Goal: Task Accomplishment & Management: Use online tool/utility

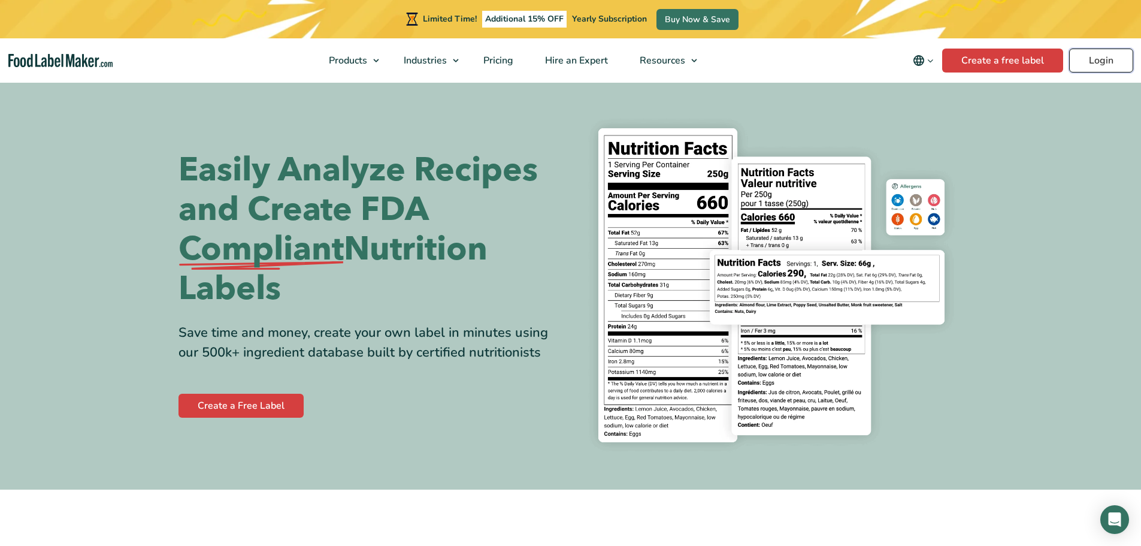
click at [1086, 61] on link "Login" at bounding box center [1101, 61] width 64 height 24
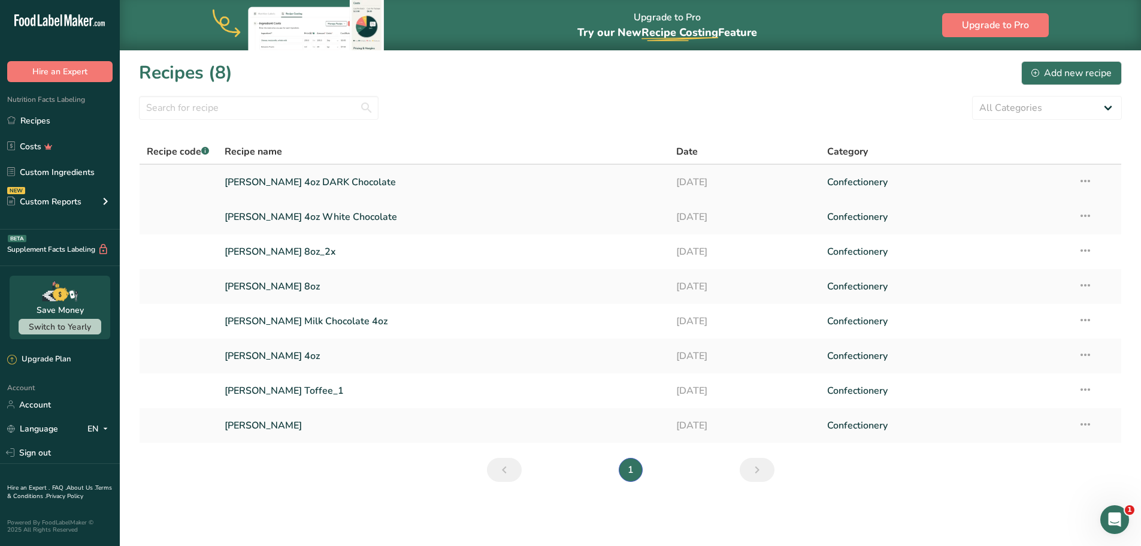
click at [435, 186] on link "Thomas Toffee 4oz DARK Chocolate" at bounding box center [444, 182] width 438 height 25
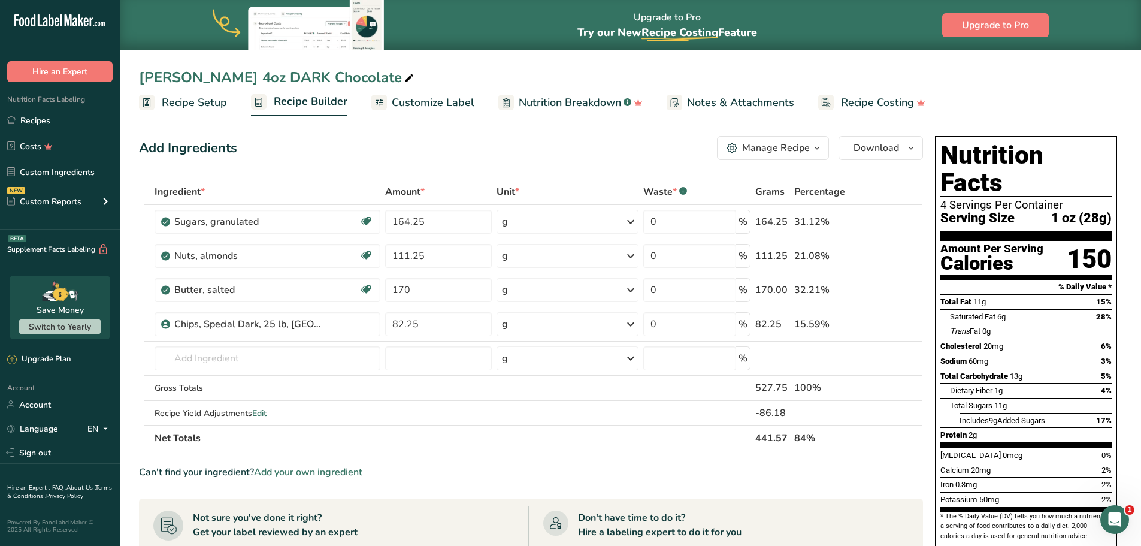
click at [404, 79] on icon at bounding box center [409, 78] width 11 height 17
type input "Thomas Toffee 4oz DARK Chocolate 2025"
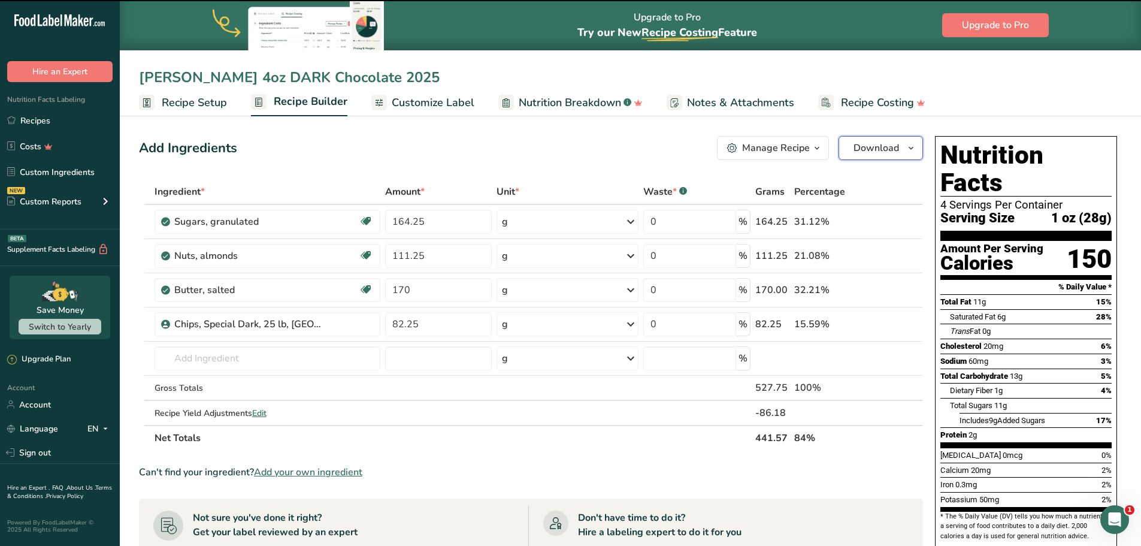
click at [890, 144] on span "Download" at bounding box center [877, 148] width 46 height 14
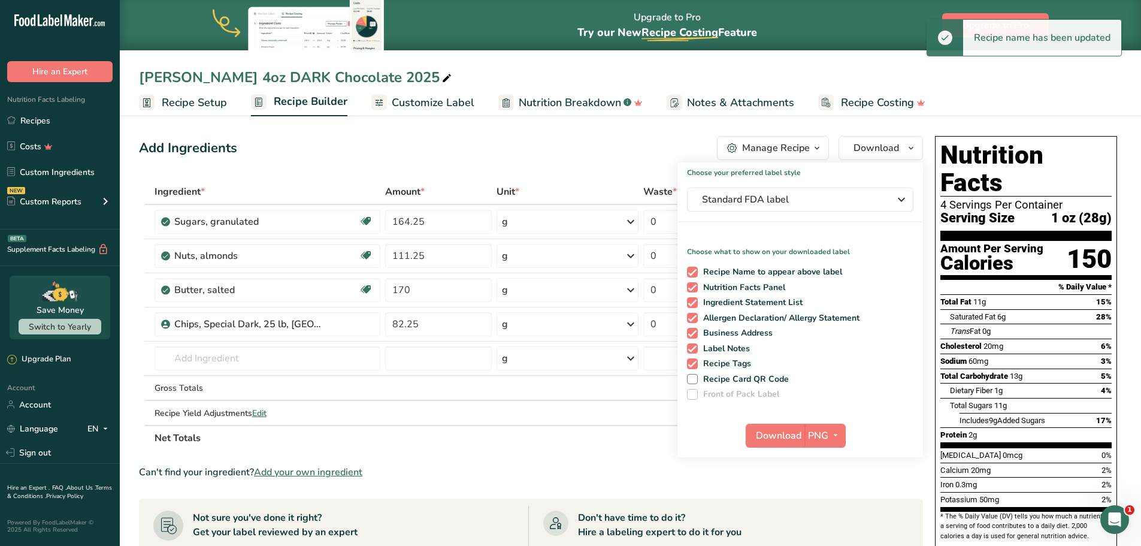
click at [645, 147] on div "Add Ingredients Manage Recipe Delete Recipe Duplicate Recipe Scale Recipe Save …" at bounding box center [531, 148] width 784 height 24
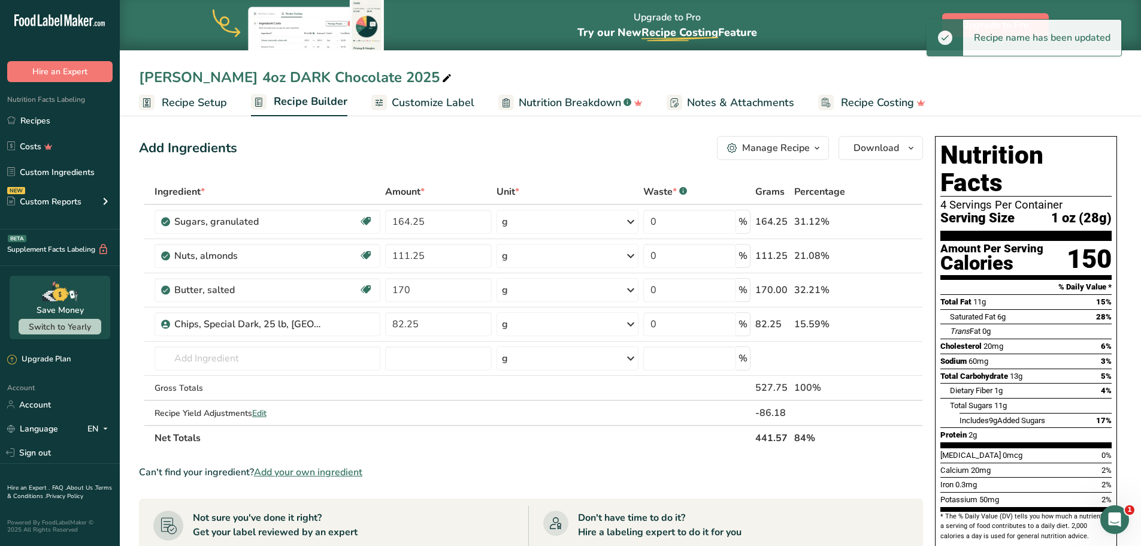
click at [779, 143] on div "Manage Recipe" at bounding box center [776, 148] width 68 height 14
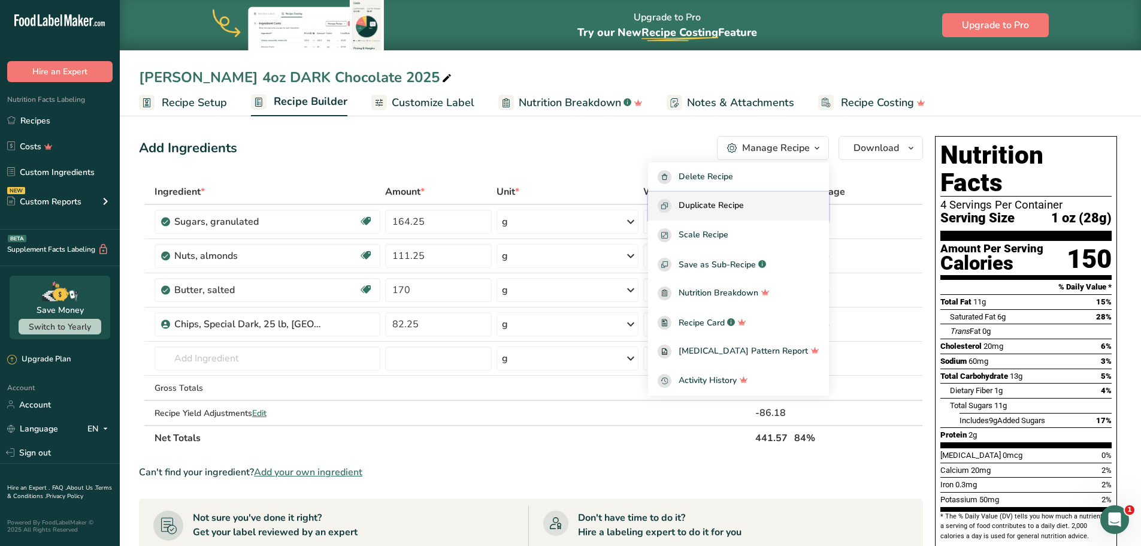
click at [731, 203] on span "Duplicate Recipe" at bounding box center [711, 206] width 65 height 14
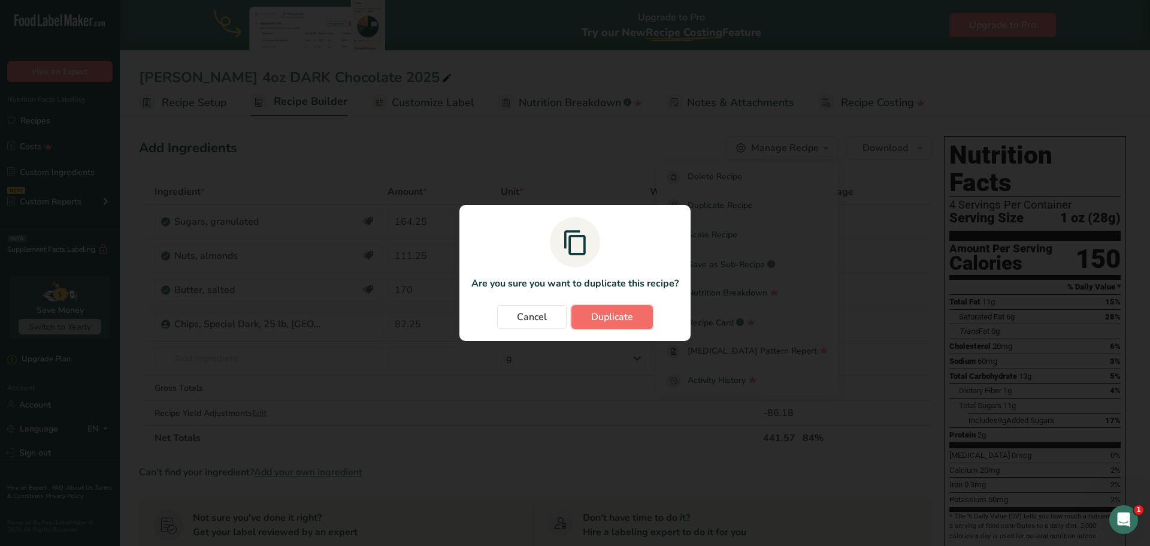
click at [635, 314] on button "Duplicate" at bounding box center [611, 317] width 81 height 24
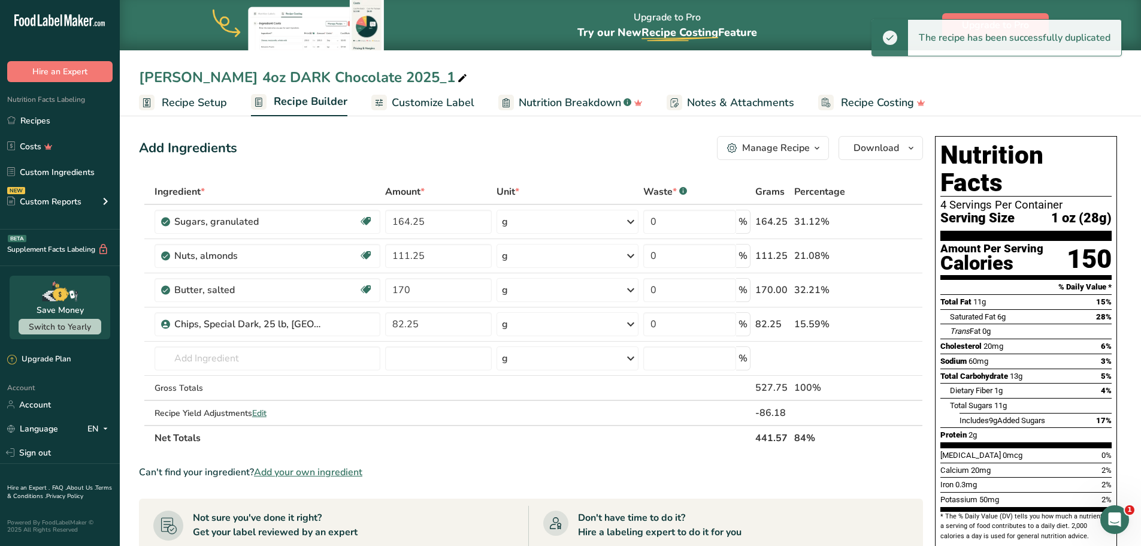
click at [262, 72] on div "Thomas Toffee 4oz DARK Chocolate 2025_1" at bounding box center [304, 77] width 331 height 22
click at [248, 79] on input "Thomas Toffee 4oz DARK Chocolate 2025_1" at bounding box center [630, 77] width 983 height 22
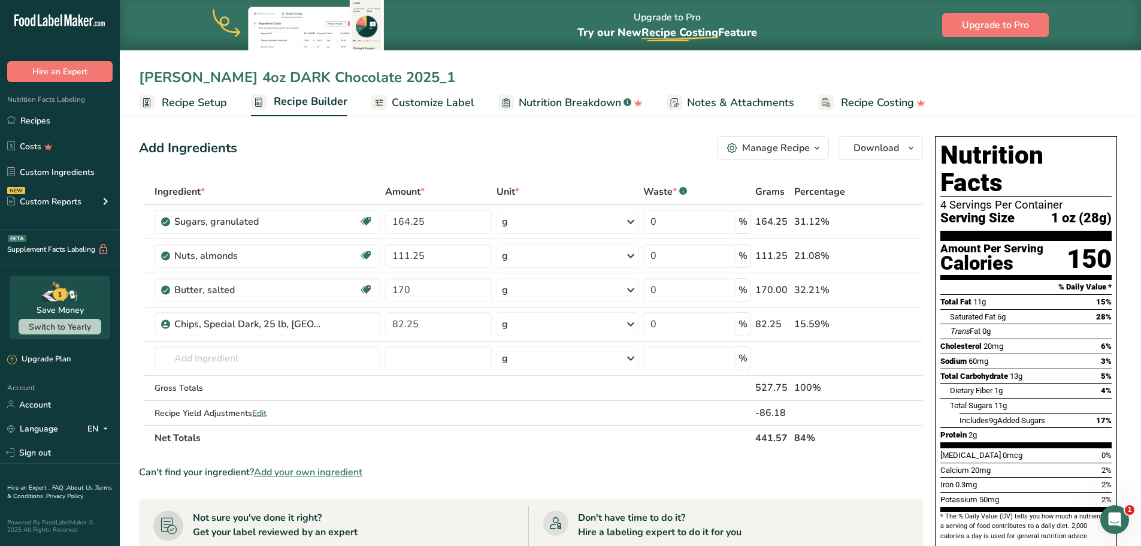
drag, startPoint x: 249, startPoint y: 74, endPoint x: 240, endPoint y: 72, distance: 8.6
click at [240, 72] on input "Thomas Toffee 4oz DARK Chocolate 2025_1" at bounding box center [630, 77] width 983 height 22
drag, startPoint x: 427, startPoint y: 78, endPoint x: 534, endPoint y: 84, distance: 106.8
click at [538, 83] on input "Thomas Toffee 16oz DARK Chocolate 2025_1" at bounding box center [630, 77] width 983 height 22
type input "[PERSON_NAME] 16oz DARK Chocolate 2025"
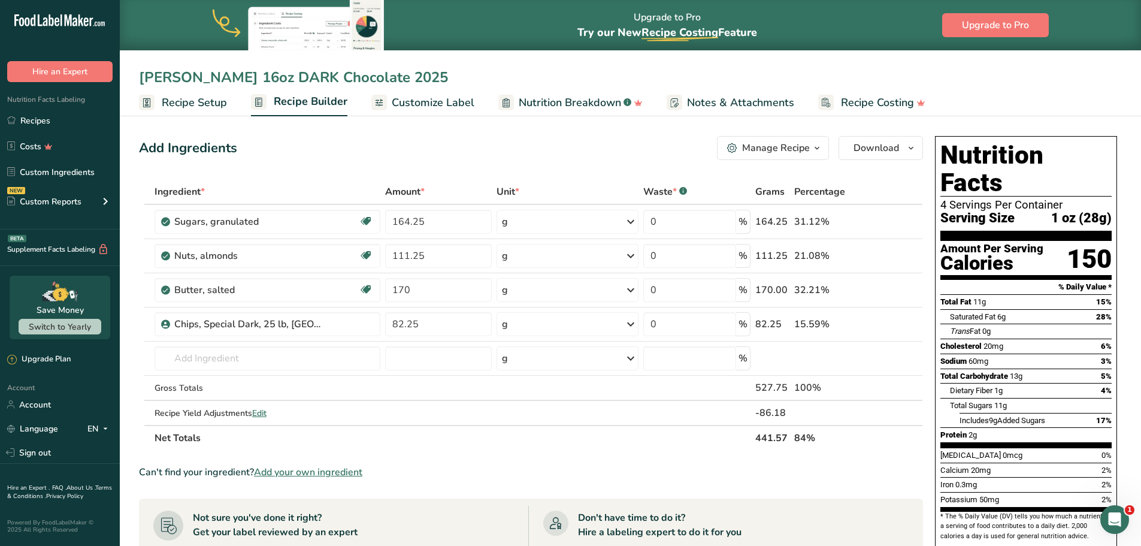
click at [787, 155] on button "Manage Recipe" at bounding box center [773, 148] width 112 height 24
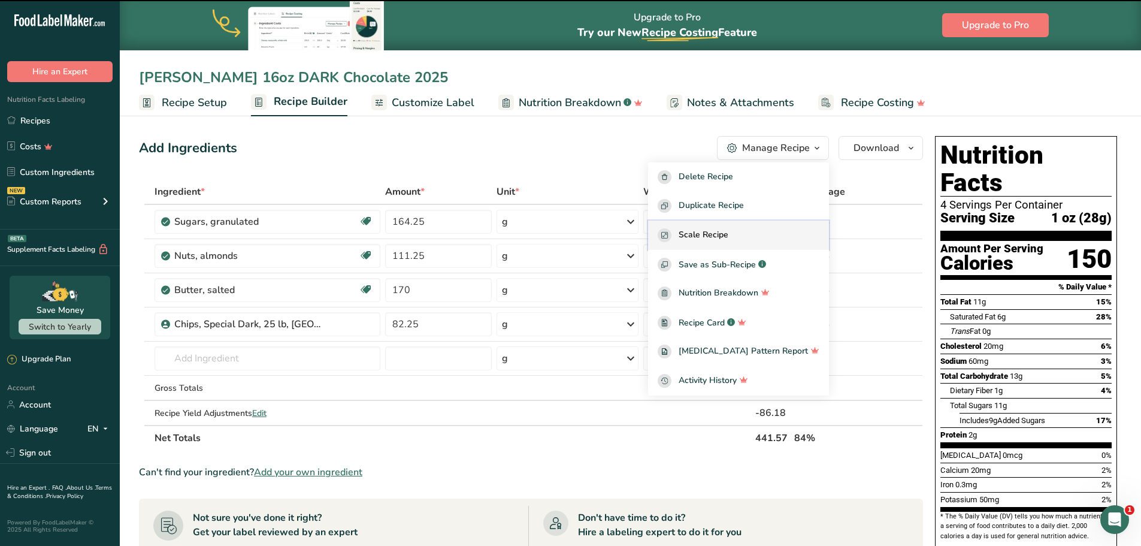
click at [728, 233] on span "Scale Recipe" at bounding box center [704, 235] width 50 height 14
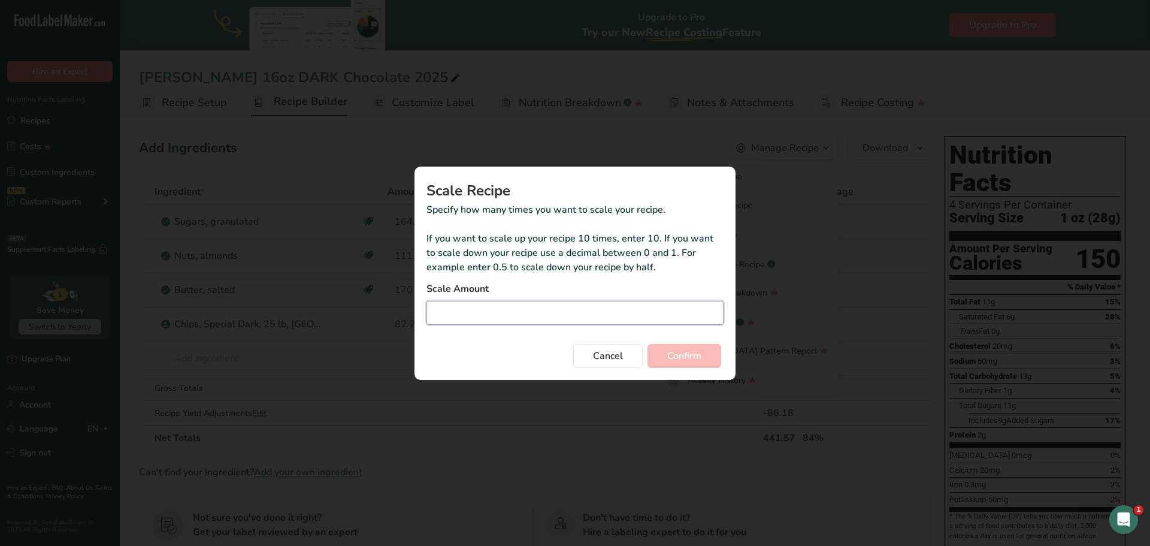
click at [500, 322] on input "Duplicate recipe modal" at bounding box center [574, 313] width 297 height 24
type input "4"
click at [691, 353] on span "Confirm" at bounding box center [684, 356] width 34 height 14
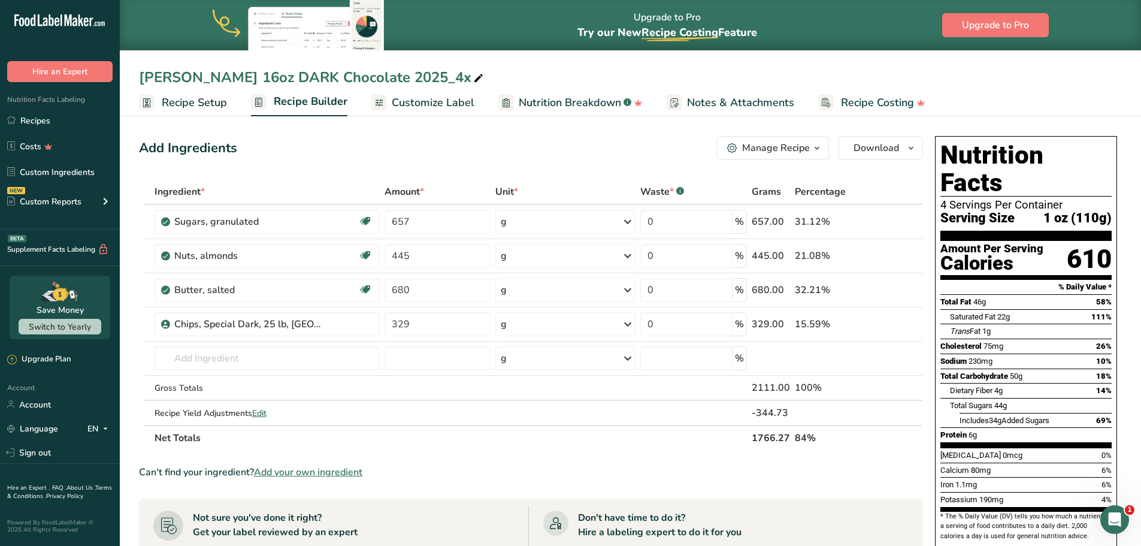
click at [788, 141] on div "Manage Recipe" at bounding box center [776, 148] width 68 height 14
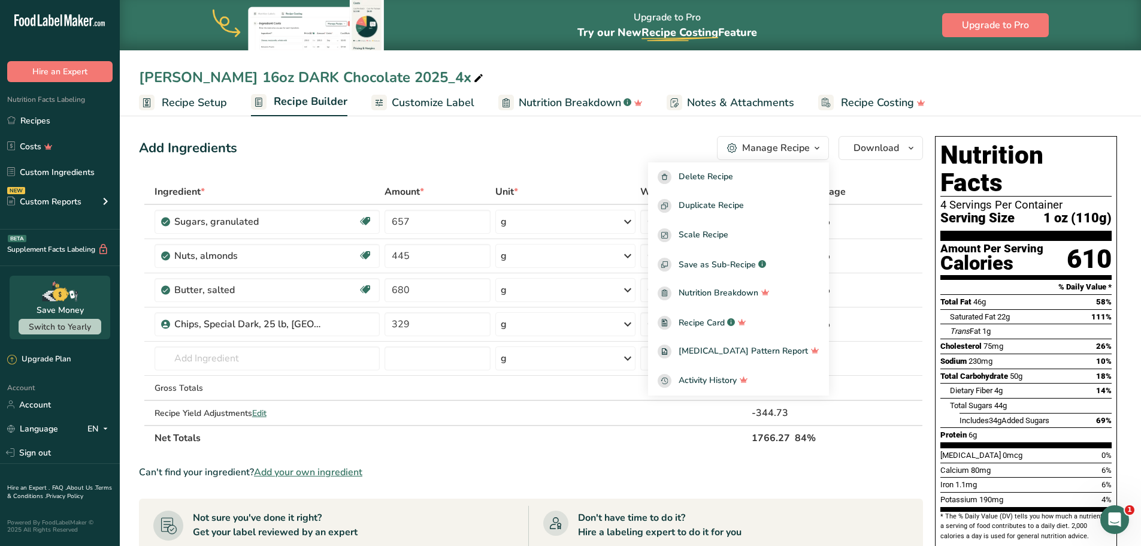
click at [595, 151] on div "Add Ingredients Manage Recipe Delete Recipe Duplicate Recipe Scale Recipe Save …" at bounding box center [531, 148] width 784 height 24
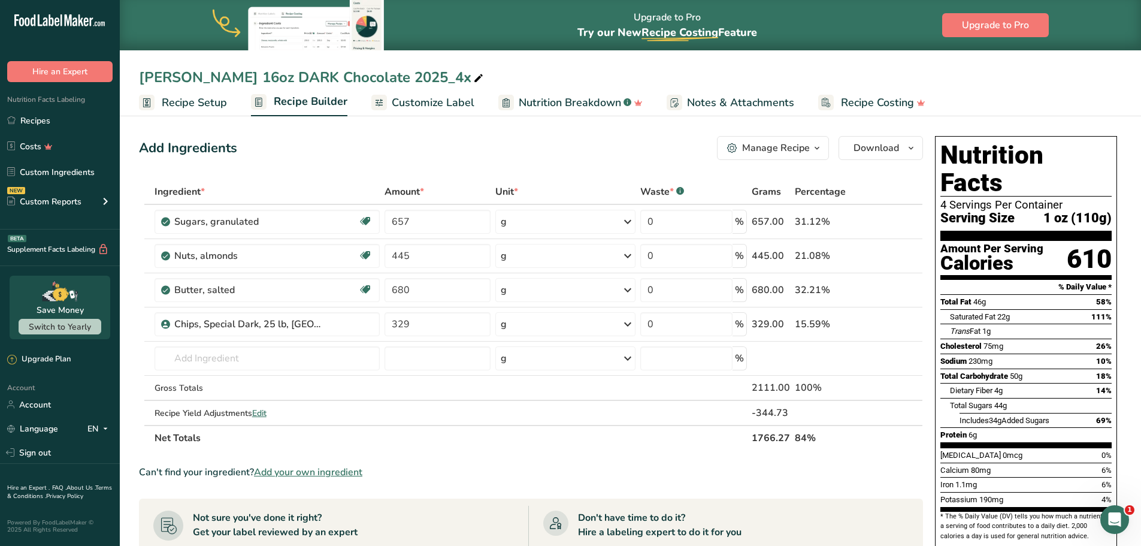
click at [426, 104] on span "Customize Label" at bounding box center [433, 103] width 83 height 16
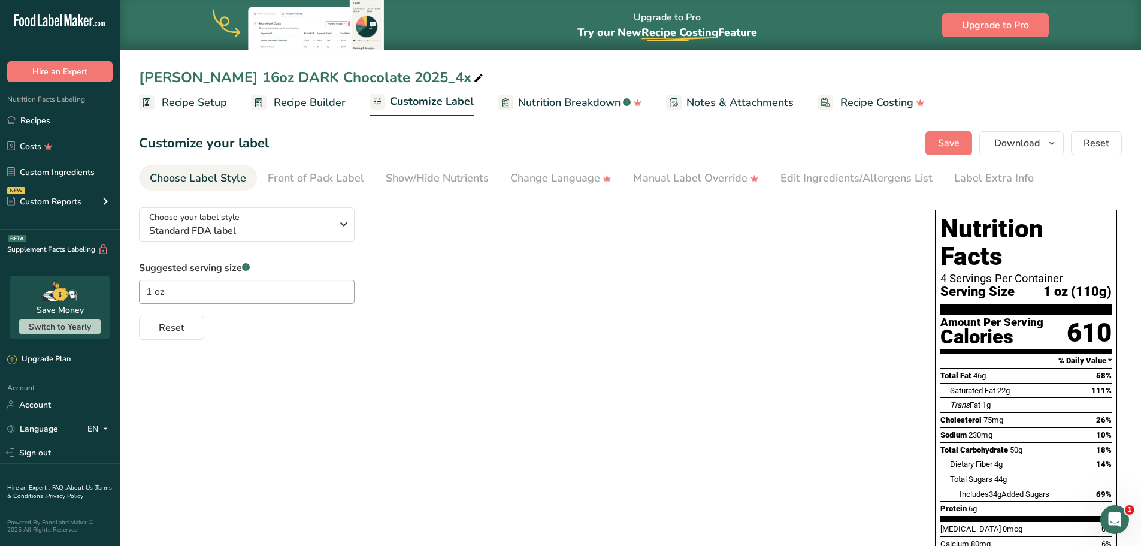
click at [204, 101] on span "Recipe Setup" at bounding box center [194, 103] width 65 height 16
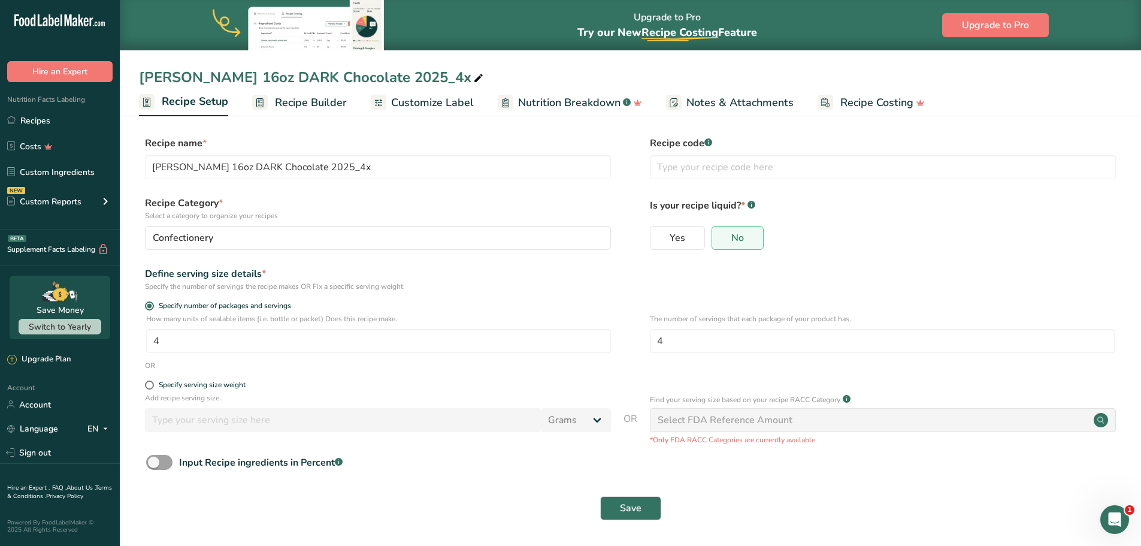
click at [282, 101] on span "Recipe Builder" at bounding box center [311, 103] width 72 height 16
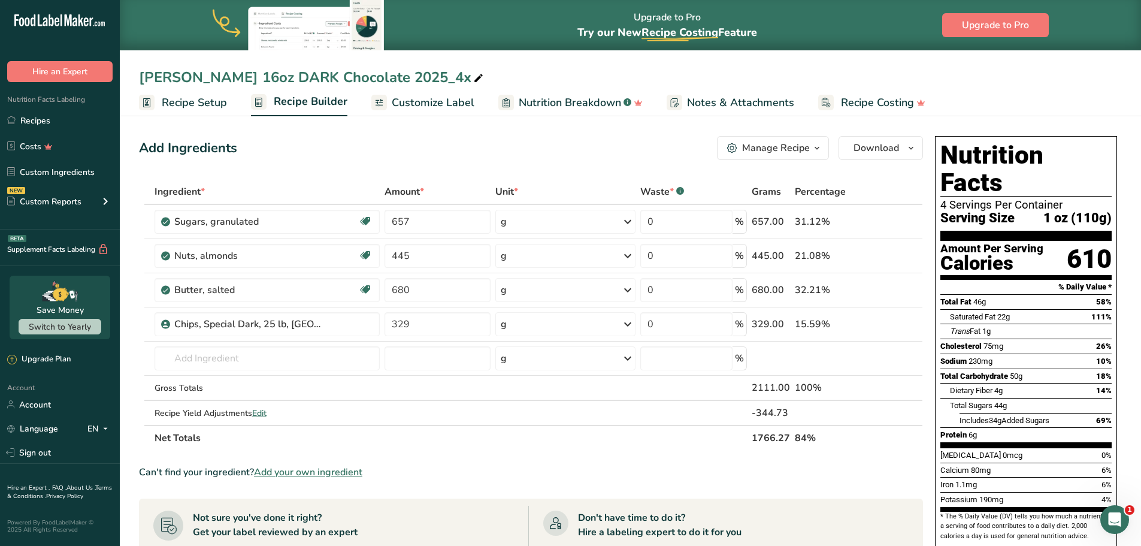
click at [807, 145] on div "Manage Recipe" at bounding box center [776, 148] width 68 height 14
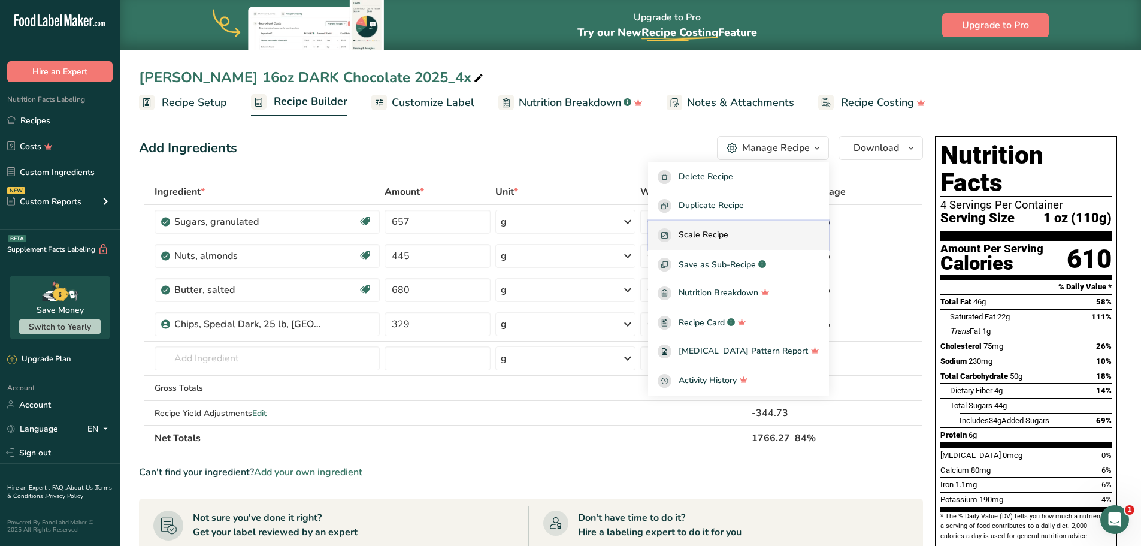
click at [728, 234] on span "Scale Recipe" at bounding box center [704, 235] width 50 height 14
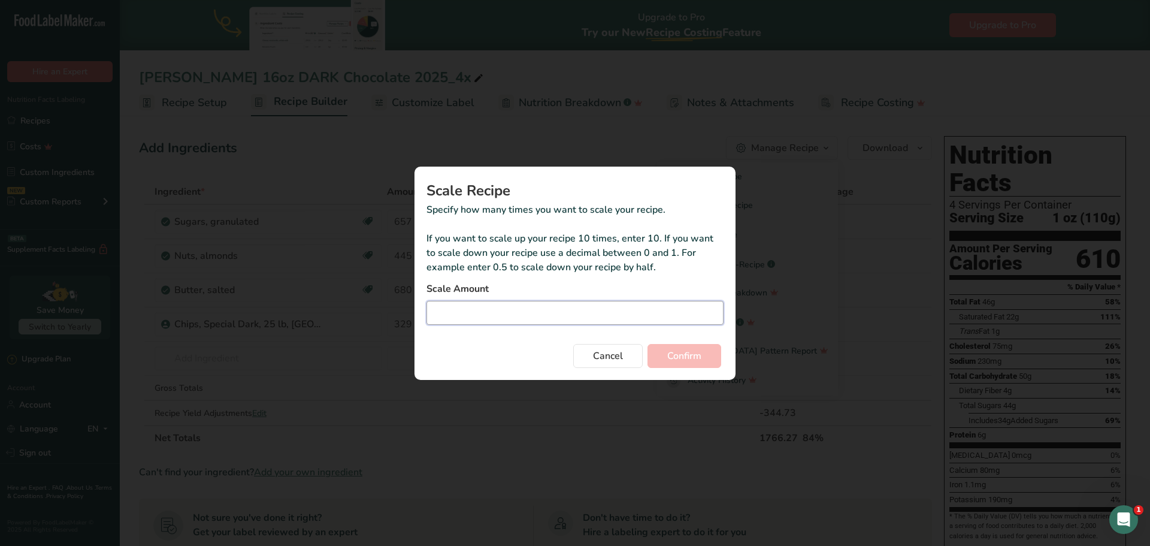
click at [498, 319] on input "Duplicate recipe modal" at bounding box center [574, 313] width 297 height 24
type input "0.25"
click at [710, 350] on button "Confirm" at bounding box center [685, 356] width 74 height 24
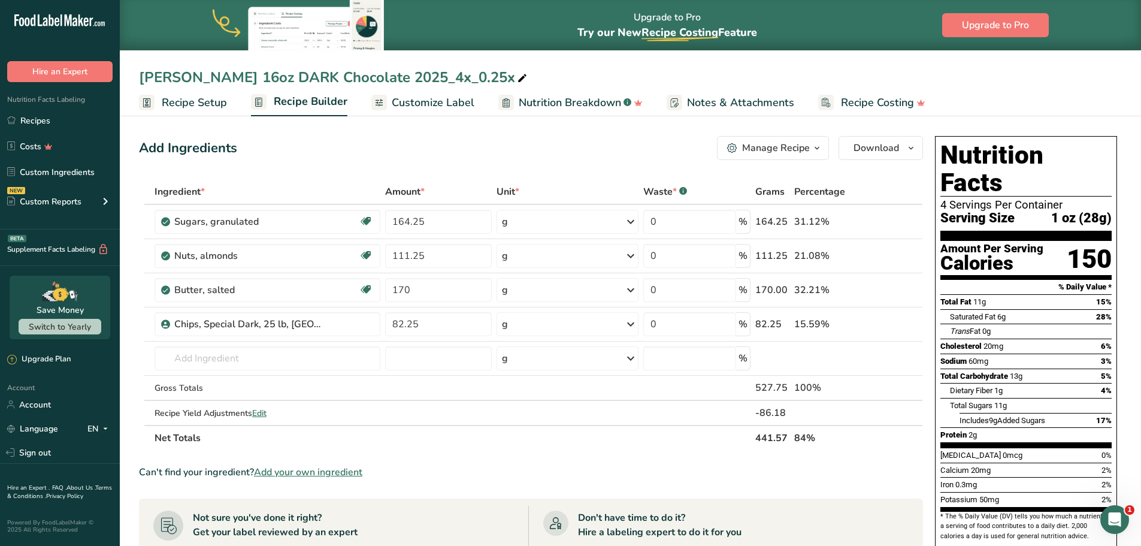
click at [436, 107] on span "Customize Label" at bounding box center [433, 103] width 83 height 16
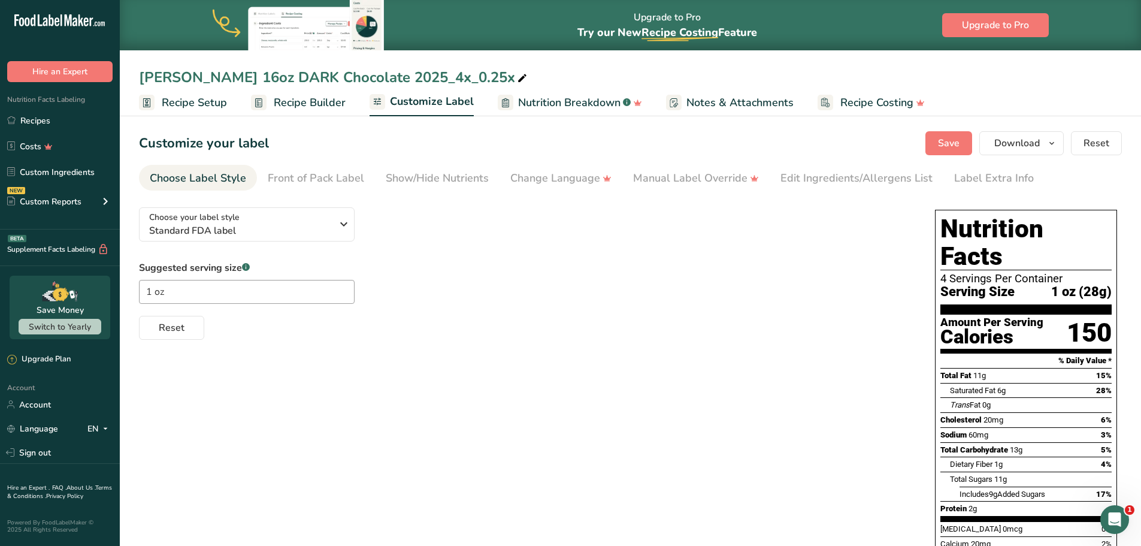
click at [193, 105] on span "Recipe Setup" at bounding box center [194, 103] width 65 height 16
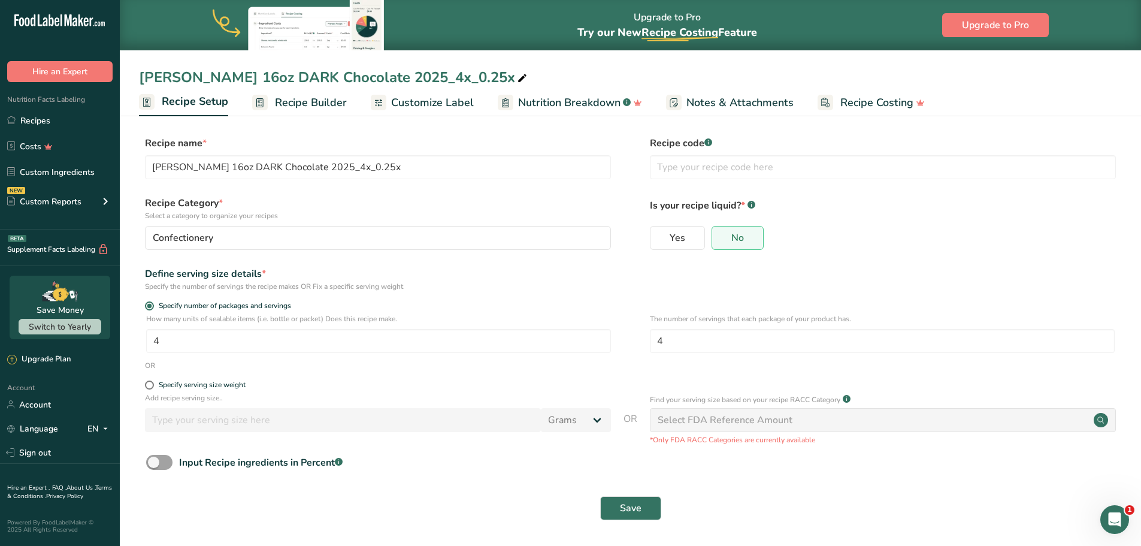
click at [321, 110] on span "Recipe Builder" at bounding box center [311, 103] width 72 height 16
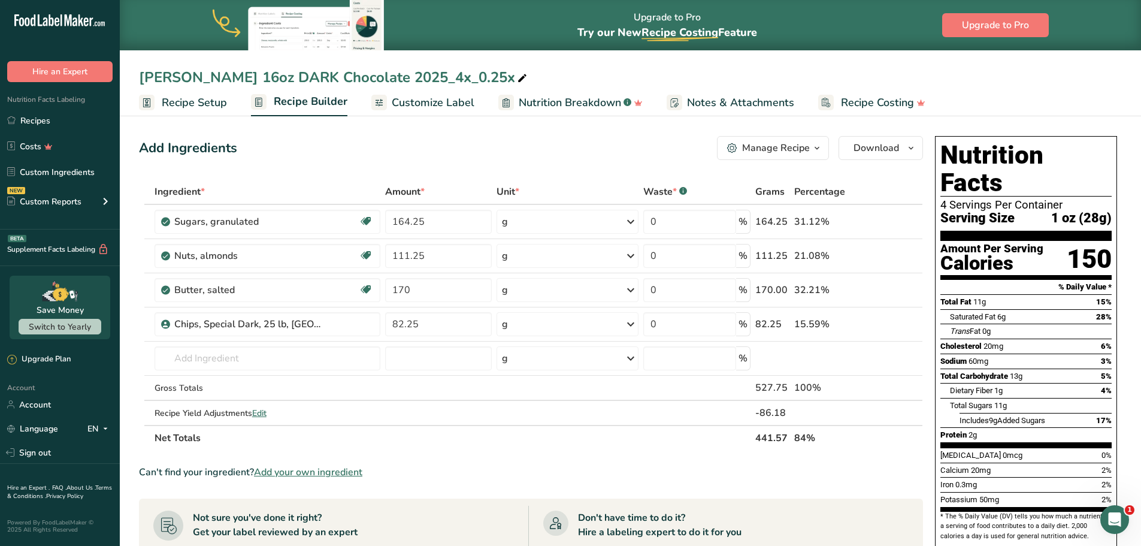
click at [198, 107] on span "Recipe Setup" at bounding box center [194, 103] width 65 height 16
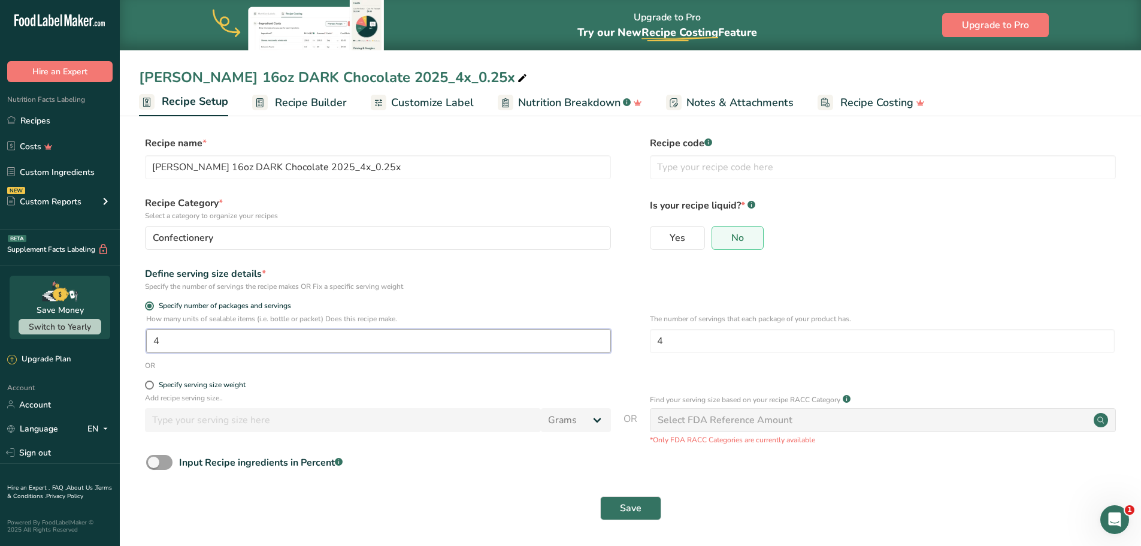
drag, startPoint x: 185, startPoint y: 338, endPoint x: 131, endPoint y: 337, distance: 54.5
click at [131, 337] on section "Recipe name * Thomas Toffee 16oz DARK Chocolate 2025_4x_0.25x Recipe code .a-a{…" at bounding box center [630, 329] width 1021 height 434
drag, startPoint x: 195, startPoint y: 338, endPoint x: 141, endPoint y: 336, distance: 53.3
click at [141, 336] on div "How many units of sealable items (i.e. bottle or packet) Does this recipe make.…" at bounding box center [630, 336] width 983 height 47
type input "16"
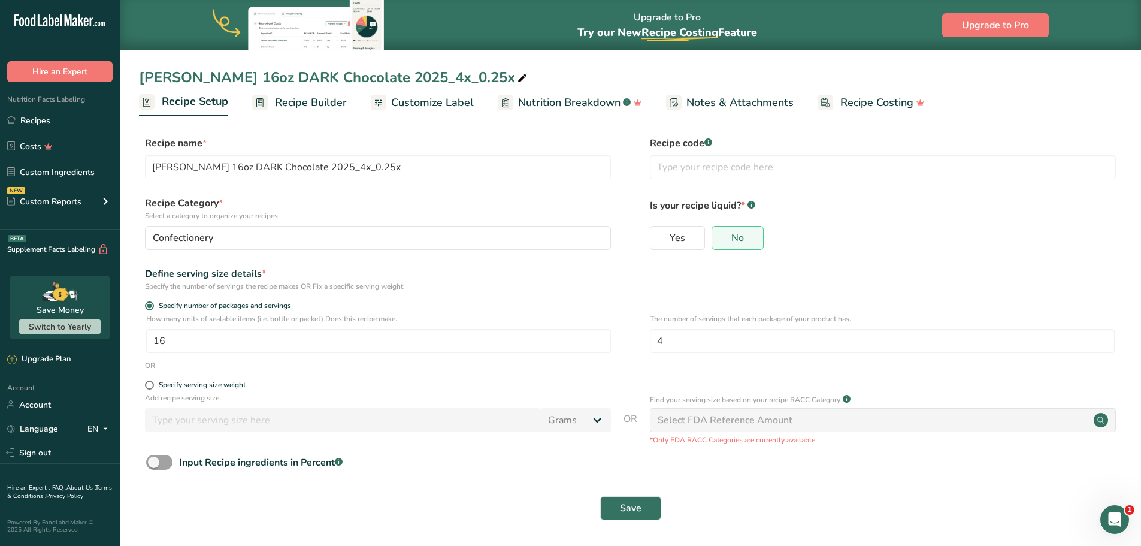
click at [406, 363] on div "OR" at bounding box center [630, 365] width 983 height 11
click at [640, 512] on span "Save" at bounding box center [631, 508] width 22 height 14
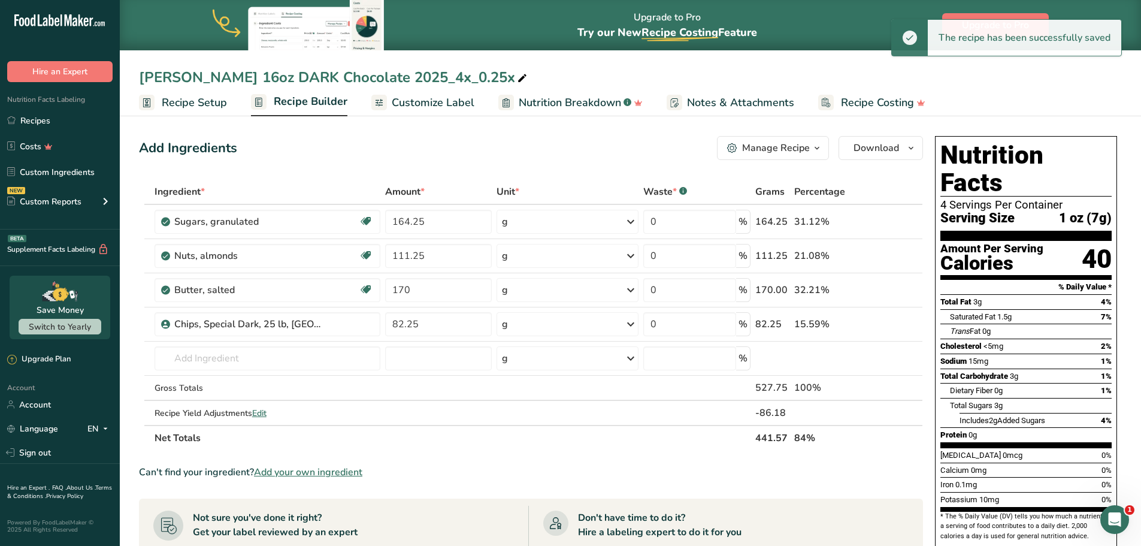
click at [297, 106] on span "Recipe Builder" at bounding box center [311, 101] width 74 height 16
click at [799, 149] on div "Manage Recipe" at bounding box center [776, 148] width 68 height 14
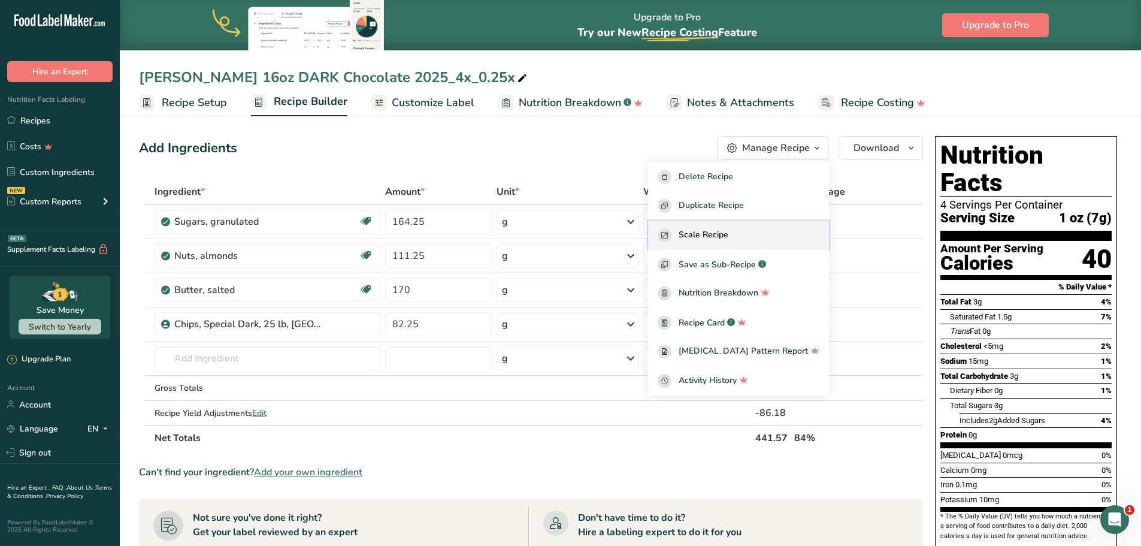
click at [728, 229] on span "Scale Recipe" at bounding box center [704, 235] width 50 height 14
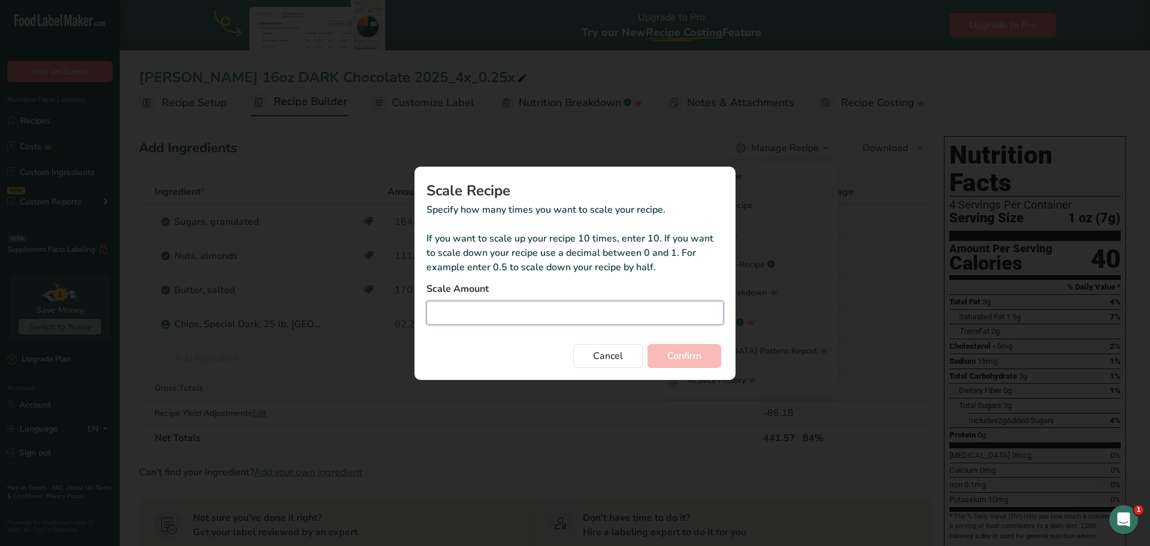
click at [453, 313] on input "Duplicate recipe modal" at bounding box center [574, 313] width 297 height 24
type input "4"
click at [648, 344] on button "Confirm" at bounding box center [685, 356] width 74 height 24
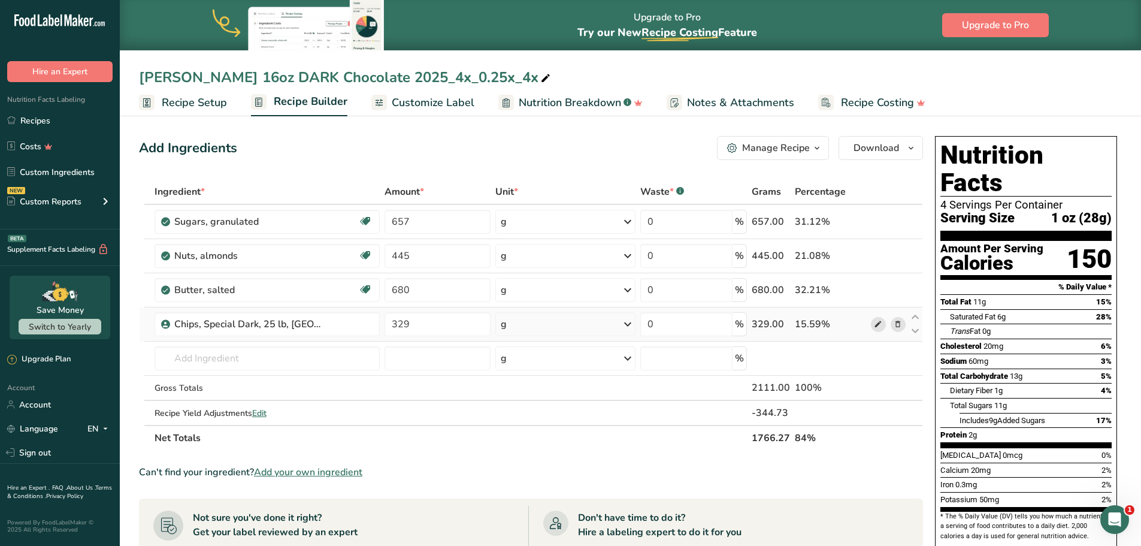
click at [876, 323] on icon at bounding box center [878, 324] width 8 height 13
click at [498, 460] on section "Ingredient * Amount * Unit * Waste * .a-a{fill:#347362;}.b-a{fill:#fff;} Grams …" at bounding box center [531, 501] width 784 height 644
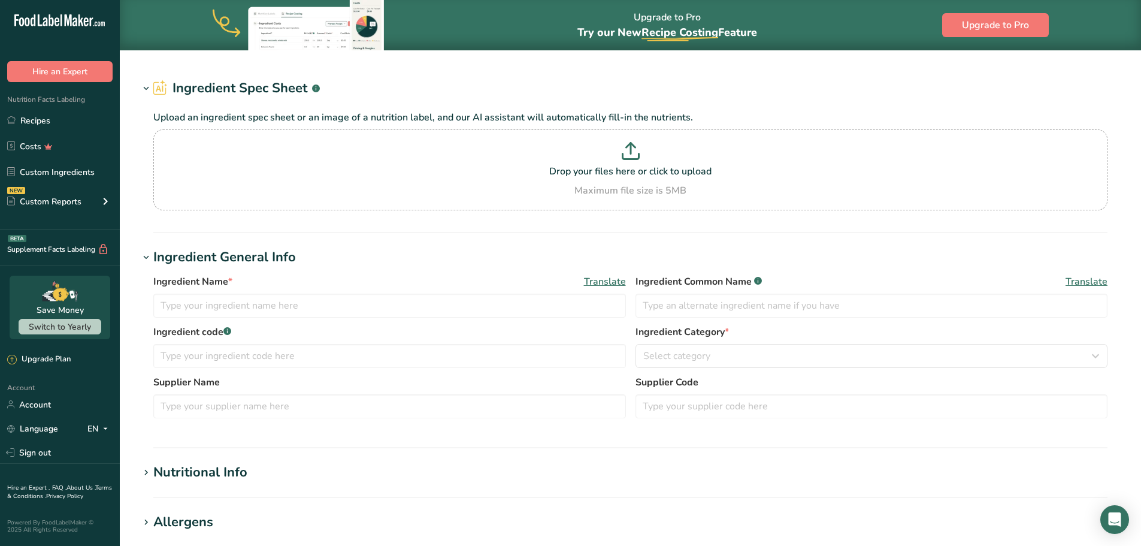
type input "Chips, Special Dark, 25 lb, [GEOGRAPHIC_DATA]"
type input "Dark Chocolate"
type input "Dark Chocolate Chips"
type input "The Hershey Company"
type input "34000-14122"
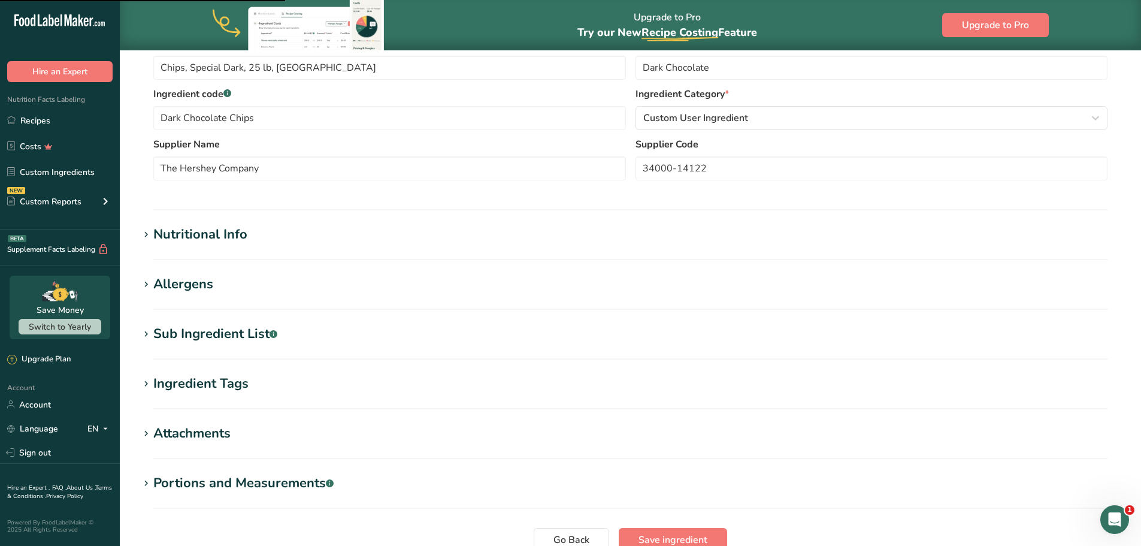
click at [198, 232] on div "Nutritional Info" at bounding box center [200, 235] width 94 height 20
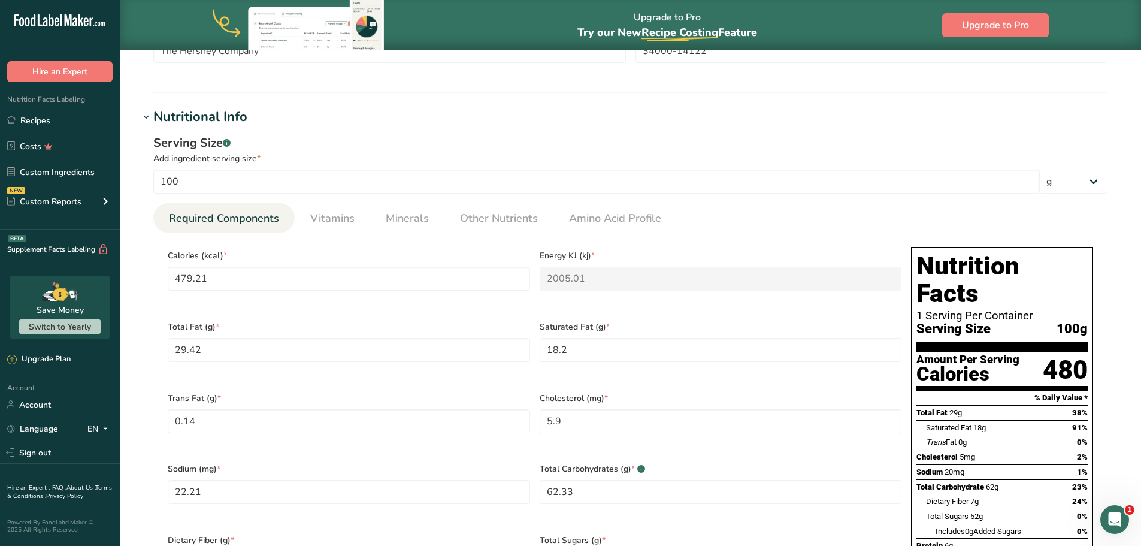
scroll to position [326, 0]
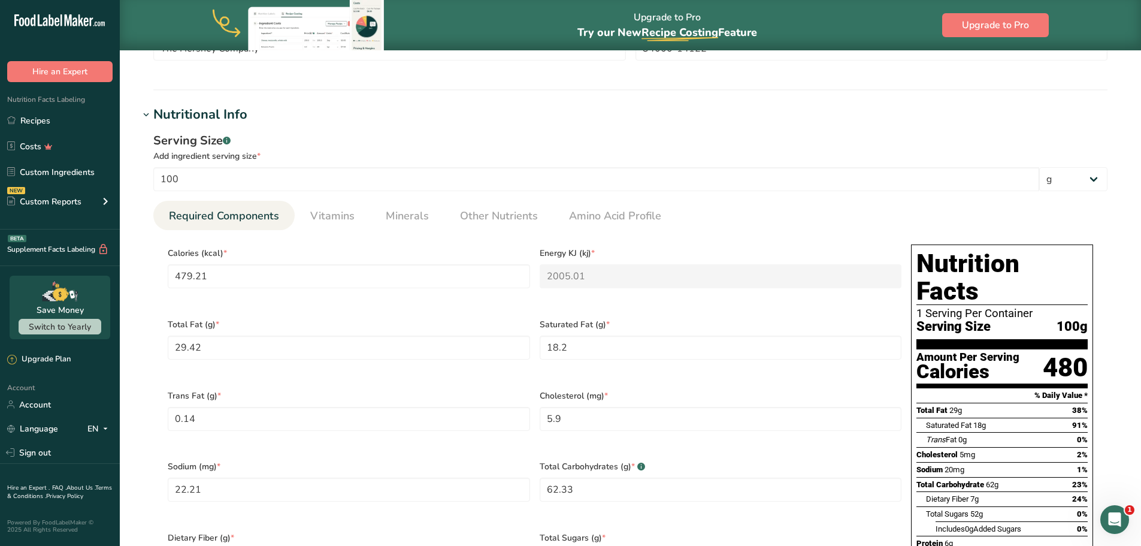
click at [200, 114] on div "Nutritional Info" at bounding box center [200, 115] width 94 height 20
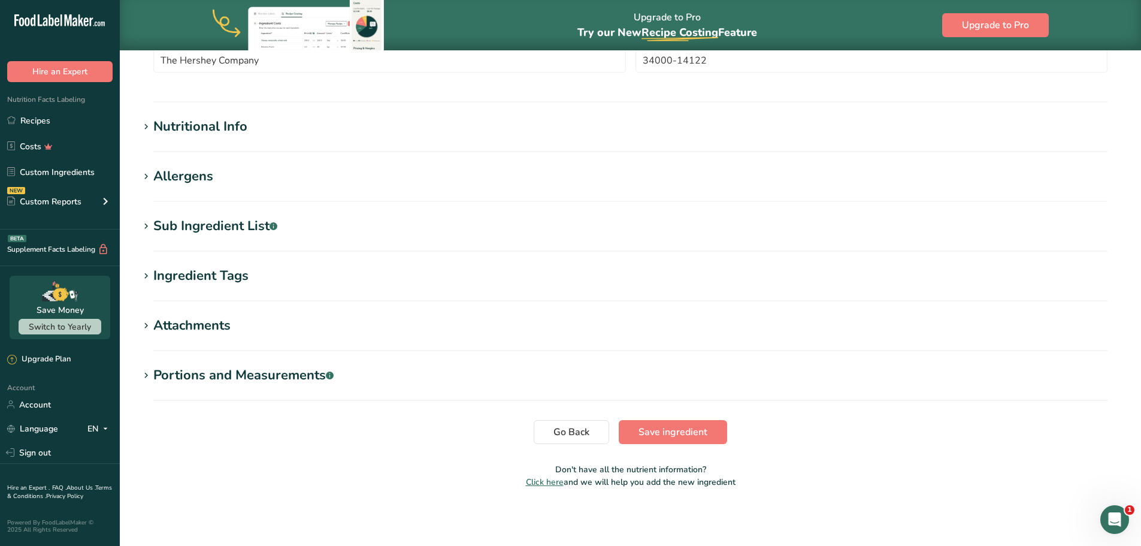
scroll to position [314, 0]
click at [191, 218] on div "Sub Ingredient List .a-a{fill:#347362;}.b-a{fill:#fff;}" at bounding box center [215, 226] width 124 height 20
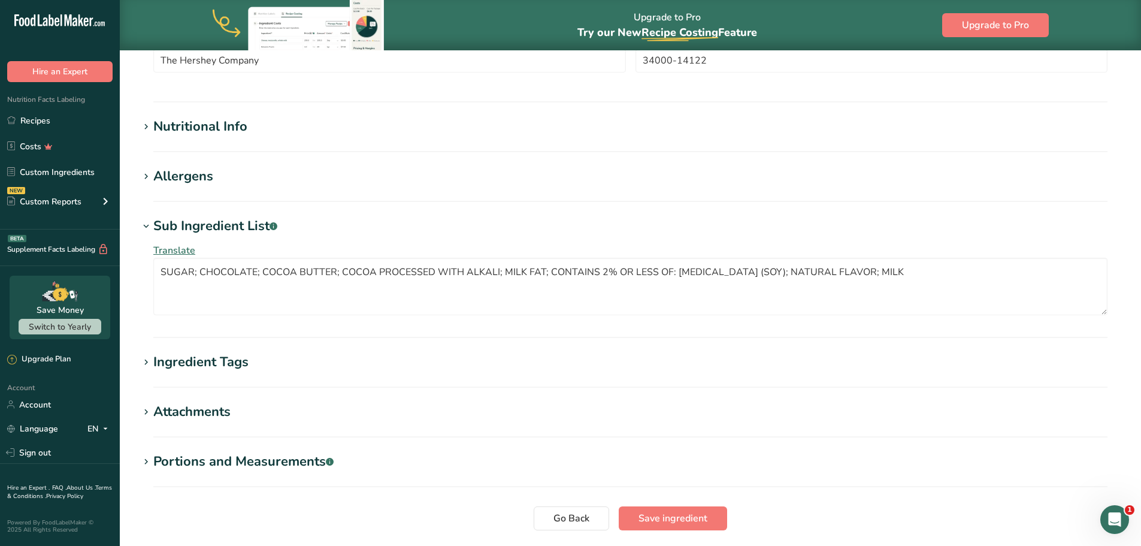
scroll to position [326, 0]
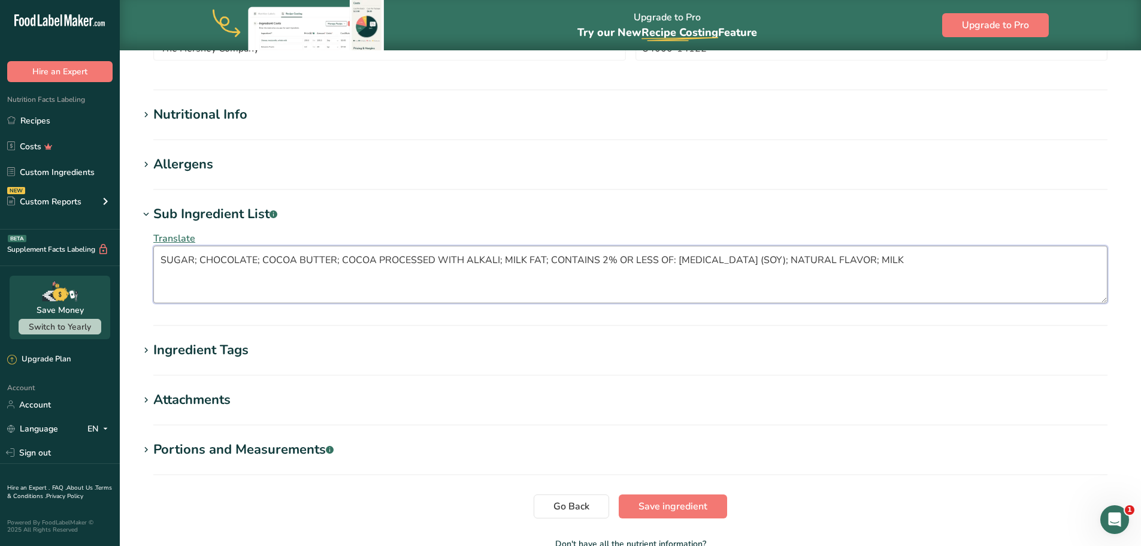
click at [319, 265] on textarea "SUGAR; CHOCOLATE; COCOA BUTTER; COCOA PROCESSED WITH ALKALI; MILK FAT; CONTAINS…" at bounding box center [630, 275] width 954 height 58
click at [588, 286] on textarea "SUGAR; CHOCOLATE; COCOA BUTTER; COCOA PROCESSED WITH ALKALI; MILK FAT; CONTAINS…" at bounding box center [630, 275] width 954 height 58
paste textarea "ugar; Chocolate; Cocoa Butter; Cocoa Processed With Alkali; Milk Fat; Contains …"
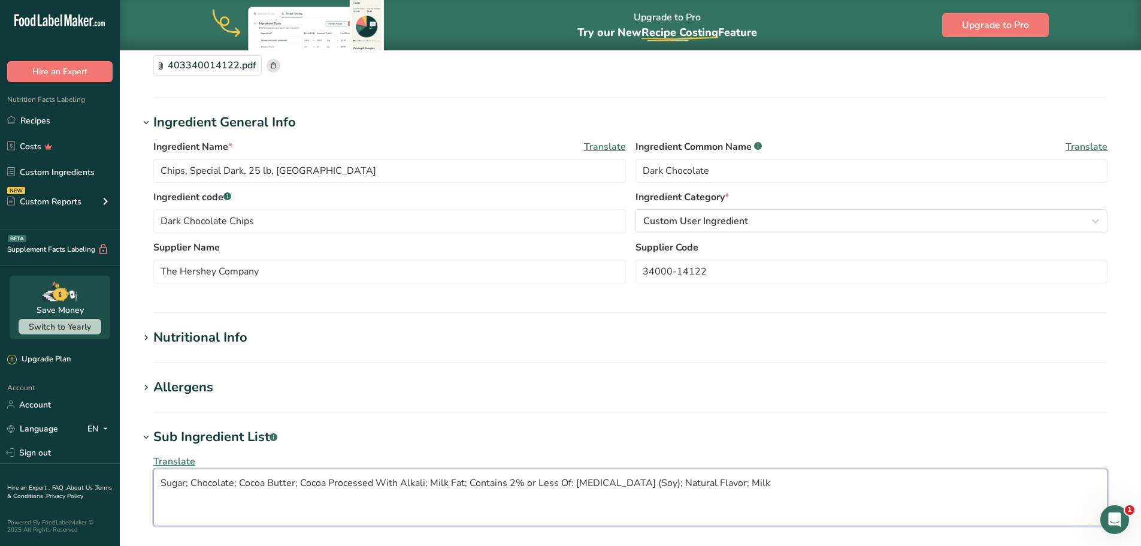
scroll to position [27, 0]
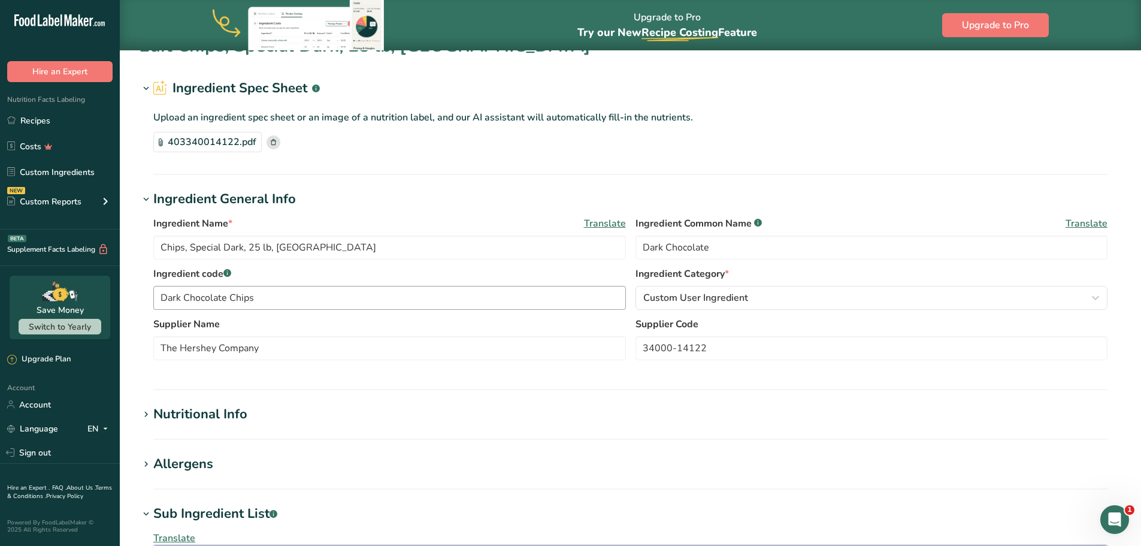
type textarea "Sugar; Chocolate; Cocoa Butter; Cocoa Processed With Alkali; Milk Fat; Contains…"
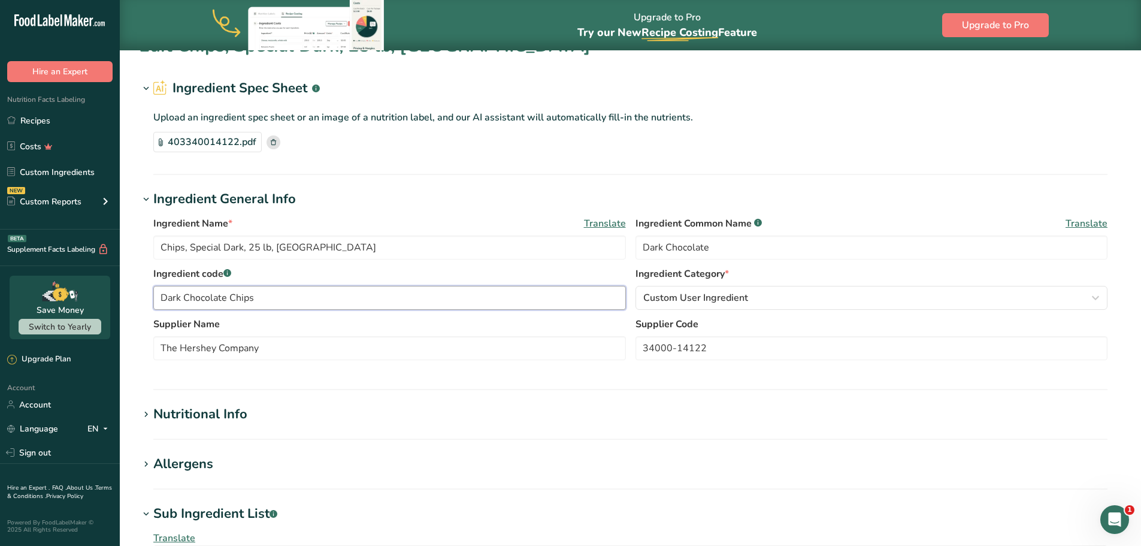
click at [240, 295] on input "Dark Chocolate Chips" at bounding box center [389, 298] width 473 height 24
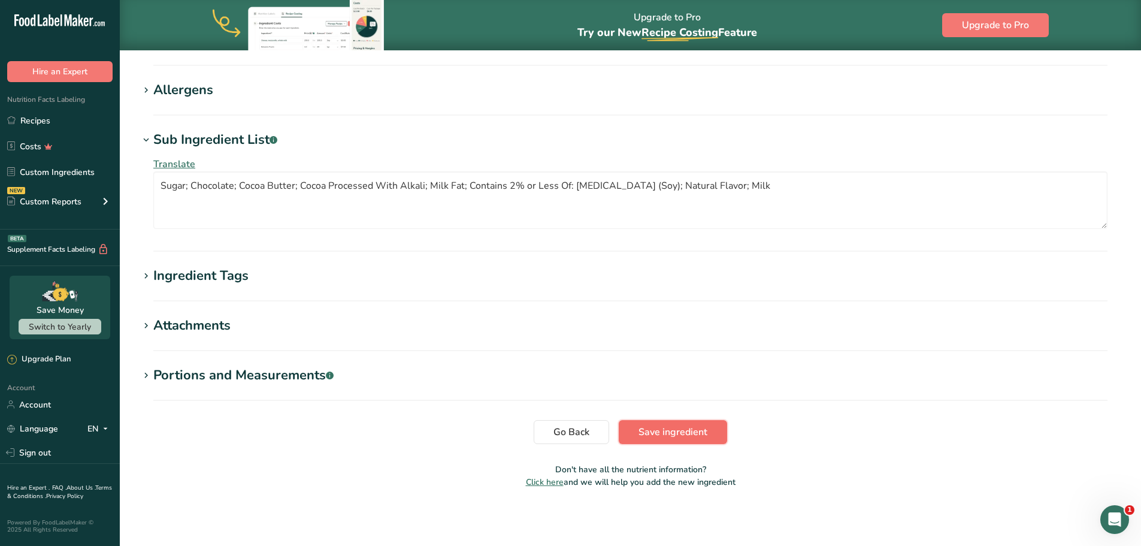
click at [670, 429] on span "Save ingredient" at bounding box center [673, 432] width 69 height 14
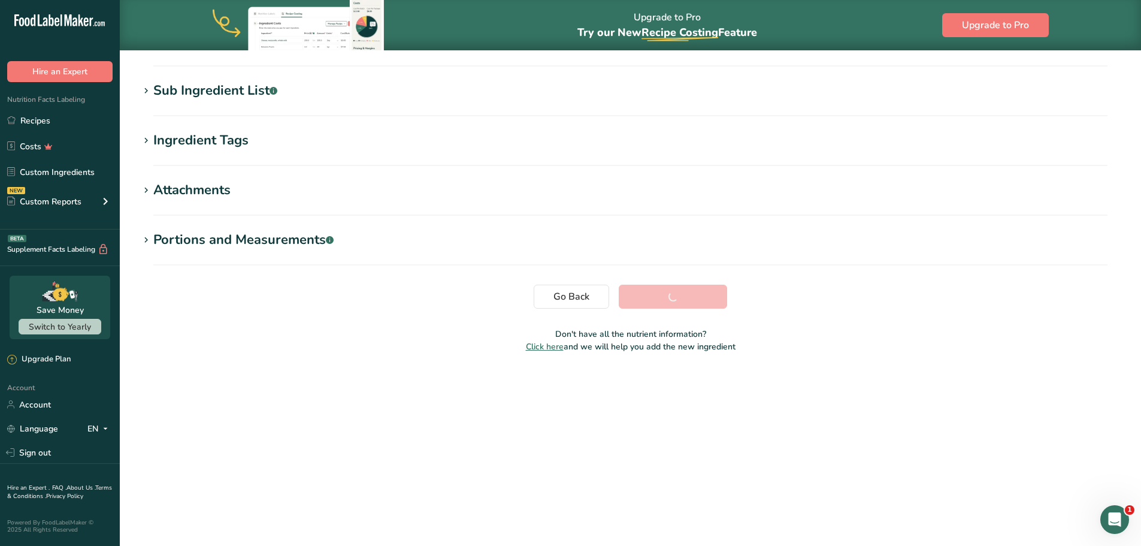
scroll to position [88, 0]
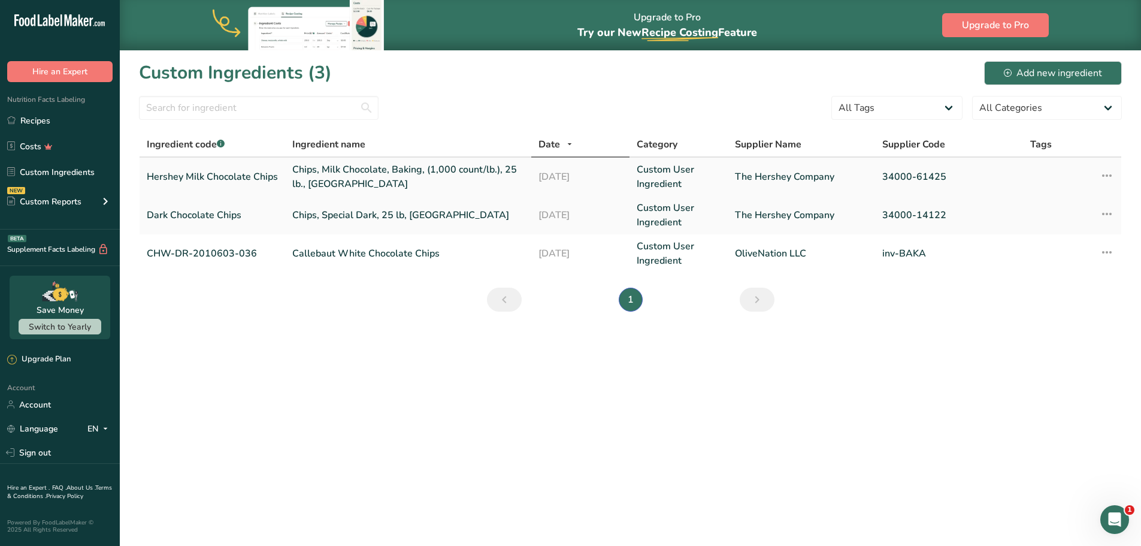
drag, startPoint x: 281, startPoint y: 175, endPoint x: 141, endPoint y: 176, distance: 139.6
click at [141, 176] on td "Hershey Milk Chocolate Chips" at bounding box center [213, 177] width 146 height 38
copy link "Hershey Milk Chocolate Chips"
click at [738, 329] on section "Custom Ingredients (3) Add new ingredient All Tags Source of Antioxidants Prebi…" at bounding box center [630, 190] width 1021 height 281
click at [1017, 74] on div "Add new ingredient" at bounding box center [1053, 73] width 98 height 14
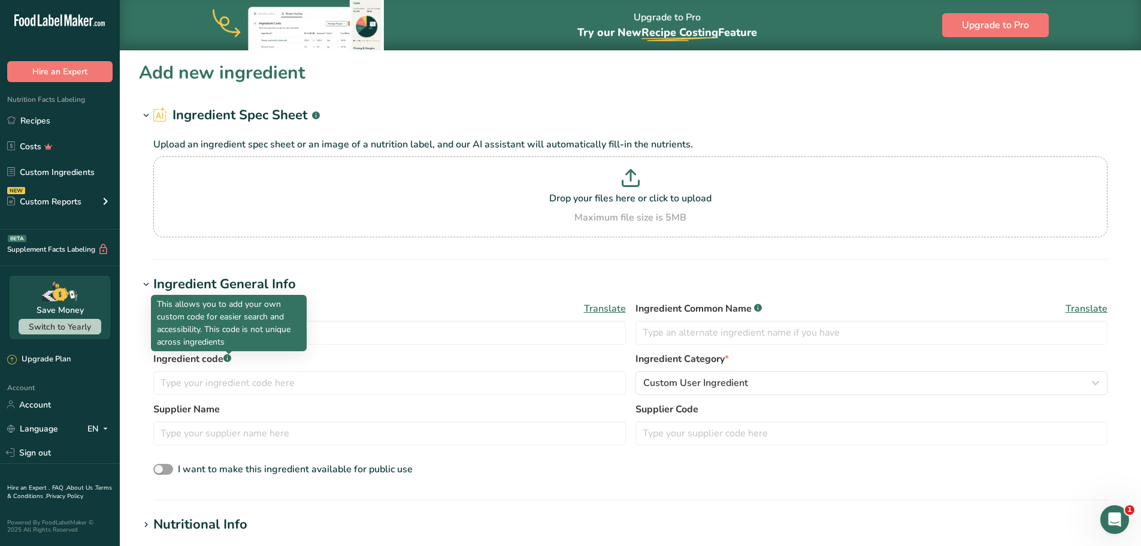
click at [257, 333] on p "This allows you to add your own custom code for easier search and accessibility…" at bounding box center [229, 323] width 144 height 50
click at [381, 329] on input "text" at bounding box center [389, 332] width 473 height 24
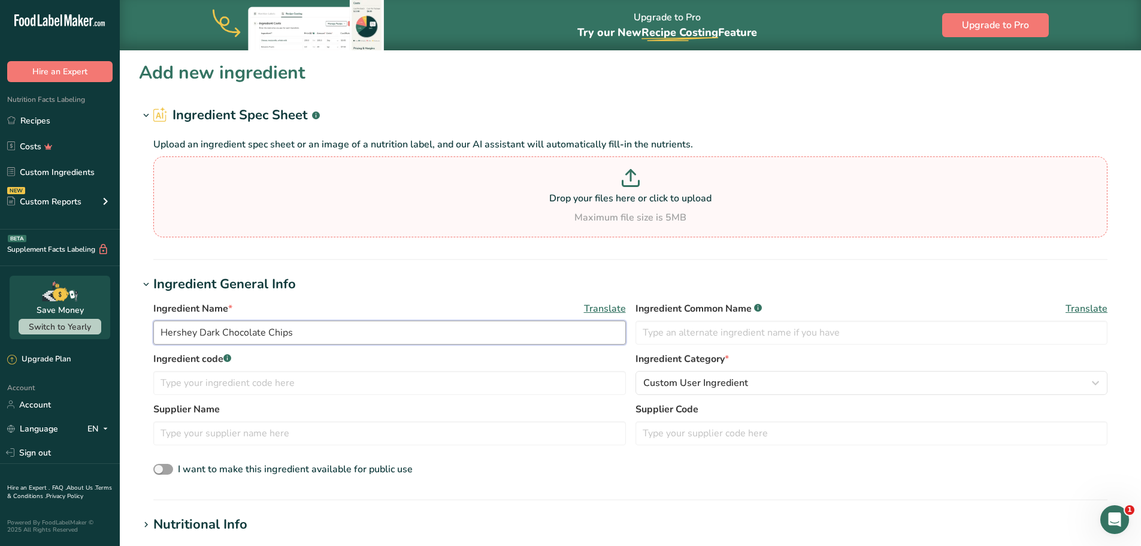
type input "Hershey Dark Chocolate Chips"
click at [488, 214] on div "Maximum file size is 5MB" at bounding box center [630, 217] width 948 height 14
click at [488, 214] on input "Drop your files here or click to upload Maximum file size is 5MB" at bounding box center [630, 196] width 954 height 81
type input "C:\fakepath\Dark Chocolate Spec Sheet.pdf"
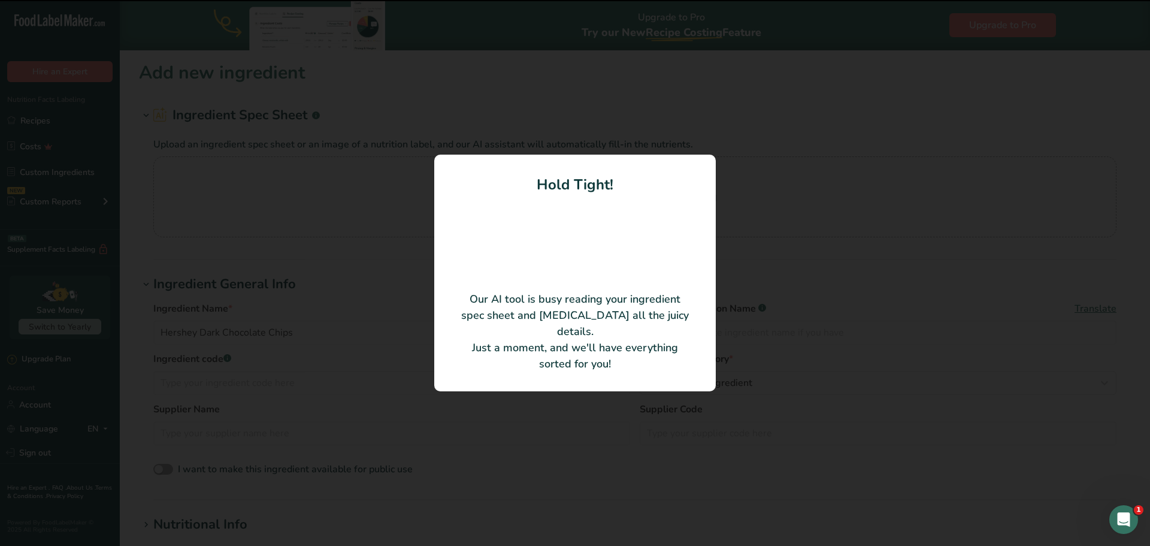
type input "Chips, Special Dark, 25 lb, US"
type input "Hershey Company"
type input "34000-14122"
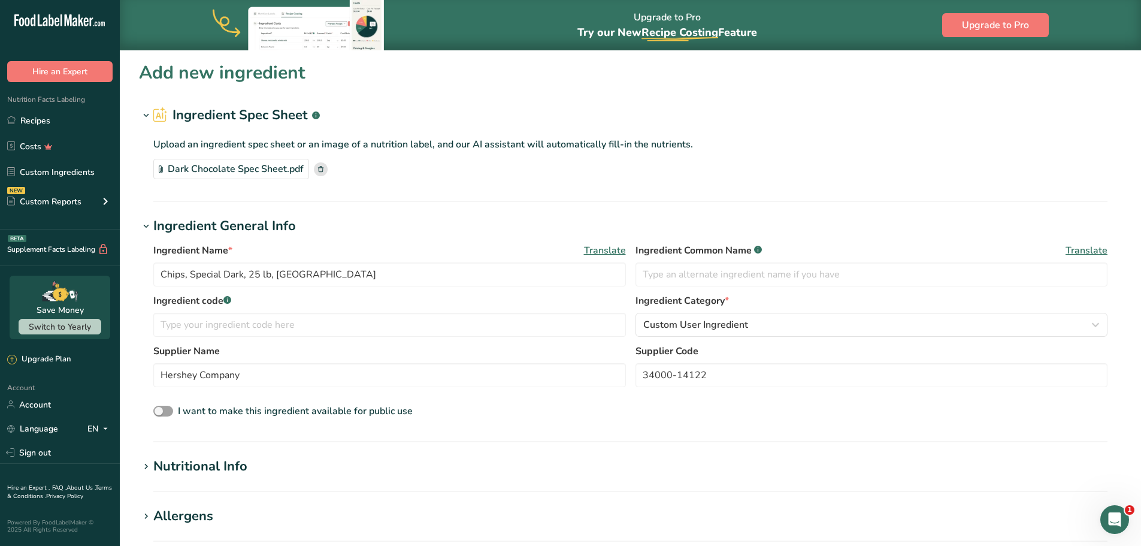
click at [550, 184] on div "Upload an ingredient spec sheet or an image of a nutrition label, and our AI as…" at bounding box center [630, 155] width 983 height 61
click at [317, 277] on input "Chips, Special Dark, 25 lb, US" at bounding box center [389, 274] width 473 height 24
click at [665, 201] on hr at bounding box center [630, 201] width 954 height 1
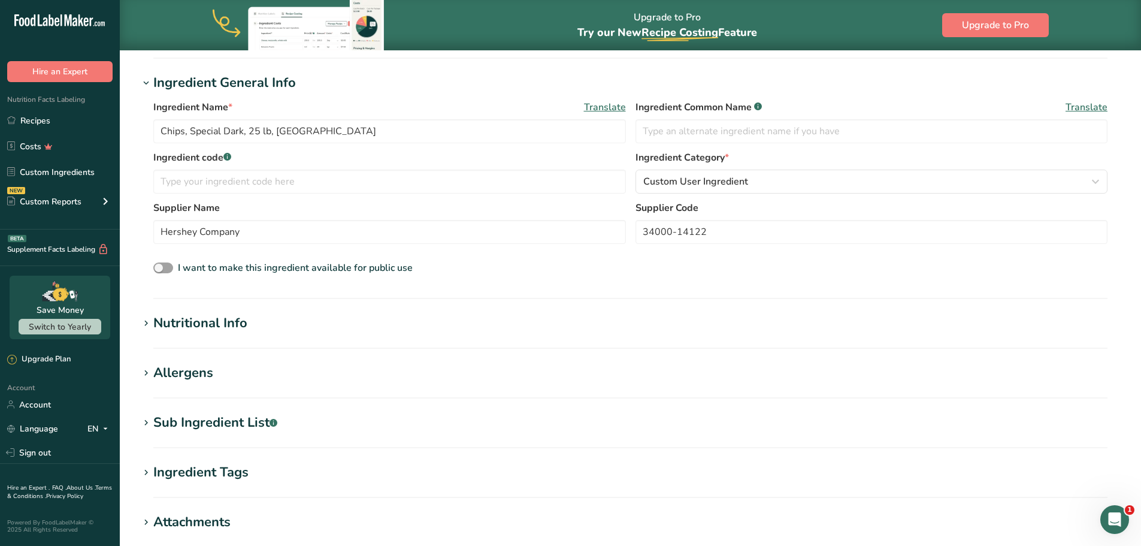
scroll to position [180, 0]
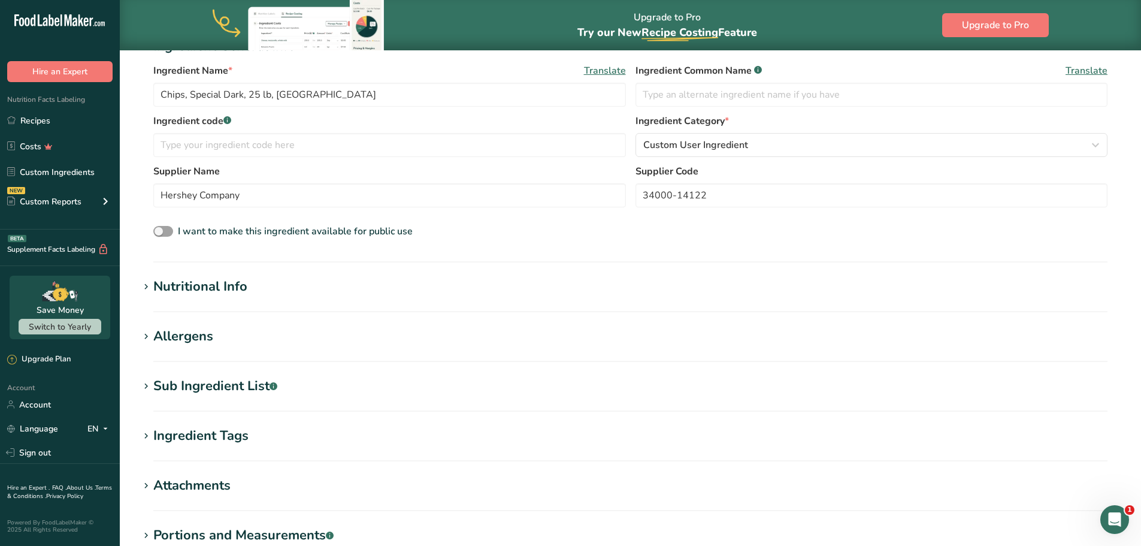
click at [216, 295] on div "Nutritional Info" at bounding box center [200, 287] width 94 height 20
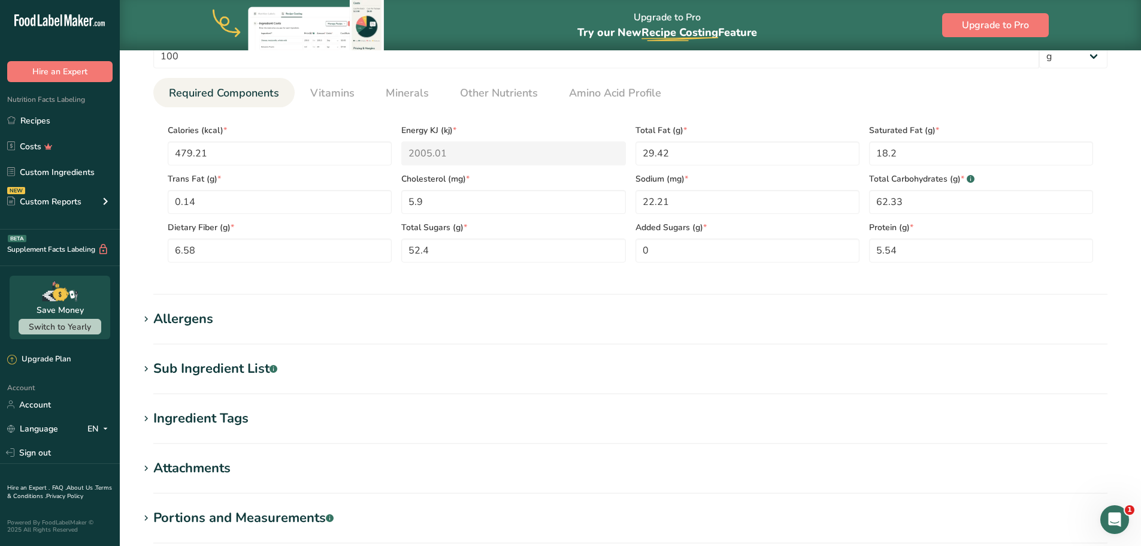
scroll to position [479, 0]
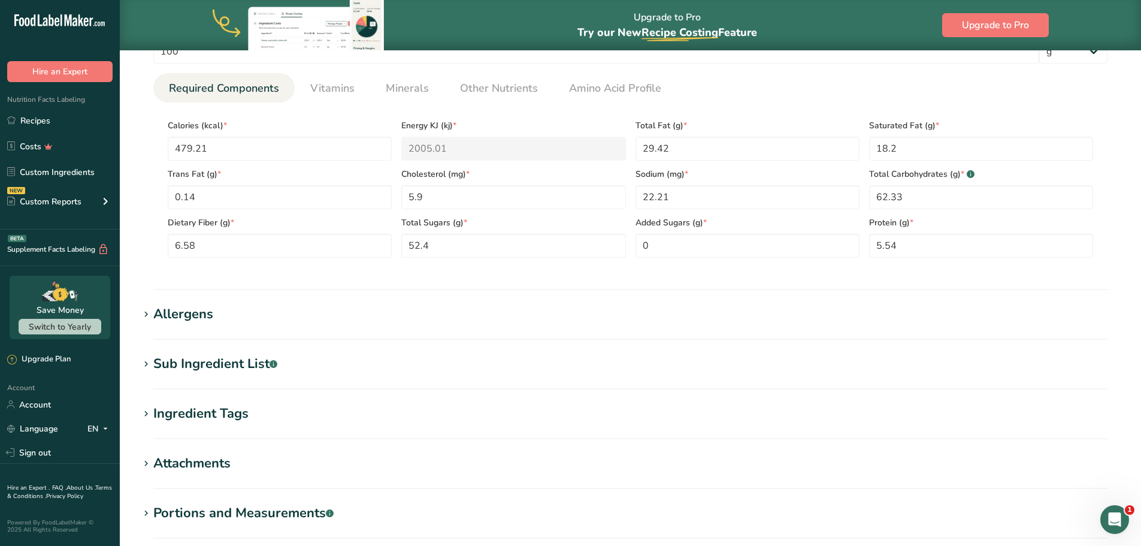
click at [228, 358] on div "Sub Ingredient List .a-a{fill:#347362;}.b-a{fill:#fff;}" at bounding box center [215, 364] width 124 height 20
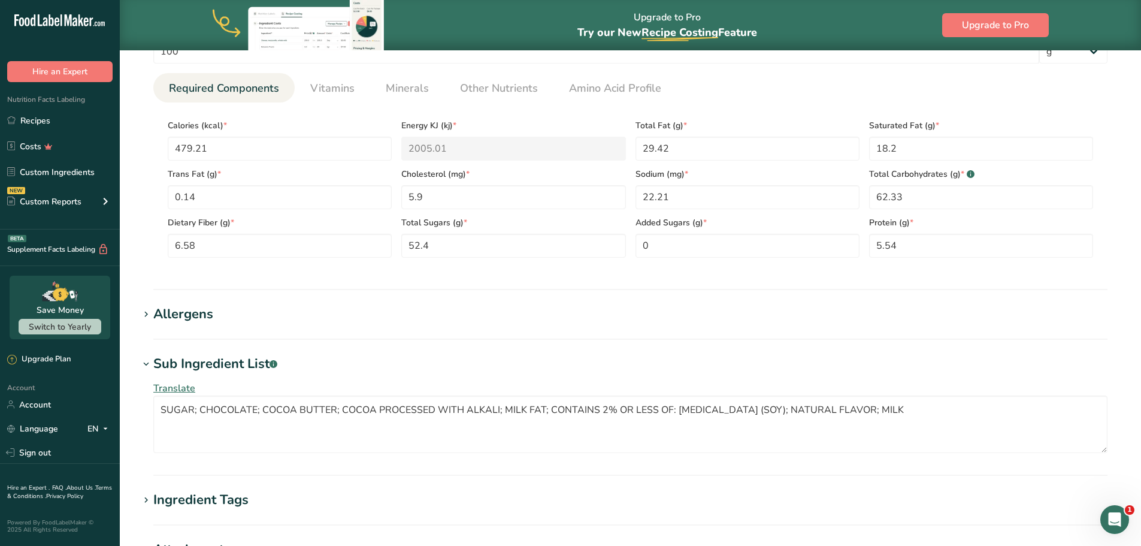
scroll to position [539, 0]
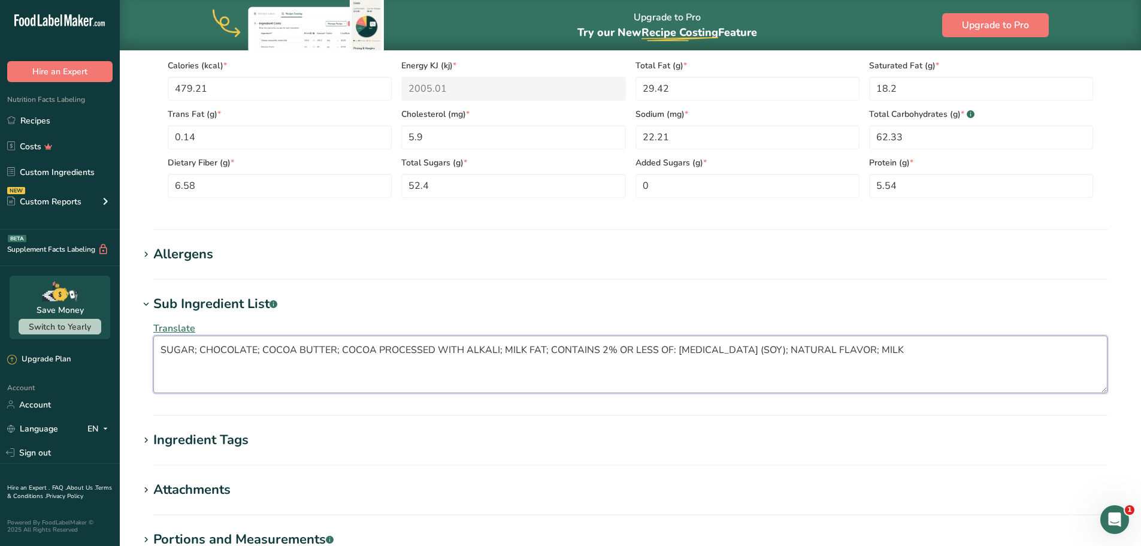
click at [512, 362] on textarea "SUGAR; CHOCOLATE; COCOA BUTTER; COCOA PROCESSED WITH ALKALI; MILK FAT; CONTAINS…" at bounding box center [630, 364] width 954 height 58
click at [247, 360] on textarea "SUGAR; CHOCOLATE; COCOA BUTTER; COCOA PROCESSED WITH ALKALI; MILK FAT; CONTAINS…" at bounding box center [630, 364] width 954 height 58
paste textarea "ugar; Chocolate; Cocoa Butter; Cocoa Processed With Alkali; Milk Fat; Contains …"
type textarea "Sugar; Chocolate; Cocoa Butter; Cocoa Processed With Alkali; Milk Fat; Contains…"
click at [131, 361] on section "Add new ingredient Ingredient Spec Sheet .a-a{fill:#347362;}.b-a{fill:#fff;} Up…" at bounding box center [630, 91] width 1021 height 1161
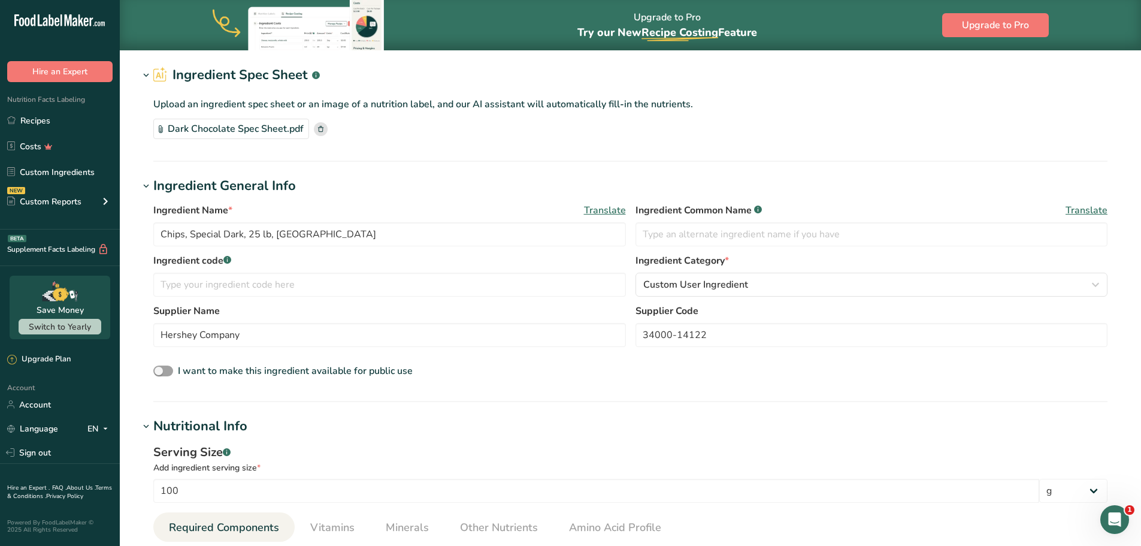
scroll to position [0, 0]
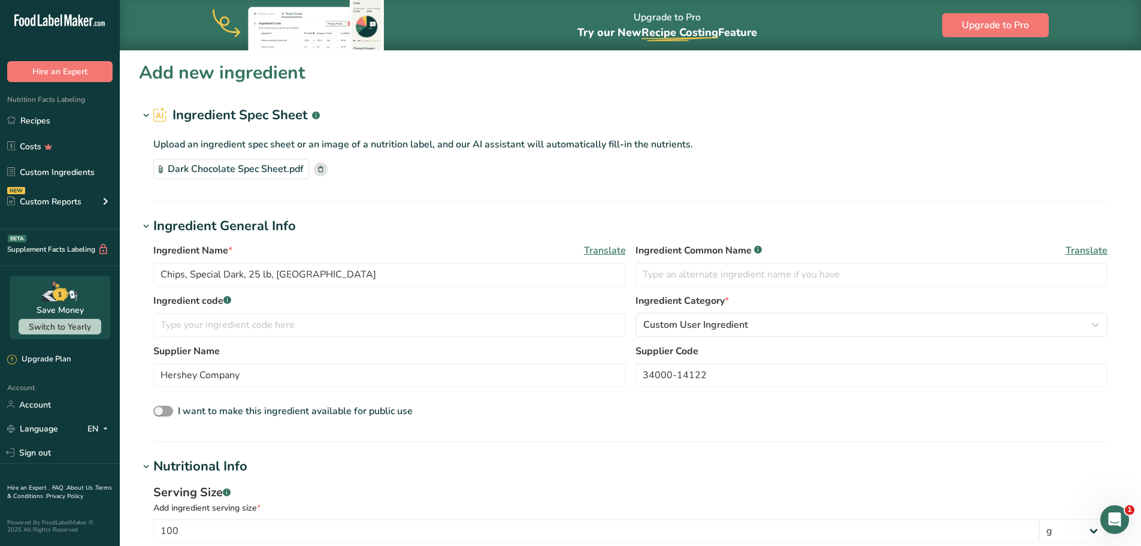
drag, startPoint x: 572, startPoint y: 123, endPoint x: 572, endPoint y: 130, distance: 6.6
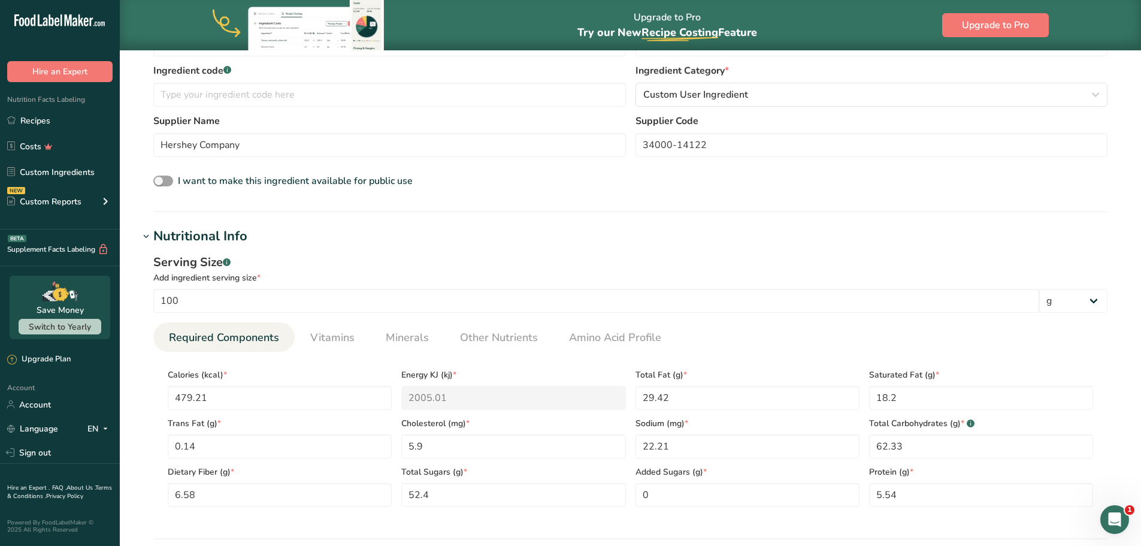
scroll to position [703, 0]
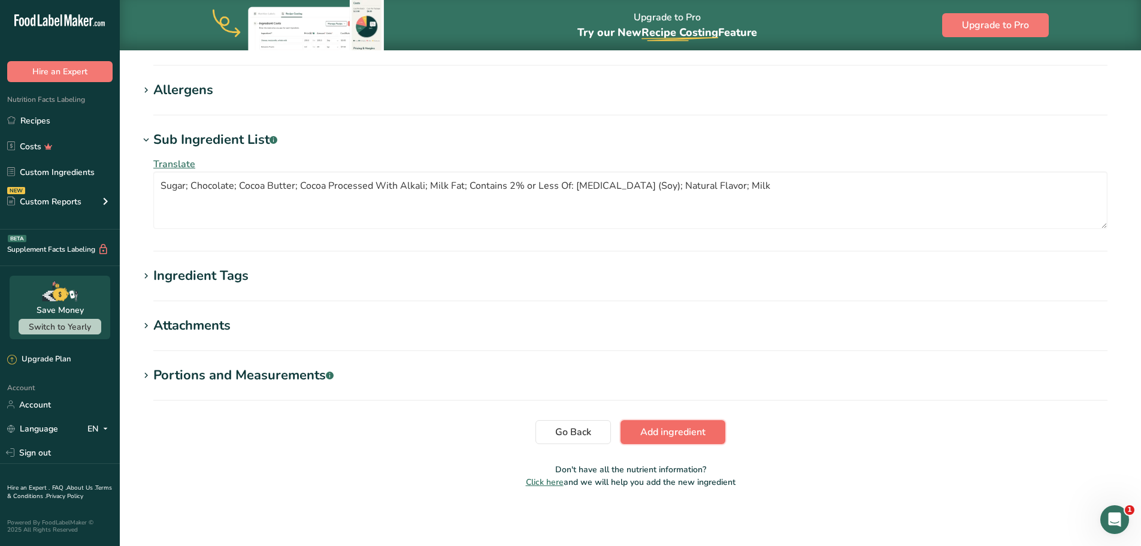
click at [697, 429] on span "Add ingredient" at bounding box center [672, 432] width 65 height 14
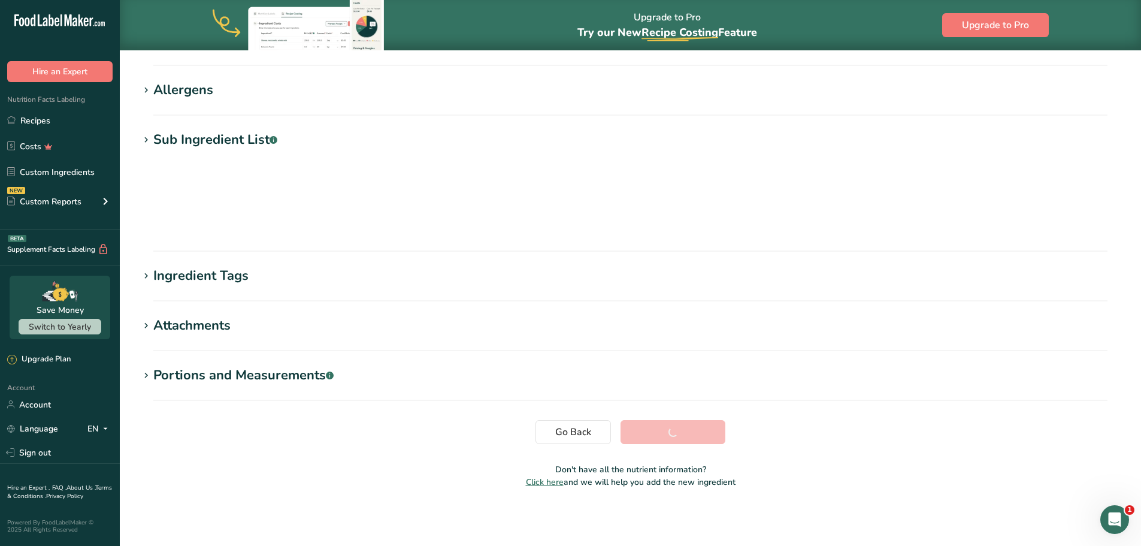
scroll to position [88, 0]
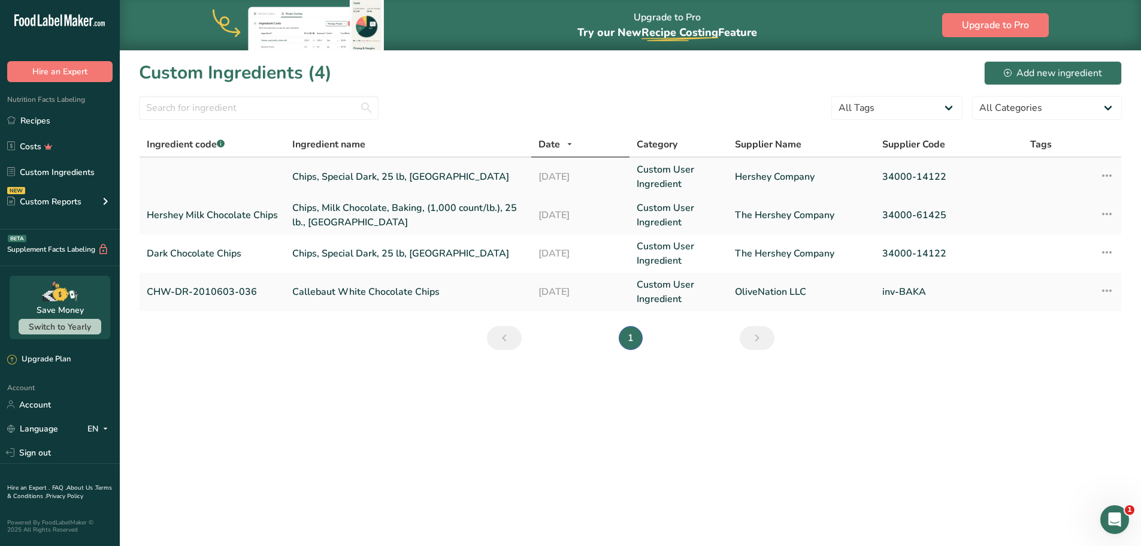
click at [337, 176] on link "Chips, Special Dark, 25 lb, US" at bounding box center [408, 177] width 232 height 14
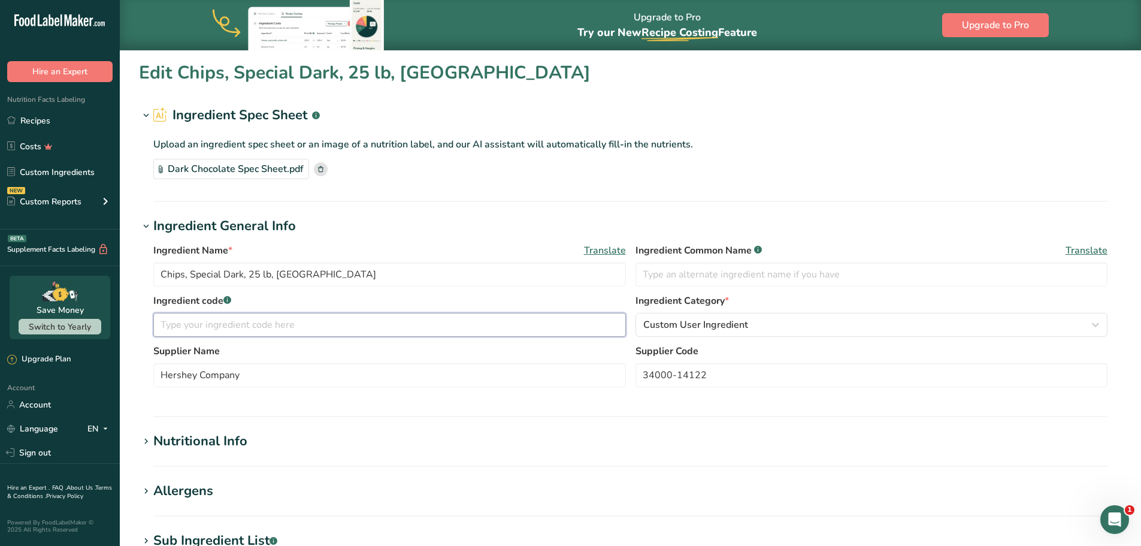
click at [218, 327] on input "text" at bounding box center [389, 325] width 473 height 24
type input "Hershey's Dark Chocolate Chips"
type input "Dark Chocolate"
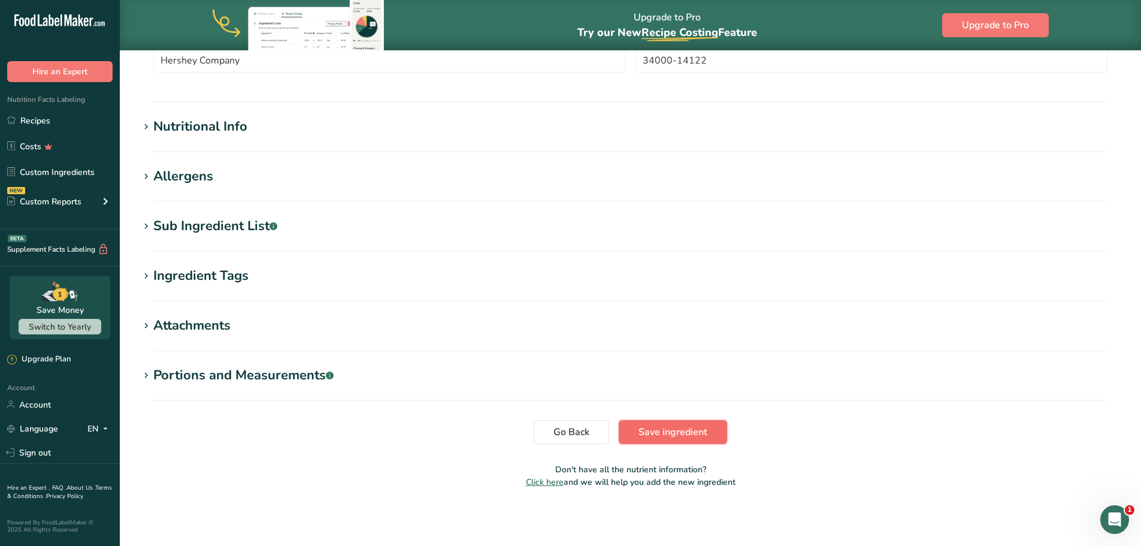
click at [670, 434] on span "Save ingredient" at bounding box center [673, 432] width 69 height 14
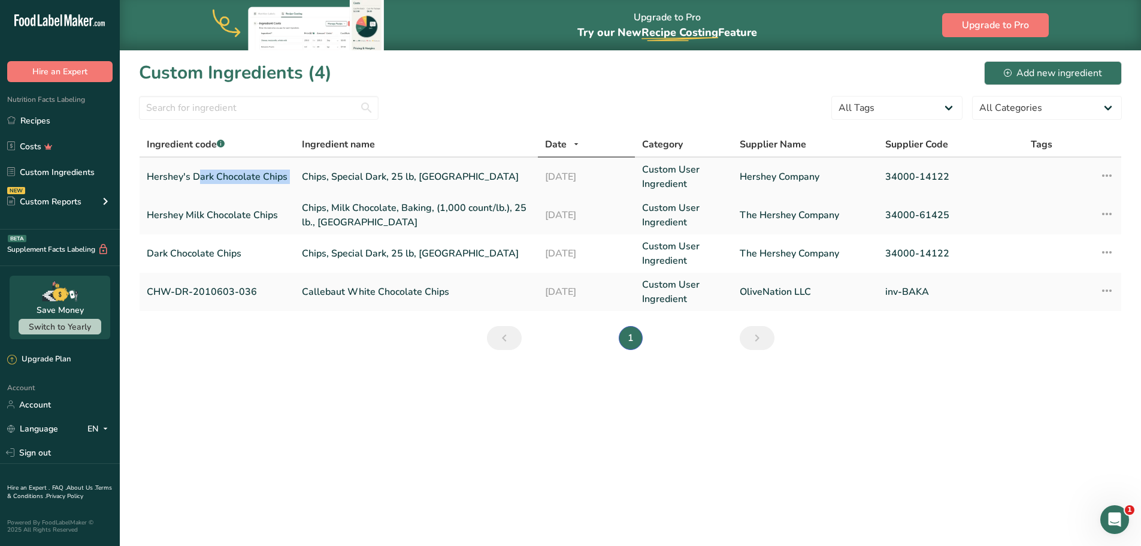
drag, startPoint x: 294, startPoint y: 177, endPoint x: 140, endPoint y: 174, distance: 154.0
click at [140, 174] on tr "Hershey's Dark Chocolate Chips Chips, Special Dark, 25 lb, US 18-09-2025 Custom…" at bounding box center [631, 177] width 982 height 38
copy link "Hershey's Dark Chocolate Chips"
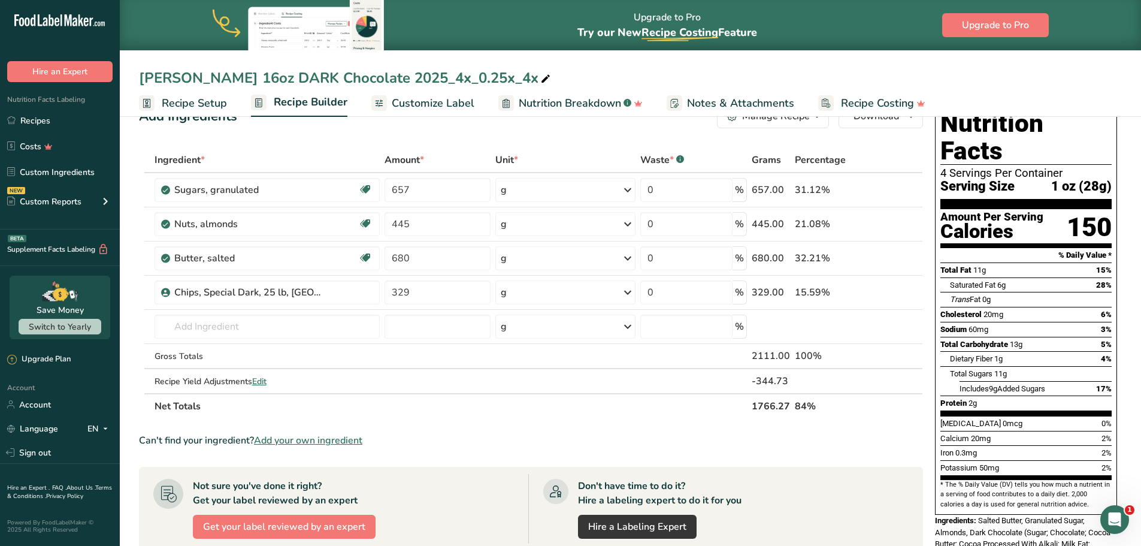
scroll to position [60, 0]
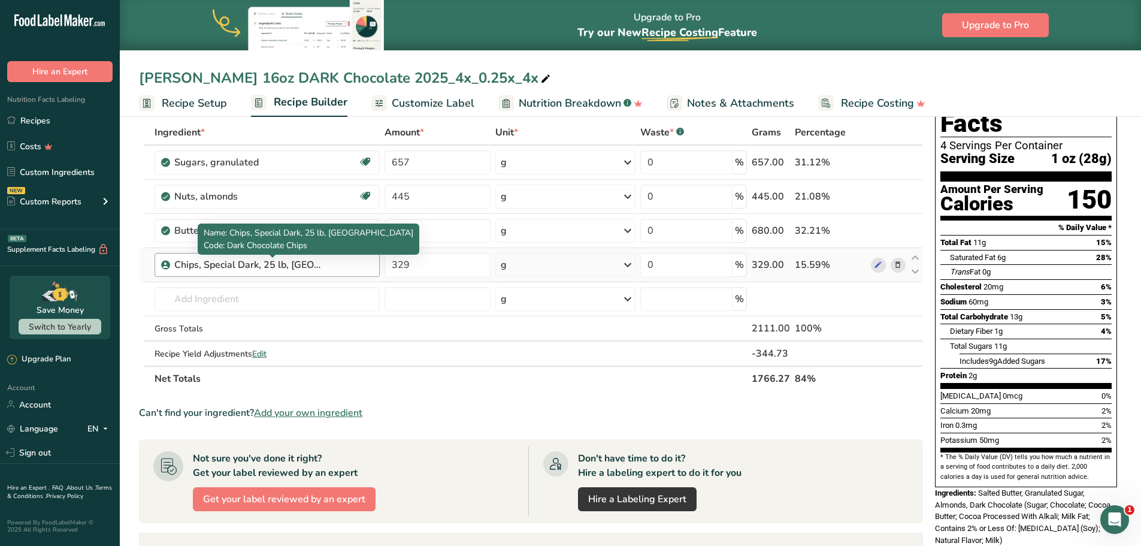
click at [316, 262] on div "Chips, Special Dark, 25 lb, [GEOGRAPHIC_DATA]" at bounding box center [249, 265] width 150 height 14
click at [261, 265] on div "Chips, Special Dark, 25 lb, [GEOGRAPHIC_DATA]" at bounding box center [249, 265] width 150 height 14
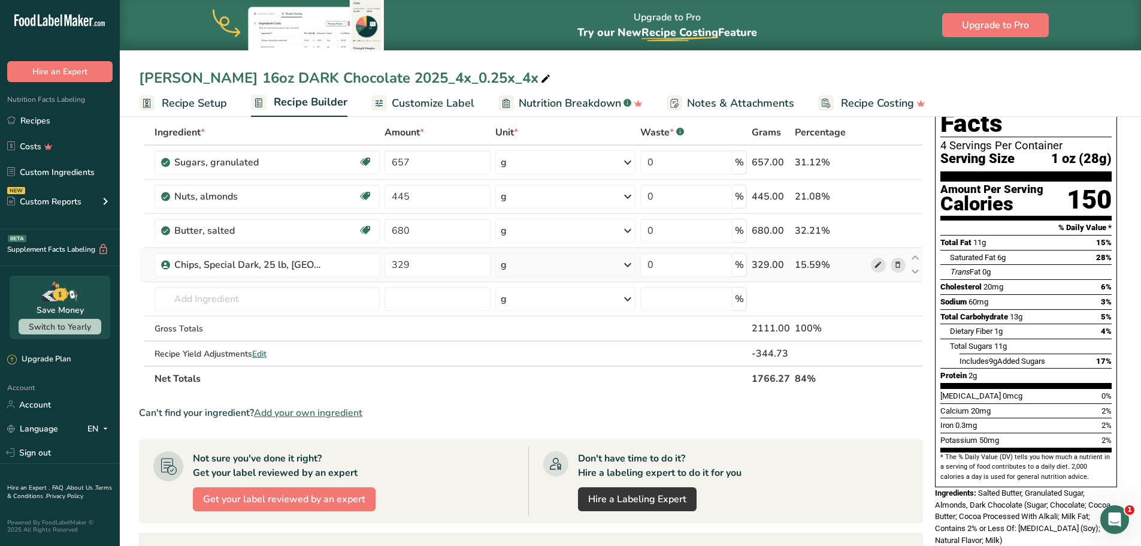
click at [881, 266] on icon at bounding box center [878, 265] width 8 height 13
click at [901, 266] on icon at bounding box center [898, 265] width 8 height 13
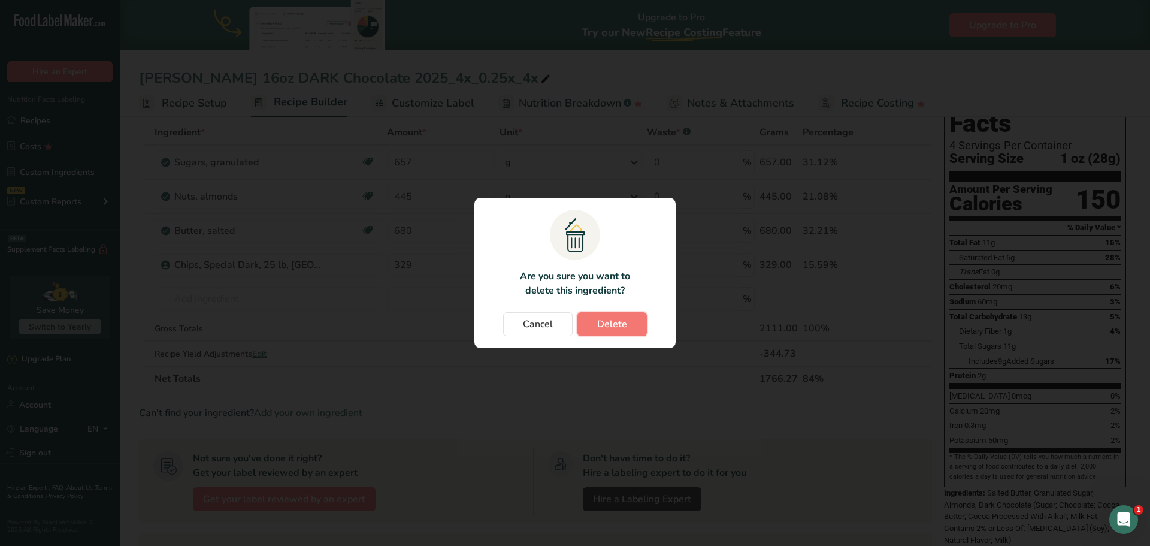
click at [616, 322] on span "Delete" at bounding box center [612, 324] width 30 height 14
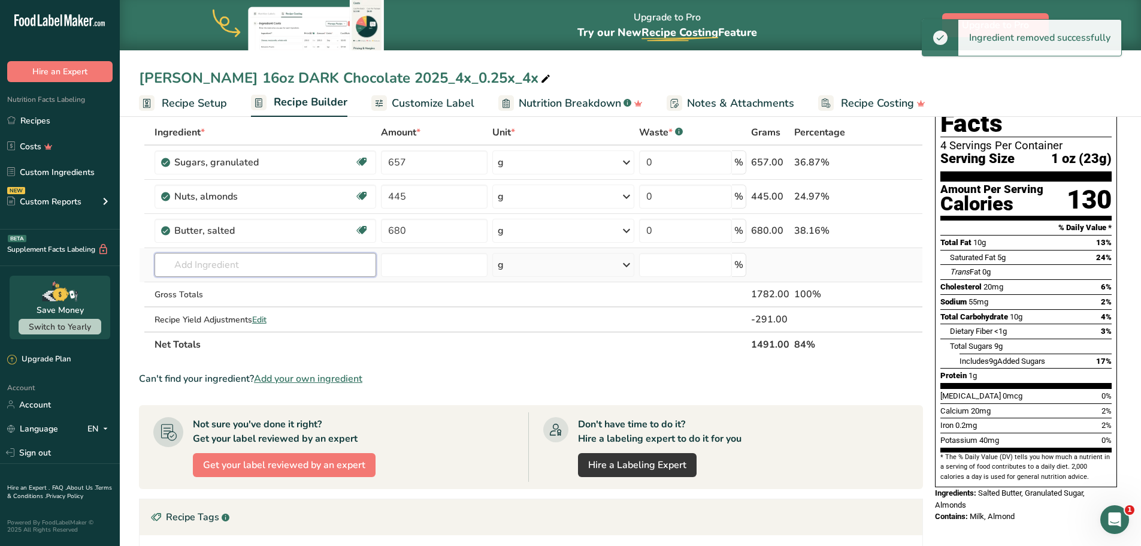
click at [249, 269] on input "text" at bounding box center [266, 265] width 222 height 24
paste input "Hershey Milk Chocolate Chips"
type input "Hershey Milk Chocolate Chips"
click at [285, 288] on span "Hershey Milk Chocolate Chips" at bounding box center [231, 288] width 115 height 11
type input "Chips, Milk Chocolate, Baking, (1,000 count/lb.), 25 lb., US"
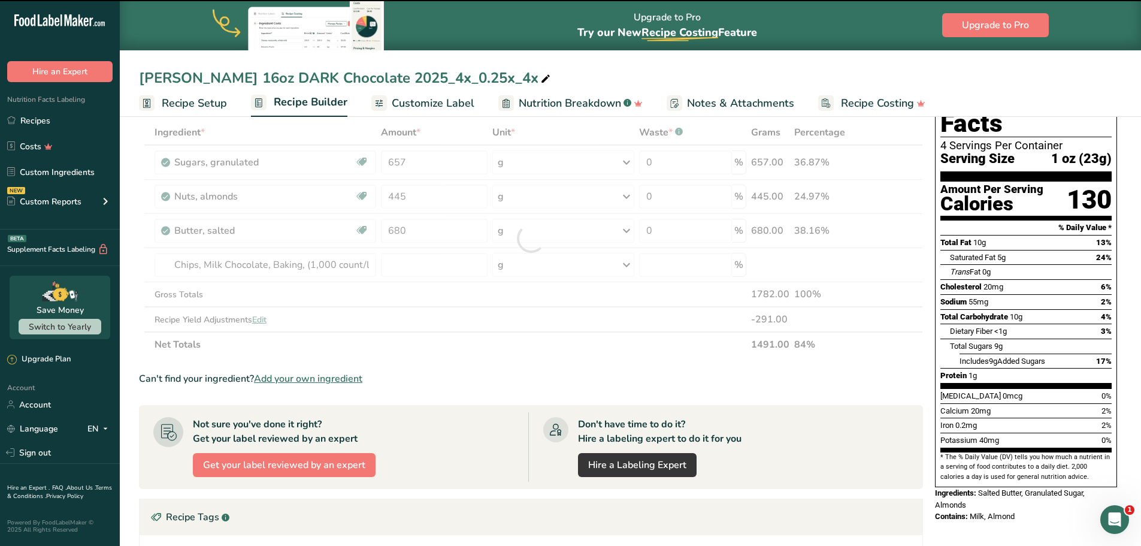
type input "0"
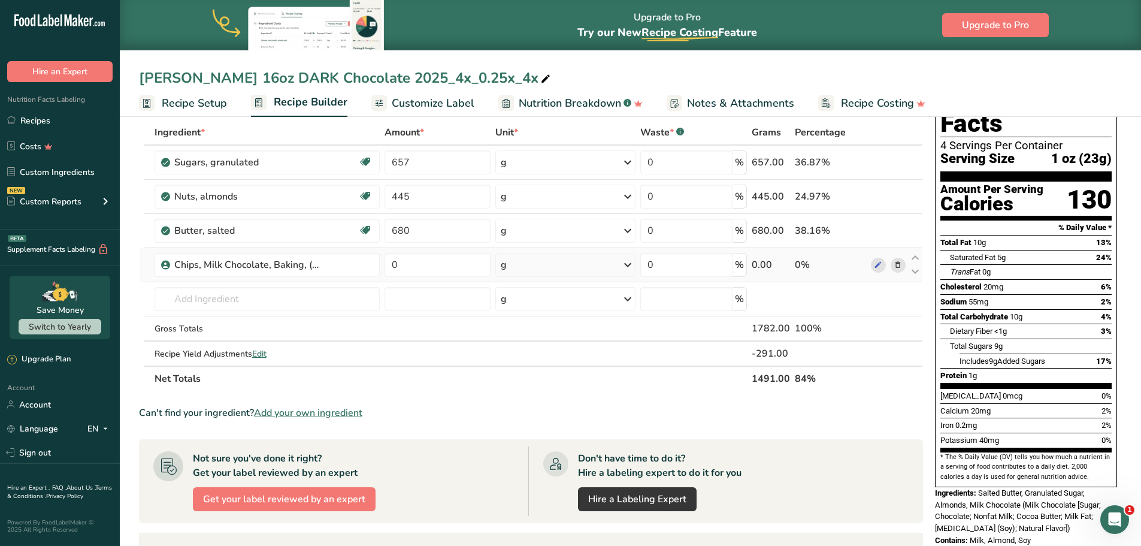
click at [896, 265] on icon at bounding box center [898, 265] width 8 height 13
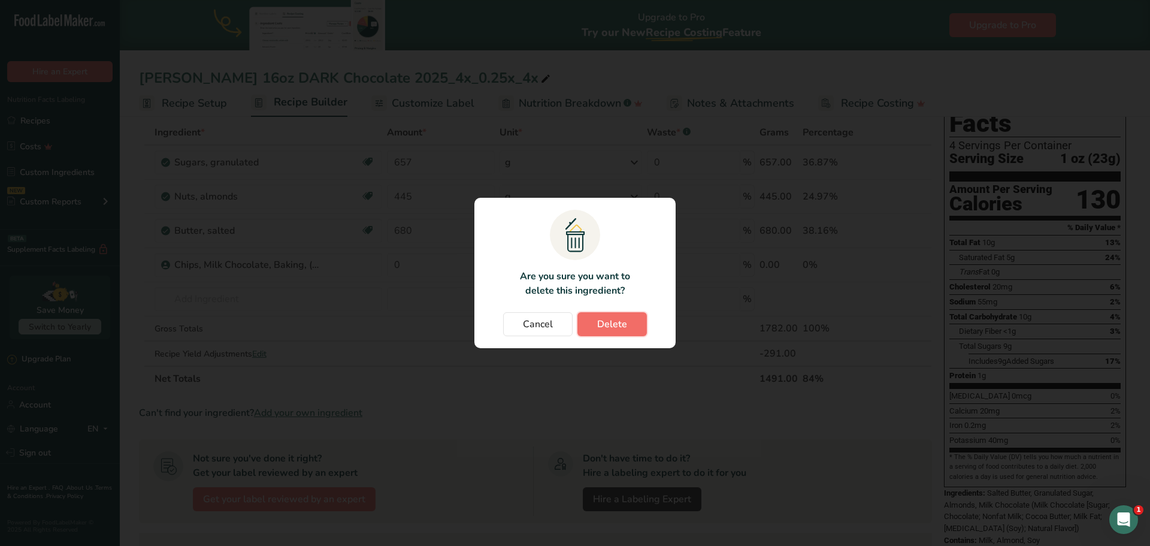
click at [604, 322] on span "Delete" at bounding box center [612, 324] width 30 height 14
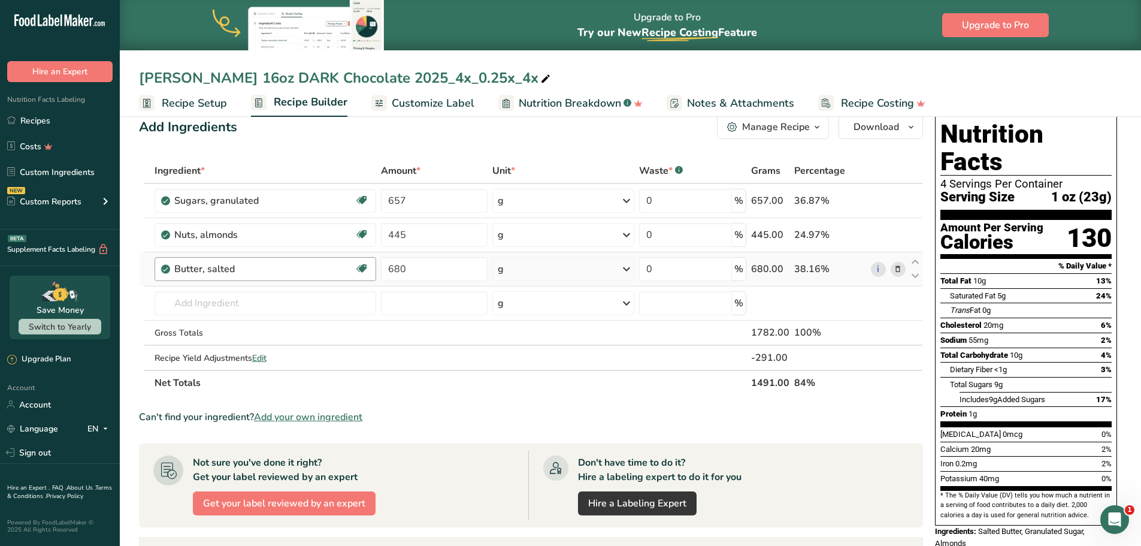
scroll to position [0, 0]
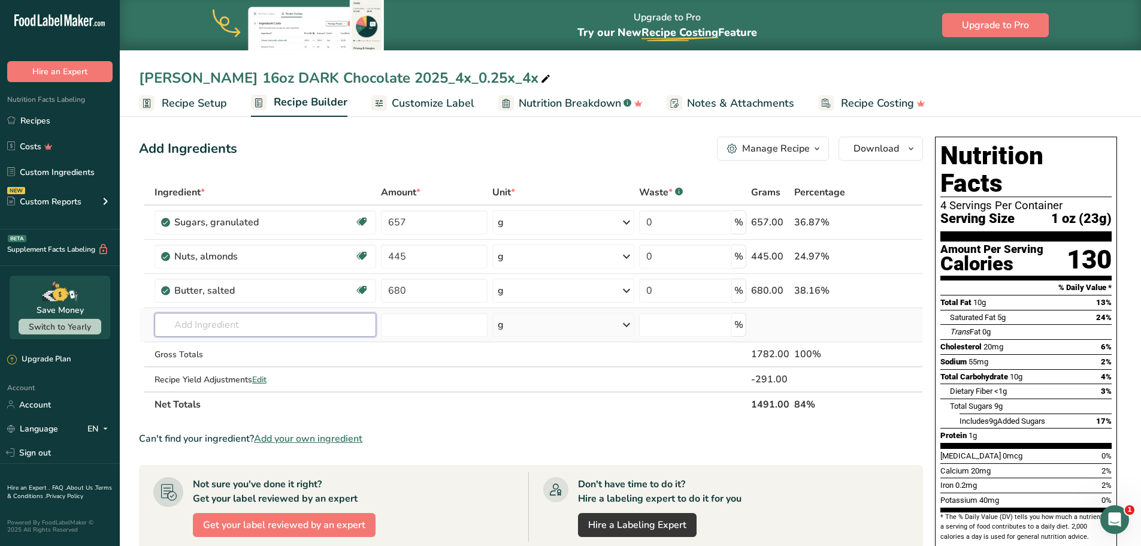
click at [268, 323] on input "text" at bounding box center [266, 325] width 222 height 24
paste input "Hershey's Dark Chocolate Chips"
type input "Hershey's Dark Chocolate Chips"
click at [310, 178] on div "Add Ingredients Manage Recipe Delete Recipe Duplicate Recipe Scale Recipe Save …" at bounding box center [534, 470] width 791 height 677
click at [801, 146] on div "Manage Recipe" at bounding box center [776, 148] width 68 height 14
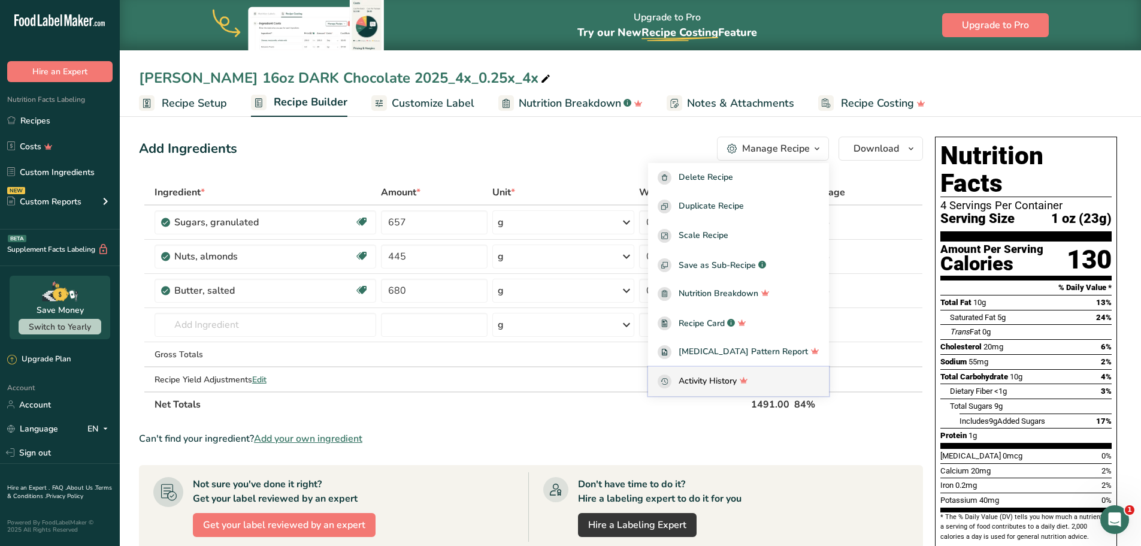
click at [723, 381] on span "Activity History" at bounding box center [708, 381] width 58 height 14
click at [702, 377] on span "Activity History" at bounding box center [708, 381] width 58 height 14
click at [707, 382] on span "Activity History" at bounding box center [708, 381] width 58 height 14
click at [583, 423] on section "Ingredient * Amount * Unit * Waste * .a-a{fill:#347362;}.b-a{fill:#fff;} Grams …" at bounding box center [531, 485] width 784 height 610
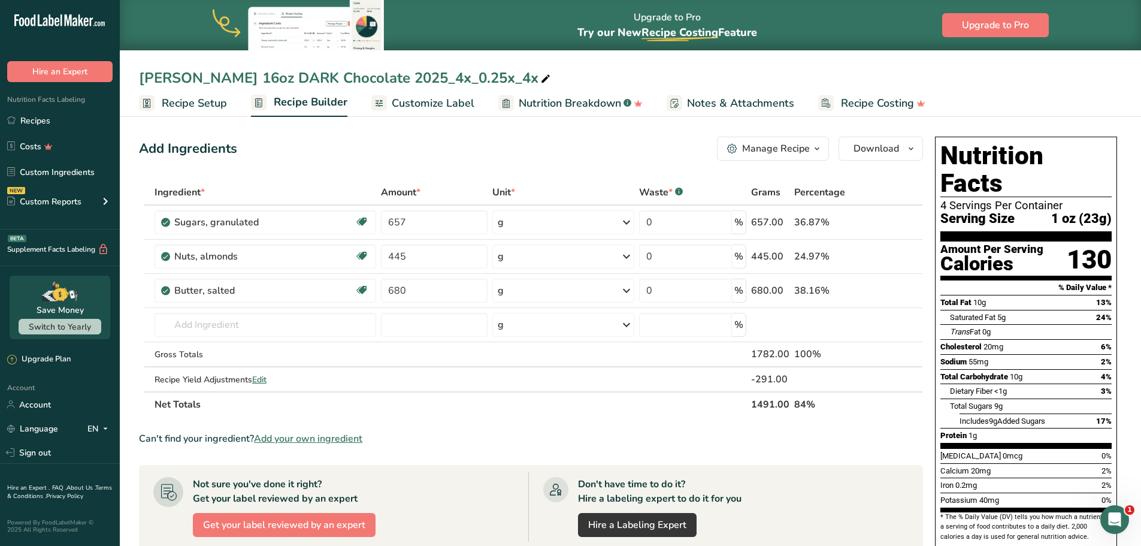
click at [790, 147] on div "Manage Recipe" at bounding box center [776, 148] width 68 height 14
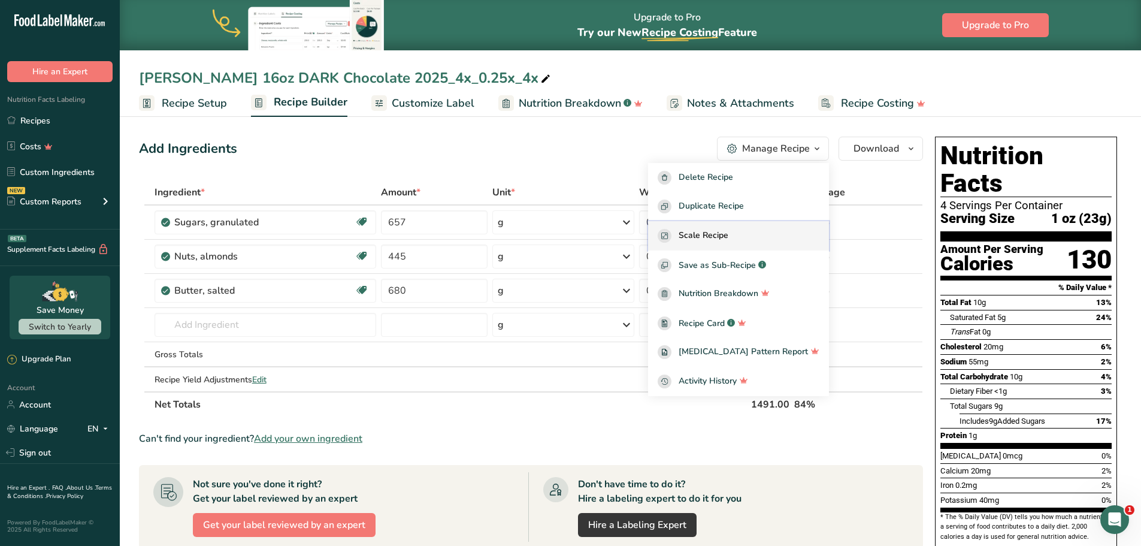
click at [728, 235] on span "Scale Recipe" at bounding box center [704, 236] width 50 height 14
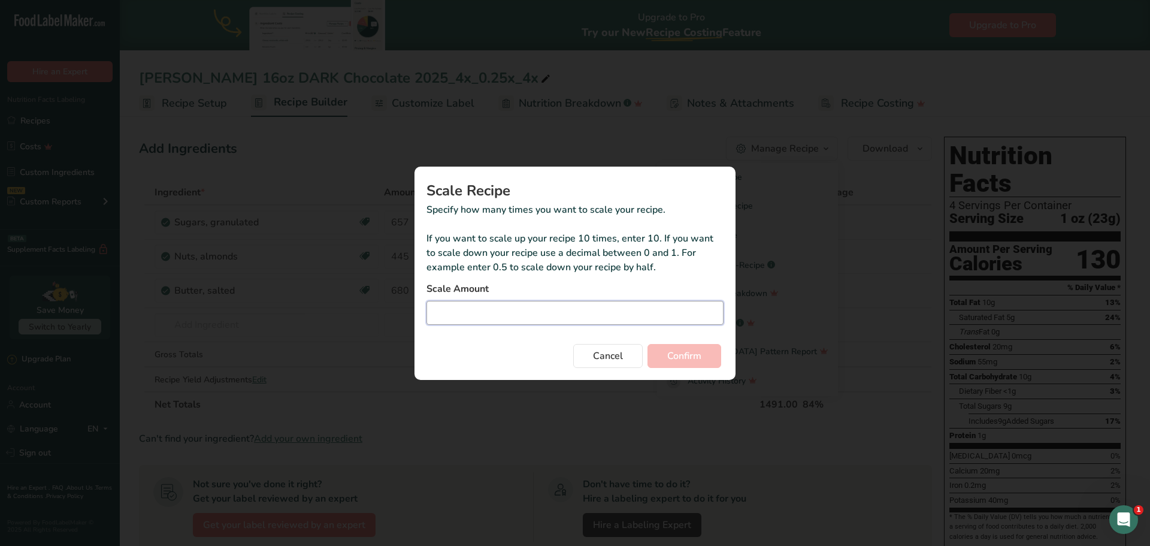
click at [506, 311] on input "Duplicate recipe modal" at bounding box center [574, 313] width 297 height 24
type input "0.25"
click at [648, 344] on button "Confirm" at bounding box center [685, 356] width 74 height 24
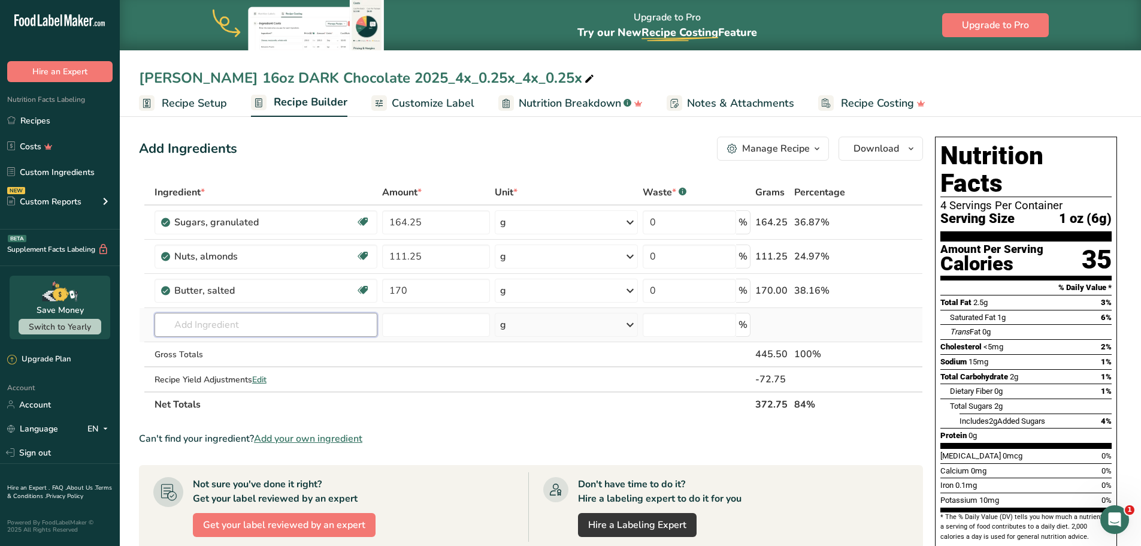
click at [270, 325] on input "text" at bounding box center [266, 325] width 223 height 24
paste input "Hershey's Dark Chocolate Chips"
type input "Hershey's Dark Chocolate Chips"
click at [325, 351] on p "Hershey's Dark Chocolate Chips Chips, Special Dark, 25 lb, [GEOGRAPHIC_DATA]" at bounding box center [326, 349] width 325 height 13
type input "Chips, Special Dark, 25 lb, [GEOGRAPHIC_DATA]"
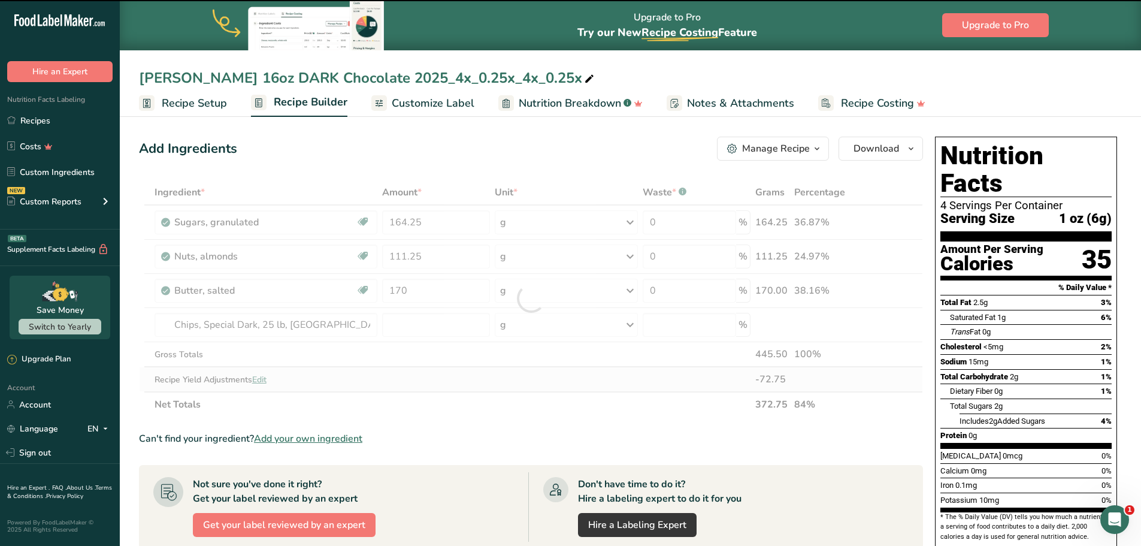
type input "0"
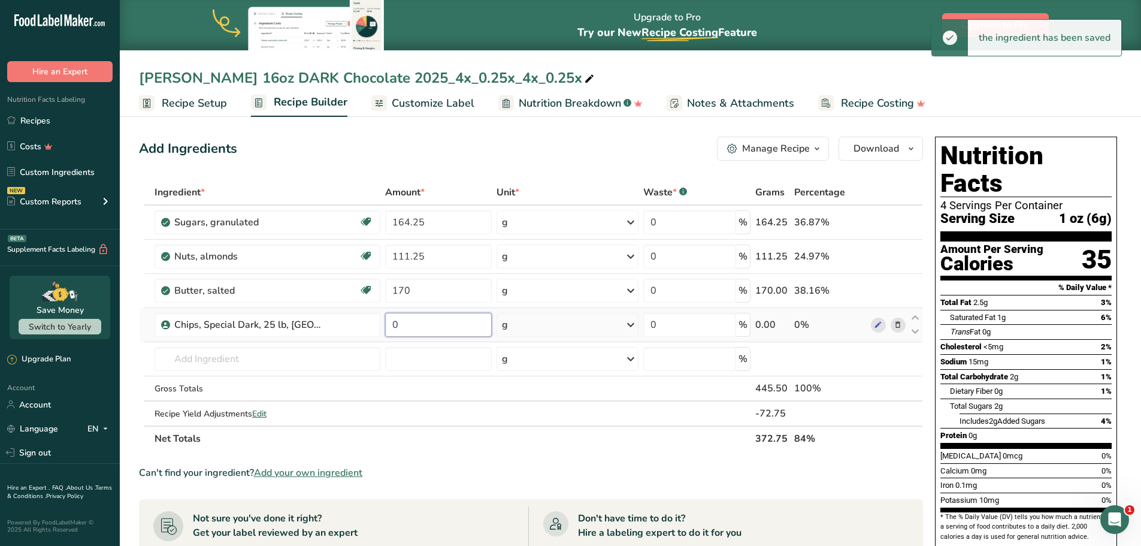
click at [443, 335] on input "0" at bounding box center [438, 325] width 107 height 24
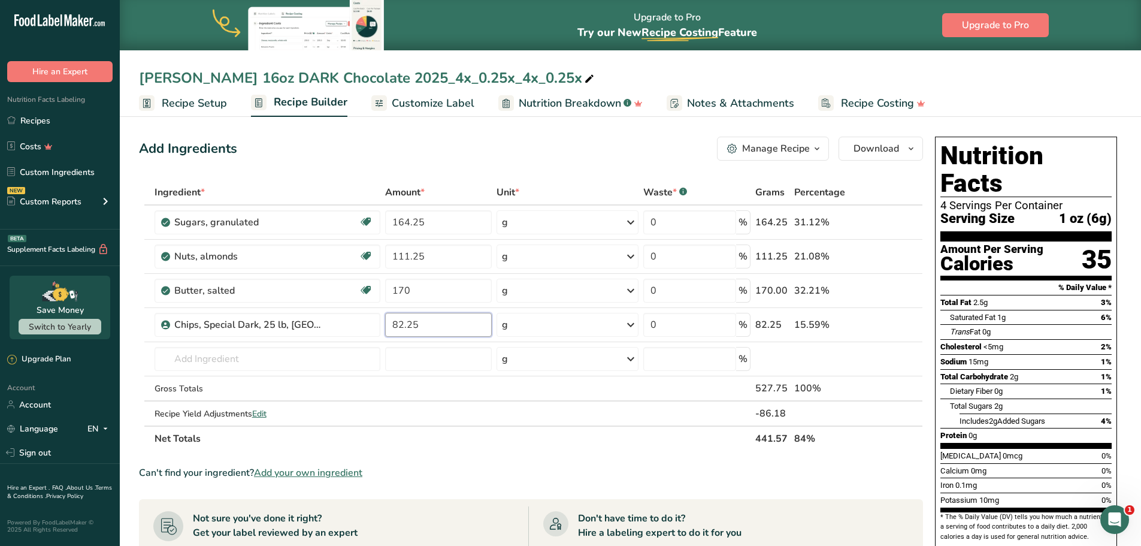
type input "82.25"
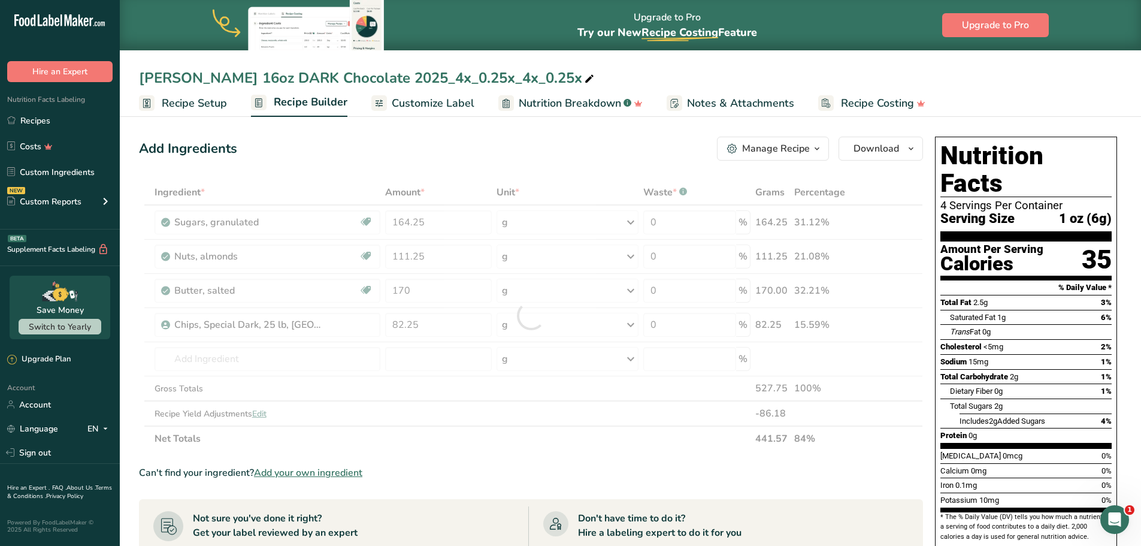
click at [500, 438] on div "Ingredient * Amount * Unit * Waste * .a-a{fill:#347362;}.b-a{fill:#fff;} Grams …" at bounding box center [531, 315] width 784 height 271
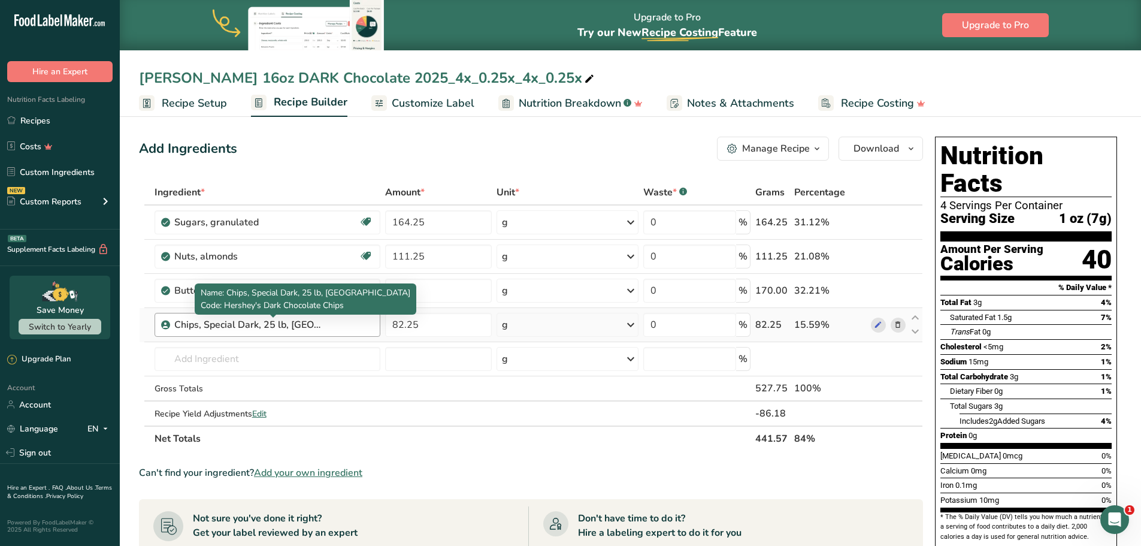
click at [312, 317] on div "Chips, Special Dark, 25 lb, [GEOGRAPHIC_DATA]" at bounding box center [249, 324] width 150 height 14
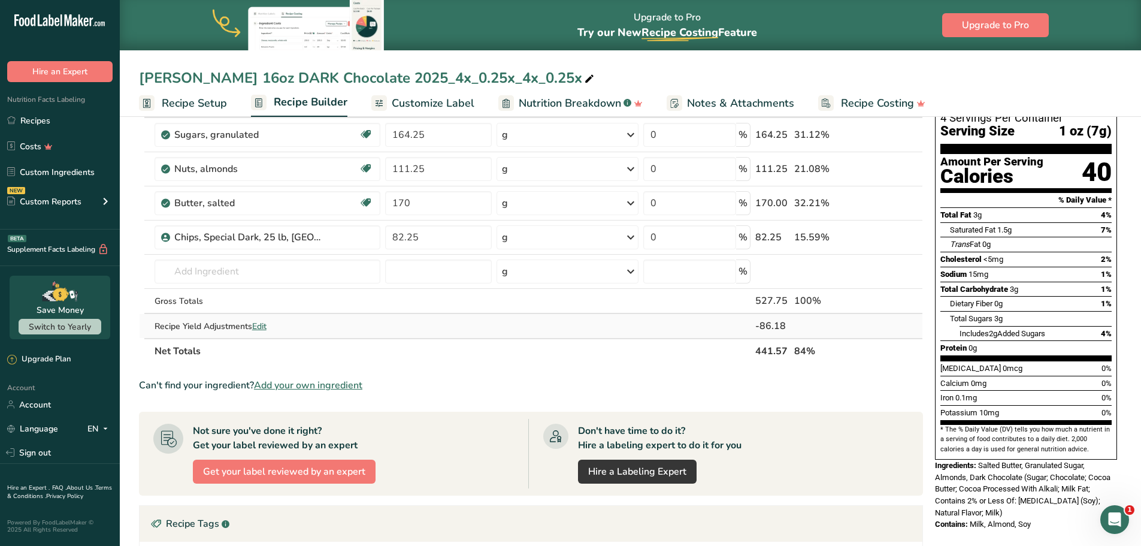
scroll to position [60, 0]
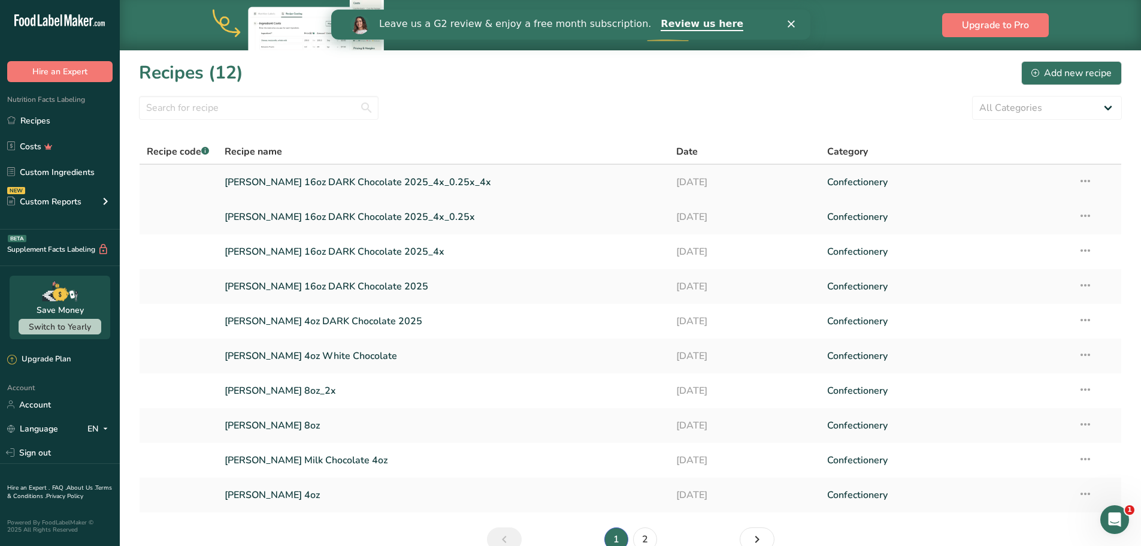
click at [338, 181] on link "[PERSON_NAME] 16oz DARK Chocolate 2025_4x_0.25x_4x" at bounding box center [444, 182] width 438 height 25
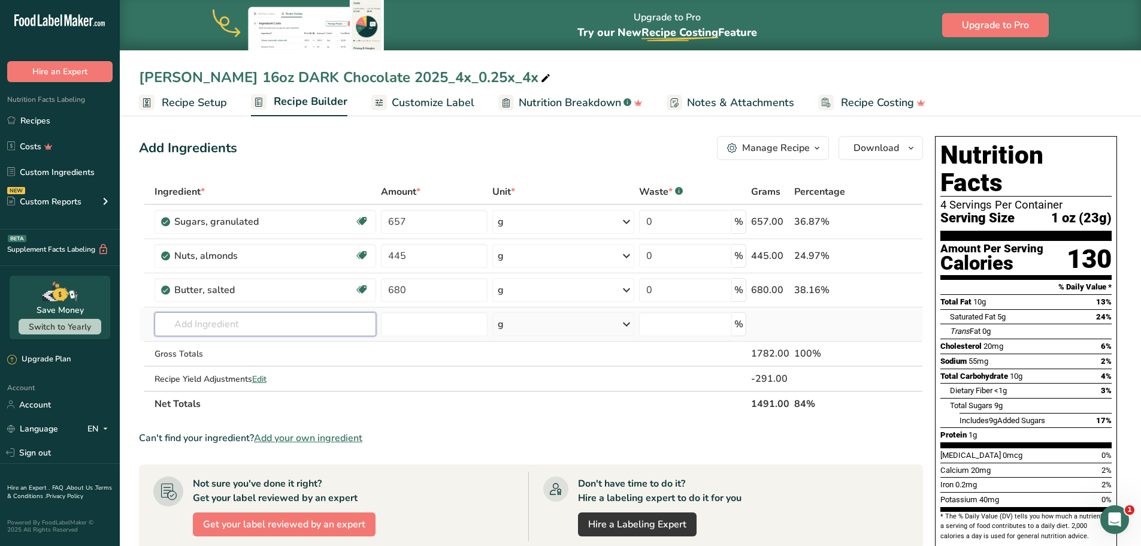
click at [279, 331] on input "text" at bounding box center [266, 324] width 222 height 24
type input "hershey's dark"
click at [205, 349] on span "Hershey's Dark Chocolate Chips" at bounding box center [236, 348] width 124 height 11
type input "Chips, Special Dark, 25 lb, US"
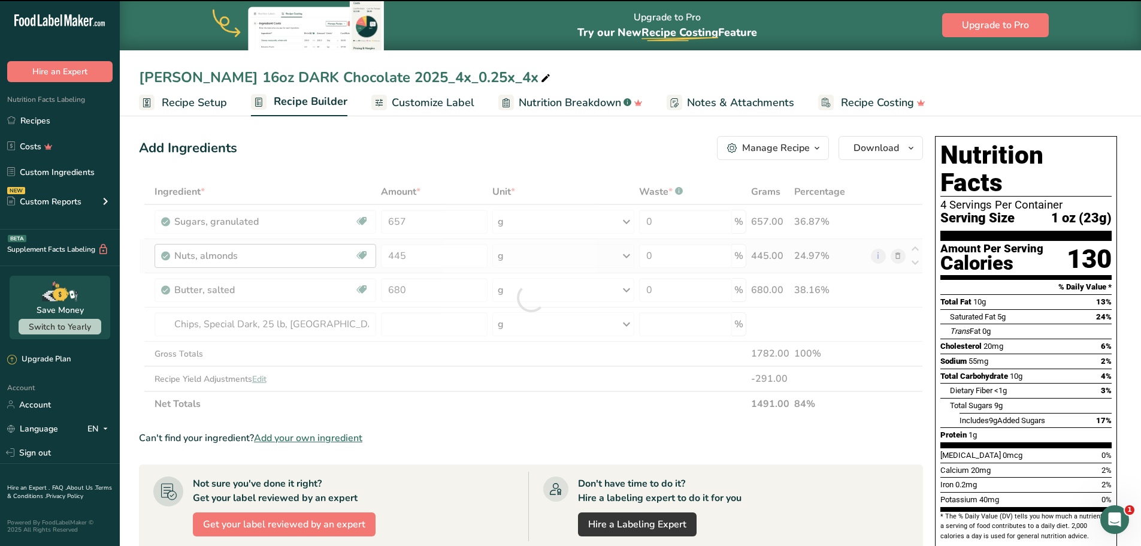
type input "0"
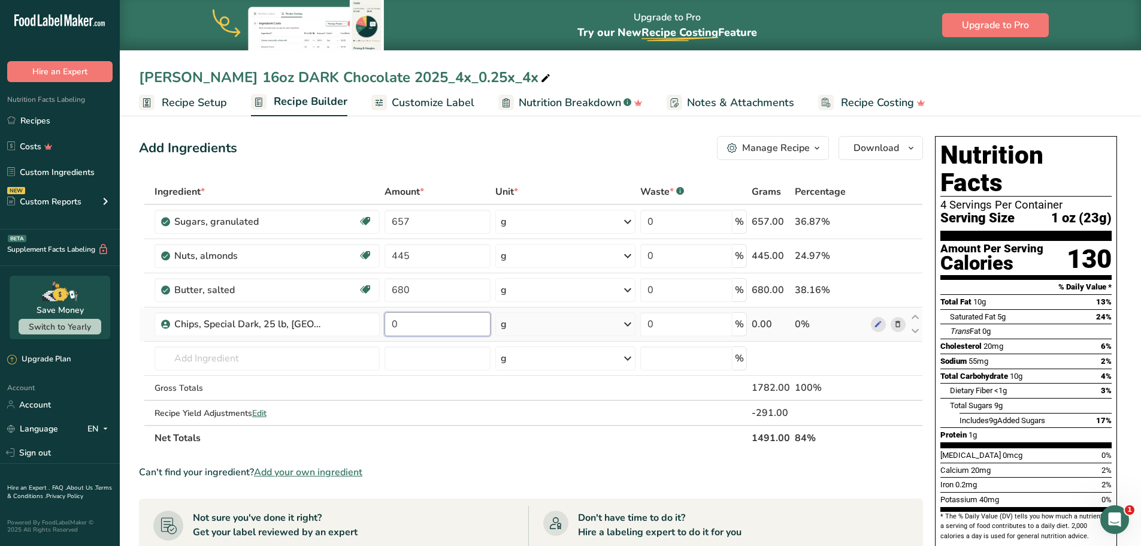
click at [443, 331] on input "0" at bounding box center [438, 324] width 106 height 24
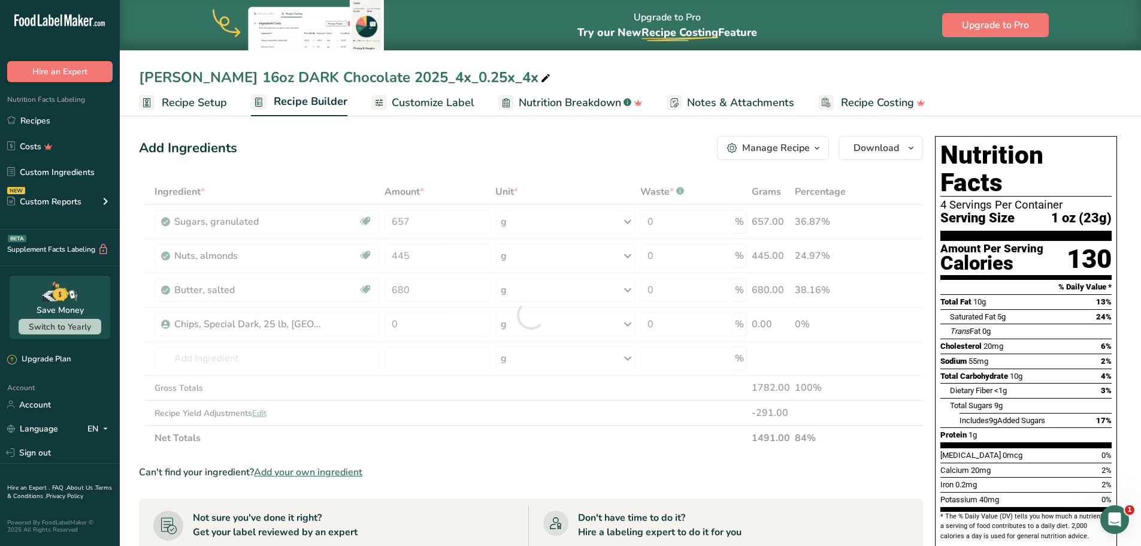
click at [458, 138] on div "Add Ingredients Manage Recipe Delete Recipe Duplicate Recipe Scale Recipe Save …" at bounding box center [531, 148] width 784 height 24
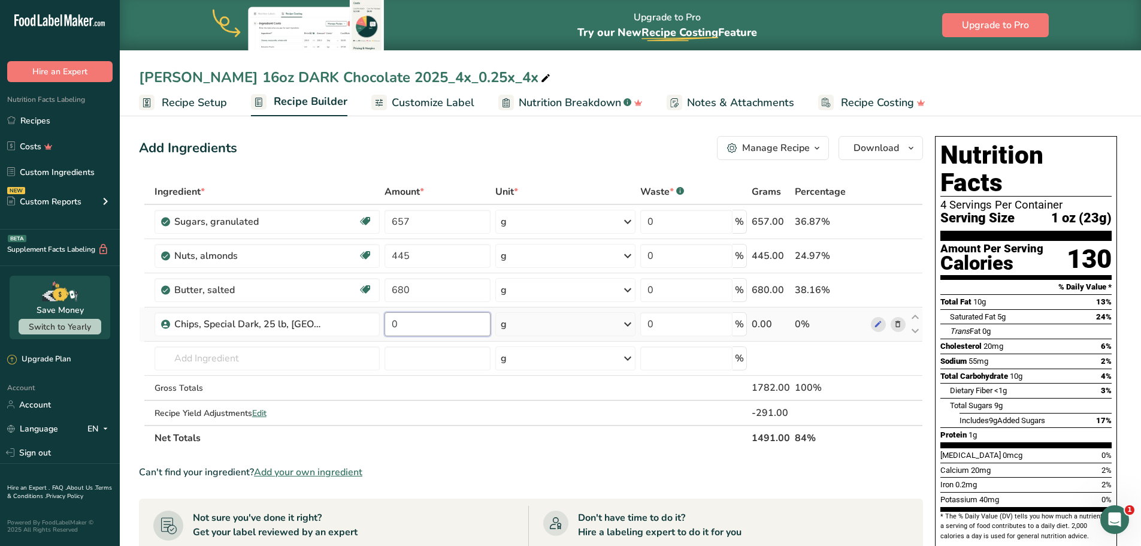
click at [465, 323] on input "0" at bounding box center [438, 324] width 106 height 24
type input "329"
click at [465, 467] on div "Can't find your ingredient? Add your own ingredient" at bounding box center [531, 472] width 784 height 14
click at [207, 101] on span "Recipe Setup" at bounding box center [194, 103] width 65 height 16
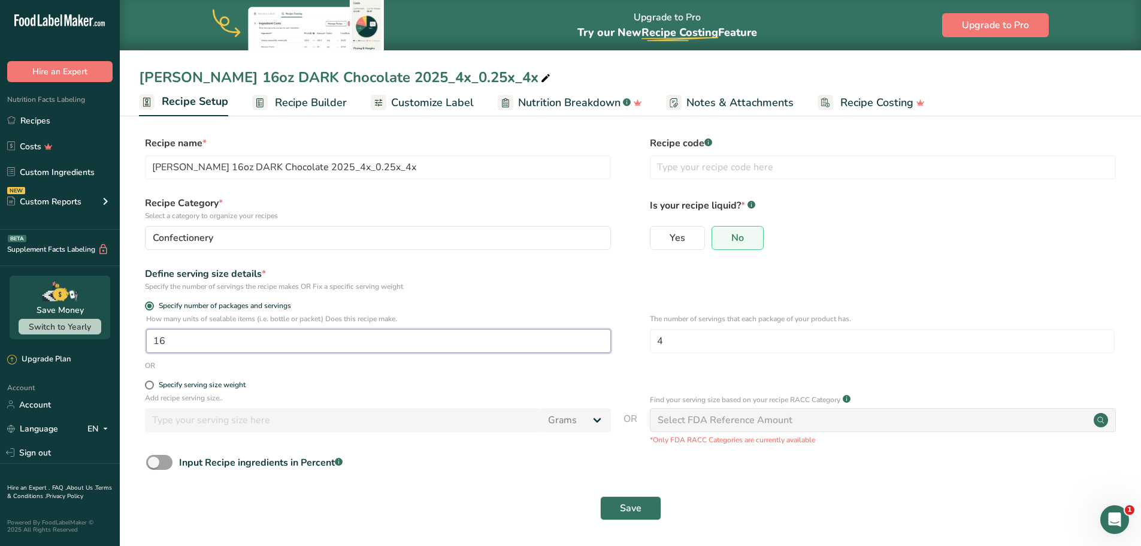
click at [207, 341] on input "16" at bounding box center [378, 341] width 465 height 24
click at [319, 112] on link "Recipe Builder" at bounding box center [299, 102] width 95 height 27
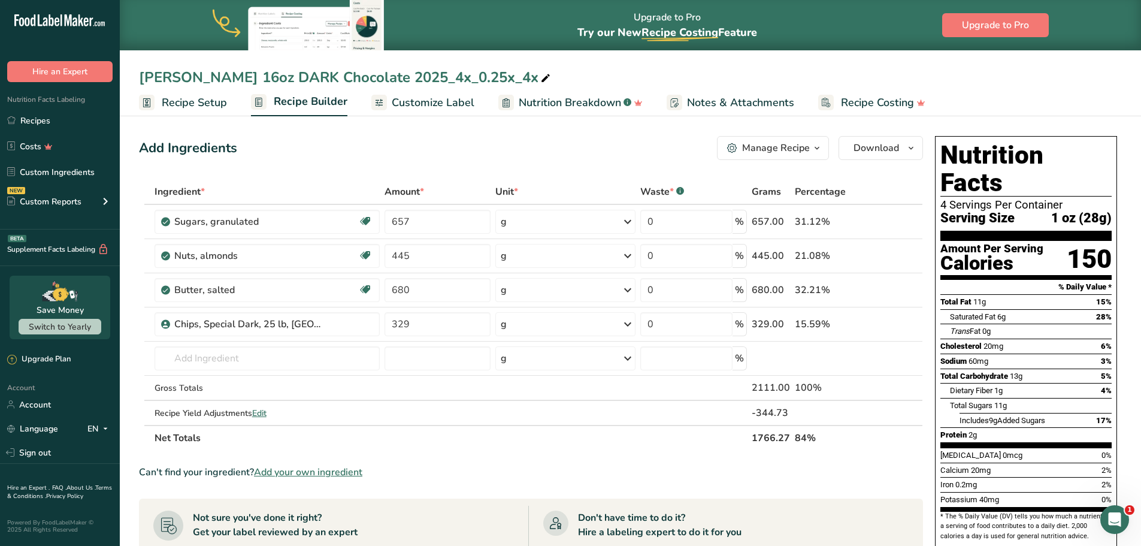
click at [160, 106] on link "Recipe Setup" at bounding box center [183, 102] width 88 height 27
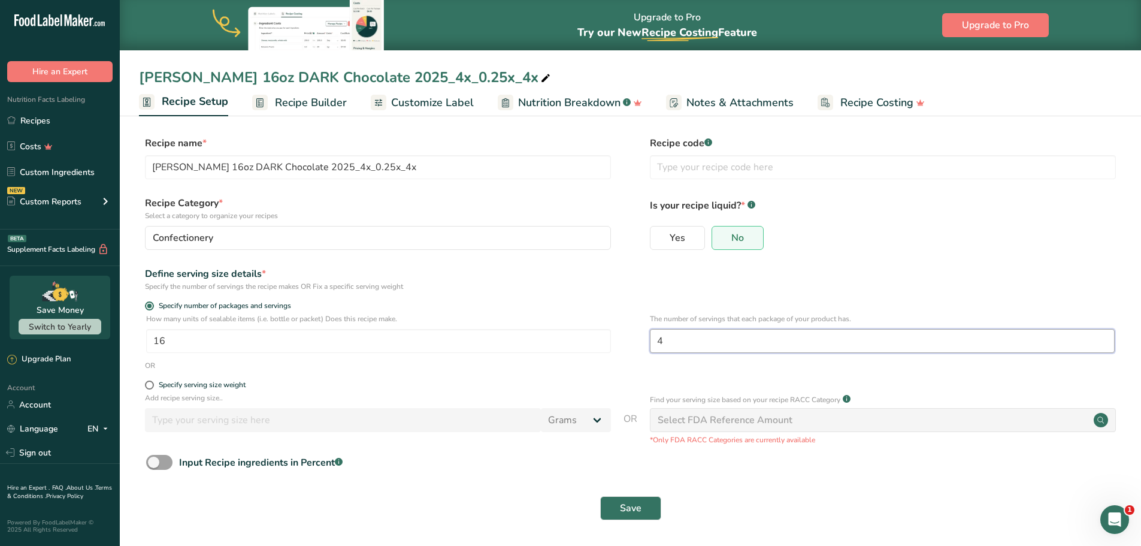
drag, startPoint x: 680, startPoint y: 338, endPoint x: 626, endPoint y: 338, distance: 53.9
click at [626, 338] on div "How many units of sealable items (i.e. bottle or packet) Does this recipe make.…" at bounding box center [630, 336] width 983 height 47
type input "16"
click at [637, 512] on span "Save" at bounding box center [631, 508] width 22 height 14
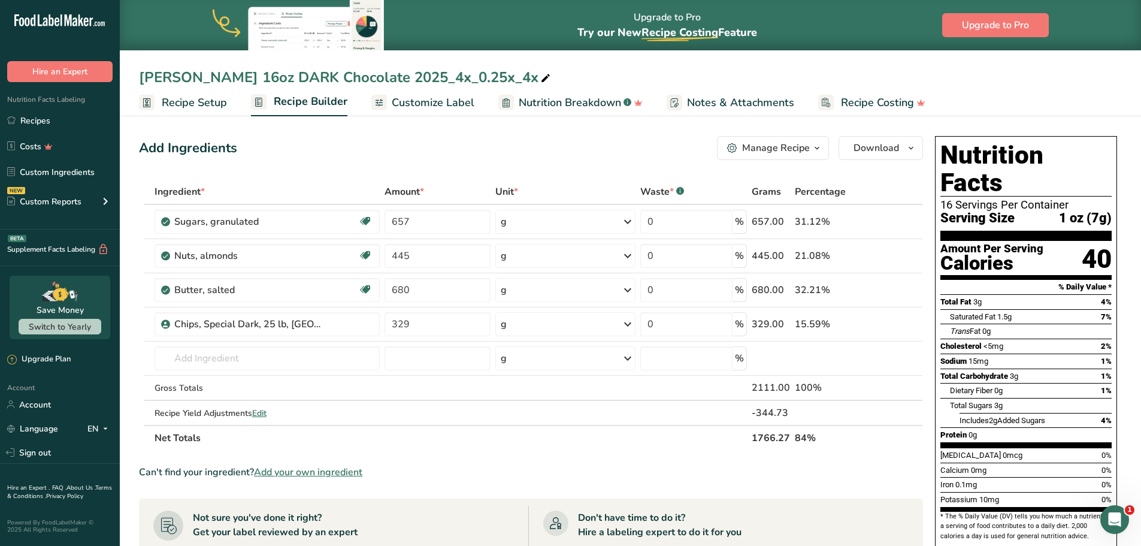
click at [202, 102] on span "Recipe Setup" at bounding box center [194, 103] width 65 height 16
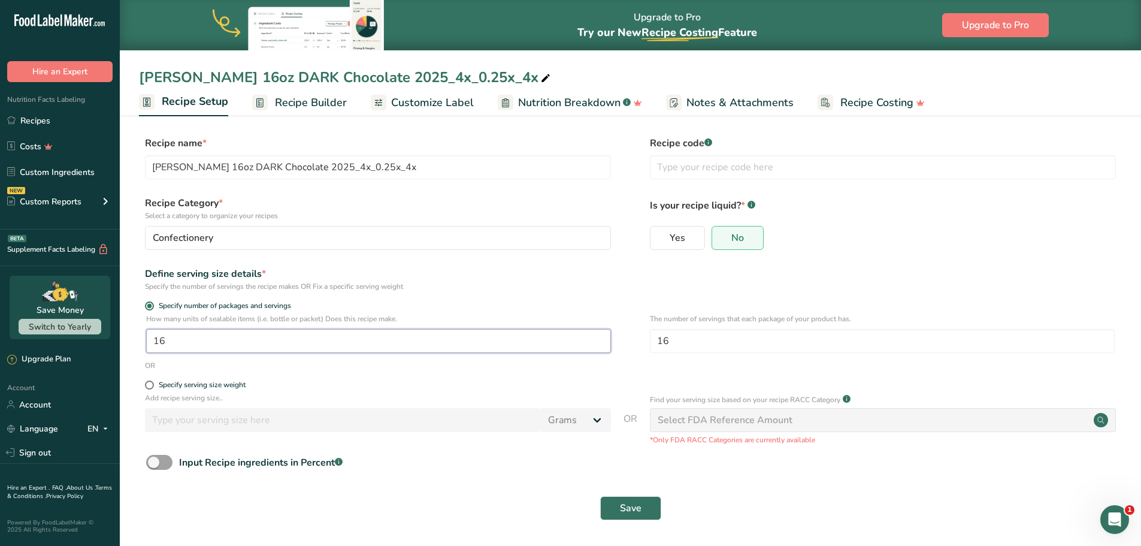
drag, startPoint x: 234, startPoint y: 343, endPoint x: 148, endPoint y: 345, distance: 86.3
click at [148, 345] on input "16" at bounding box center [378, 341] width 465 height 24
type input "1"
click at [314, 132] on section "Recipe name * Thomas Toffee 16oz DARK Chocolate 2025_4x_0.25x_4x Recipe code .a…" at bounding box center [630, 329] width 1021 height 434
click at [306, 104] on span "Recipe Builder" at bounding box center [311, 103] width 72 height 16
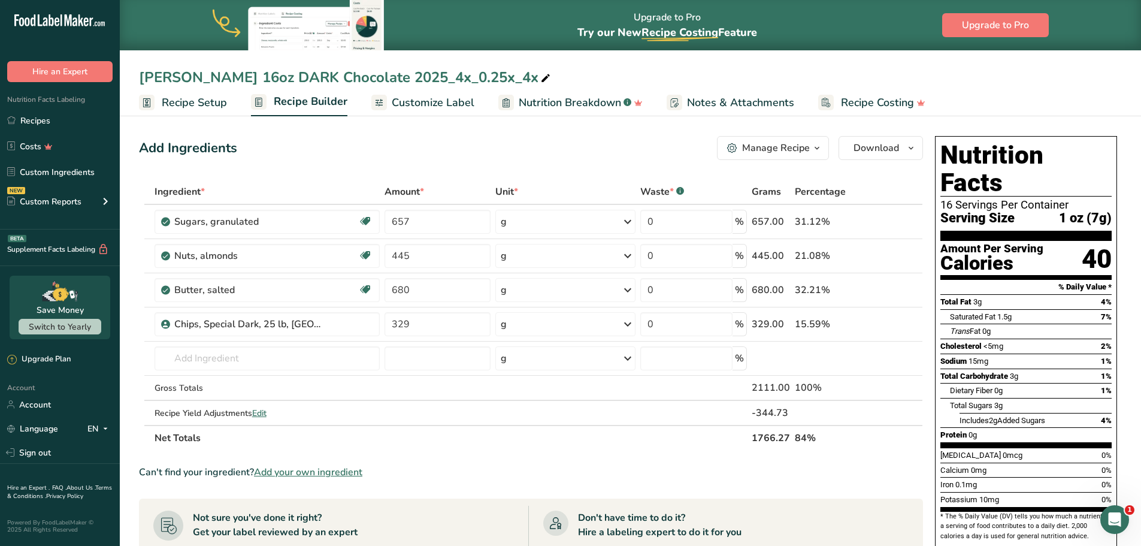
click at [170, 98] on span "Recipe Setup" at bounding box center [194, 103] width 65 height 16
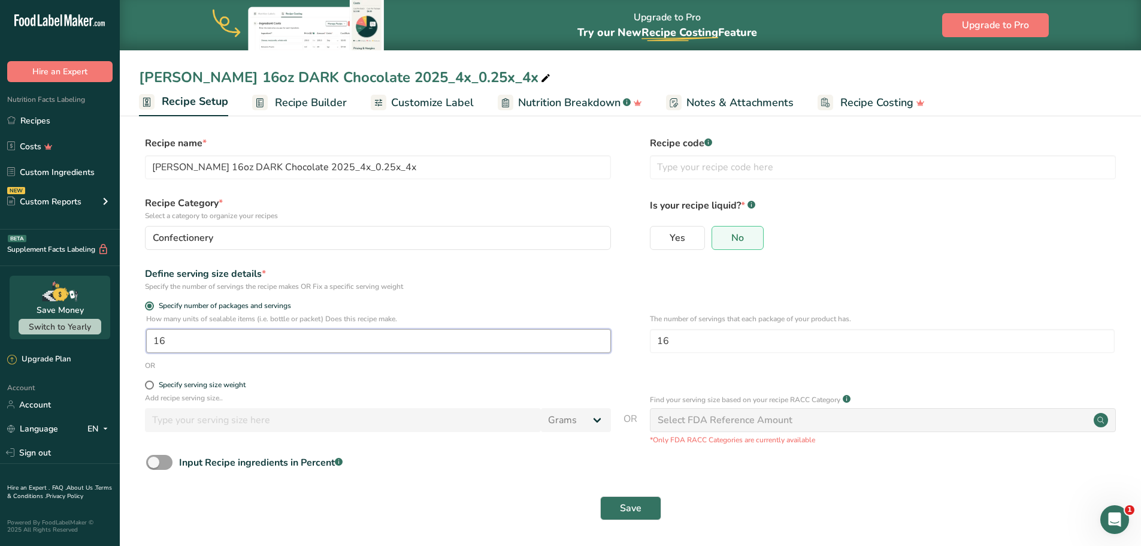
click at [270, 339] on input "16" at bounding box center [378, 341] width 465 height 24
type input "1"
click at [649, 514] on button "Save" at bounding box center [630, 508] width 61 height 24
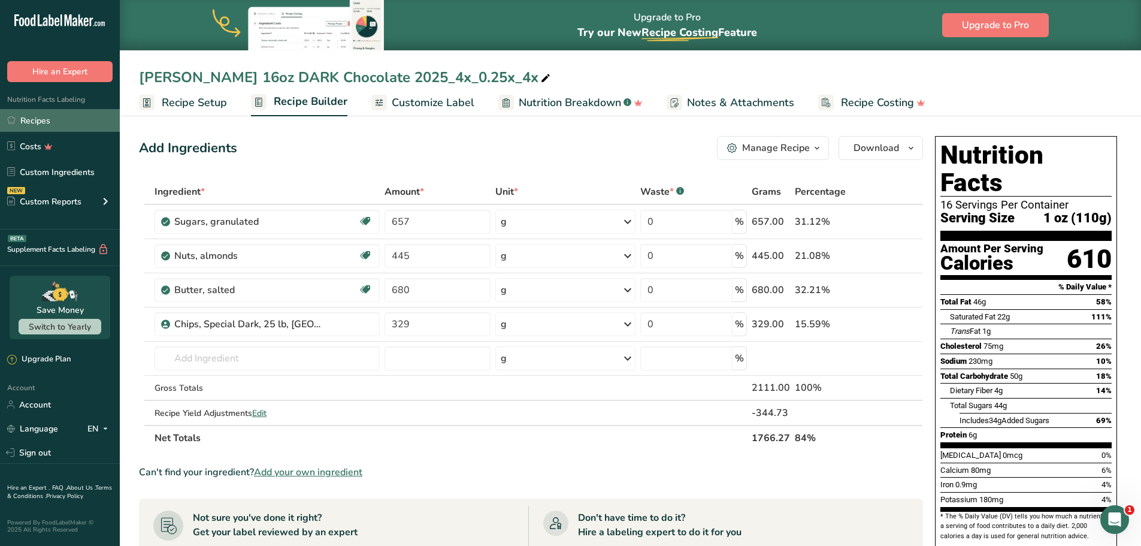
click at [35, 119] on link "Recipes" at bounding box center [60, 120] width 120 height 23
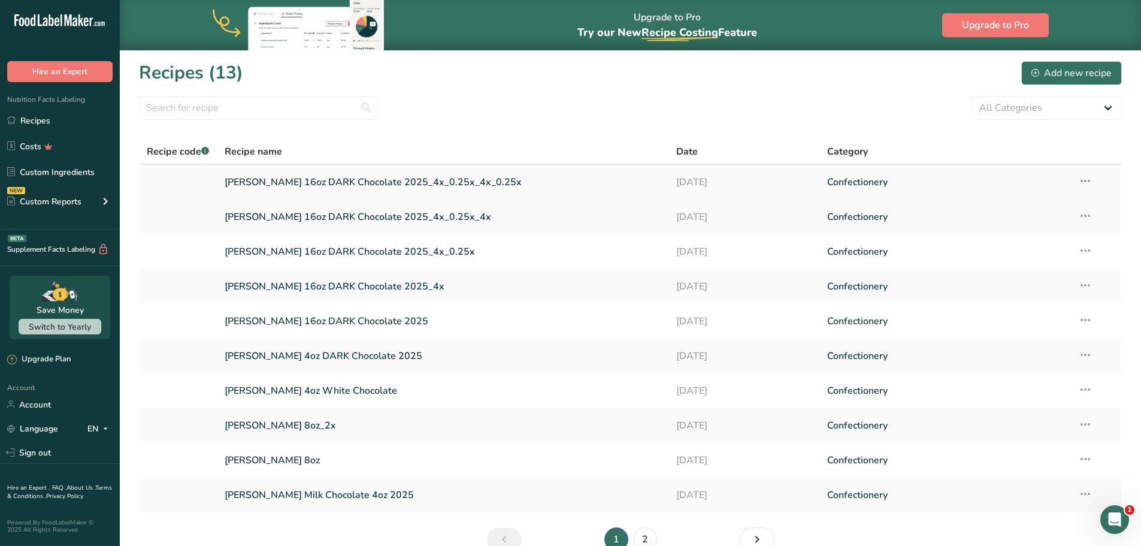
click at [1090, 182] on icon at bounding box center [1085, 181] width 14 height 22
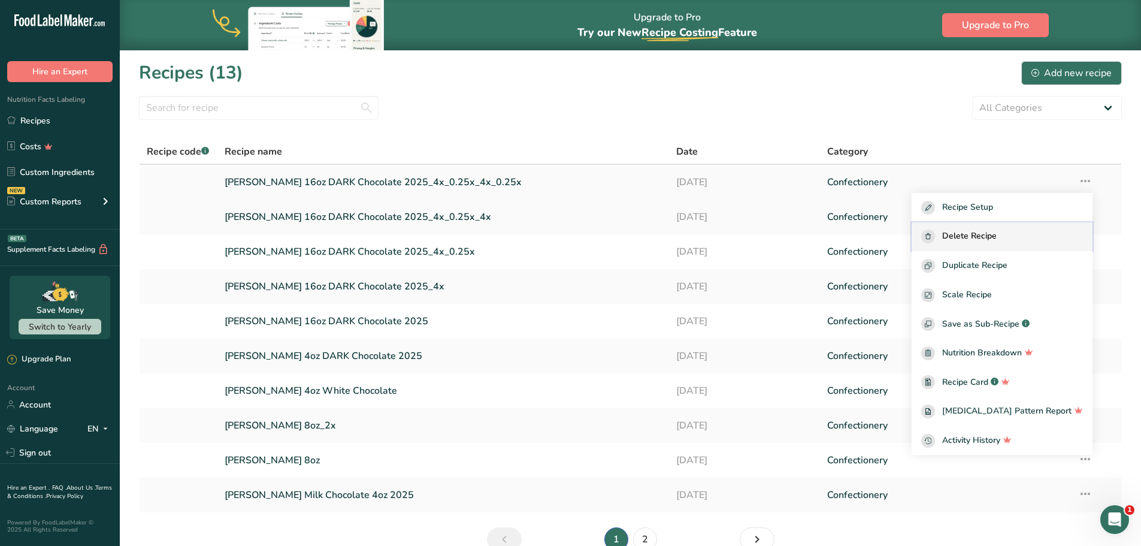
click at [1039, 244] on button "Delete Recipe" at bounding box center [1002, 236] width 181 height 29
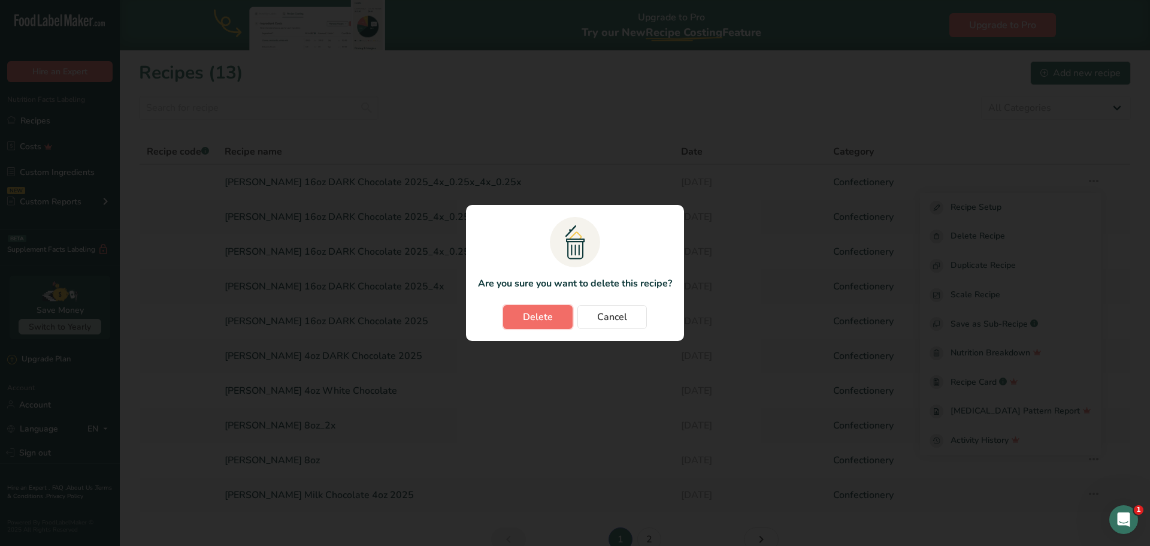
click at [553, 316] on button "Delete" at bounding box center [537, 317] width 69 height 24
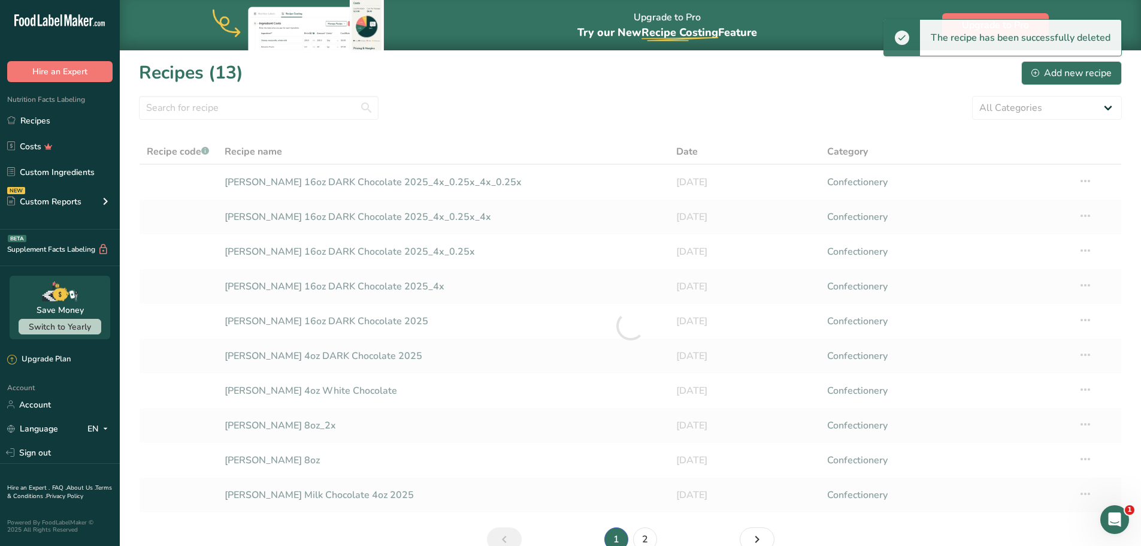
click at [1085, 184] on div at bounding box center [630, 326] width 983 height 374
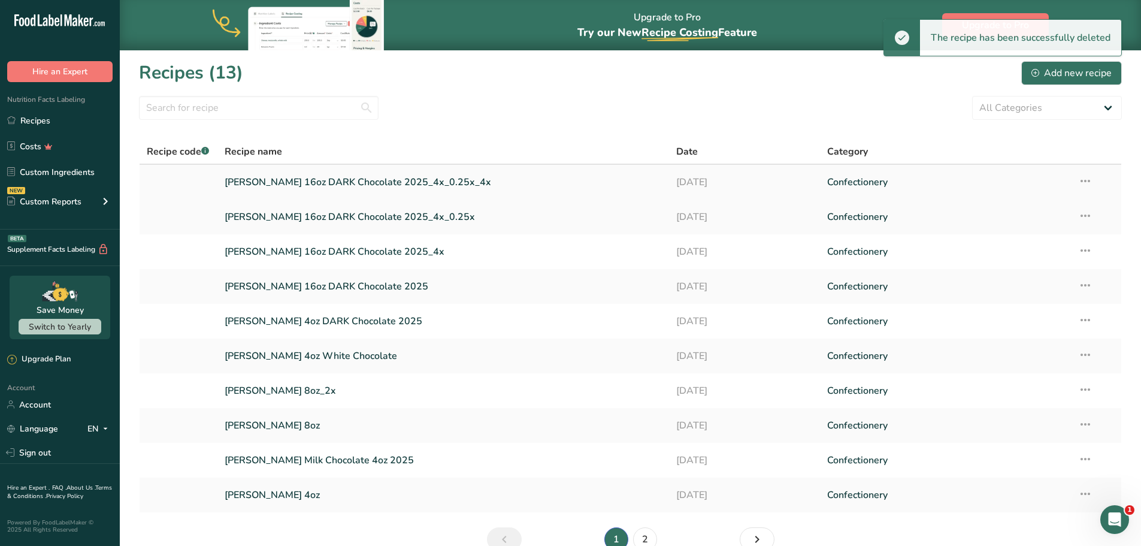
click at [1084, 181] on icon at bounding box center [1085, 181] width 14 height 22
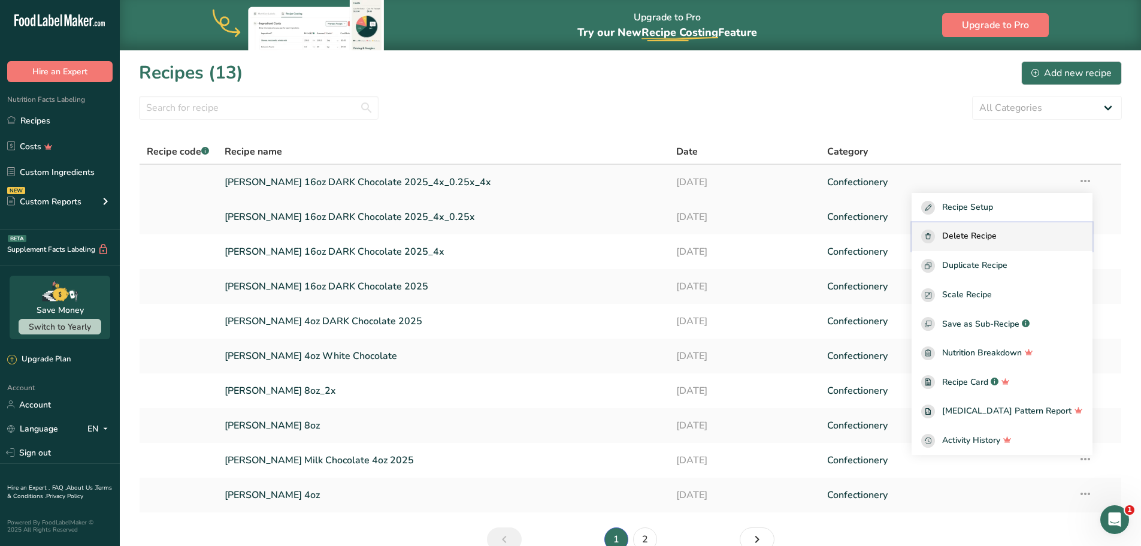
click at [997, 240] on span "Delete Recipe" at bounding box center [969, 236] width 55 height 14
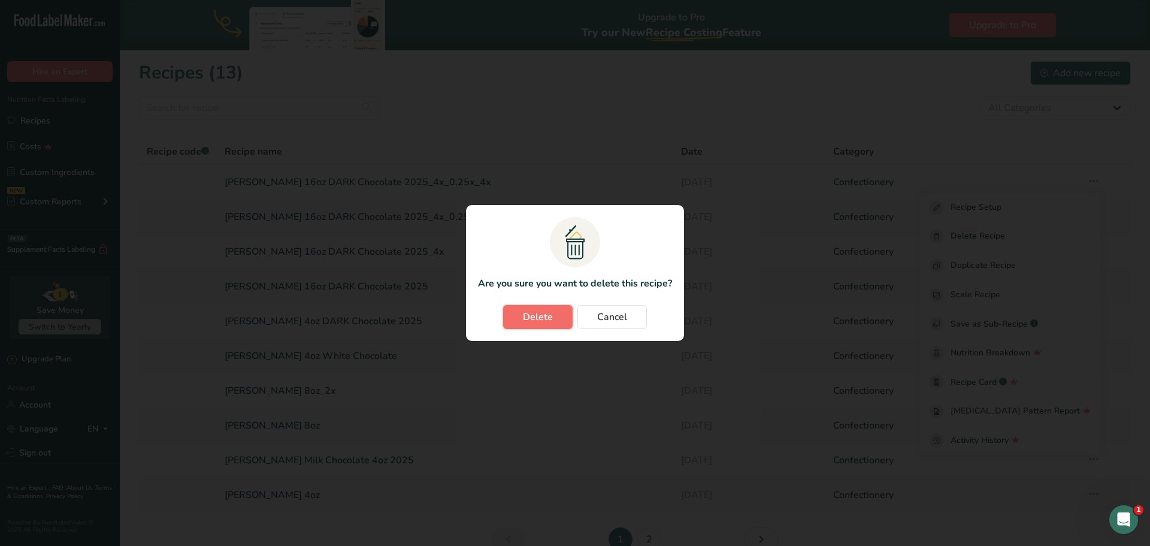
click at [551, 317] on span "Delete" at bounding box center [538, 317] width 30 height 14
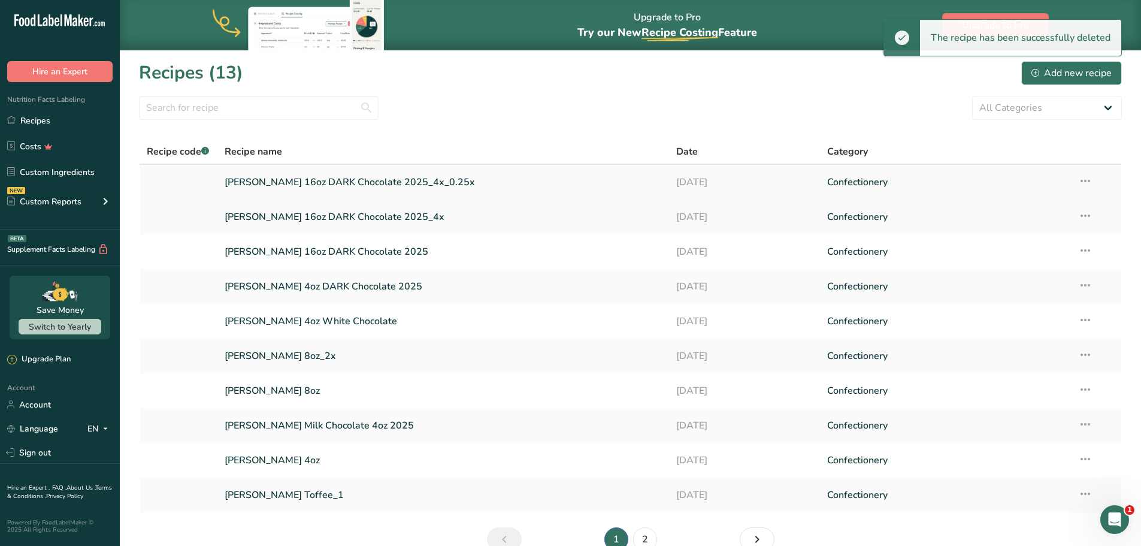
click at [1084, 180] on icon at bounding box center [1085, 181] width 14 height 22
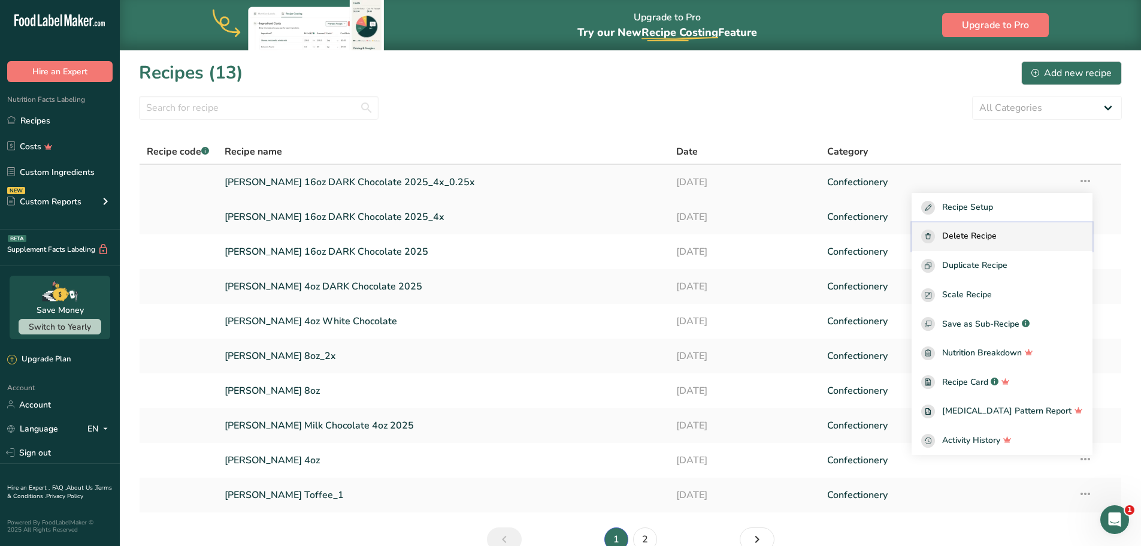
click at [1025, 240] on div "Delete Recipe" at bounding box center [1002, 236] width 162 height 14
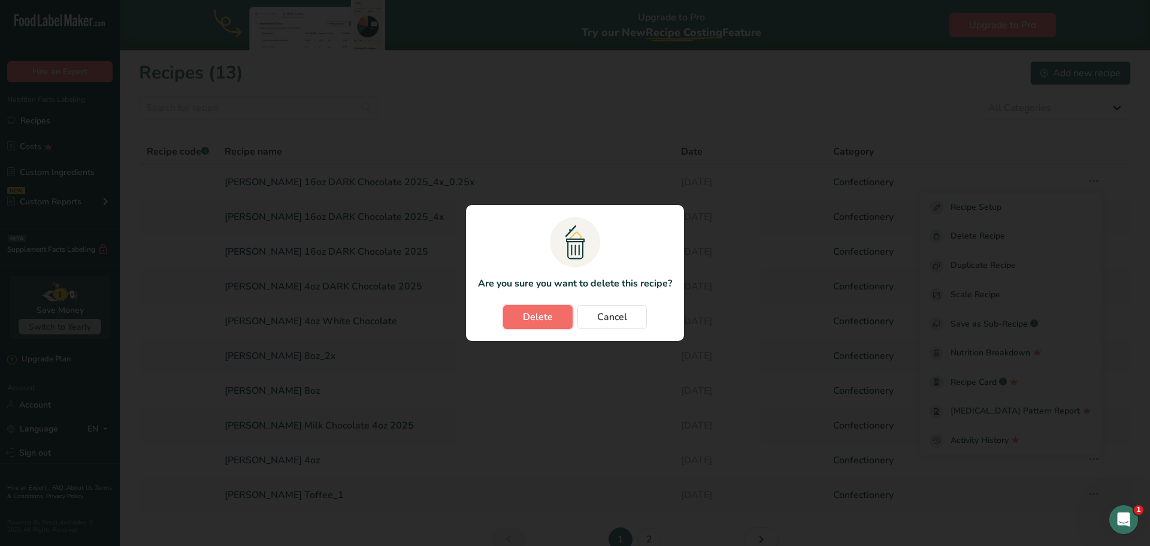
click at [546, 313] on span "Delete" at bounding box center [538, 317] width 30 height 14
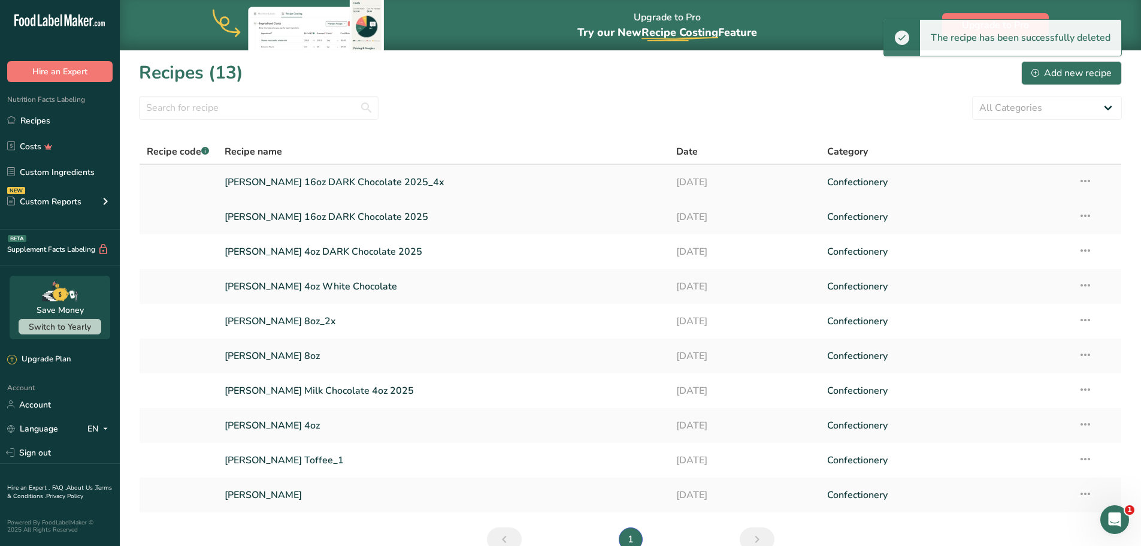
click at [1087, 183] on icon at bounding box center [1085, 181] width 14 height 22
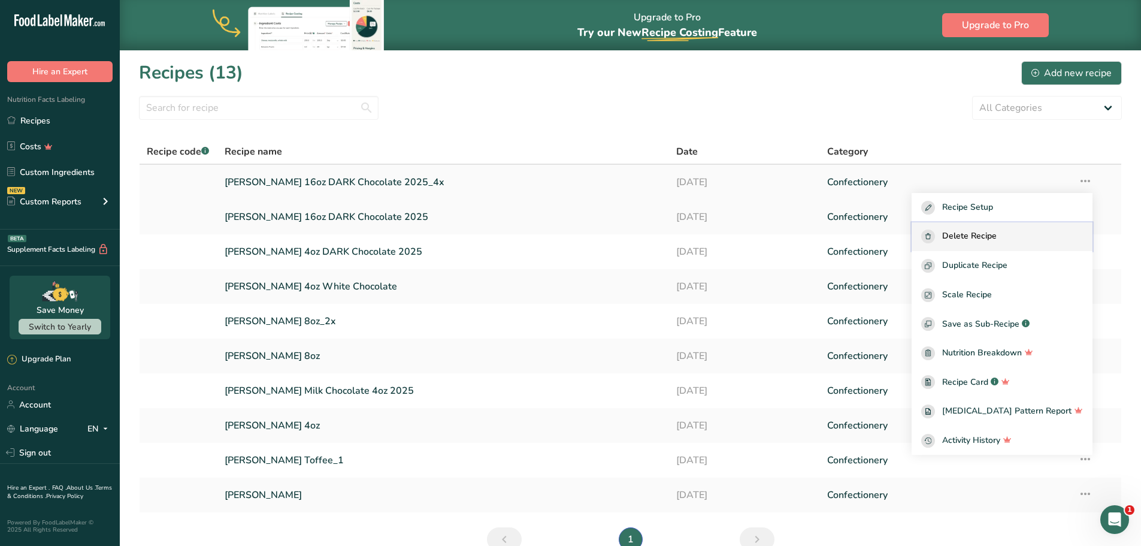
click at [997, 238] on span "Delete Recipe" at bounding box center [969, 236] width 55 height 14
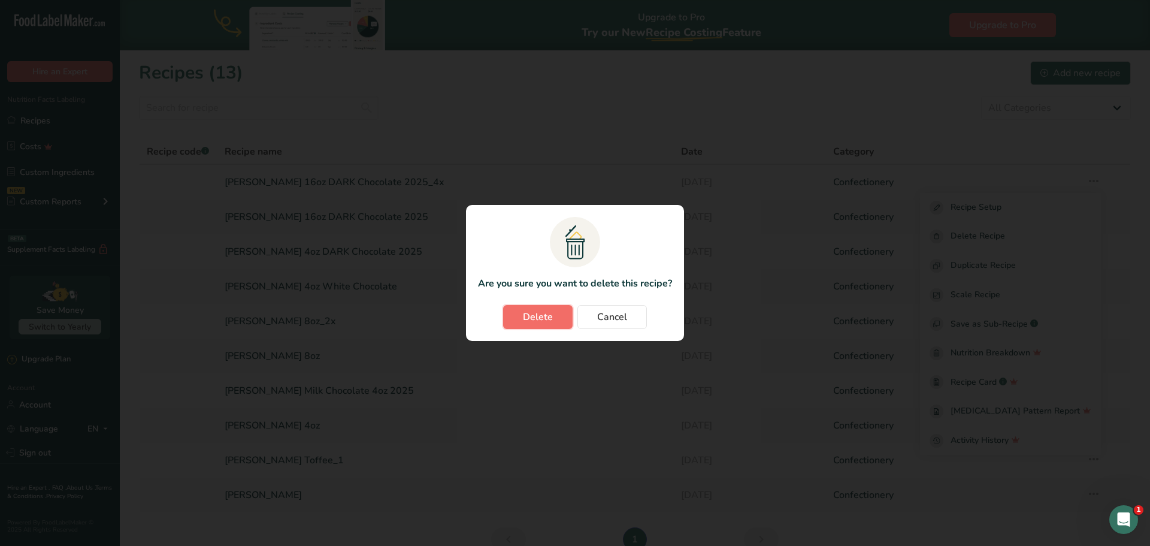
click at [531, 314] on span "Delete" at bounding box center [538, 317] width 30 height 14
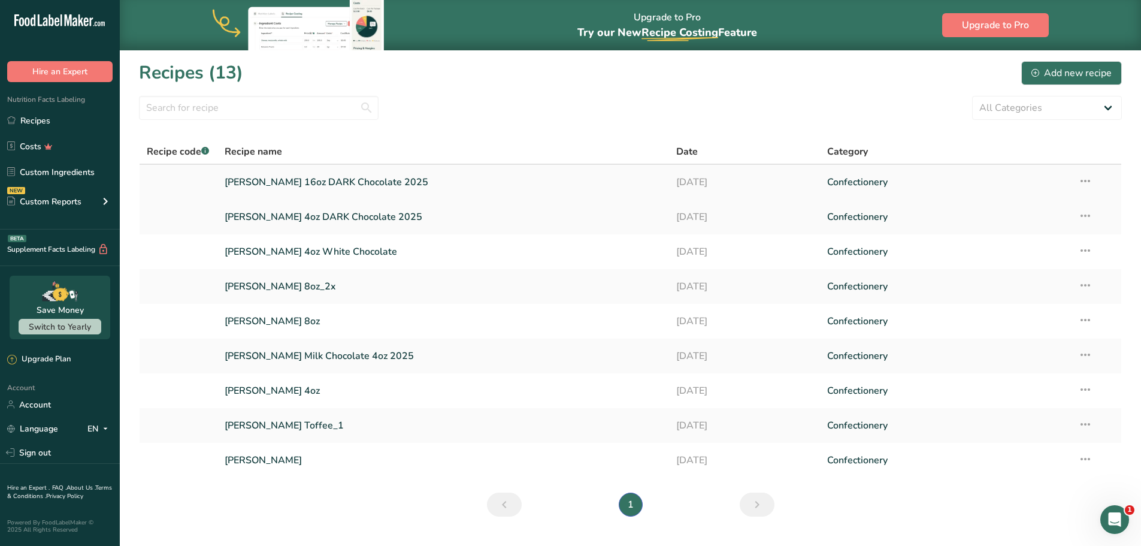
click at [429, 179] on link "[PERSON_NAME] 16oz DARK Chocolate 2025" at bounding box center [444, 182] width 438 height 25
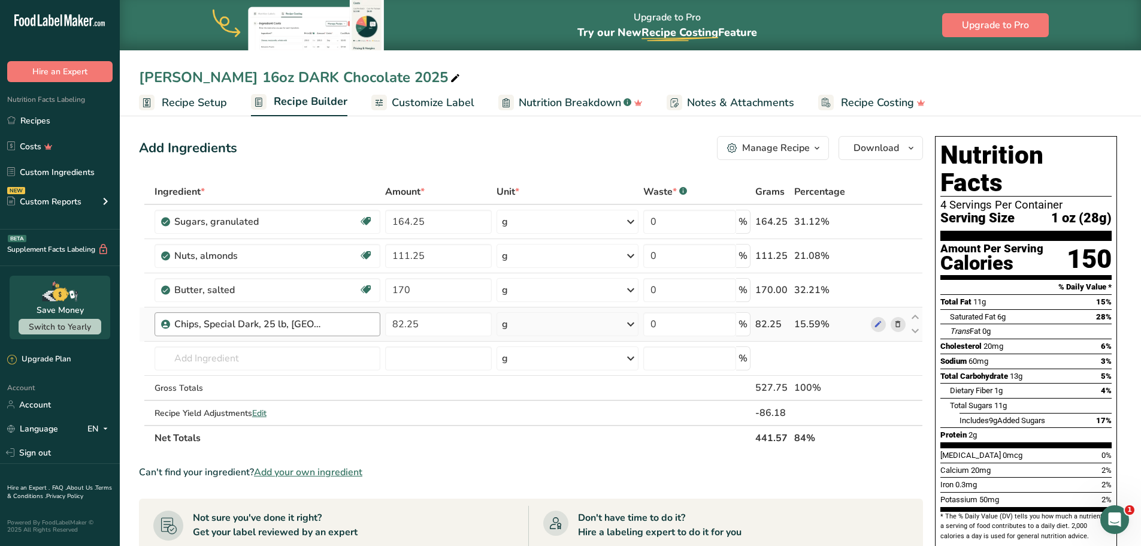
click at [338, 327] on div "Chips, Special Dark, 25 lb, US" at bounding box center [273, 324] width 199 height 14
click at [896, 325] on icon at bounding box center [898, 324] width 8 height 13
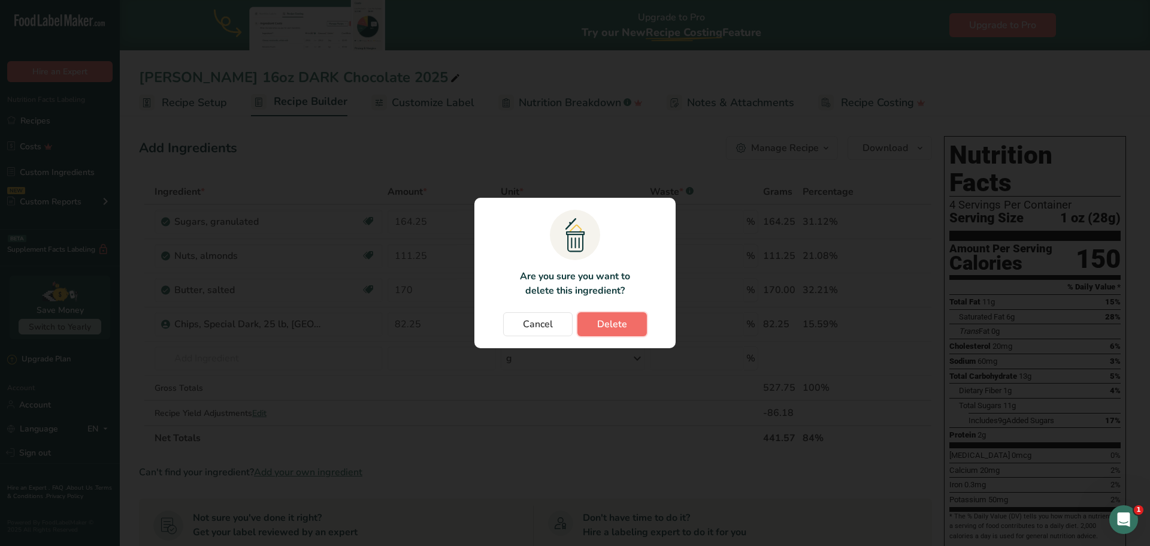
click at [600, 318] on span "Delete" at bounding box center [612, 324] width 30 height 14
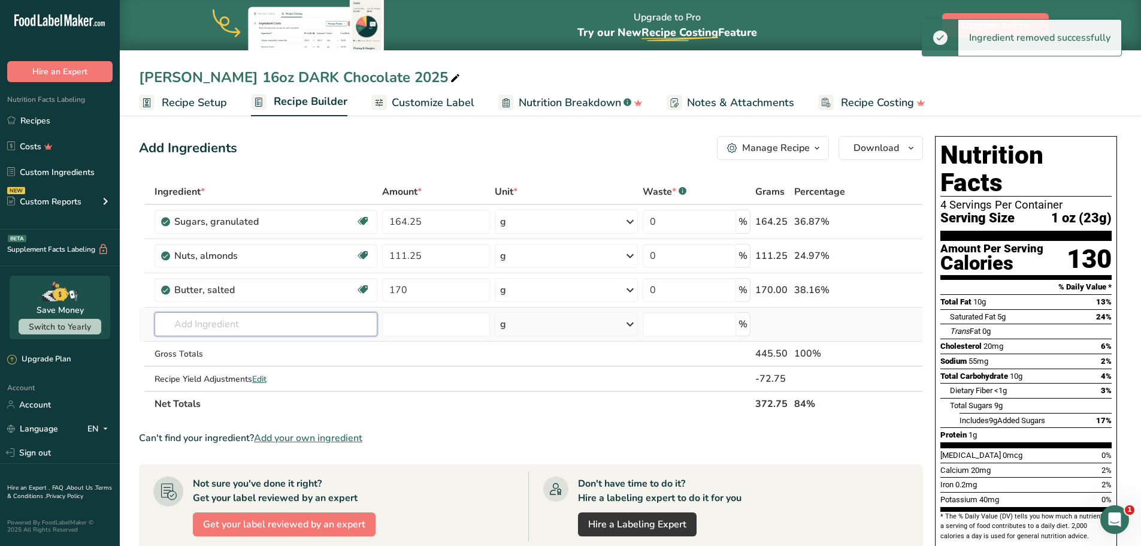
click at [226, 328] on input "text" at bounding box center [266, 324] width 223 height 24
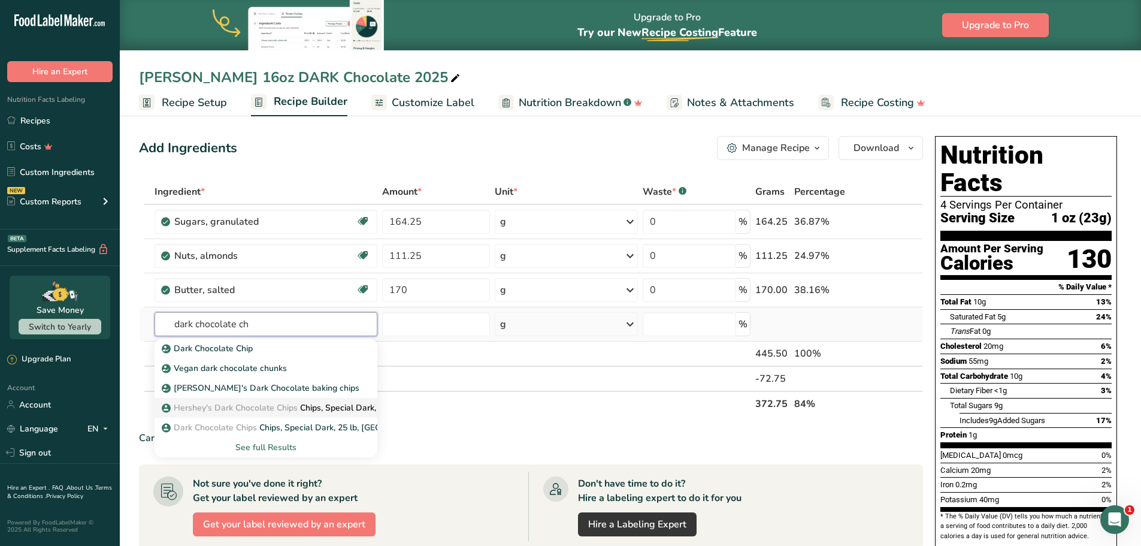
type input "dark chocolate ch"
click at [197, 407] on span "Hershey's Dark Chocolate Chips" at bounding box center [236, 407] width 124 height 11
type input "Chips, Special Dark, 25 lb, US"
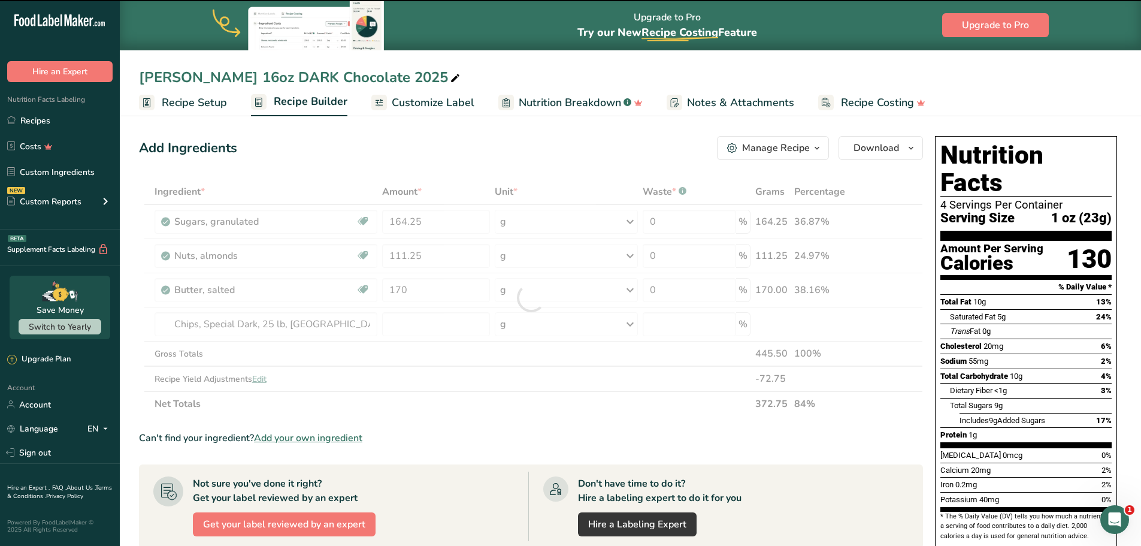
type input "0"
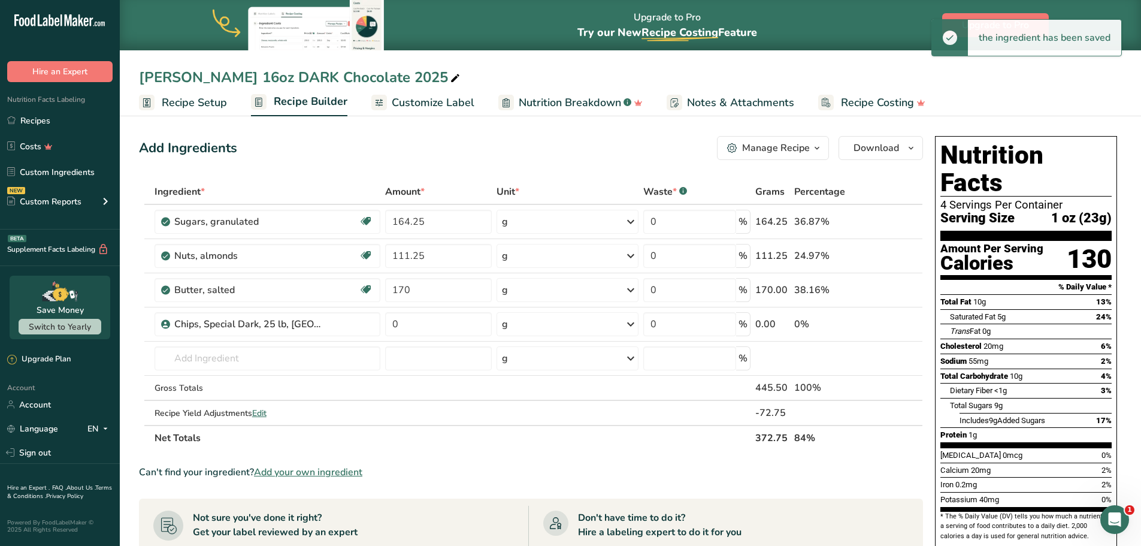
click at [574, 453] on section "Ingredient * Amount * Unit * Waste * .a-a{fill:#347362;}.b-a{fill:#fff;} Grams …" at bounding box center [531, 501] width 784 height 644
click at [429, 331] on input "0" at bounding box center [438, 324] width 107 height 24
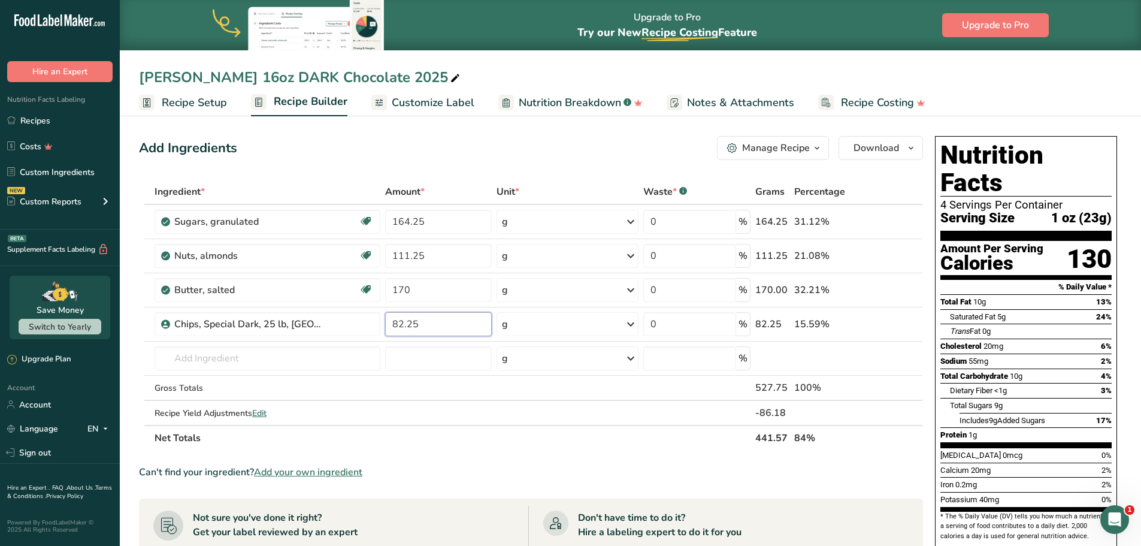
type input "82.25"
click at [399, 447] on div "Ingredient * Amount * Unit * Waste * .a-a{fill:#347362;}.b-a{fill:#fff;} Grams …" at bounding box center [531, 314] width 784 height 271
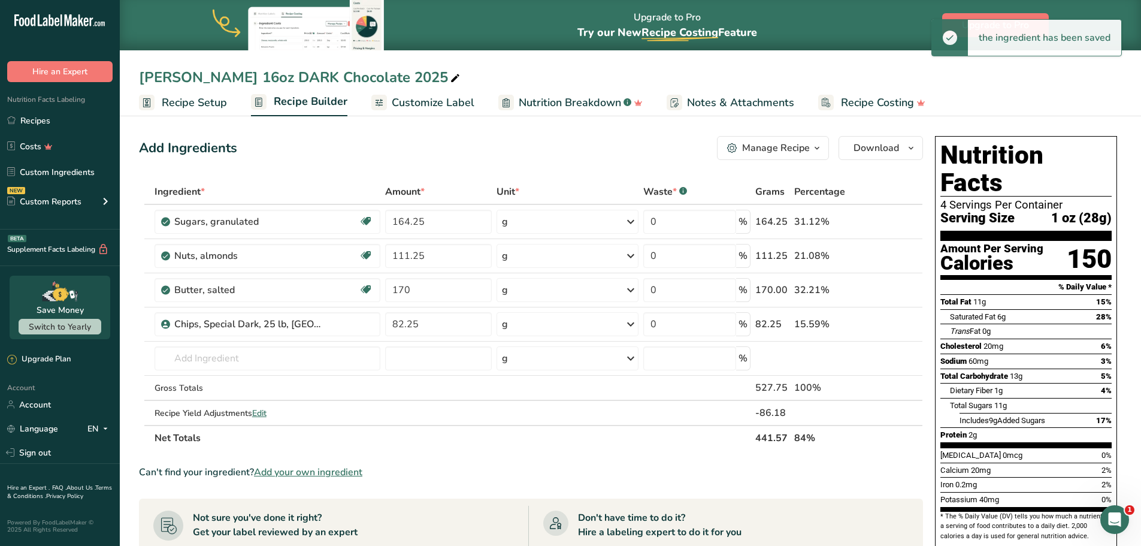
click at [177, 101] on span "Recipe Setup" at bounding box center [194, 103] width 65 height 16
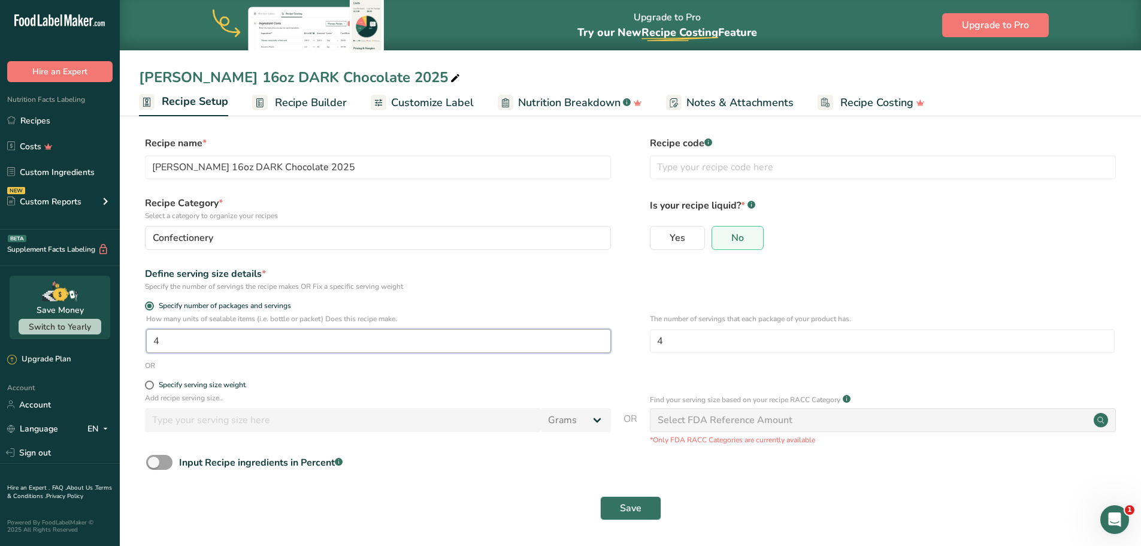
drag, startPoint x: 193, startPoint y: 344, endPoint x: 139, endPoint y: 343, distance: 54.5
click at [139, 343] on div "How many units of sealable items (i.e. bottle or packet) Does this recipe make.…" at bounding box center [630, 336] width 983 height 47
type input "16"
drag, startPoint x: 680, startPoint y: 335, endPoint x: 631, endPoint y: 334, distance: 49.1
click at [631, 334] on div "How many units of sealable items (i.e. bottle or packet) Does this recipe make.…" at bounding box center [630, 336] width 983 height 47
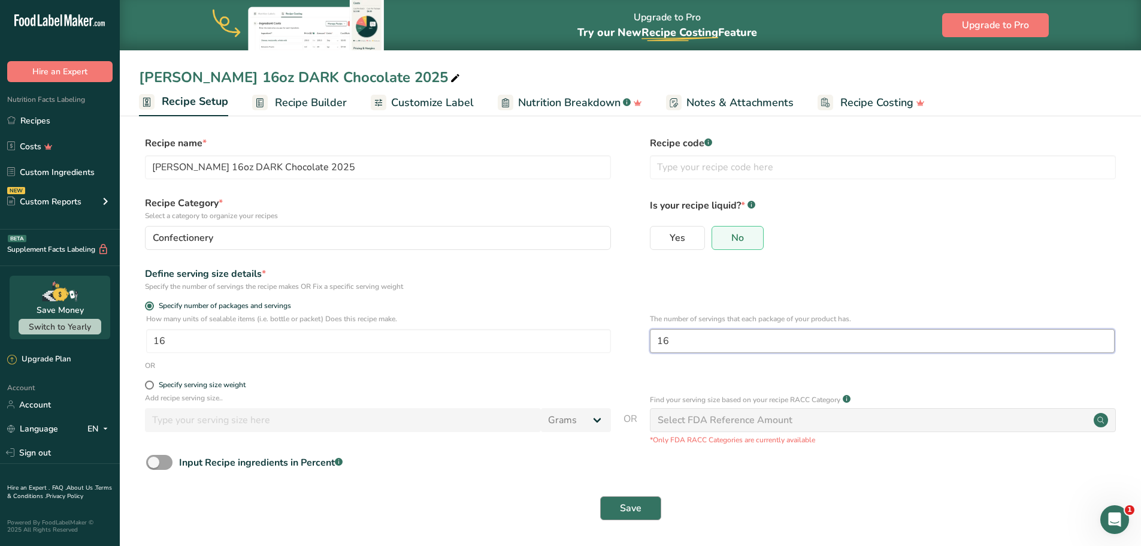
type input "16"
click at [626, 504] on span "Save" at bounding box center [631, 508] width 22 height 14
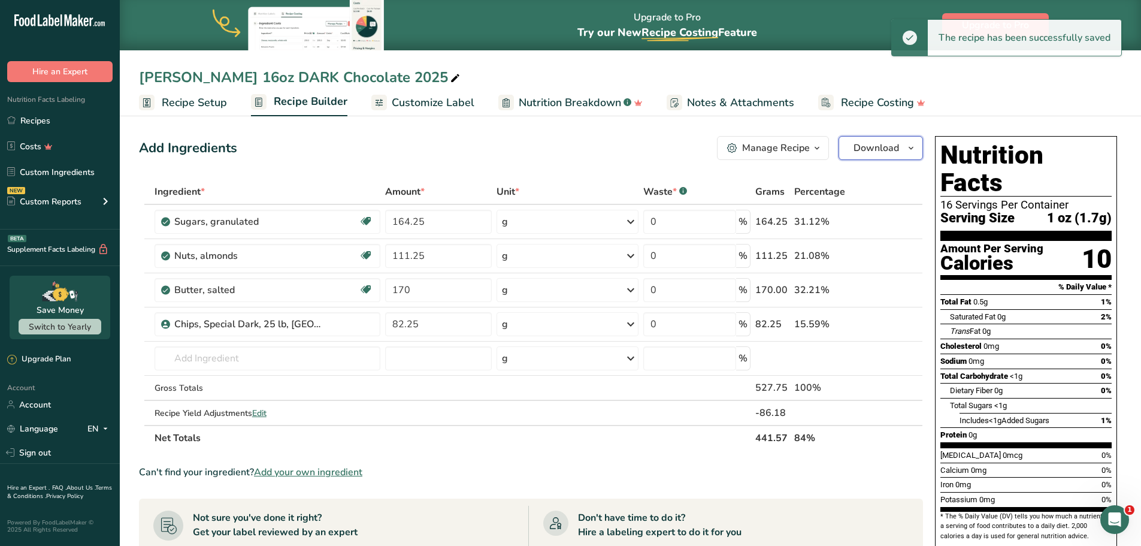
click at [887, 141] on span "Download" at bounding box center [877, 148] width 46 height 14
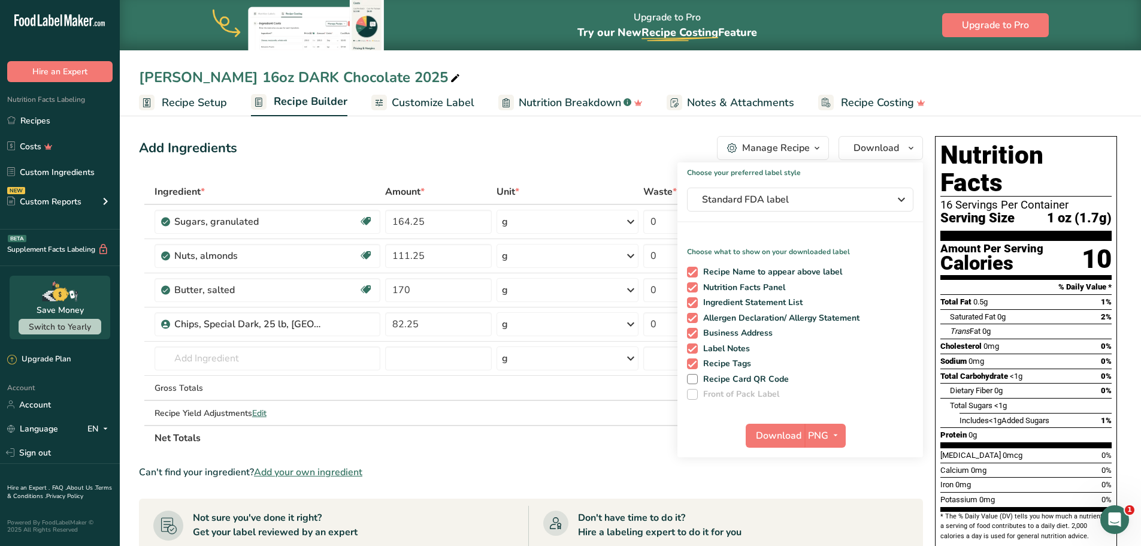
click at [792, 149] on div "Manage Recipe" at bounding box center [776, 148] width 68 height 14
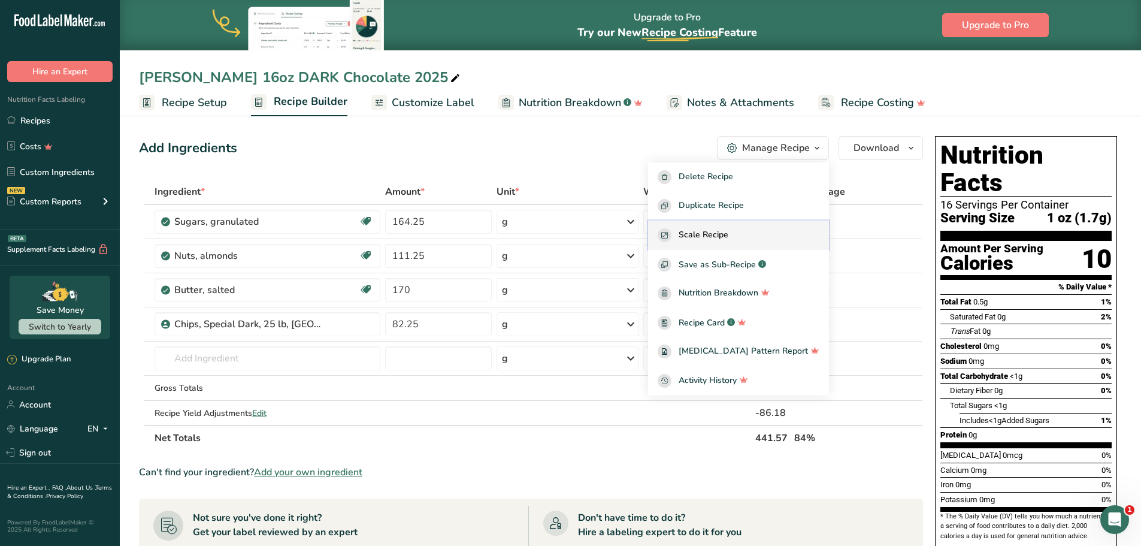
click at [728, 241] on span "Scale Recipe" at bounding box center [704, 235] width 50 height 14
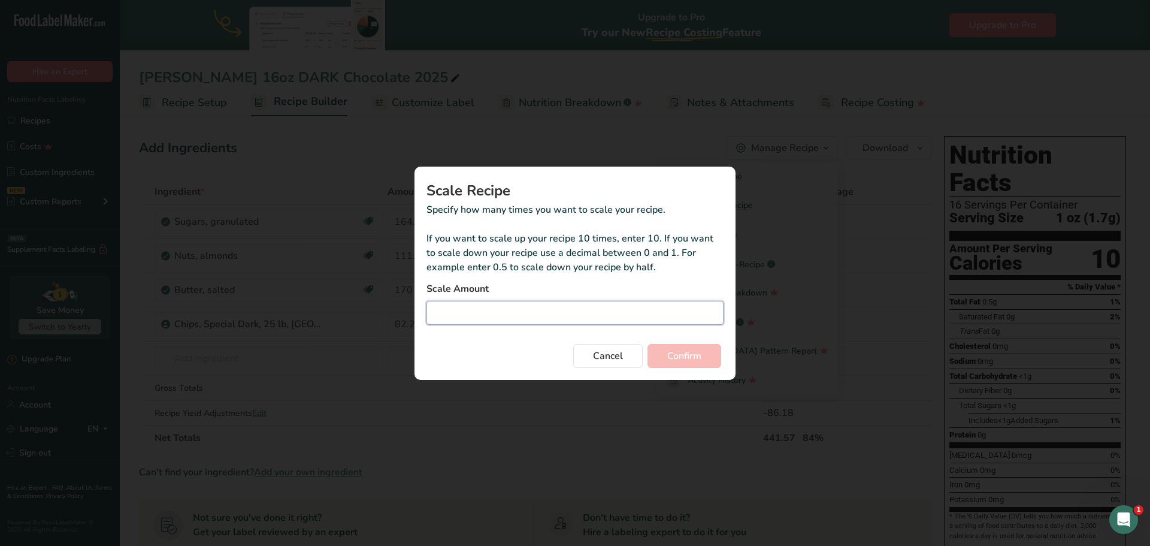
click at [491, 313] on input "Duplicate recipe modal" at bounding box center [574, 313] width 297 height 24
type input "4"
click at [688, 364] on button "Confirm" at bounding box center [685, 356] width 74 height 24
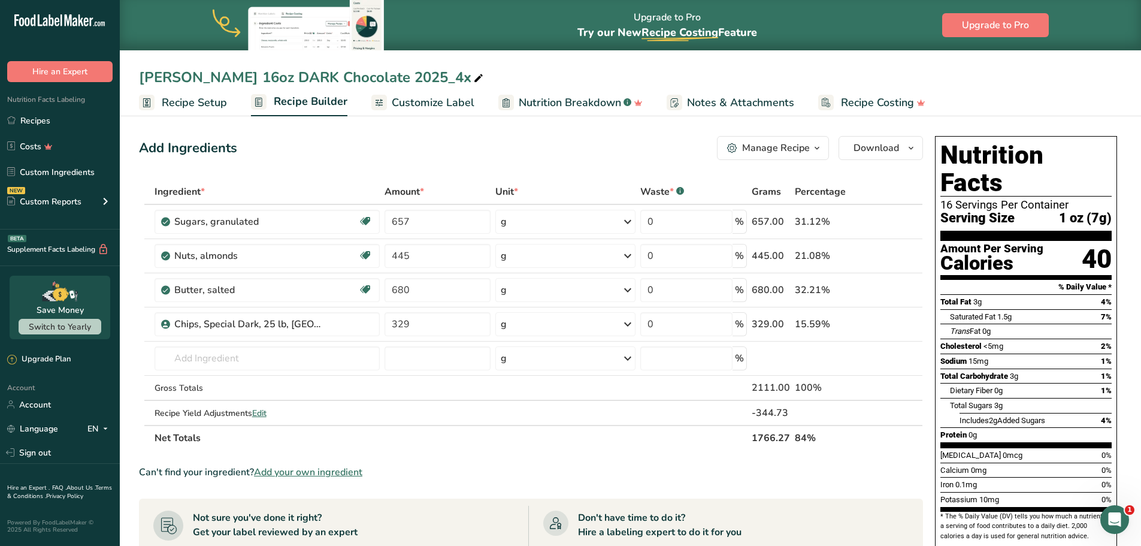
click at [211, 106] on span "Recipe Setup" at bounding box center [194, 103] width 65 height 16
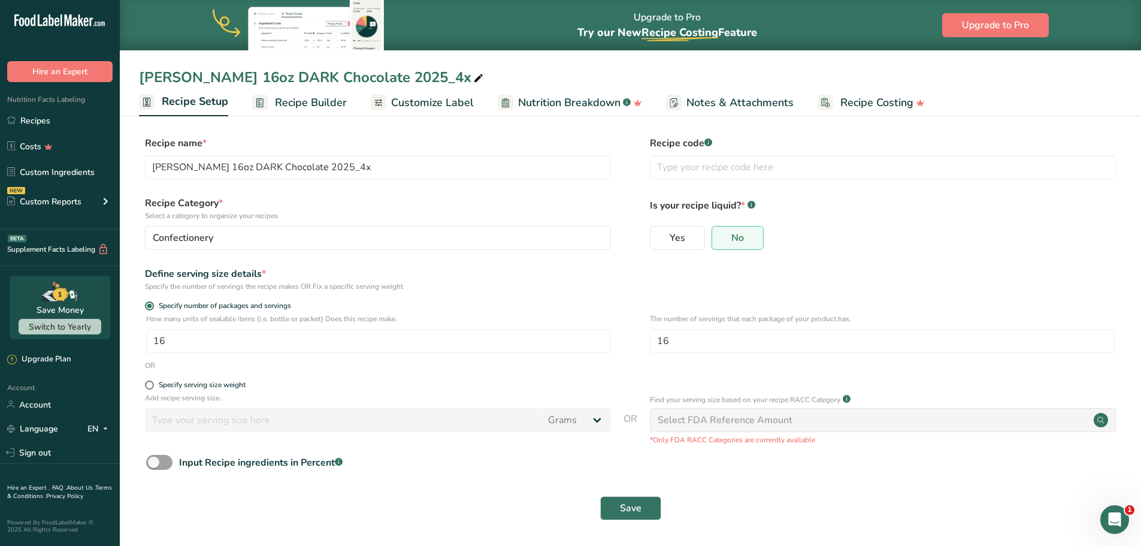
click at [285, 100] on span "Recipe Builder" at bounding box center [311, 103] width 72 height 16
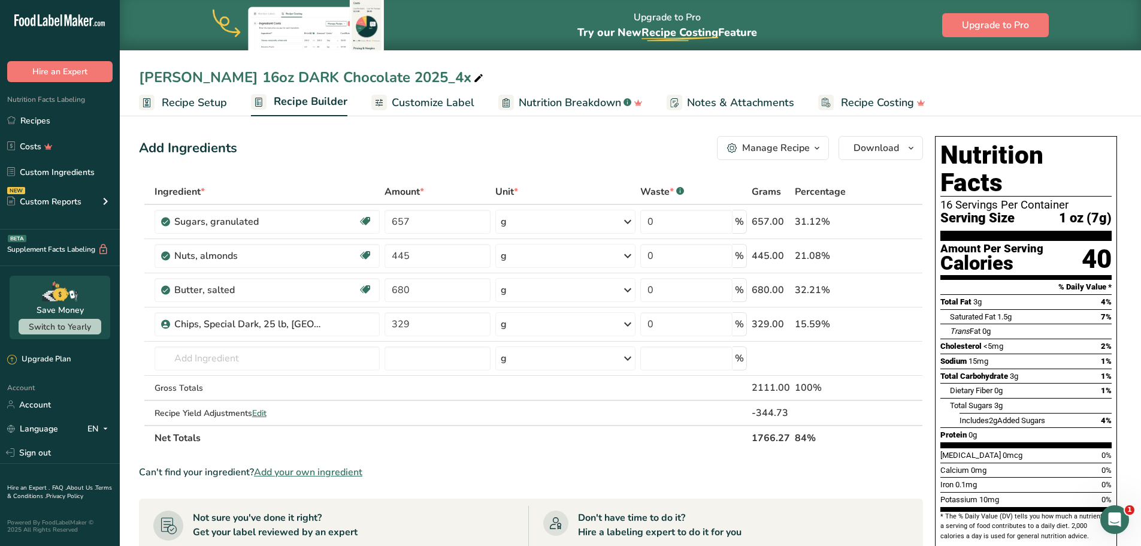
click at [210, 110] on span "Recipe Setup" at bounding box center [194, 103] width 65 height 16
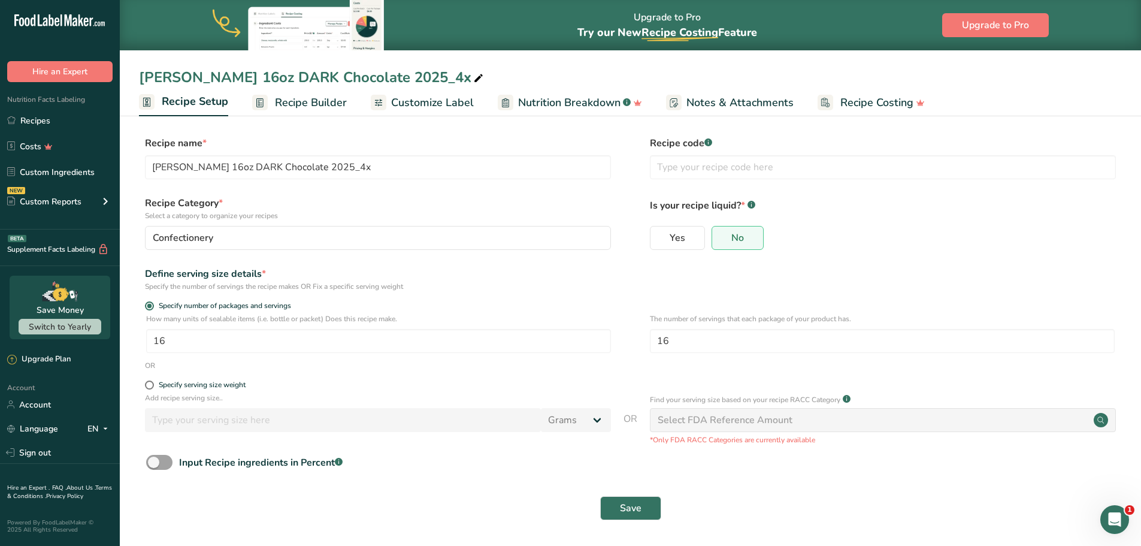
click at [301, 110] on span "Recipe Builder" at bounding box center [311, 103] width 72 height 16
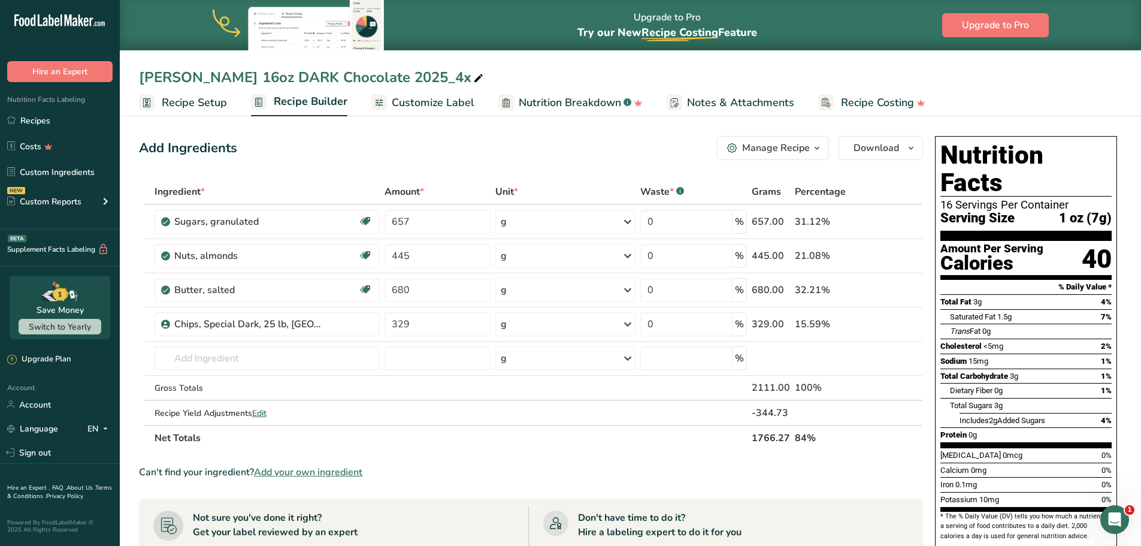
click at [174, 105] on span "Recipe Setup" at bounding box center [194, 103] width 65 height 16
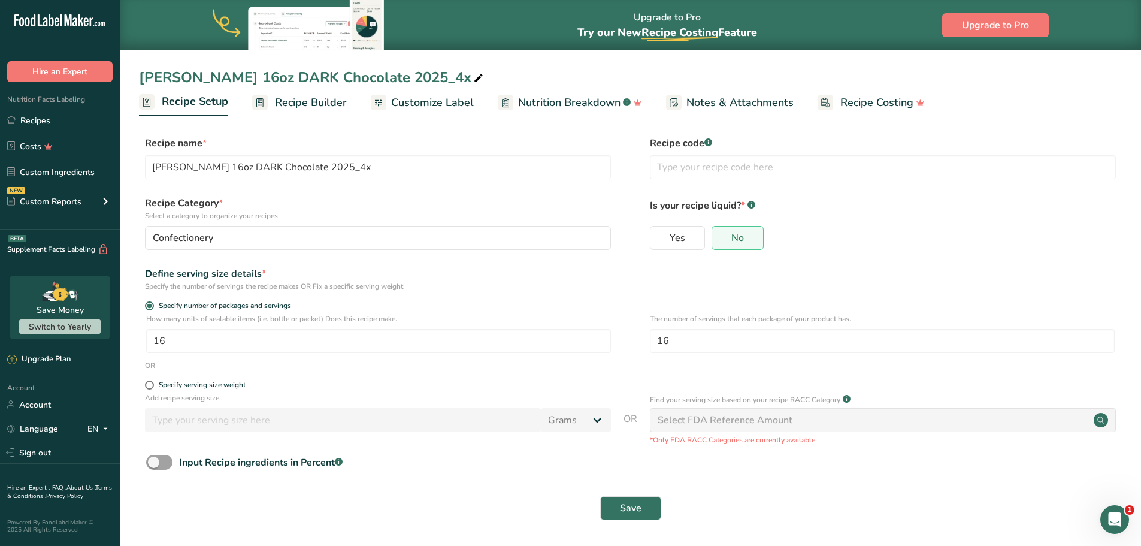
click at [301, 103] on span "Recipe Builder" at bounding box center [311, 103] width 72 height 16
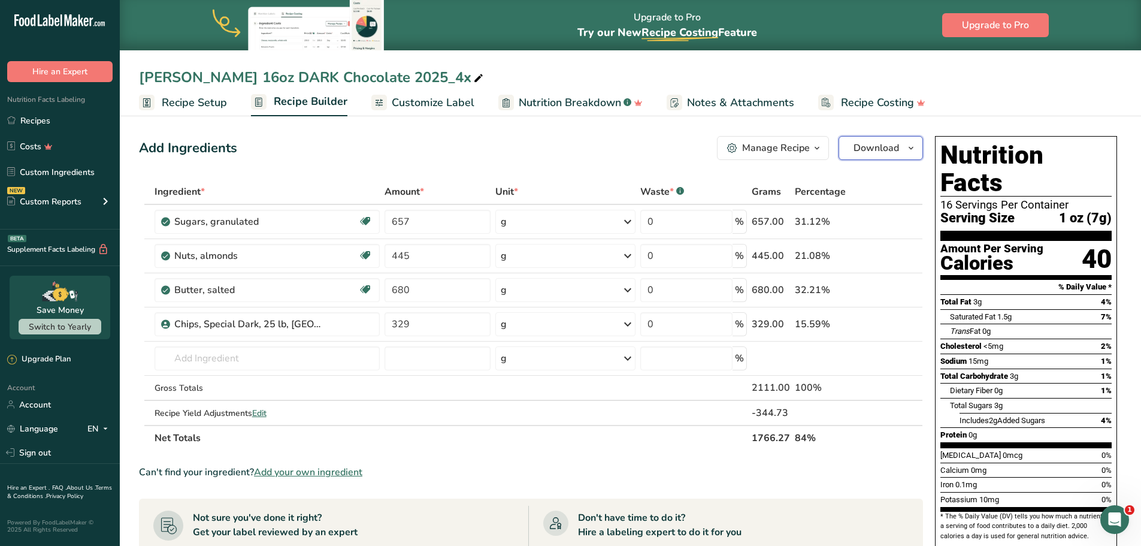
click at [873, 142] on span "Download" at bounding box center [877, 148] width 46 height 14
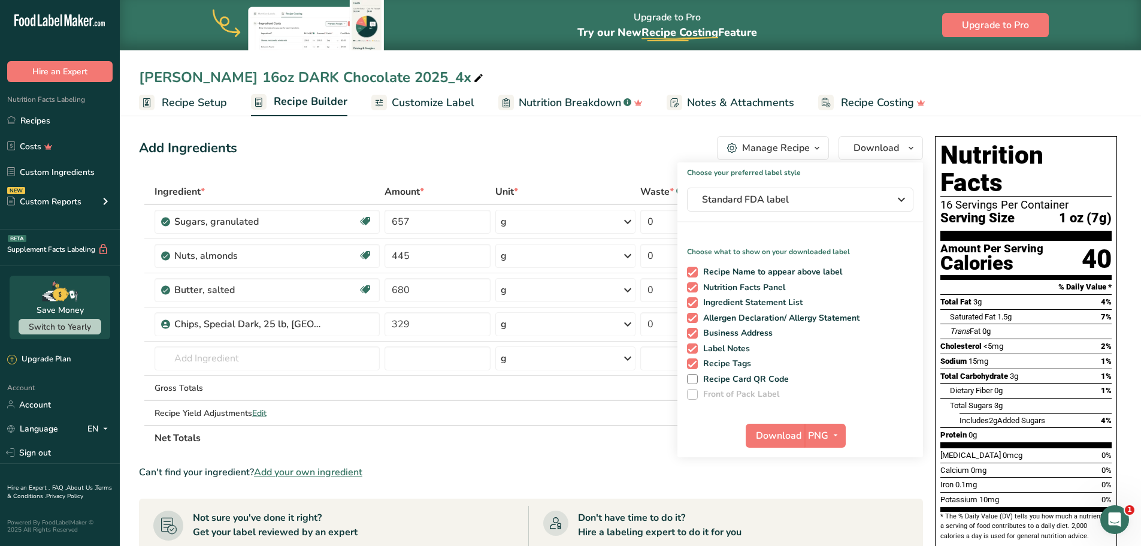
click at [551, 167] on div "Add Ingredients Manage Recipe Delete Recipe Duplicate Recipe Scale Recipe Save …" at bounding box center [534, 486] width 791 height 711
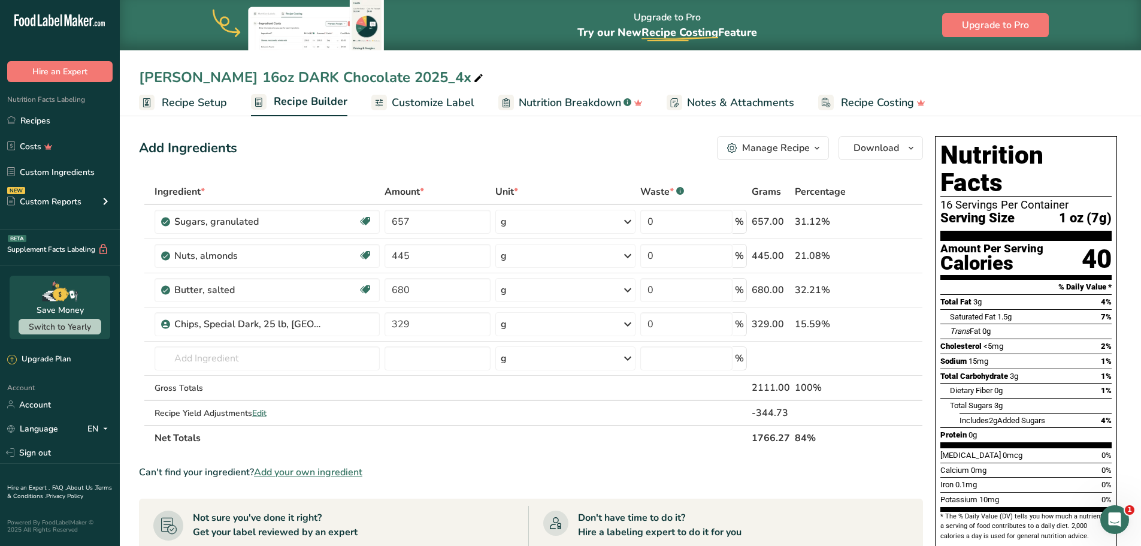
click at [812, 148] on icon "button" at bounding box center [817, 148] width 10 height 15
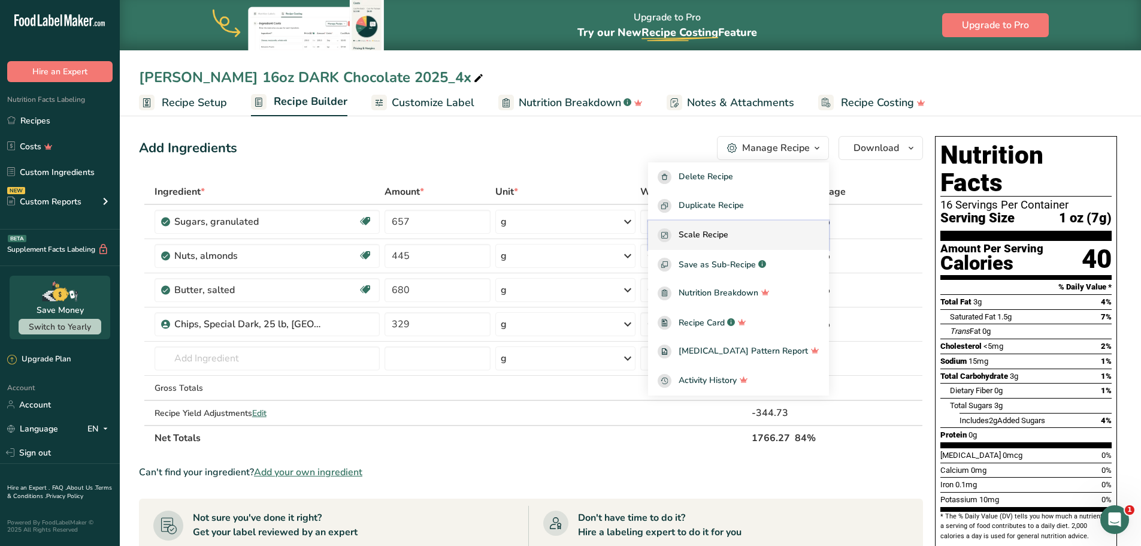
click at [723, 234] on span "Scale Recipe" at bounding box center [704, 235] width 50 height 14
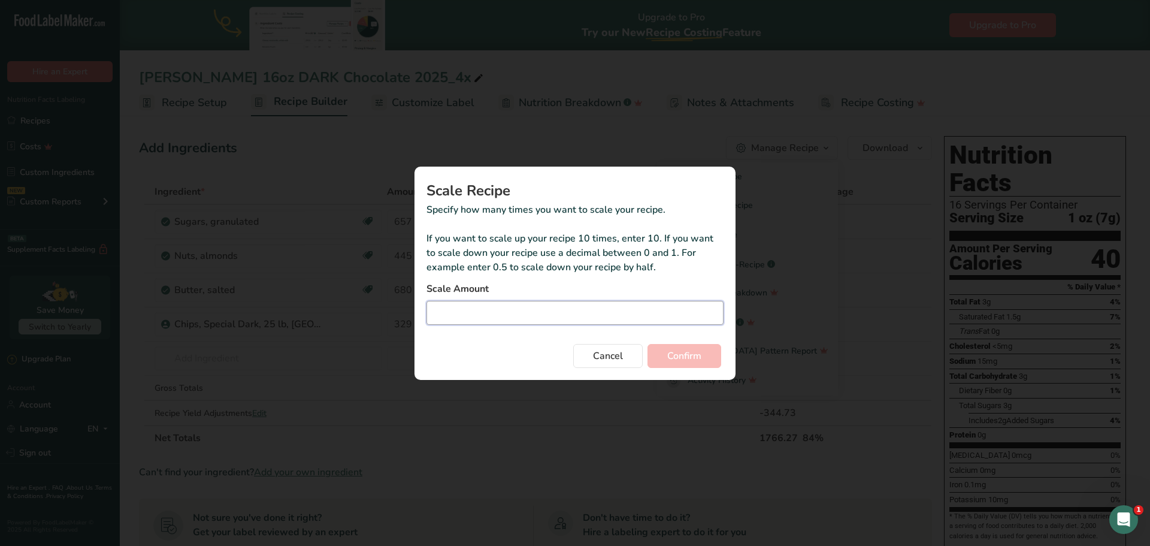
click at [554, 319] on input "Duplicate recipe modal" at bounding box center [574, 313] width 297 height 24
type input "4"
click at [648, 344] on button "Confirm" at bounding box center [685, 356] width 74 height 24
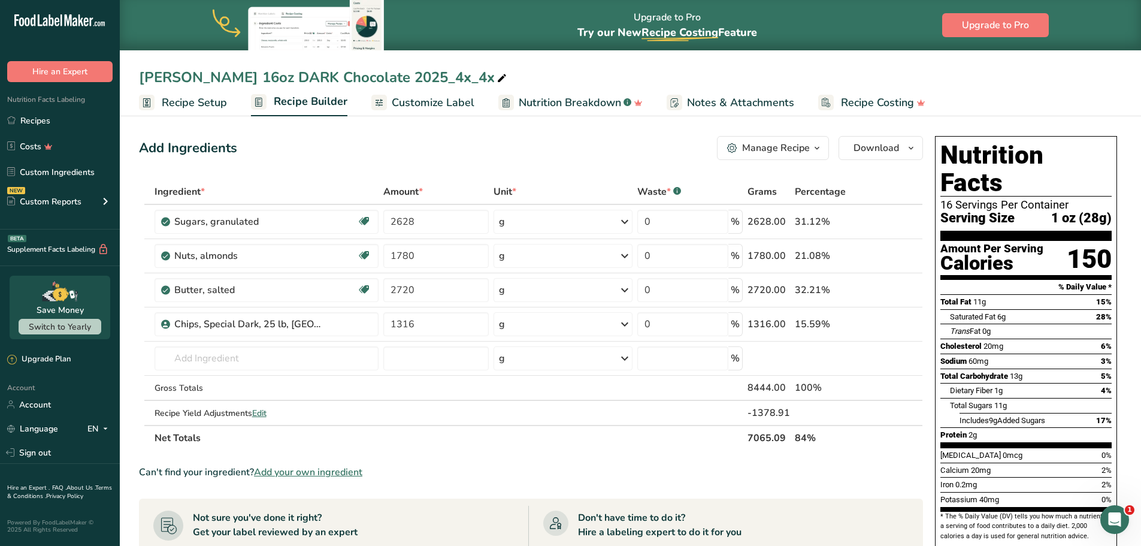
click at [476, 153] on div "Add Ingredients Manage Recipe Delete Recipe Duplicate Recipe Scale Recipe Save …" at bounding box center [531, 148] width 784 height 24
click at [848, 470] on div "Can't find your ingredient? Add your own ingredient" at bounding box center [531, 472] width 784 height 14
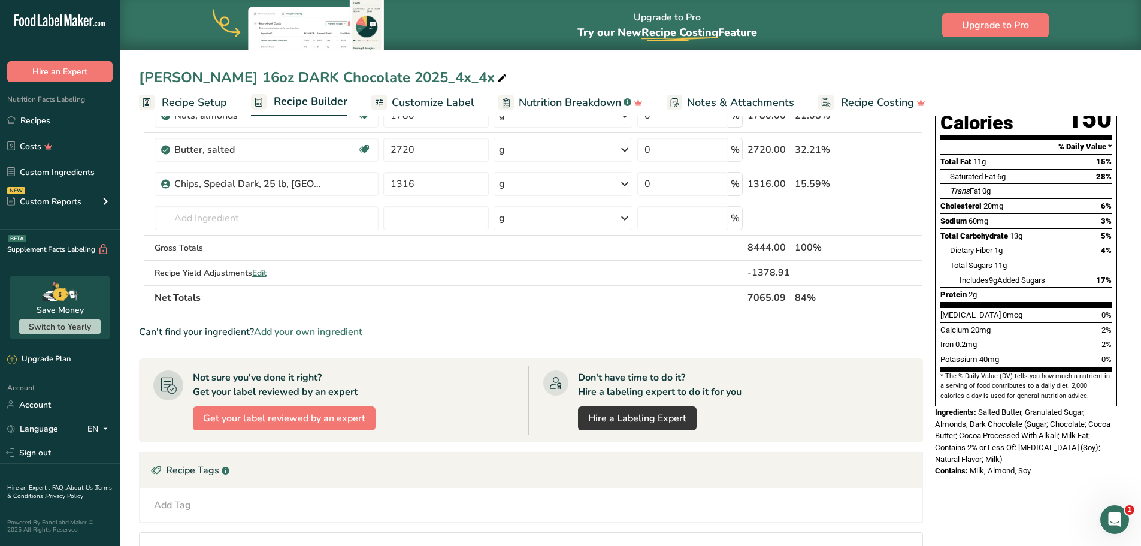
scroll to position [180, 0]
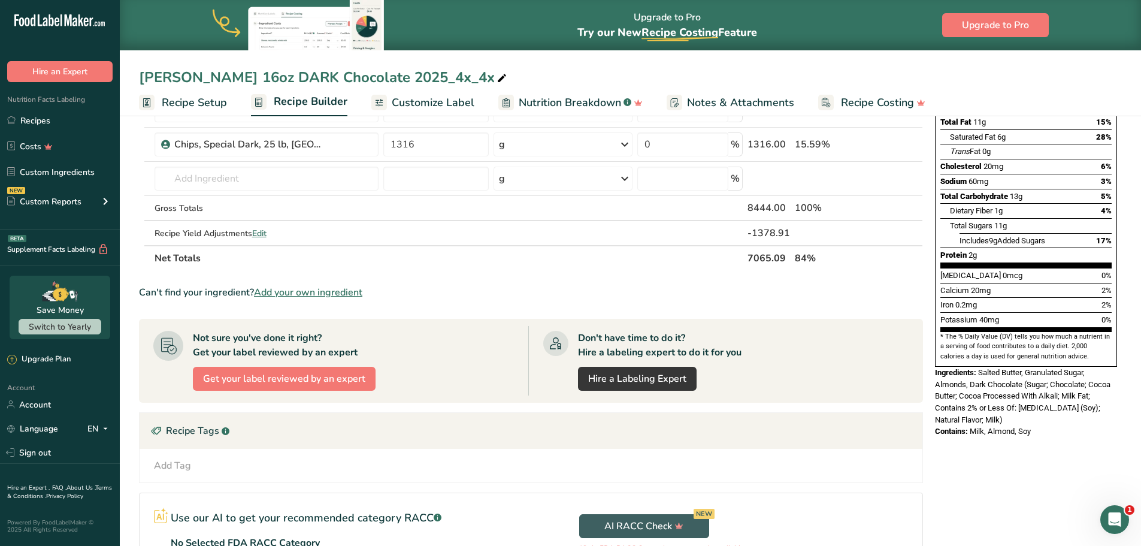
click at [981, 368] on span "Salted Butter, Granulated Sugar, Almonds, Dark Chocolate (Sugar; Chocolate; Coc…" at bounding box center [1023, 396] width 176 height 56
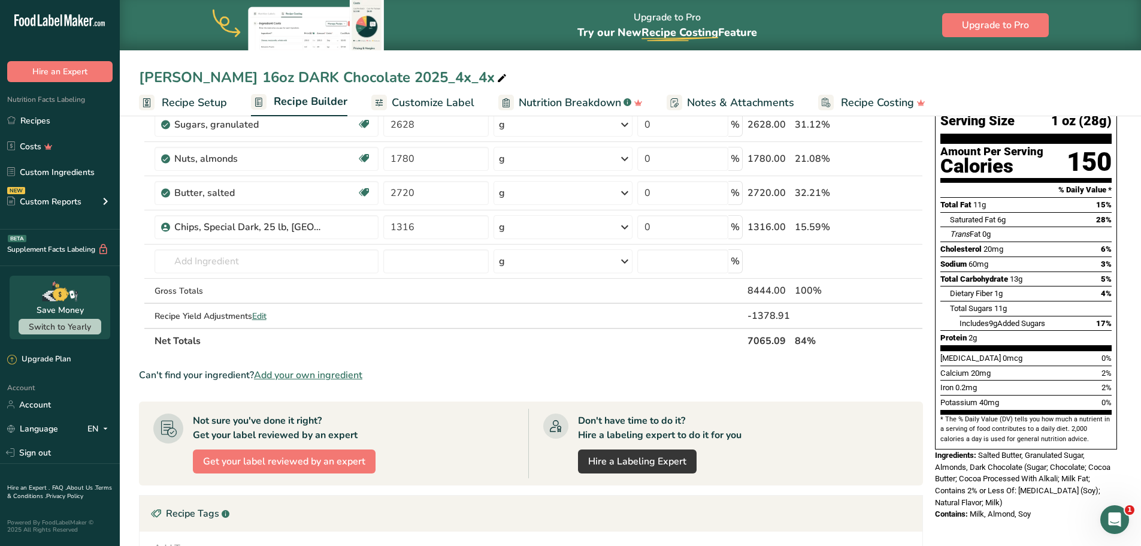
scroll to position [0, 0]
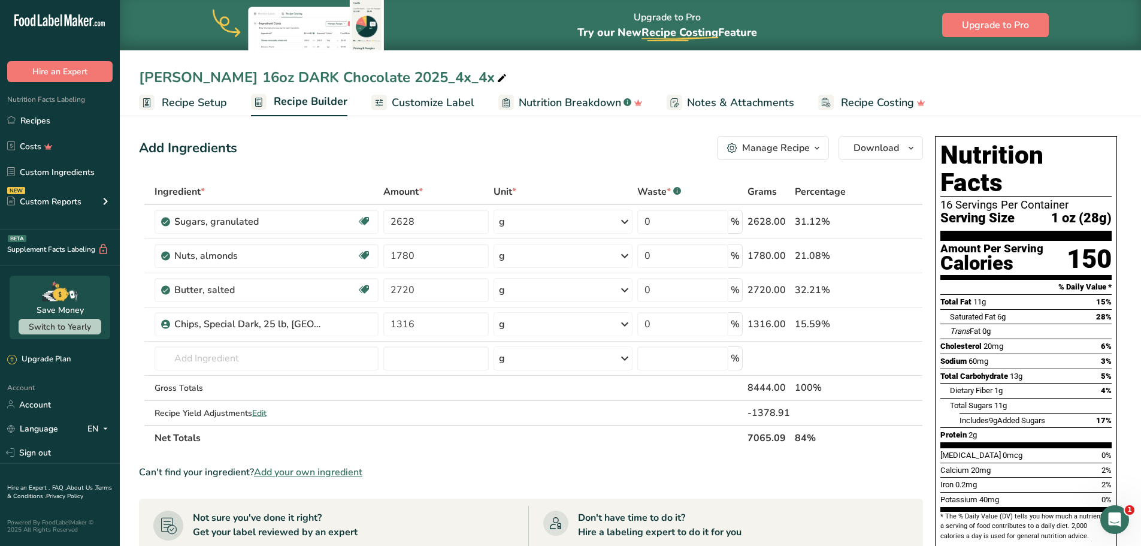
click at [432, 76] on div "Thomas Toffee 16oz DARK Chocolate 2025_4x_4x" at bounding box center [324, 77] width 370 height 22
click at [429, 79] on input "Thomas Toffee 16oz DARK Chocolate 2025_4x_4x" at bounding box center [630, 77] width 983 height 22
drag, startPoint x: 431, startPoint y: 78, endPoint x: 496, endPoint y: 75, distance: 65.4
click at [496, 75] on input "Thomas Toffee 16oz DARK Chocolate 2025_4x_4x" at bounding box center [630, 77] width 983 height 22
click at [553, 74] on input "[PERSON_NAME] 16oz DARK Chocolate 2025" at bounding box center [630, 77] width 983 height 22
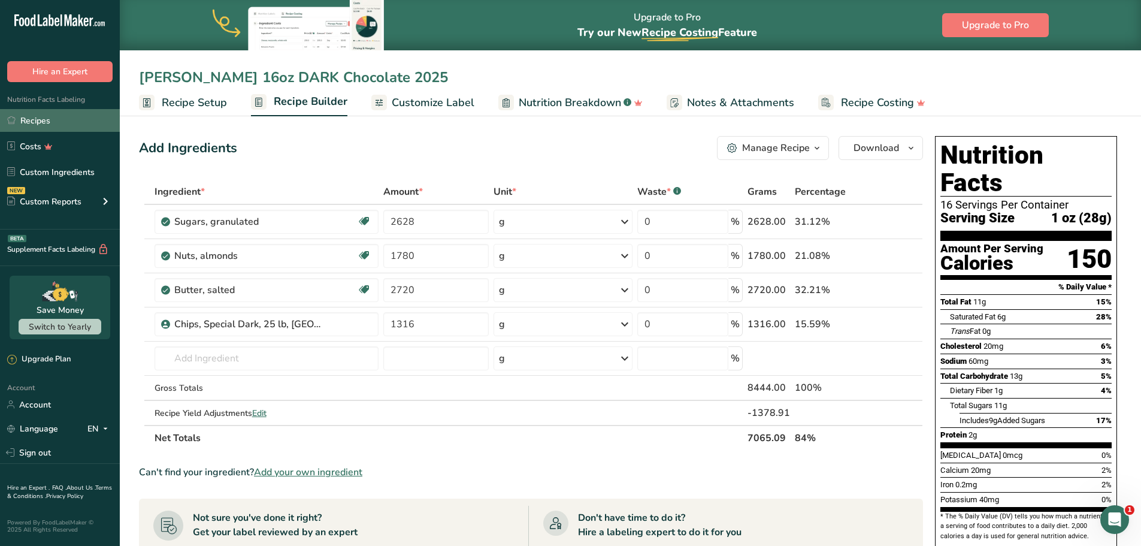
type input "[PERSON_NAME] 16oz DARK Chocolate 2025"
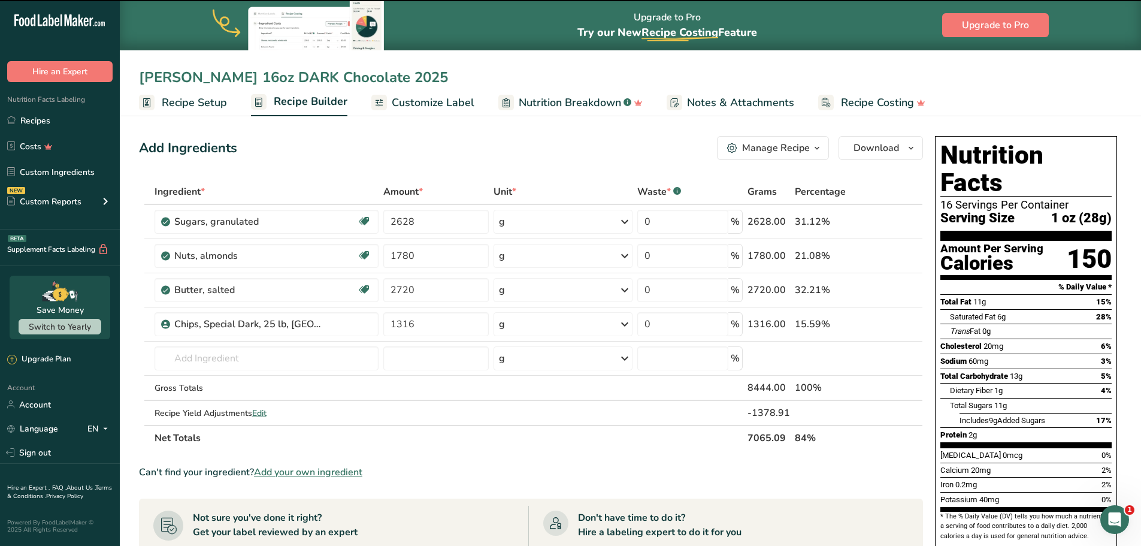
click at [418, 146] on div "Add Ingredients Manage Recipe Delete Recipe Duplicate Recipe Scale Recipe Save …" at bounding box center [531, 148] width 784 height 24
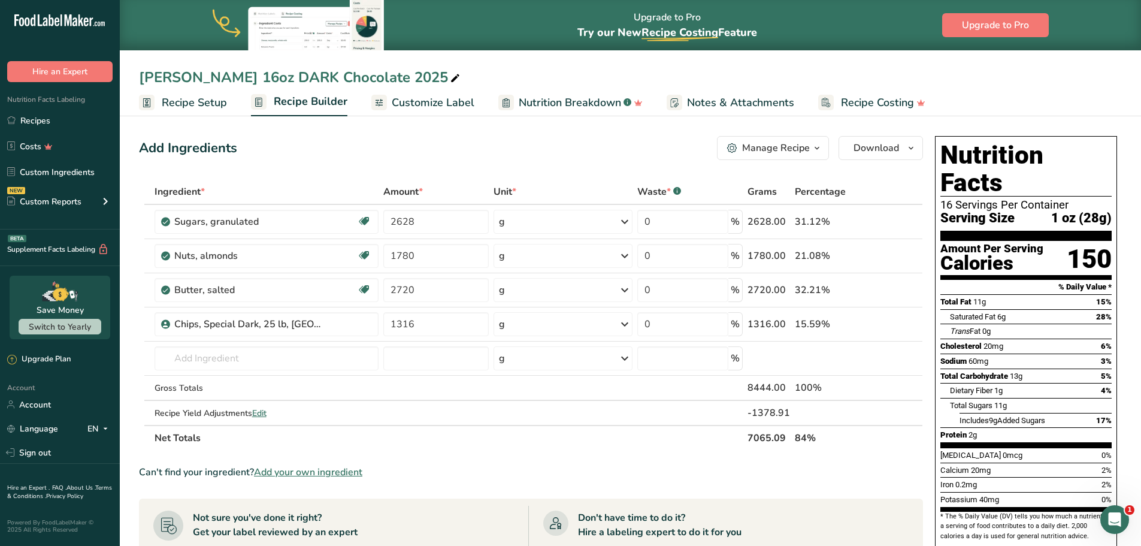
click at [396, 155] on div "Add Ingredients Manage Recipe Delete Recipe Duplicate Recipe Scale Recipe Save …" at bounding box center [531, 148] width 784 height 24
click at [413, 160] on div "Add Ingredients Manage Recipe Delete Recipe Duplicate Recipe Scale Recipe Save …" at bounding box center [534, 486] width 791 height 711
click at [459, 144] on div "Add Ingredients Manage Recipe Delete Recipe Duplicate Recipe Scale Recipe Save …" at bounding box center [531, 148] width 784 height 24
click at [398, 135] on div "Add Ingredients Manage Recipe Delete Recipe Duplicate Recipe Scale Recipe Save …" at bounding box center [534, 486] width 791 height 711
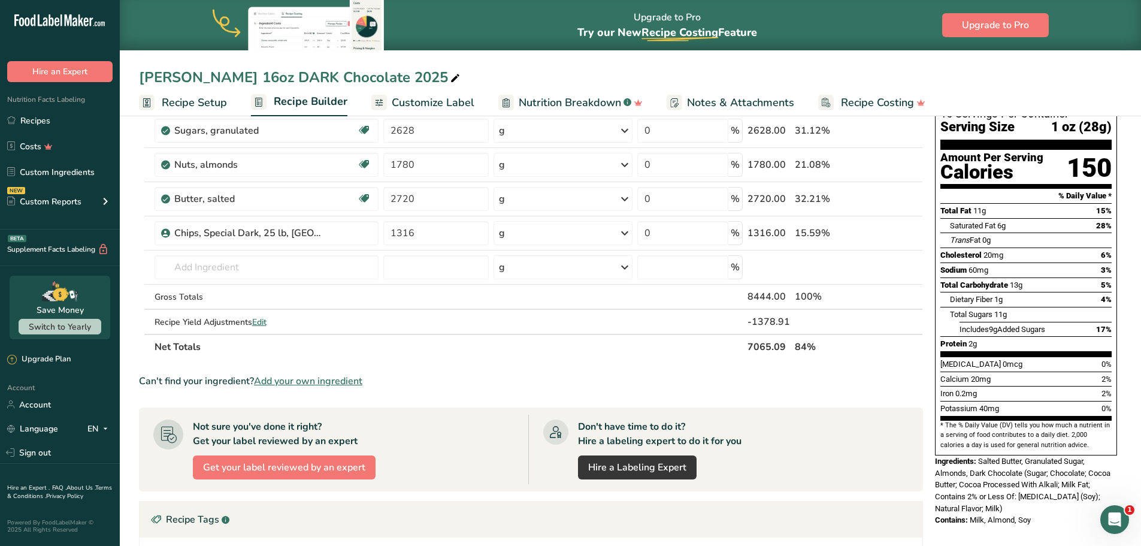
scroll to position [120, 0]
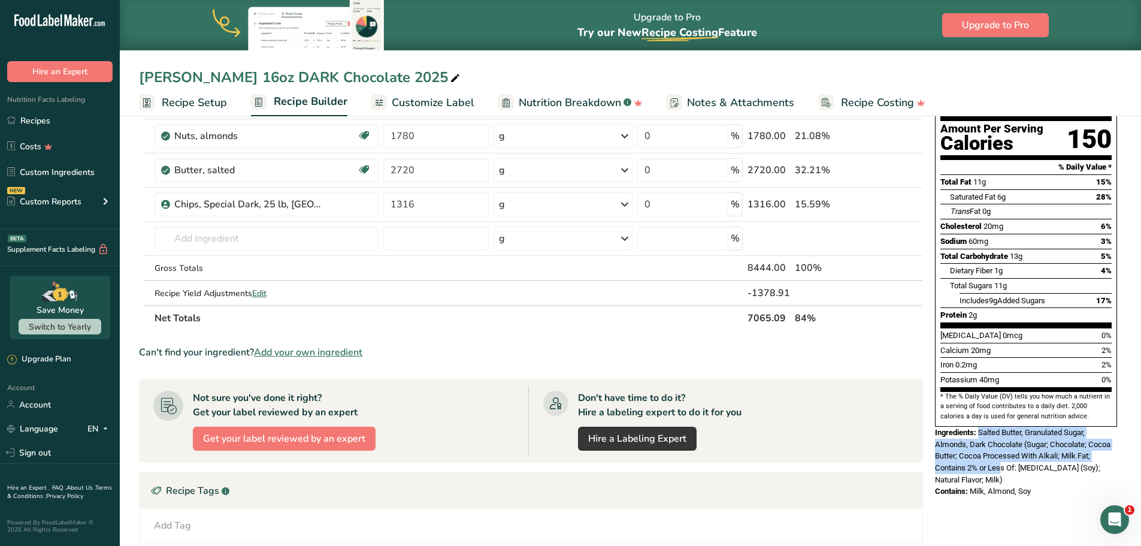
drag, startPoint x: 980, startPoint y: 403, endPoint x: 1001, endPoint y: 441, distance: 43.7
click at [1001, 441] on span "Salted Butter, Granulated Sugar, Almonds, Dark Chocolate (Sugar; Chocolate; Coc…" at bounding box center [1023, 456] width 176 height 56
click at [1028, 437] on span "Salted Butter, Granulated Sugar, Almonds, Dark Chocolate (Sugar; Chocolate; Coc…" at bounding box center [1023, 456] width 176 height 56
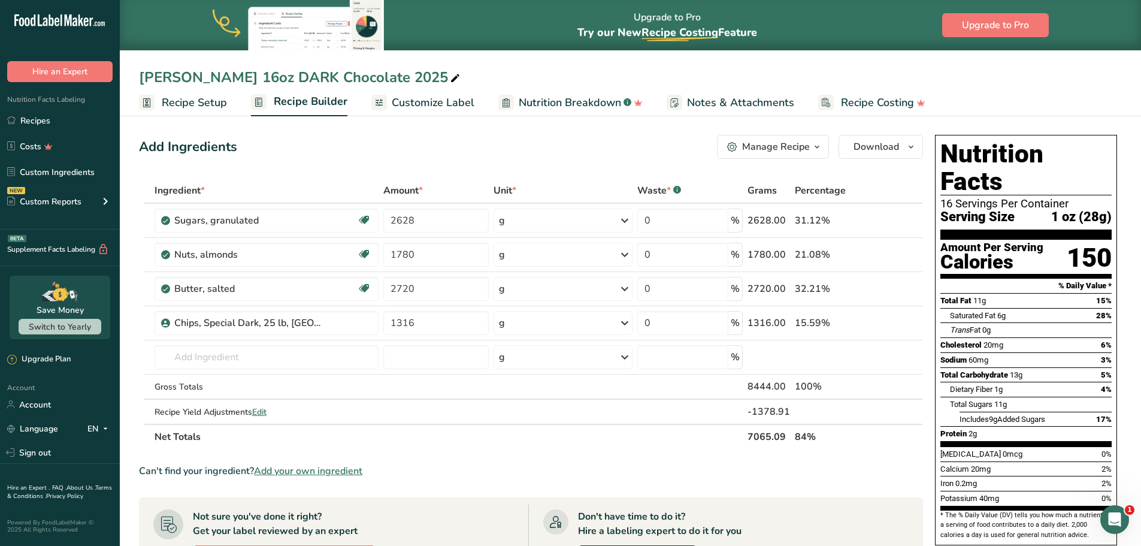
scroll to position [0, 0]
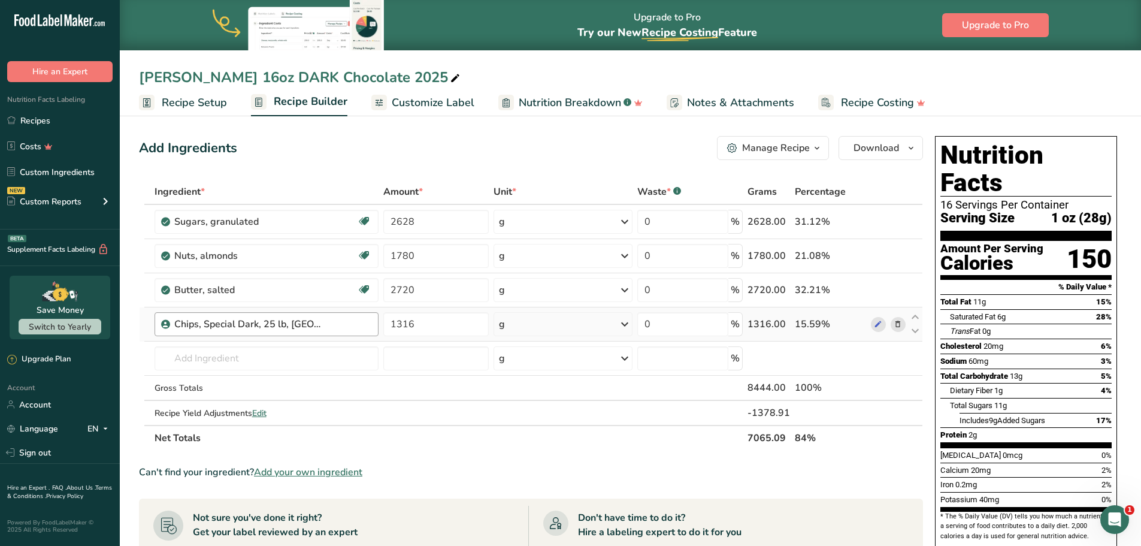
click at [327, 331] on div "Chips, Special Dark, 25 lb, US" at bounding box center [273, 324] width 198 height 14
click at [334, 326] on div "Chips, Special Dark, 25 lb, US" at bounding box center [273, 324] width 198 height 14
click at [879, 321] on icon at bounding box center [878, 324] width 8 height 13
click at [434, 322] on input "1316" at bounding box center [435, 324] width 105 height 24
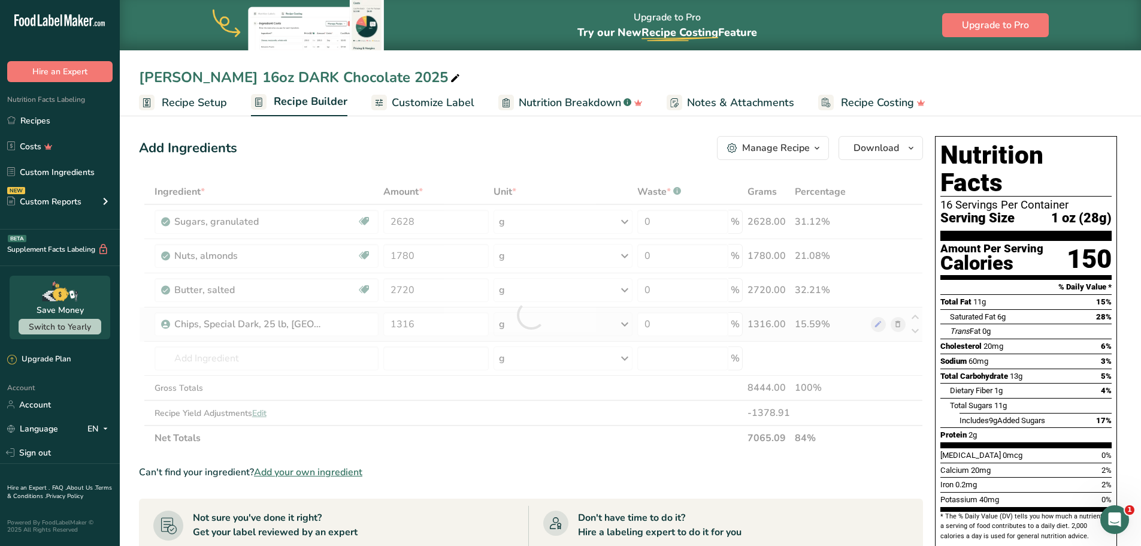
click at [897, 325] on div "Ingredient * Amount * Unit * Waste * .a-a{fill:#347362;}.b-a{fill:#fff;} Grams …" at bounding box center [531, 314] width 784 height 271
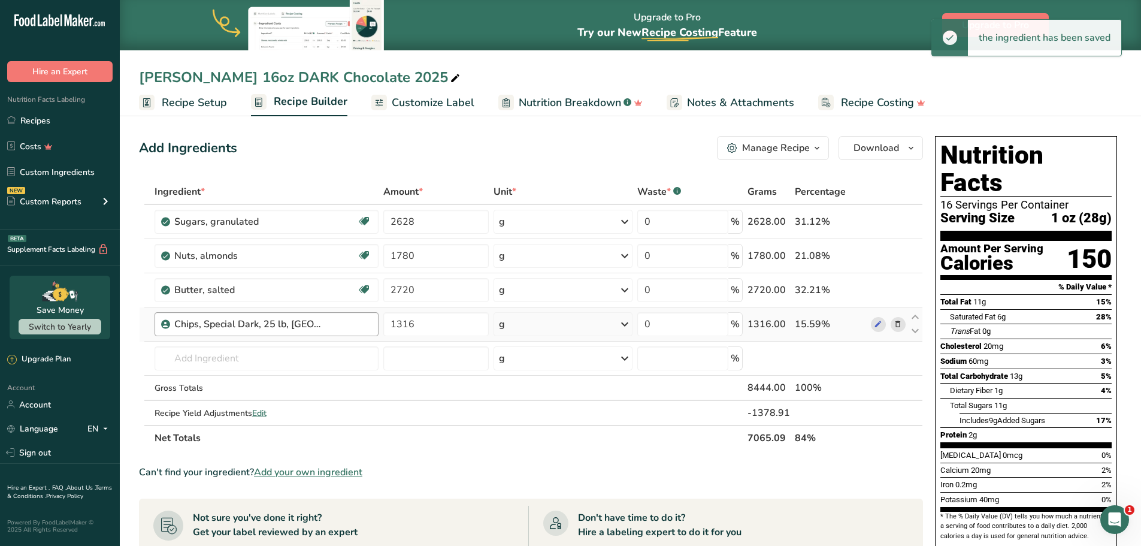
click at [334, 325] on div "Chips, Special Dark, 25 lb, US" at bounding box center [273, 324] width 198 height 14
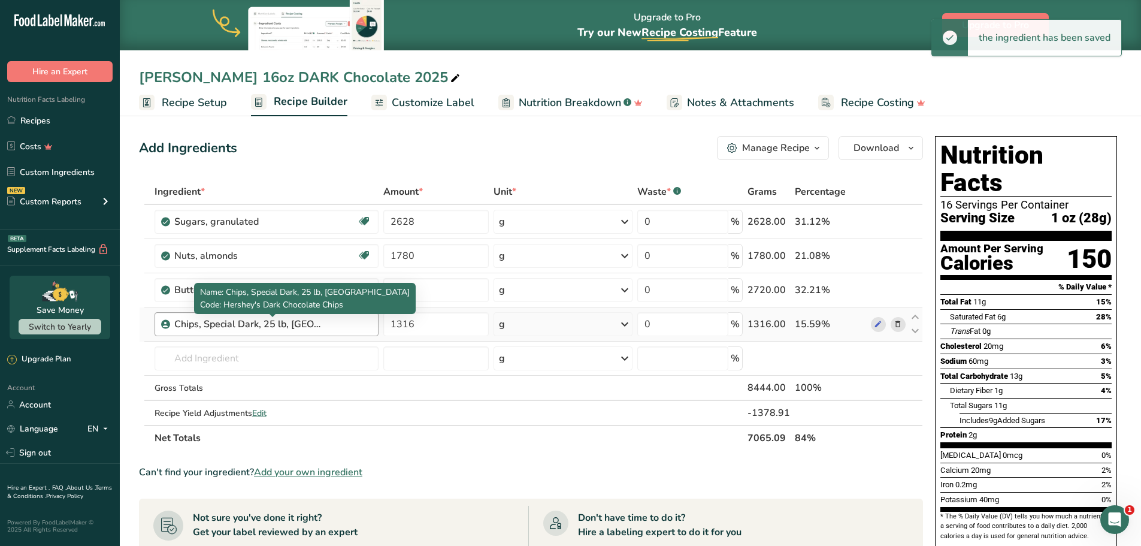
click at [310, 328] on div "Chips, Special Dark, 25 lb, US" at bounding box center [249, 324] width 150 height 14
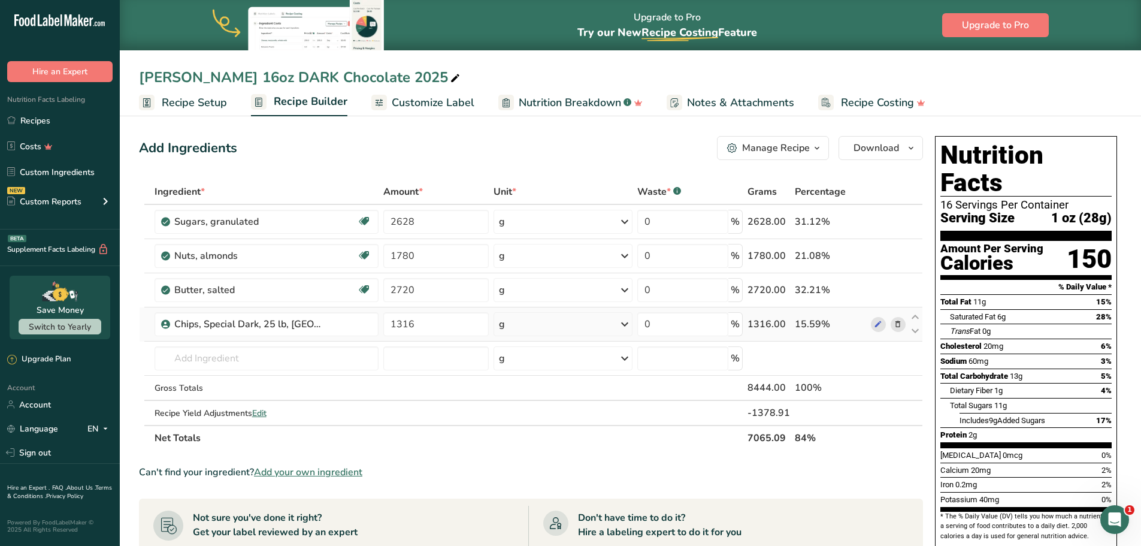
click at [899, 326] on icon at bounding box center [898, 324] width 8 height 13
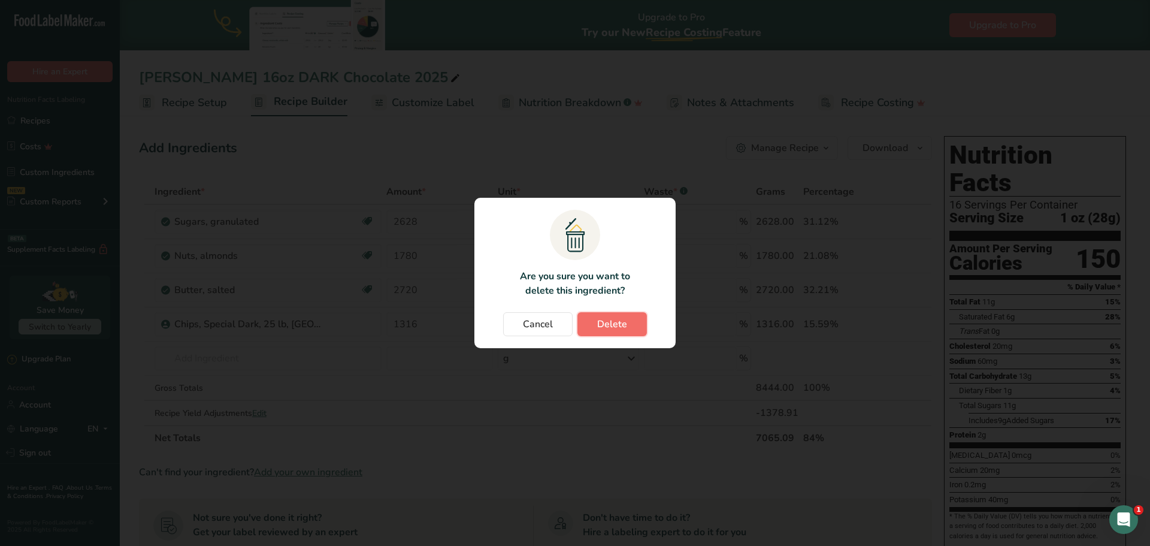
click at [612, 322] on span "Delete" at bounding box center [612, 324] width 30 height 14
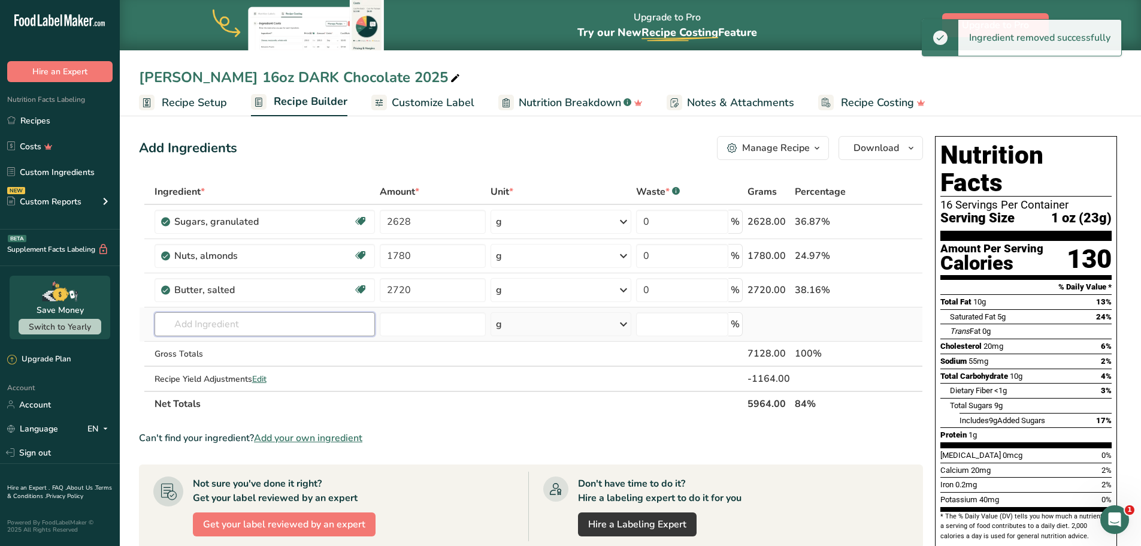
click at [218, 330] on input "text" at bounding box center [265, 324] width 221 height 24
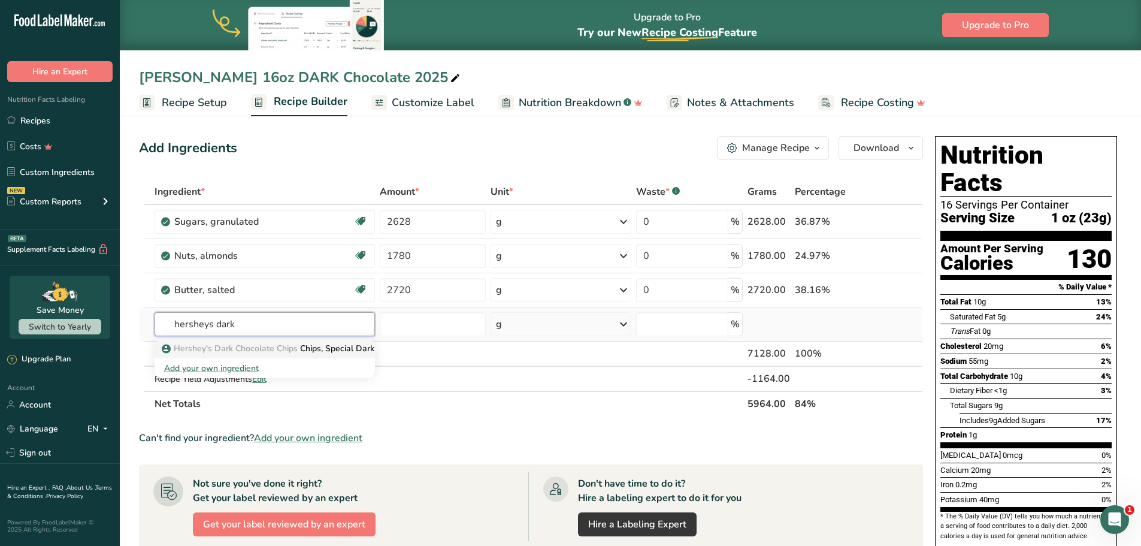
type input "hersheys dark"
click at [220, 343] on span "Hershey's Dark Chocolate Chips" at bounding box center [236, 348] width 124 height 11
type input "Chips, Special Dark, 25 lb, US"
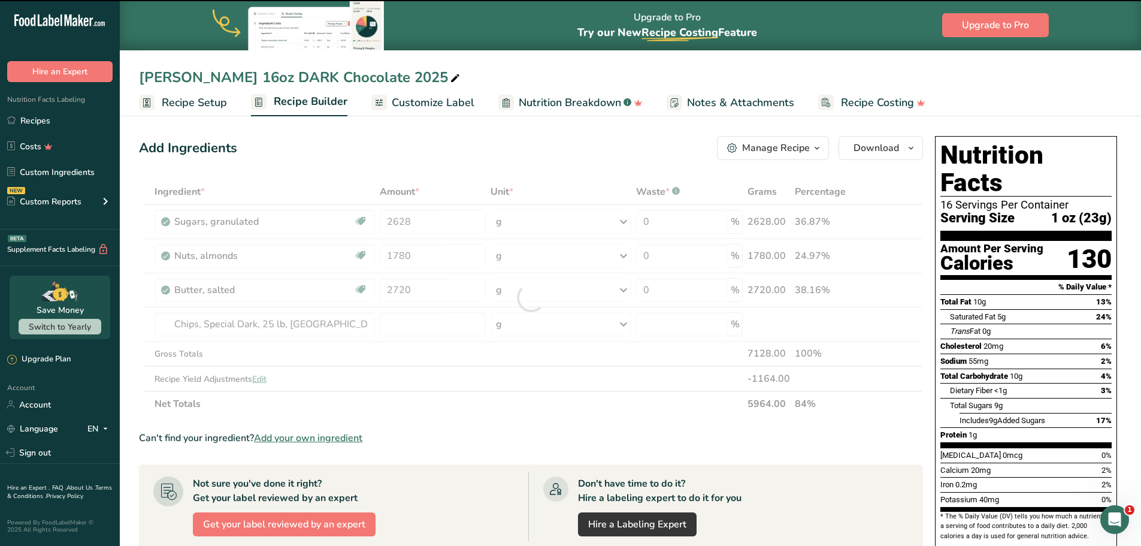
type input "0"
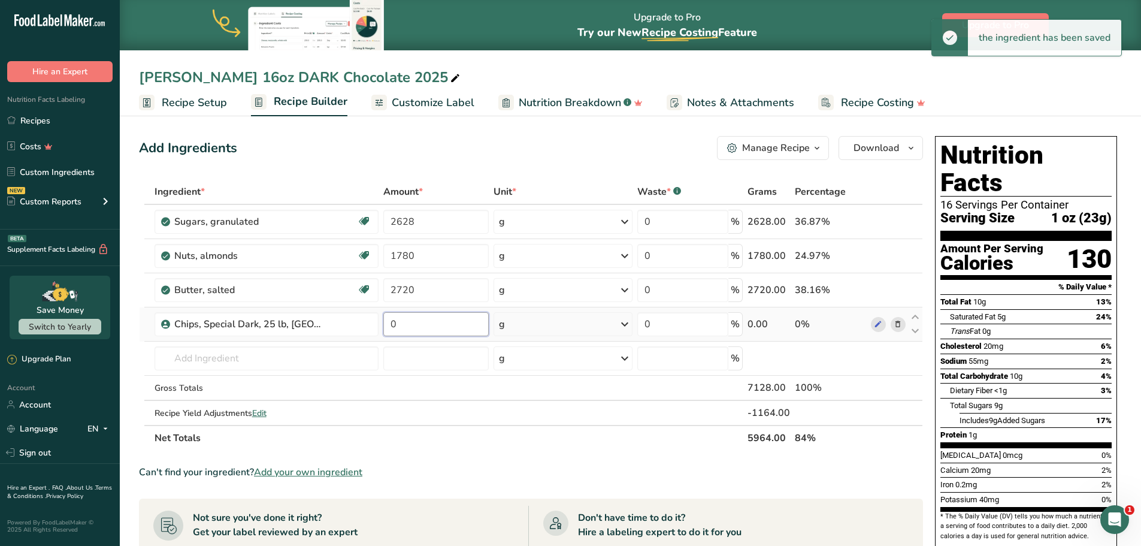
click at [463, 329] on input "0" at bounding box center [435, 324] width 105 height 24
drag, startPoint x: 465, startPoint y: 325, endPoint x: 364, endPoint y: 324, distance: 101.8
click at [364, 324] on tr "Chips, Special Dark, 25 lb, US 0 g Weight Units g kg mg See more Volume Units l…" at bounding box center [531, 324] width 783 height 34
paste input "1316"
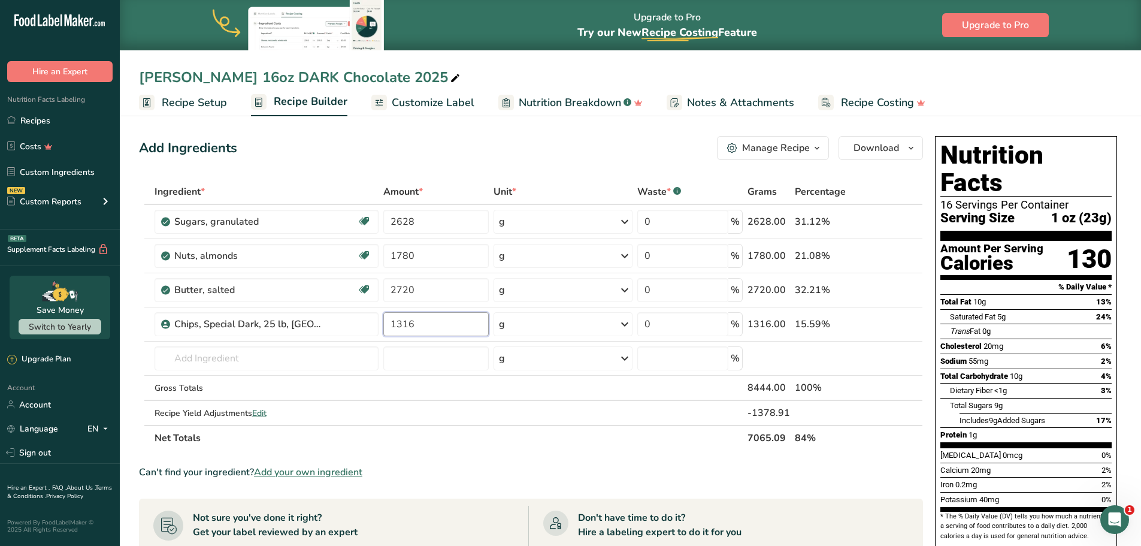
type input "1316"
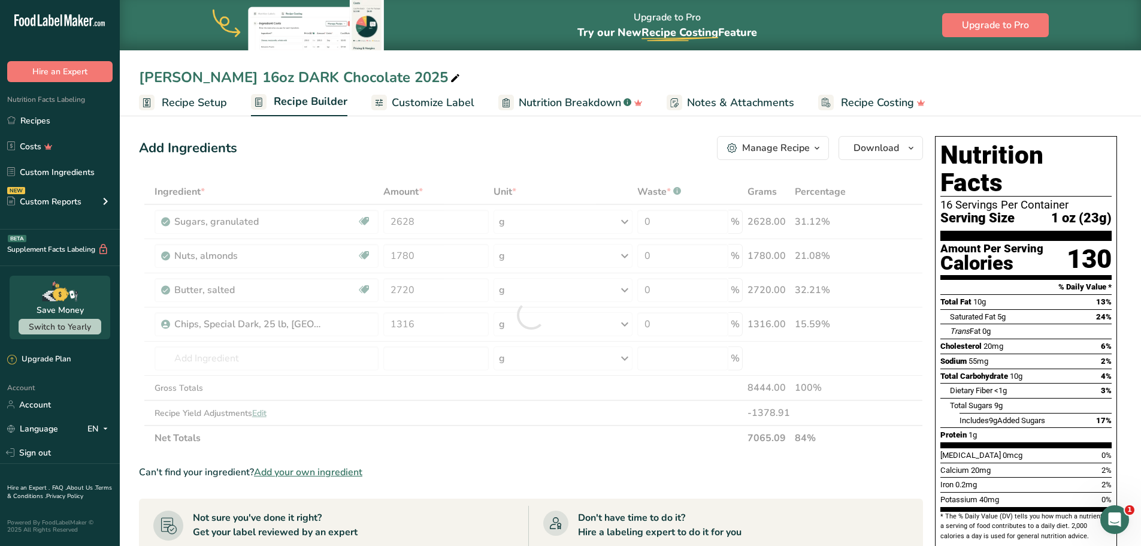
click at [585, 464] on section "Ingredient * Amount * Unit * Waste * .a-a{fill:#347362;}.b-a{fill:#fff;} Grams …" at bounding box center [531, 501] width 784 height 644
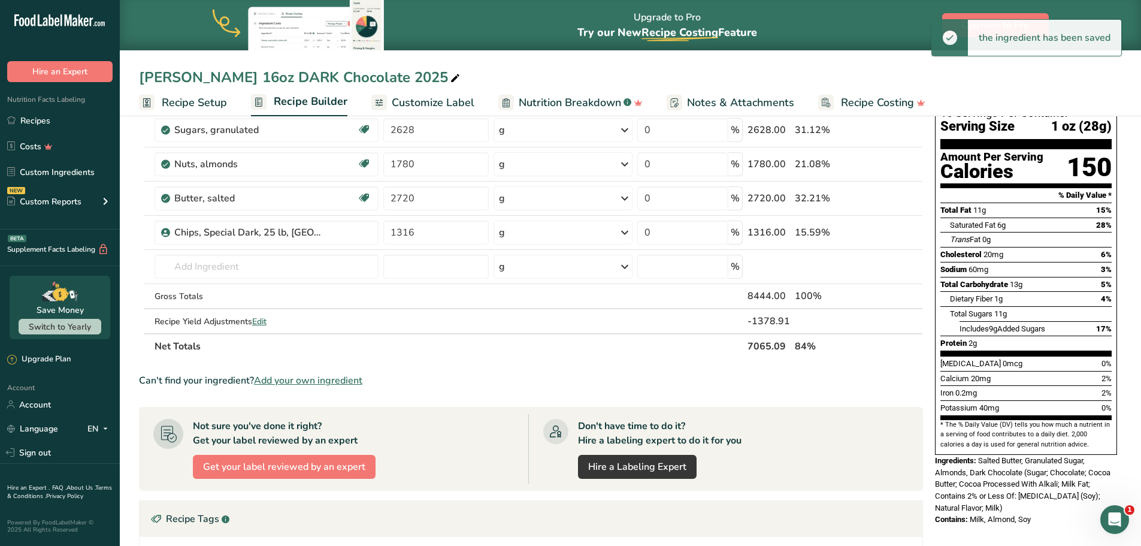
scroll to position [120, 0]
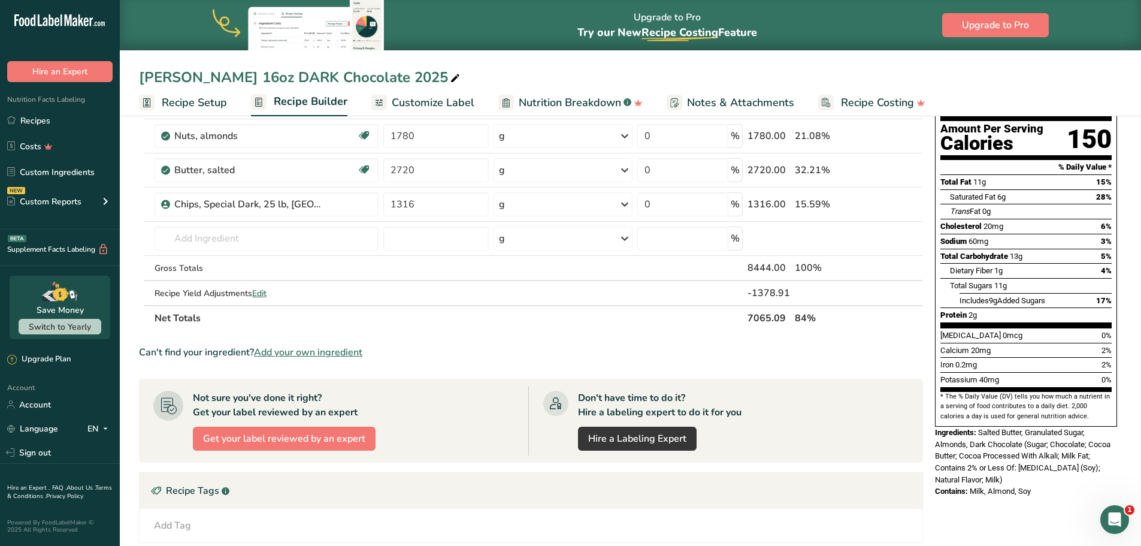
click at [997, 444] on span "Salted Butter, Granulated Sugar, Almonds, Dark Chocolate (Sugar; Chocolate; Coc…" at bounding box center [1023, 456] width 176 height 56
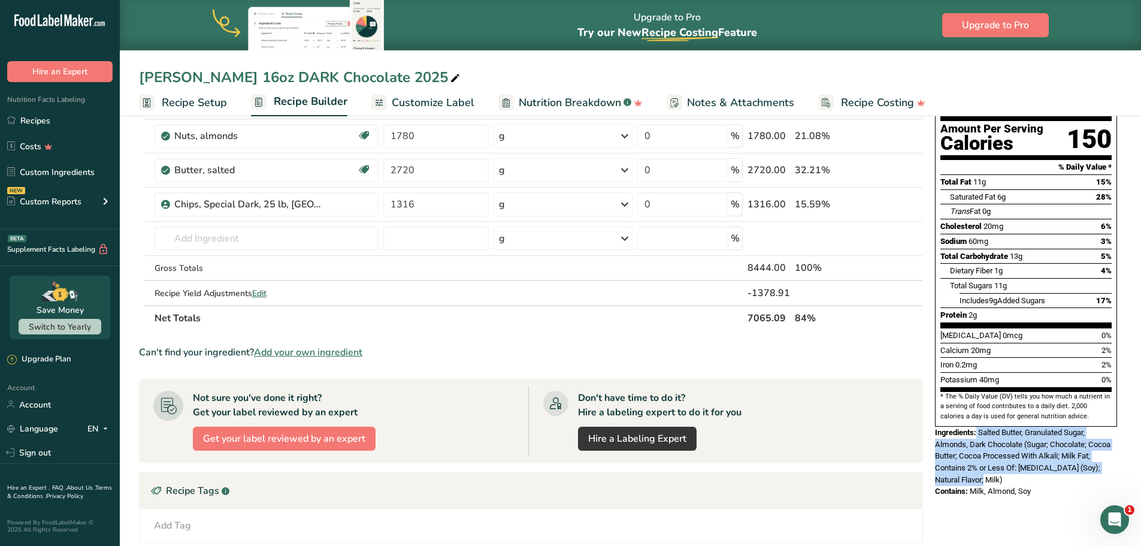
drag, startPoint x: 988, startPoint y: 451, endPoint x: 978, endPoint y: 406, distance: 46.2
click at [978, 426] on div "Ingredients: Salted Butter, Granulated Sugar, Almonds, Dark Chocolate (Sugar; C…" at bounding box center [1026, 455] width 182 height 59
copy span "Salted Butter, Granulated Sugar, Almonds, Dark Chocolate (Sugar; Chocolate; Coc…"
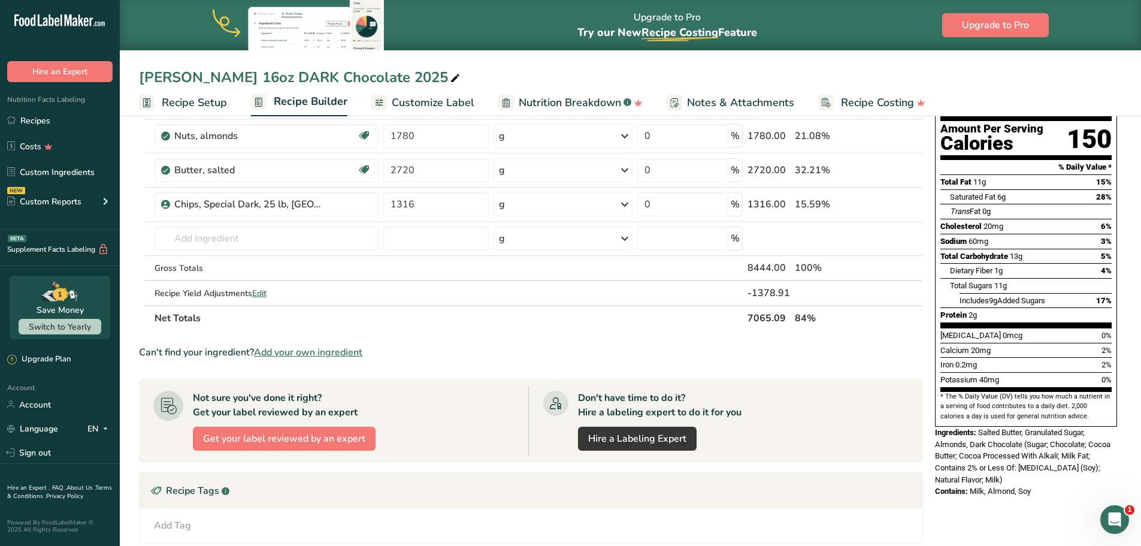
click at [806, 364] on section "Ingredient * Amount * Unit * Waste * .a-a{fill:#347362;}.b-a{fill:#fff;} Grams …" at bounding box center [531, 381] width 784 height 644
click at [338, 200] on div "Chips, Special Dark, 25 lb, US" at bounding box center [273, 204] width 198 height 14
click at [337, 203] on div "Chips, Special Dark, 25 lb, US" at bounding box center [273, 204] width 198 height 14
click at [875, 201] on icon at bounding box center [878, 204] width 8 height 13
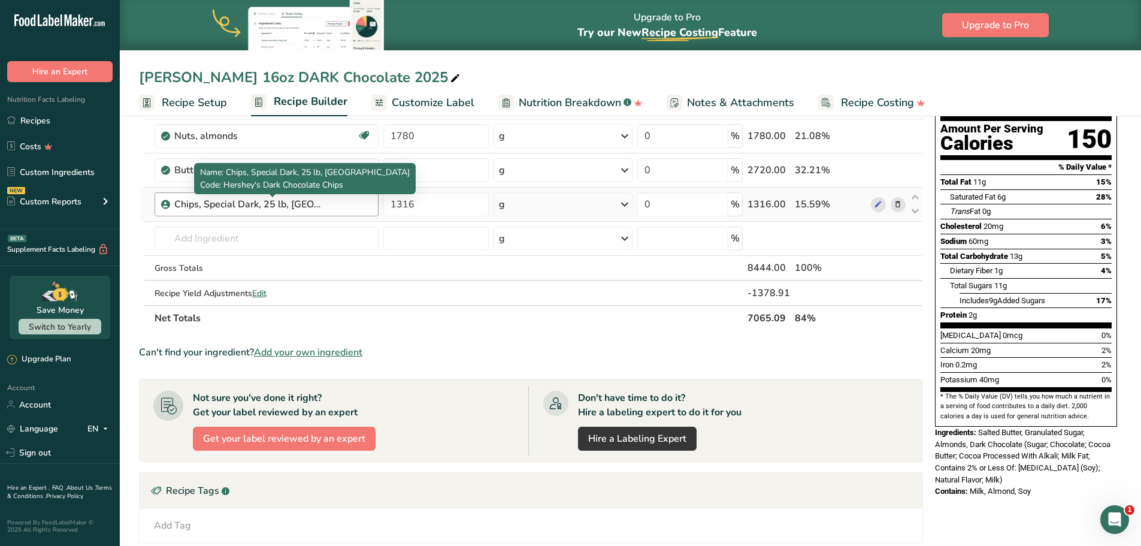
click at [301, 198] on div "Chips, Special Dark, 25 lb, US" at bounding box center [249, 204] width 150 height 14
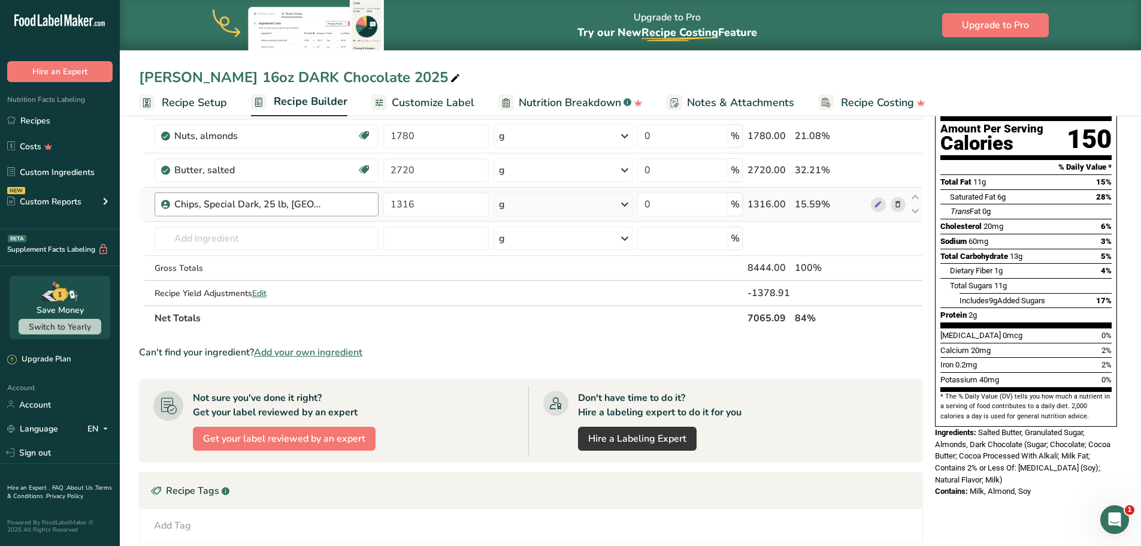
click at [330, 202] on div "Chips, Special Dark, 25 lb, US" at bounding box center [273, 204] width 198 height 14
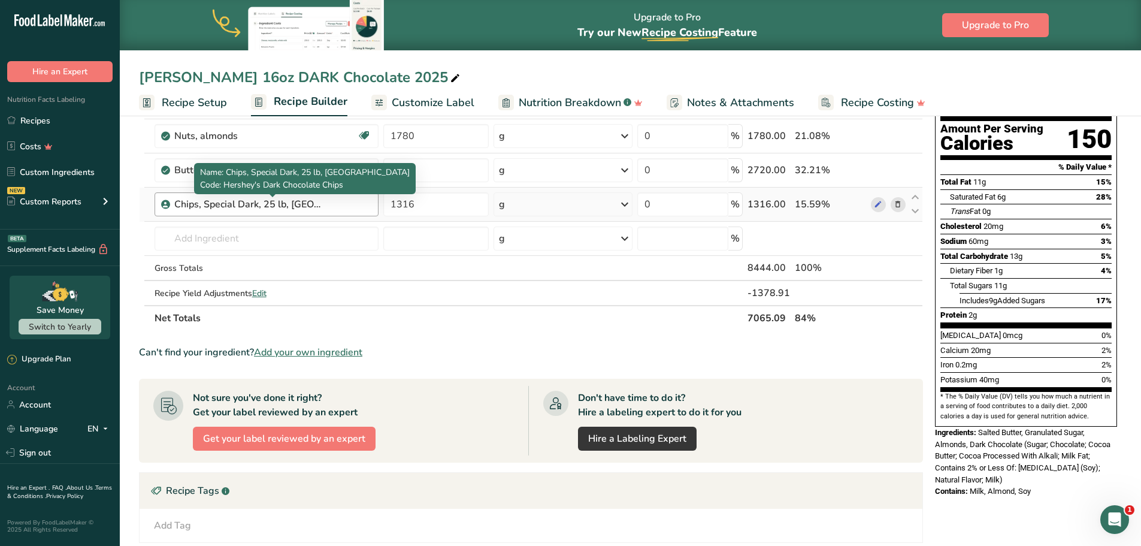
click at [306, 205] on div "Chips, Special Dark, 25 lb, US" at bounding box center [249, 204] width 150 height 14
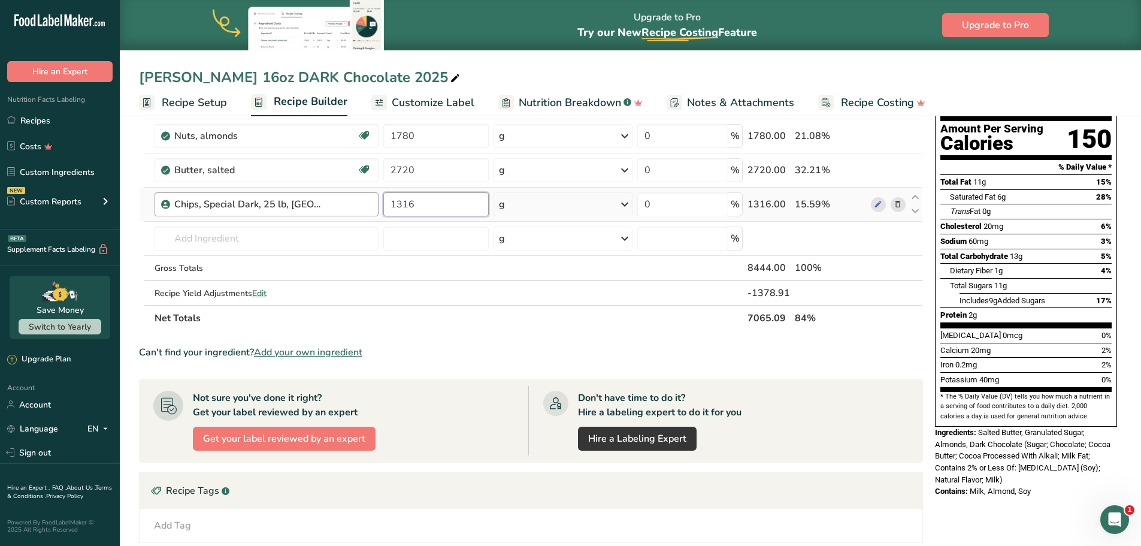
drag, startPoint x: 426, startPoint y: 204, endPoint x: 374, endPoint y: 202, distance: 52.7
click at [374, 202] on tr "Chips, Special Dark, 25 lb, US 1316 g Weight Units g kg mg See more Volume Unit…" at bounding box center [531, 204] width 783 height 34
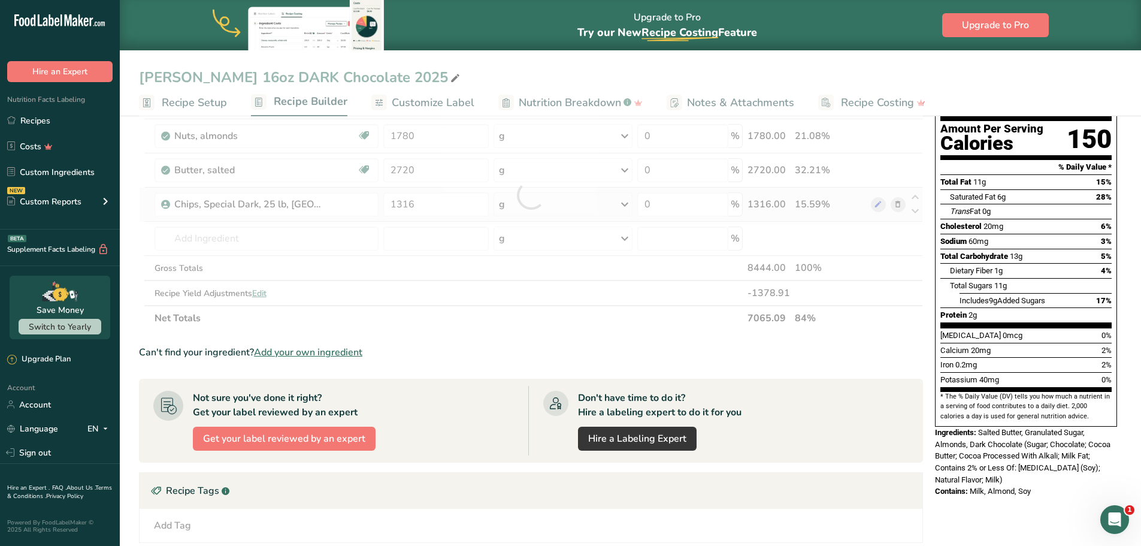
click at [899, 204] on div "Ingredient * Amount * Unit * Waste * .a-a{fill:#347362;}.b-a{fill:#fff;} Grams …" at bounding box center [531, 194] width 784 height 271
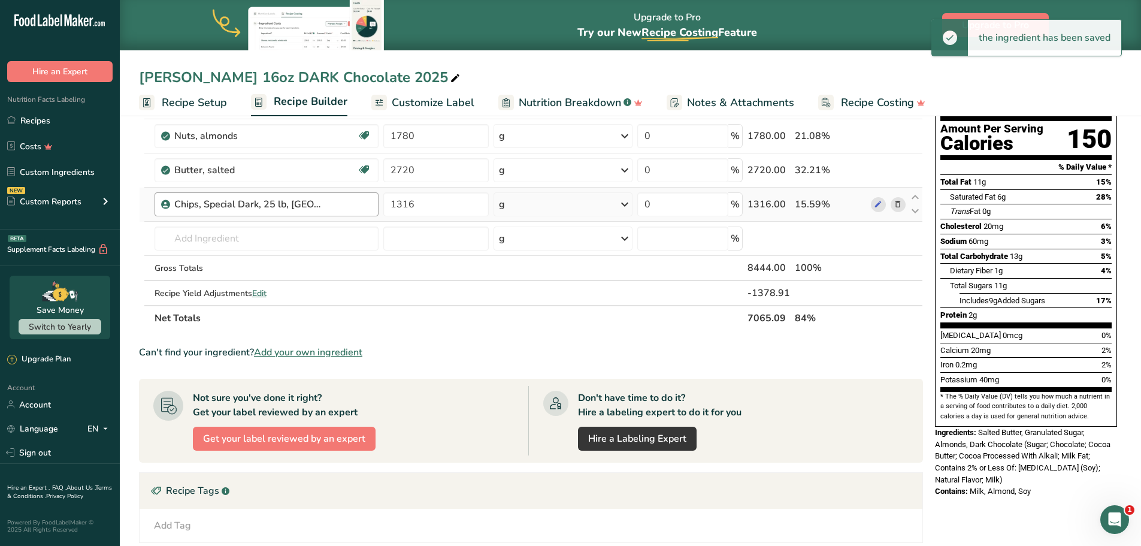
click at [334, 206] on div "Chips, Special Dark, 25 lb, US" at bounding box center [273, 204] width 198 height 14
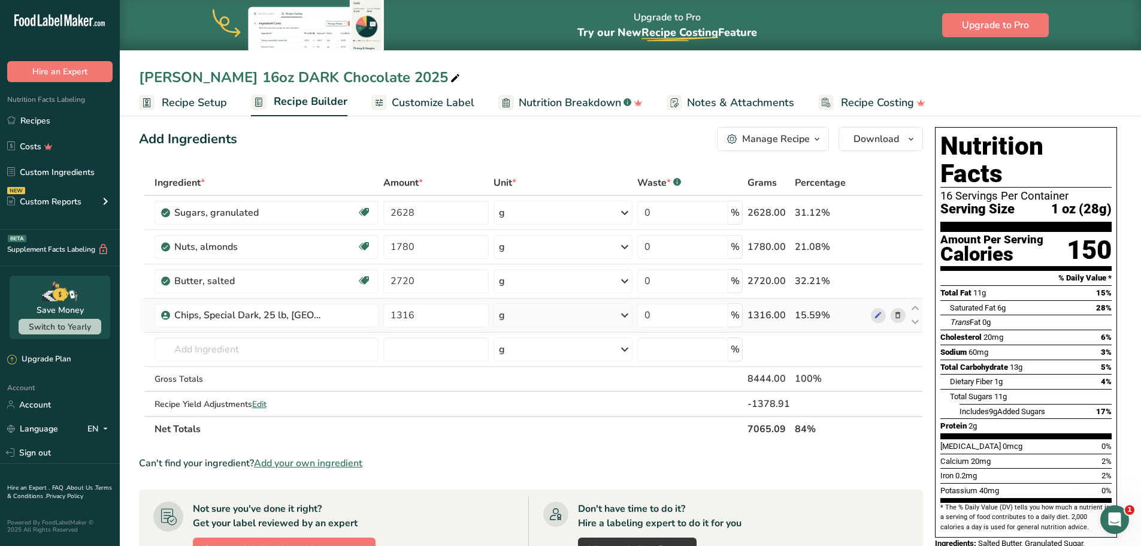
scroll to position [0, 0]
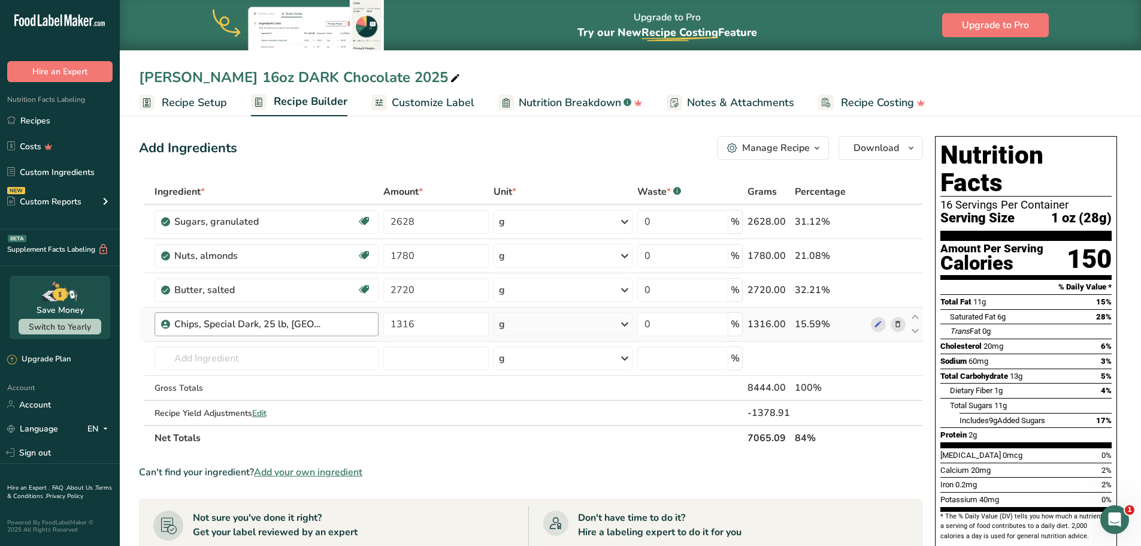
click at [316, 314] on div "Chips, Special Dark, 25 lb, US" at bounding box center [267, 324] width 225 height 24
click at [898, 323] on icon at bounding box center [898, 324] width 8 height 13
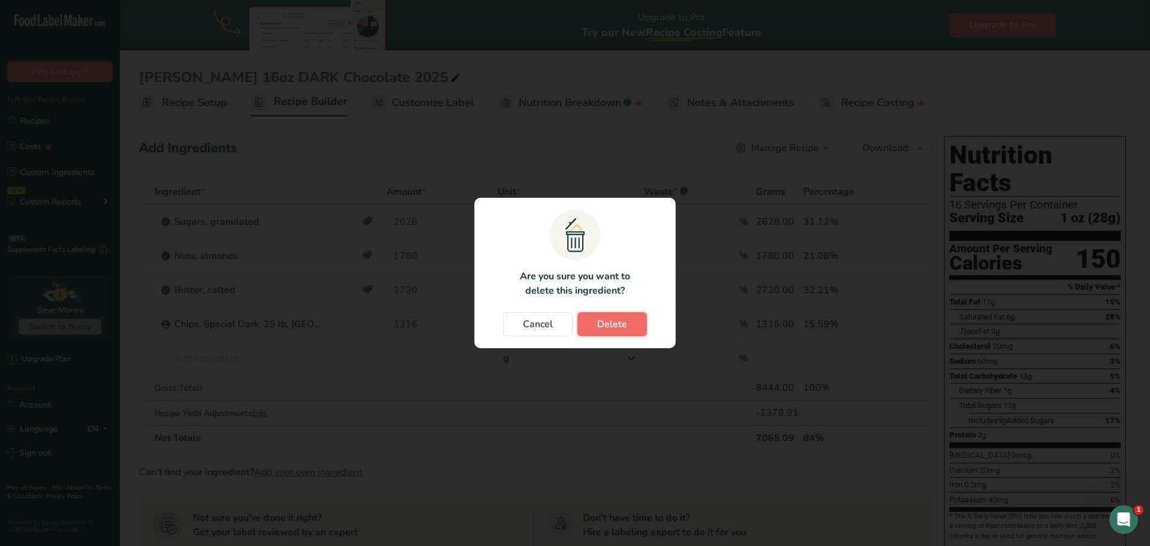
click at [612, 321] on span "Delete" at bounding box center [612, 324] width 30 height 14
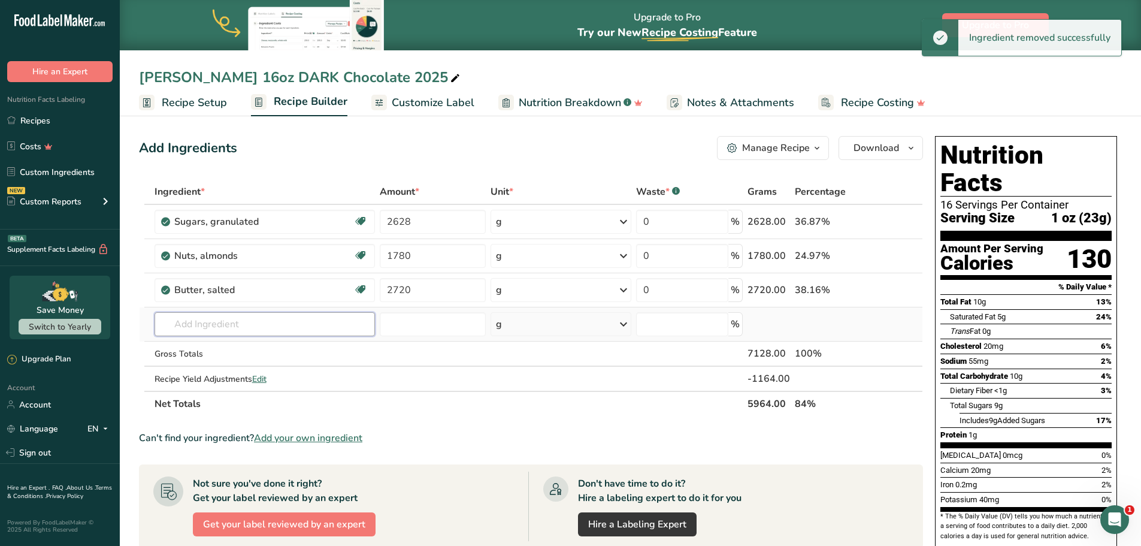
click at [286, 329] on input "text" at bounding box center [265, 324] width 221 height 24
paste input "1316"
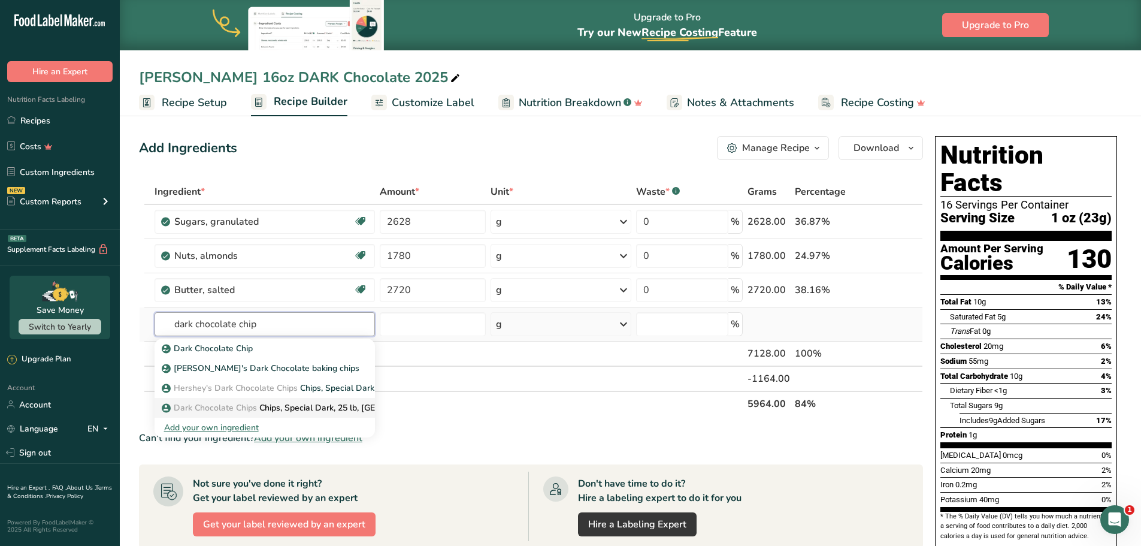
type input "dark chocolate chip"
click at [251, 409] on span "Dark Chocolate Chips" at bounding box center [215, 407] width 83 height 11
type input "Chips, Special Dark, 25 lb, US"
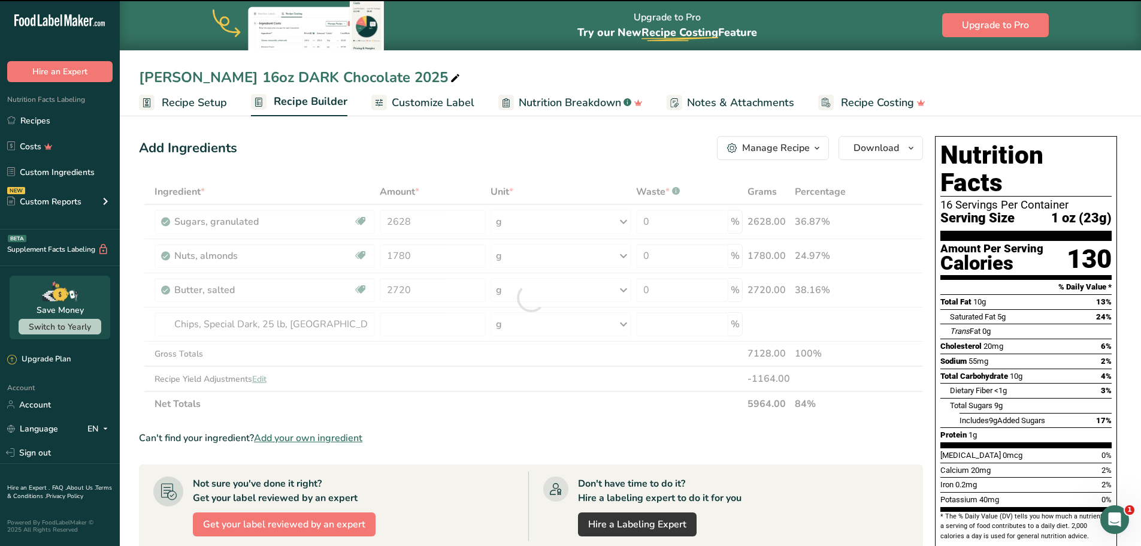
type input "0"
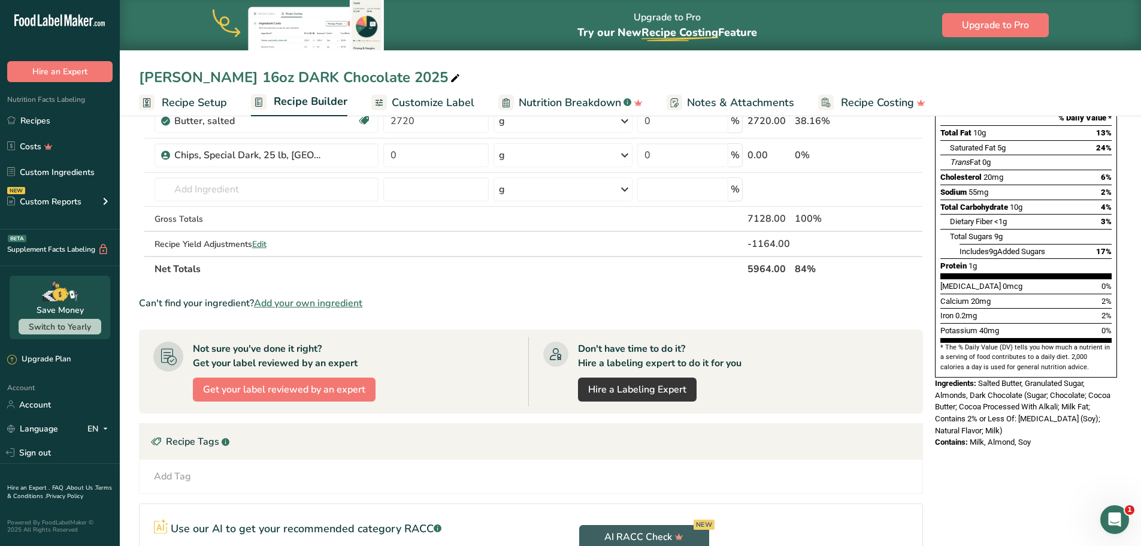
scroll to position [180, 0]
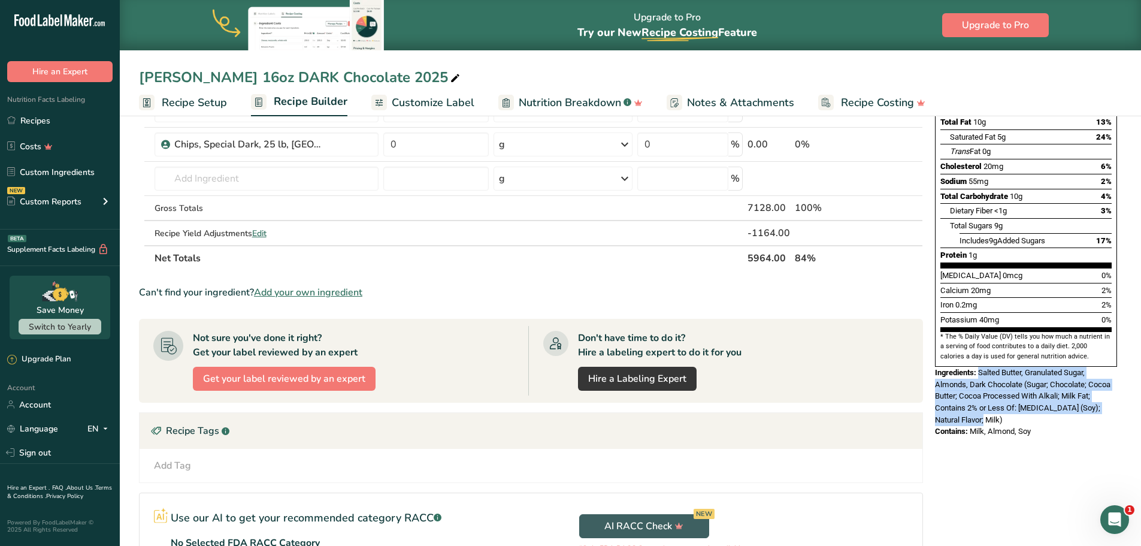
drag, startPoint x: 988, startPoint y: 394, endPoint x: 980, endPoint y: 348, distance: 46.9
click at [980, 367] on div "Ingredients: Salted Butter, Granulated Sugar, Almonds, Dark Chocolate (Sugar; C…" at bounding box center [1026, 396] width 182 height 59
copy span "Salted Butter, Granulated Sugar, Almonds, Dark Chocolate (Sugar; Chocolate; Coc…"
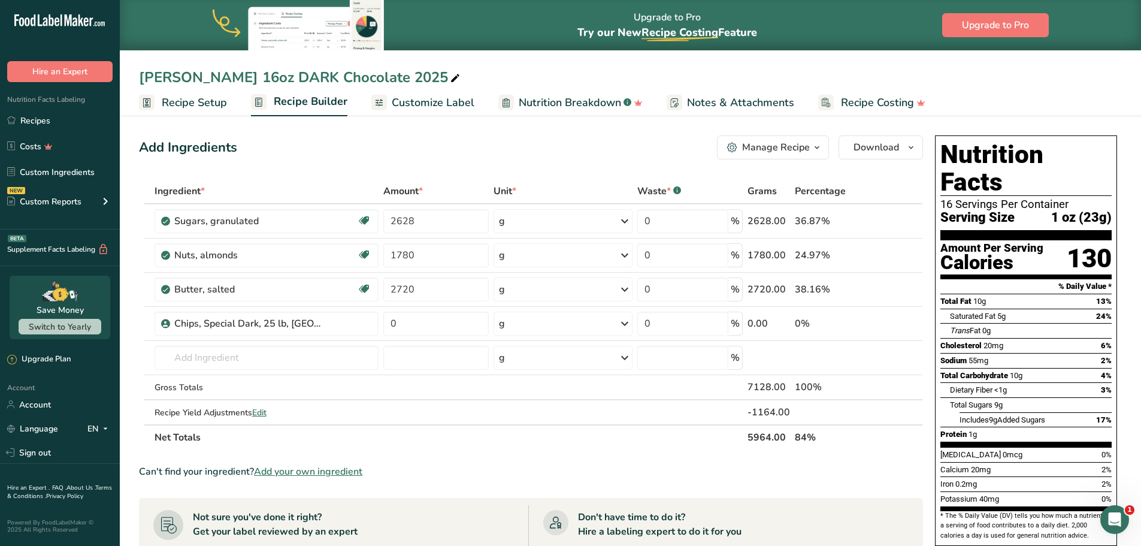
scroll to position [0, 0]
drag, startPoint x: 447, startPoint y: 327, endPoint x: 338, endPoint y: 322, distance: 108.6
click at [338, 322] on tr "Chips, Special Dark, 25 lb, US 0 g Weight Units g kg mg See more Volume Units l…" at bounding box center [531, 324] width 783 height 34
paste input "number"
click at [428, 329] on input "0" at bounding box center [435, 324] width 105 height 24
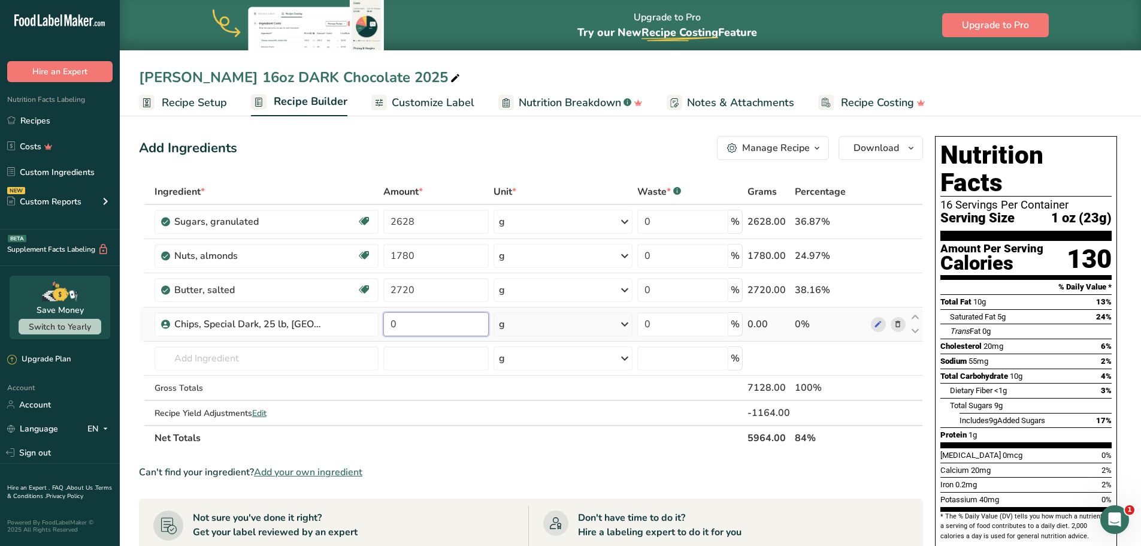
click at [428, 329] on input "0" at bounding box center [435, 324] width 105 height 24
type input "1316"
click at [574, 465] on div "Can't find your ingredient? Add your own ingredient" at bounding box center [531, 472] width 784 height 14
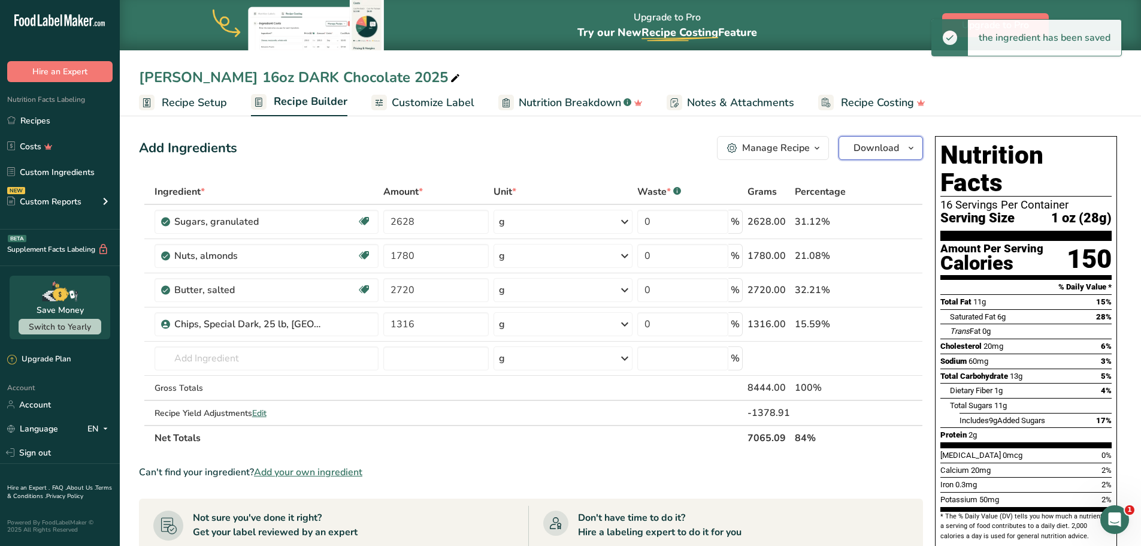
click at [880, 147] on span "Download" at bounding box center [877, 148] width 46 height 14
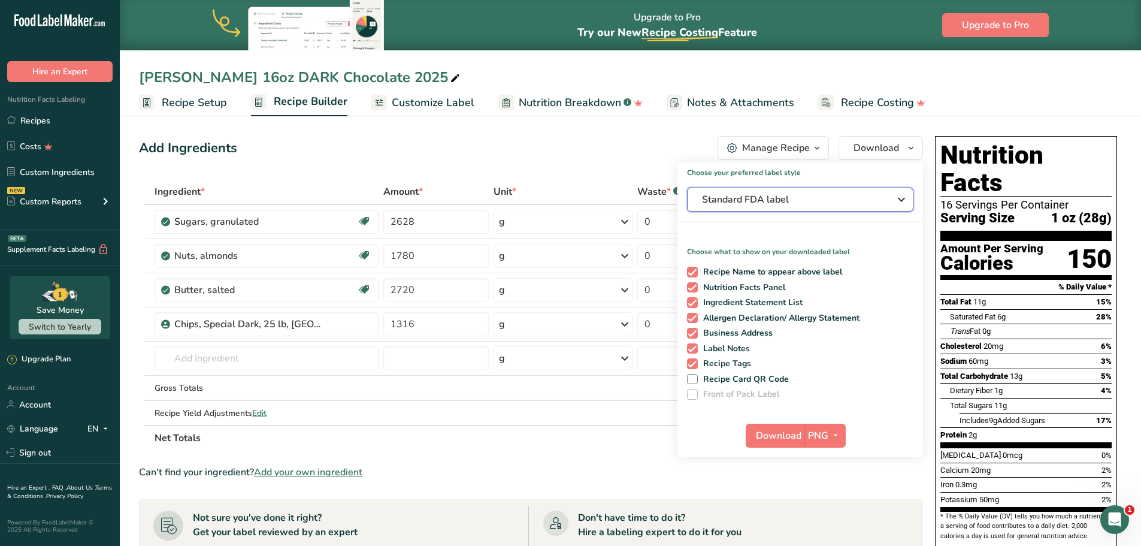
click at [861, 194] on span "Standard FDA label" at bounding box center [792, 199] width 180 height 14
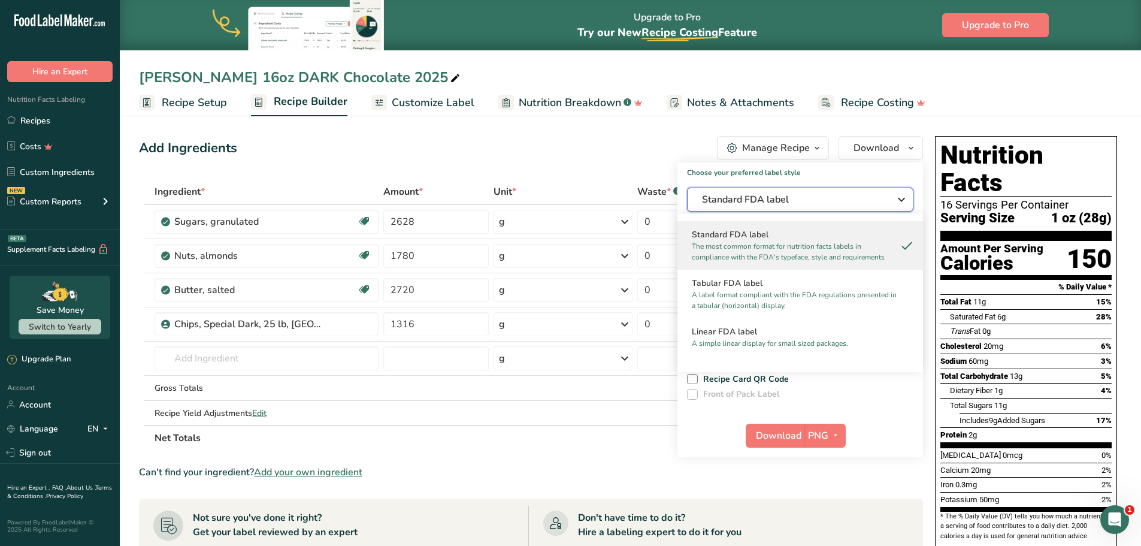
click at [861, 194] on span "Standard FDA label" at bounding box center [792, 199] width 180 height 14
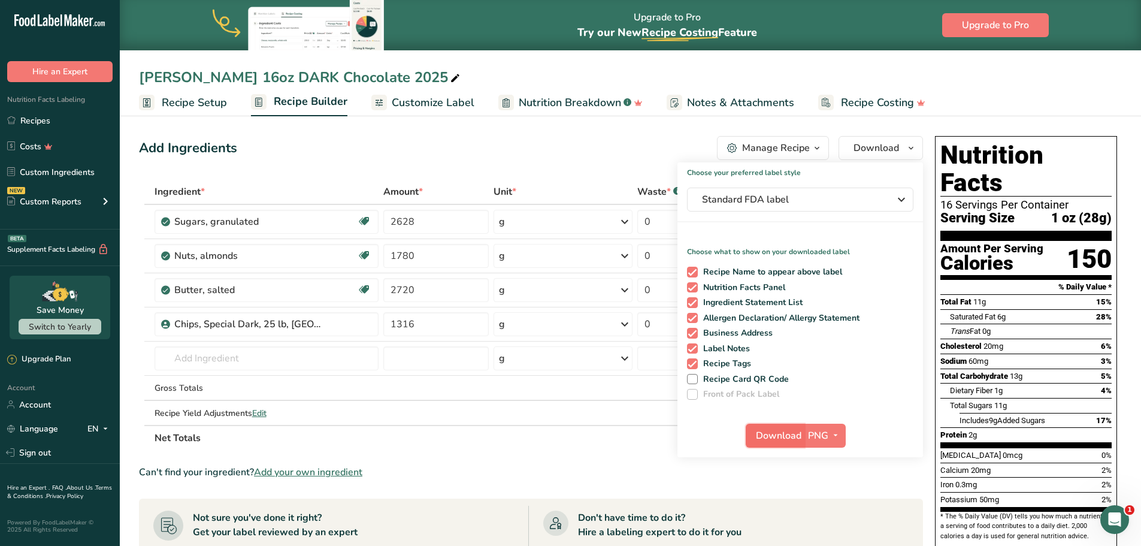
click at [781, 437] on span "Download" at bounding box center [779, 435] width 46 height 14
click at [1117, 401] on div "Nutrition Facts 16 Servings Per Container Serving Size 1 oz (28g) Amount Per Se…" at bounding box center [1026, 341] width 182 height 410
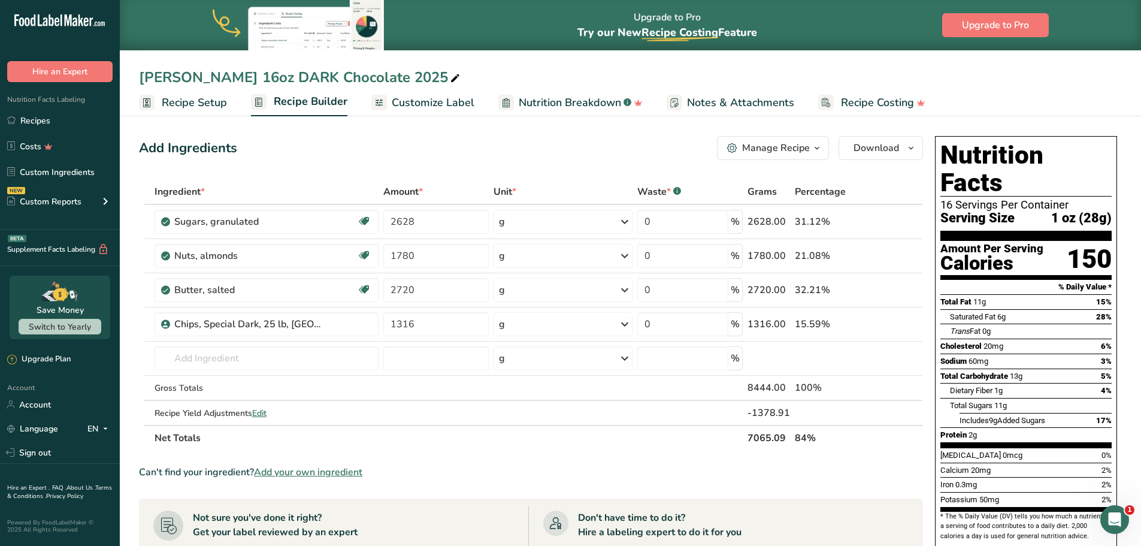
click at [422, 110] on span "Customize Label" at bounding box center [433, 103] width 83 height 16
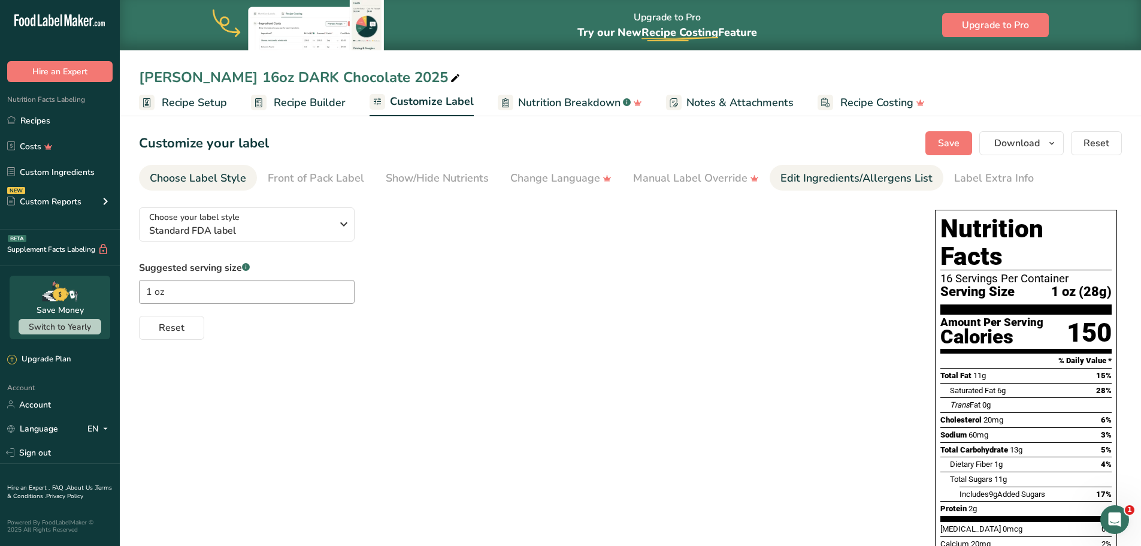
click at [800, 179] on div "Edit Ingredients/Allergens List" at bounding box center [857, 178] width 152 height 16
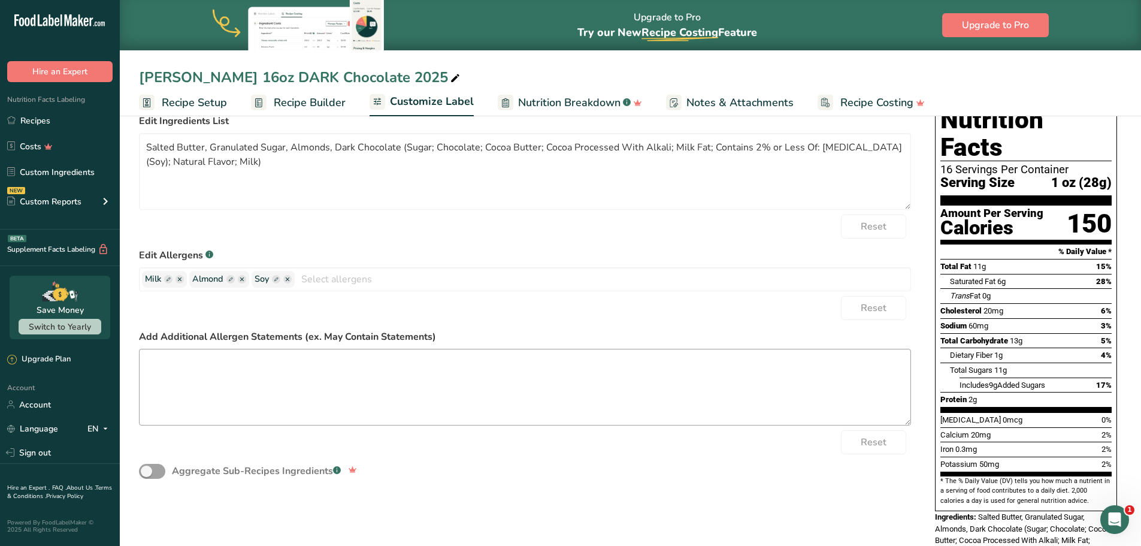
scroll to position [120, 0]
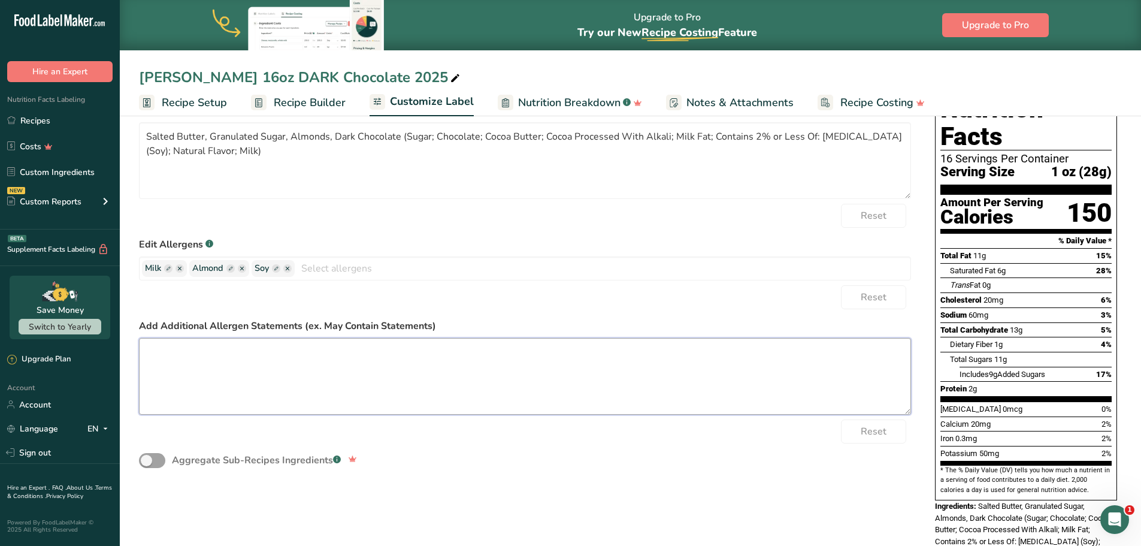
click at [268, 369] on textarea at bounding box center [525, 376] width 772 height 77
click at [436, 365] on textarea at bounding box center [525, 376] width 772 height 77
paste textarea "Made in a facility that processes cashews, wheat & soy."
type textarea "Made in a facility that processes cashews, wheat & soy."
click at [590, 477] on div "Aggregate Sub-Recipes Ingredients .a-a{fill:#347362;}.b-a{fill:#fff;}" at bounding box center [525, 460] width 772 height 34
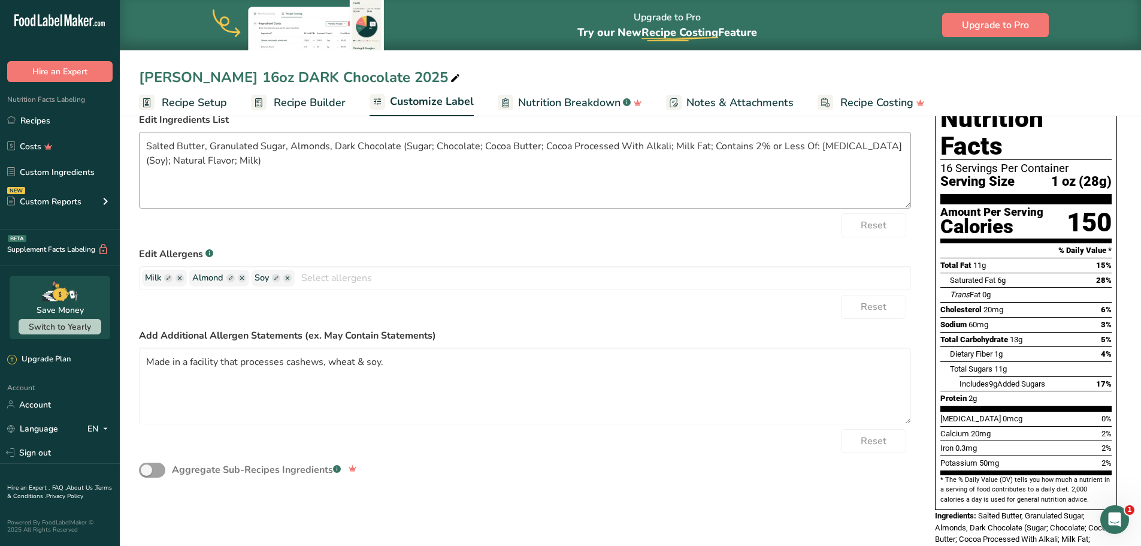
scroll to position [89, 0]
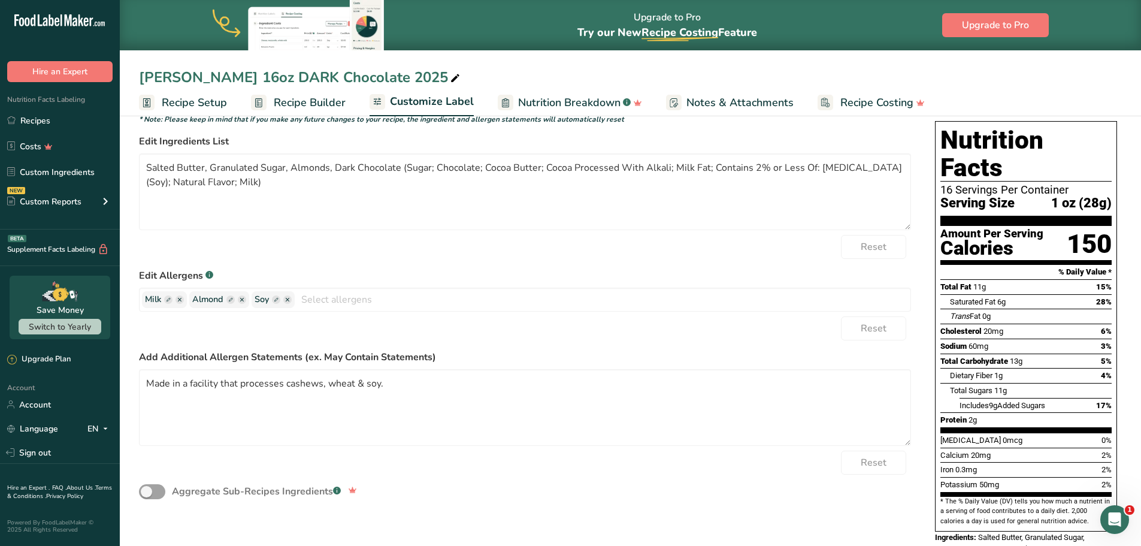
click at [207, 107] on span "Recipe Setup" at bounding box center [194, 103] width 65 height 16
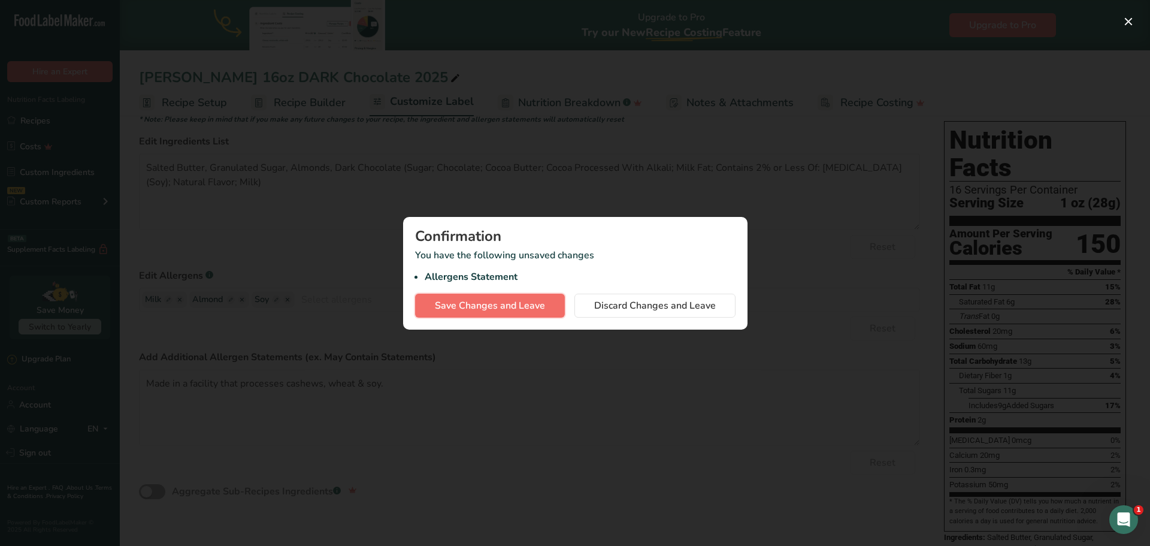
click at [508, 307] on span "Save Changes and Leave" at bounding box center [490, 305] width 110 height 14
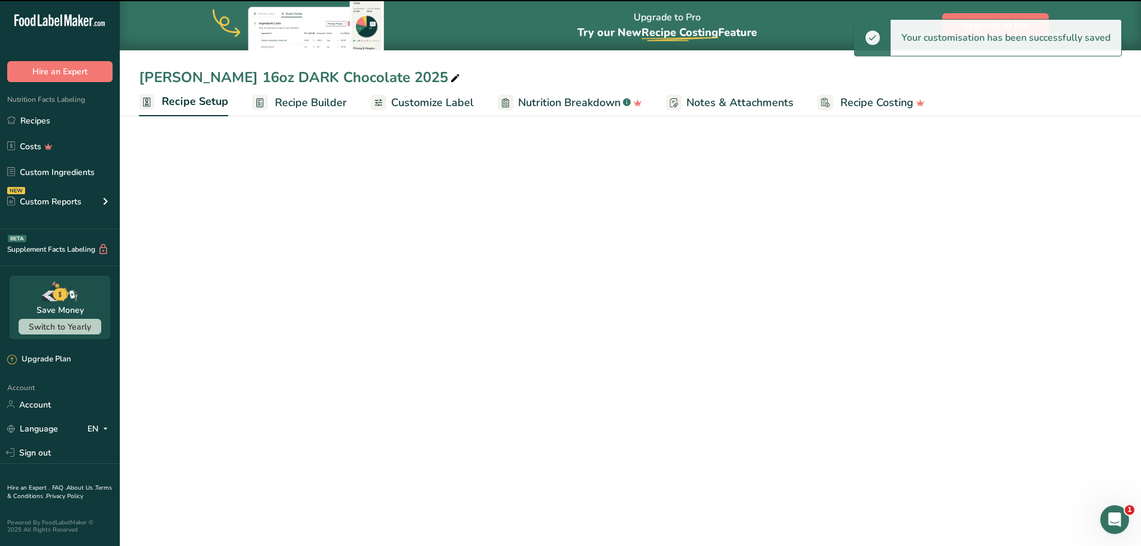
scroll to position [1, 0]
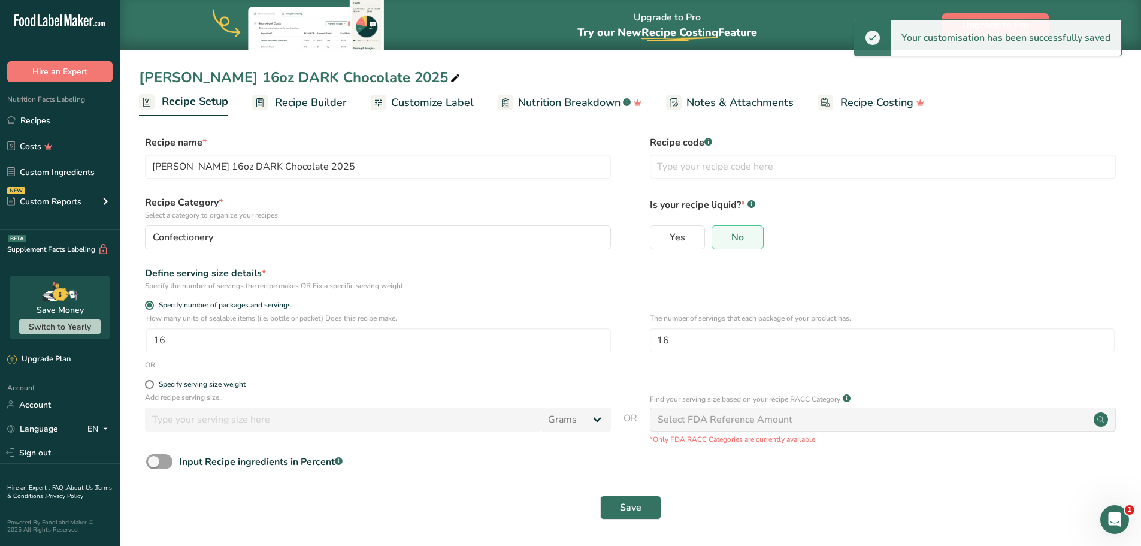
click at [305, 104] on span "Recipe Builder" at bounding box center [311, 103] width 72 height 16
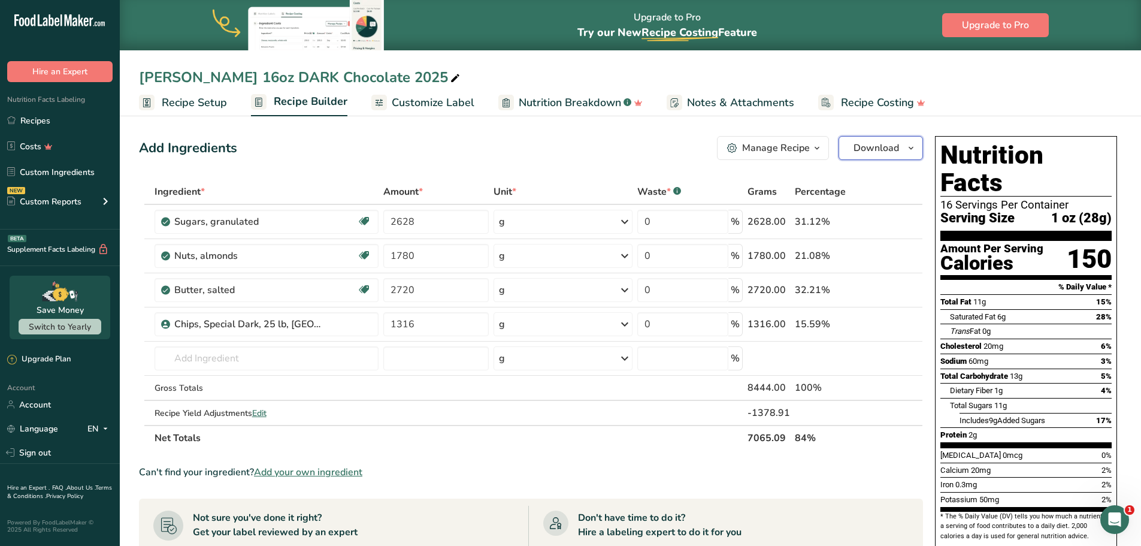
click at [884, 141] on span "Download" at bounding box center [877, 148] width 46 height 14
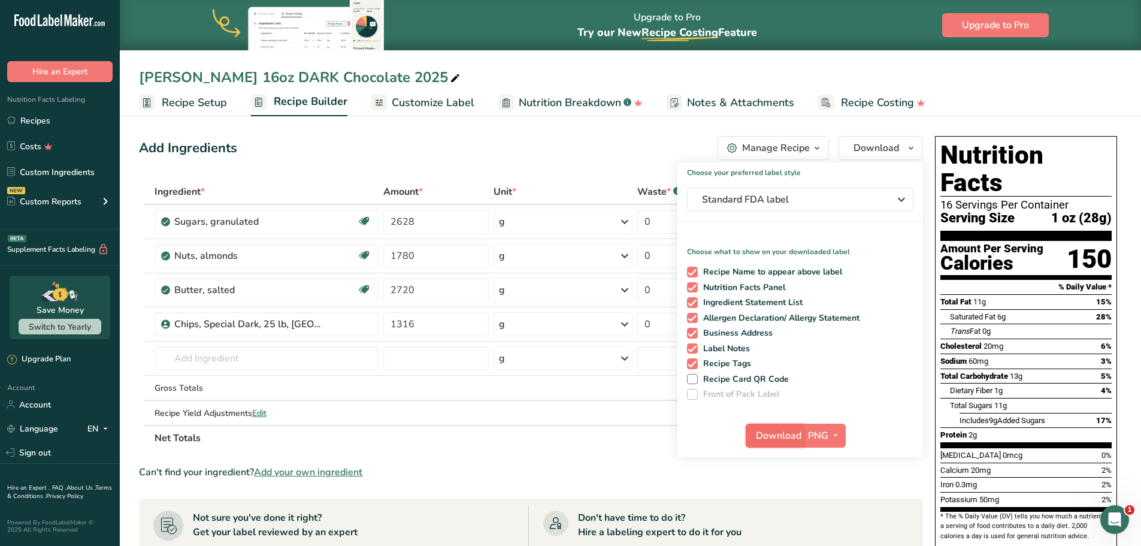
click at [779, 440] on span "Download" at bounding box center [779, 435] width 46 height 14
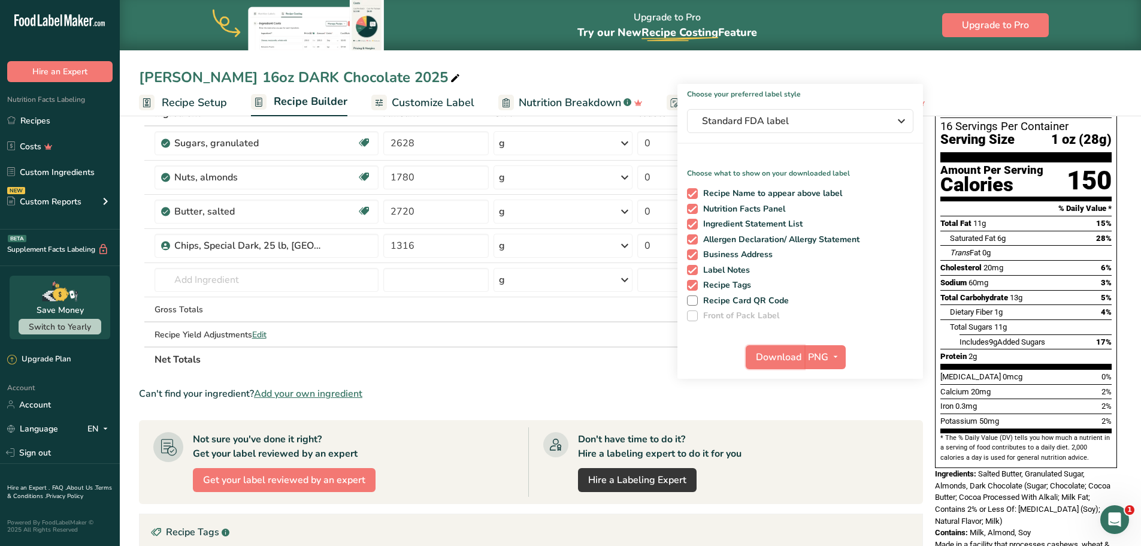
scroll to position [240, 0]
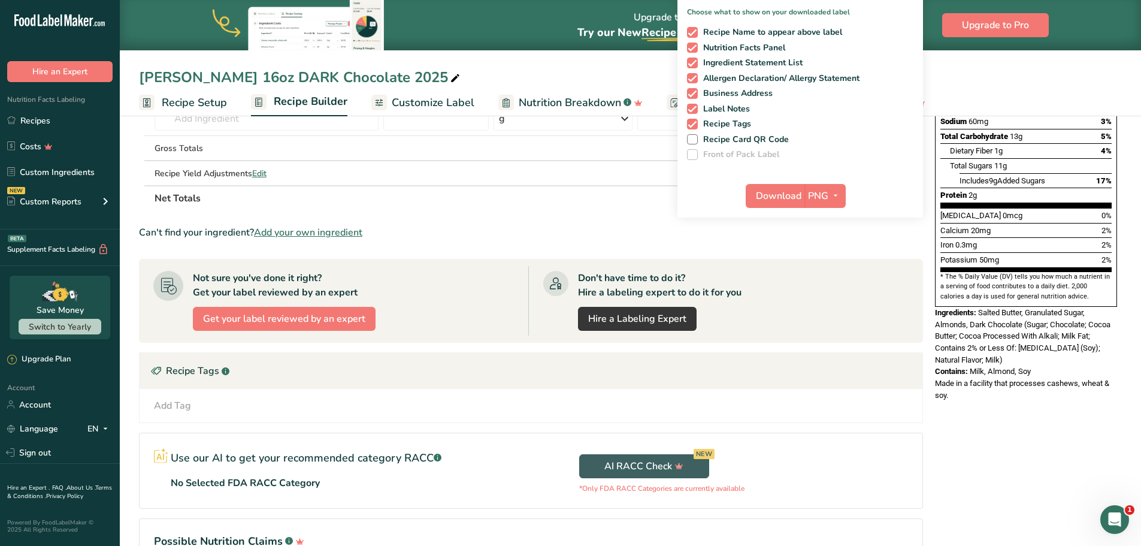
click at [189, 105] on span "Recipe Setup" at bounding box center [194, 103] width 65 height 16
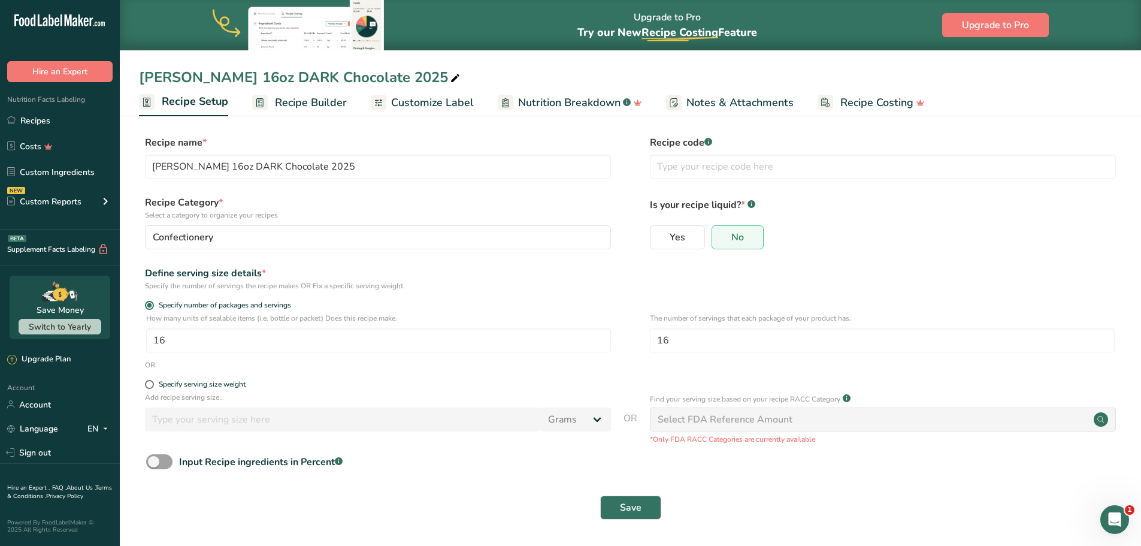
scroll to position [1, 0]
click at [291, 100] on span "Recipe Builder" at bounding box center [311, 103] width 72 height 16
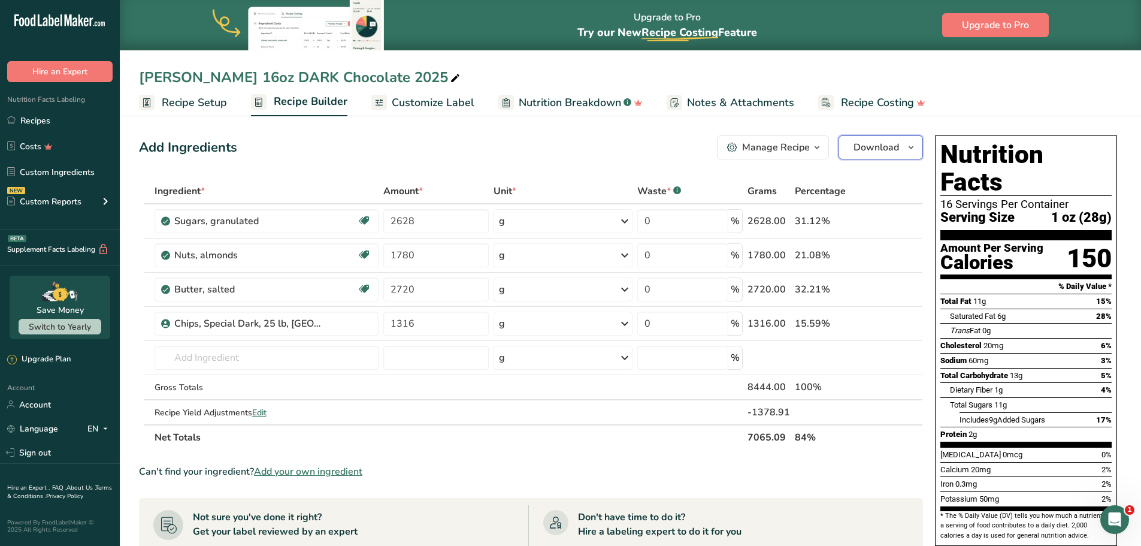
click at [904, 152] on span "button" at bounding box center [911, 147] width 14 height 14
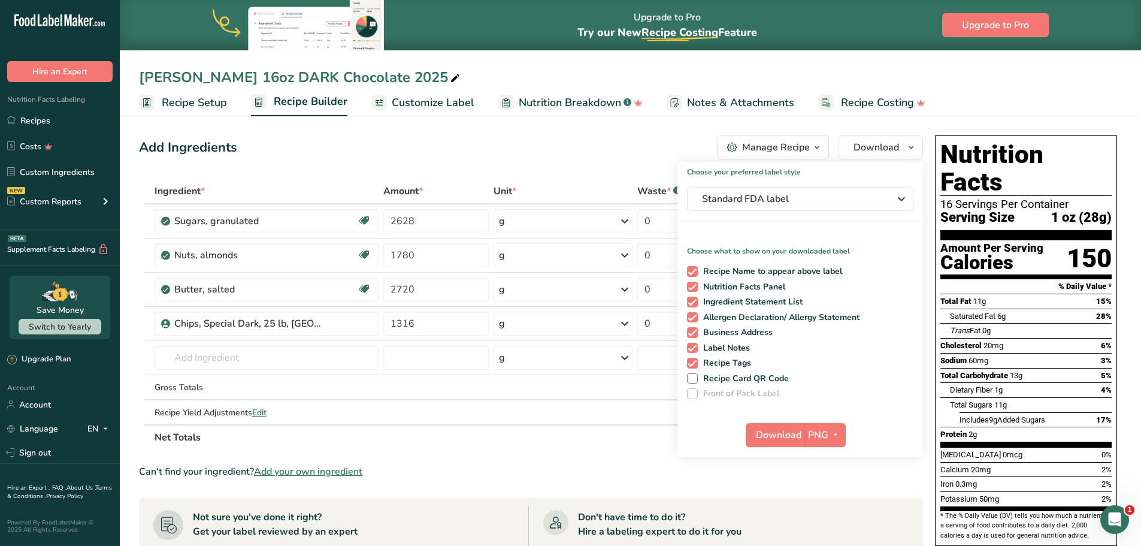
click at [784, 149] on div "Manage Recipe" at bounding box center [776, 147] width 68 height 14
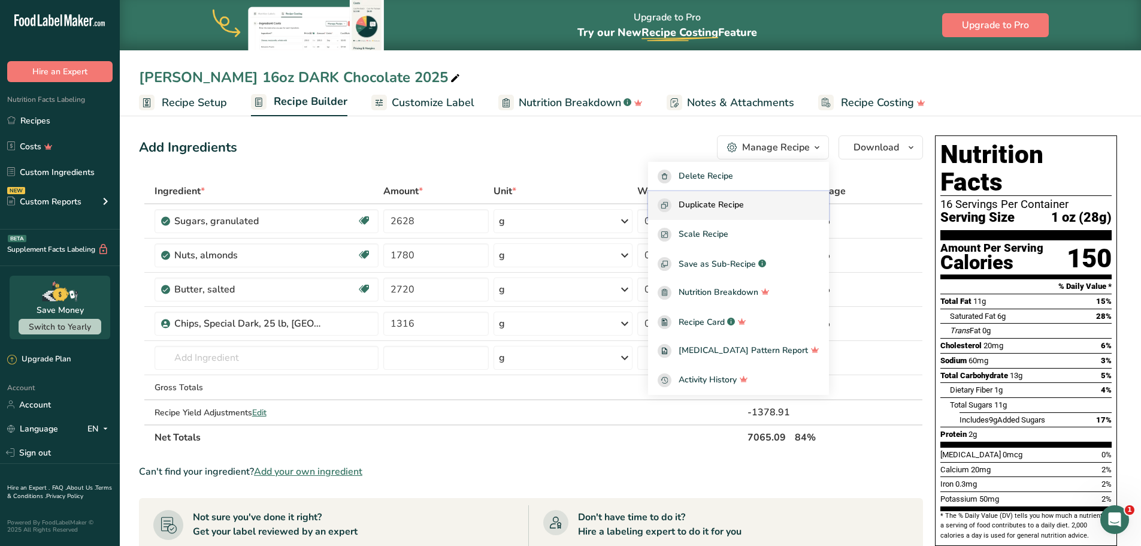
click at [727, 205] on span "Duplicate Recipe" at bounding box center [711, 205] width 65 height 14
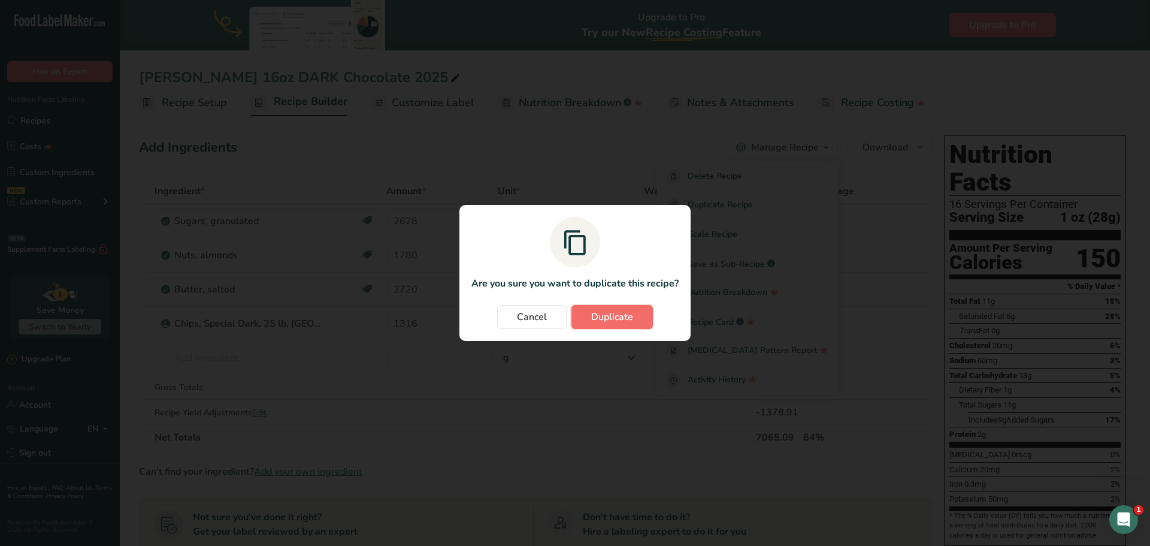
click at [613, 320] on span "Duplicate" at bounding box center [612, 317] width 42 height 14
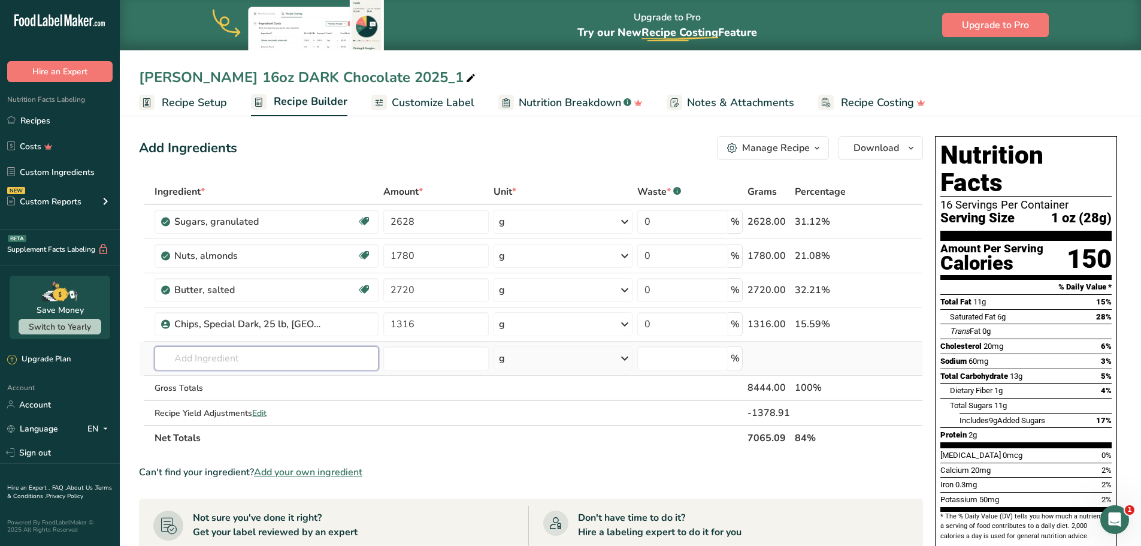
click at [225, 363] on input "text" at bounding box center [267, 358] width 225 height 24
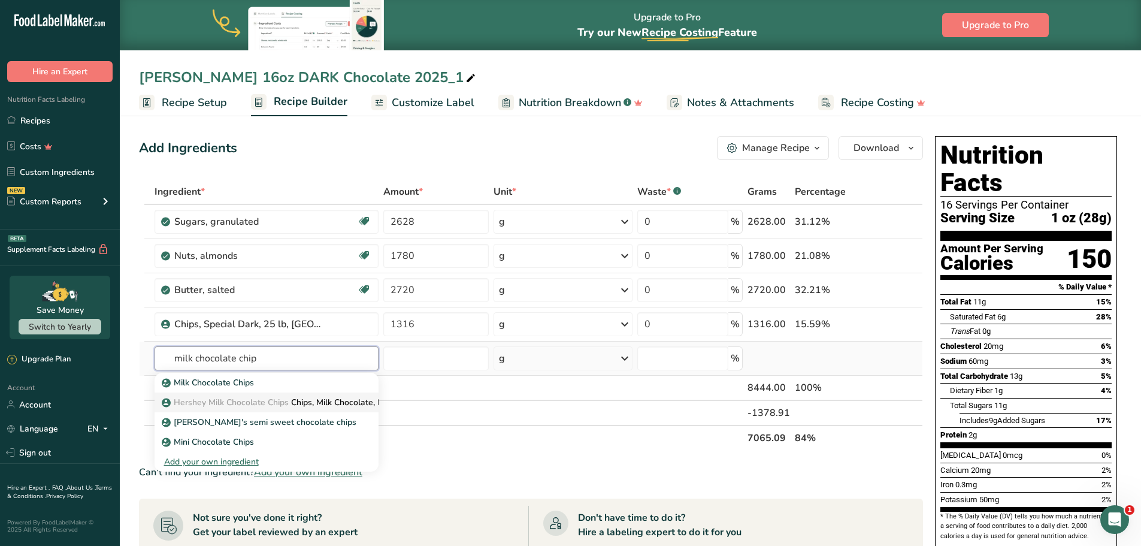
type input "milk chocolate chip"
click at [242, 404] on span "Hershey Milk Chocolate Chips" at bounding box center [231, 402] width 115 height 11
type input "Chips, Milk Chocolate, Baking, (1,000 count/lb.), 25 lb., US"
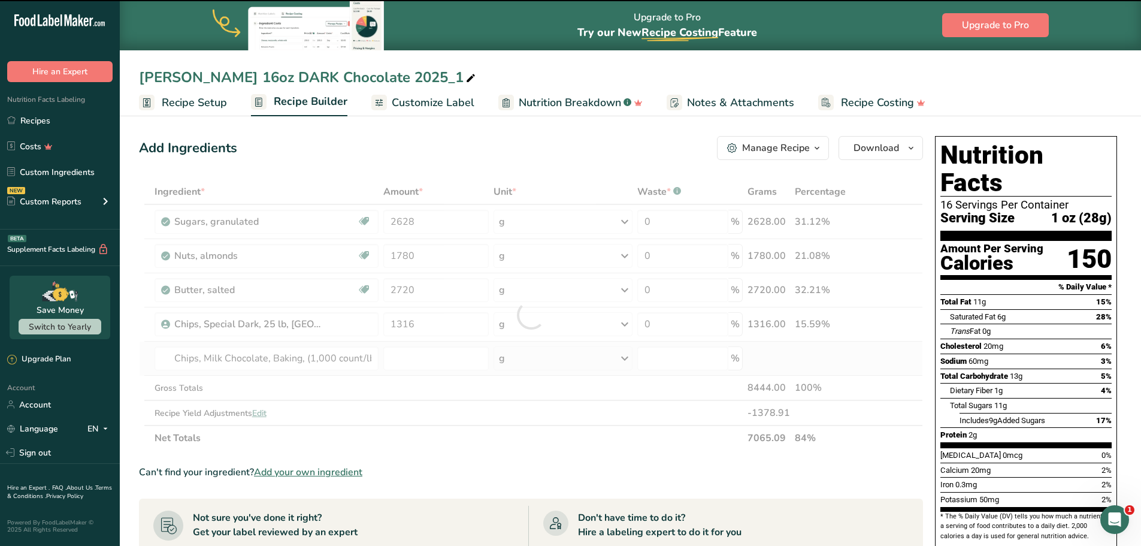
type input "0"
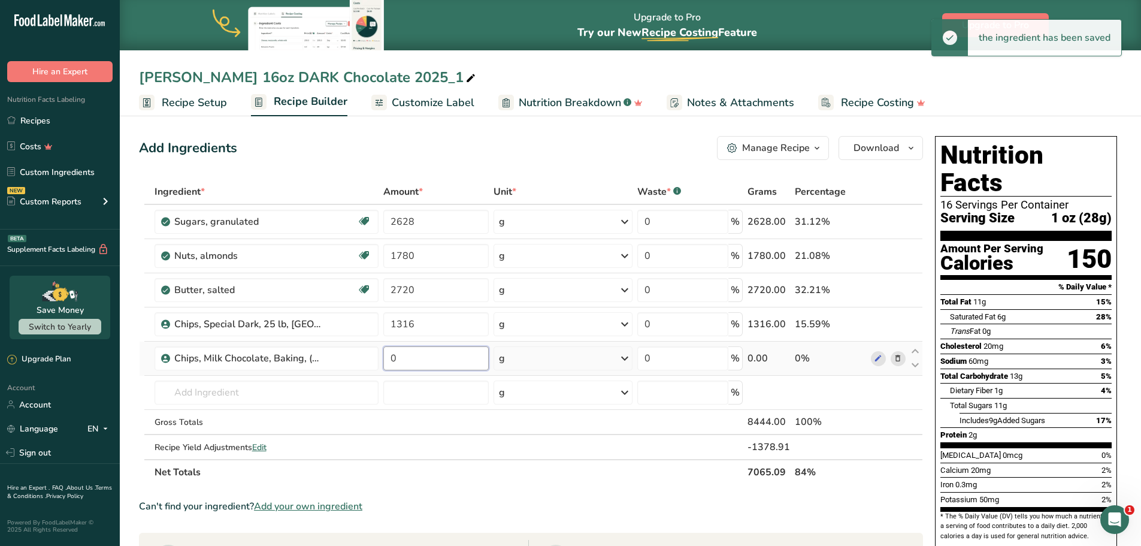
click at [421, 353] on input "0" at bounding box center [435, 358] width 105 height 24
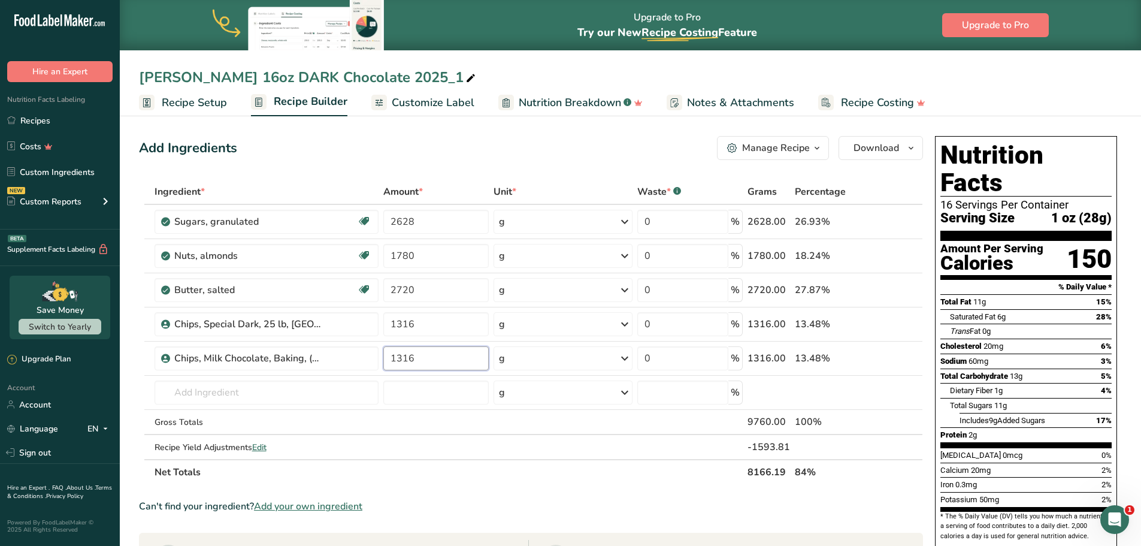
type input "1316"
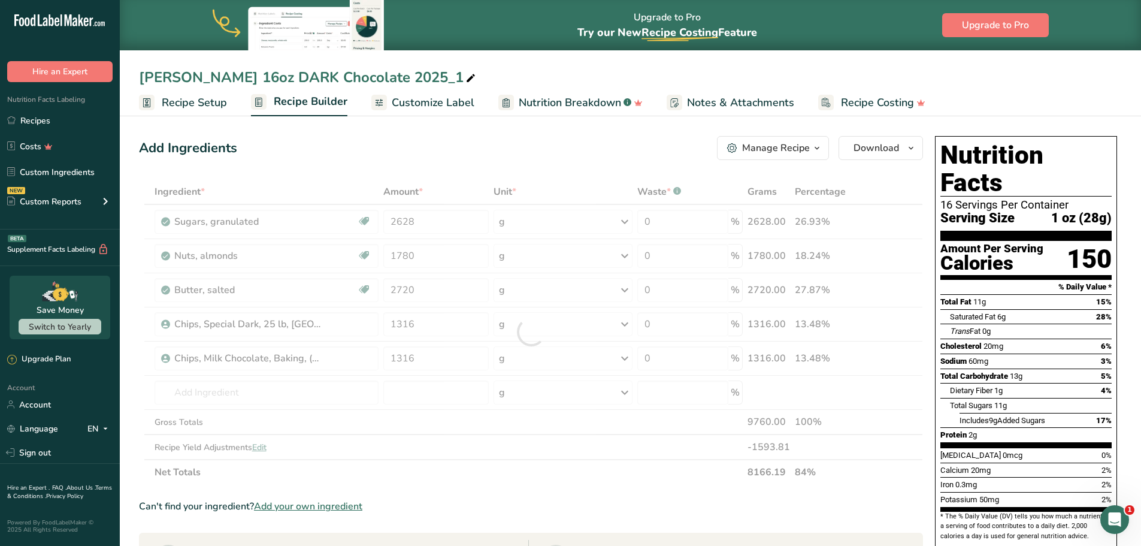
click at [564, 513] on div "Can't find your ingredient? Add your own ingredient" at bounding box center [531, 506] width 784 height 14
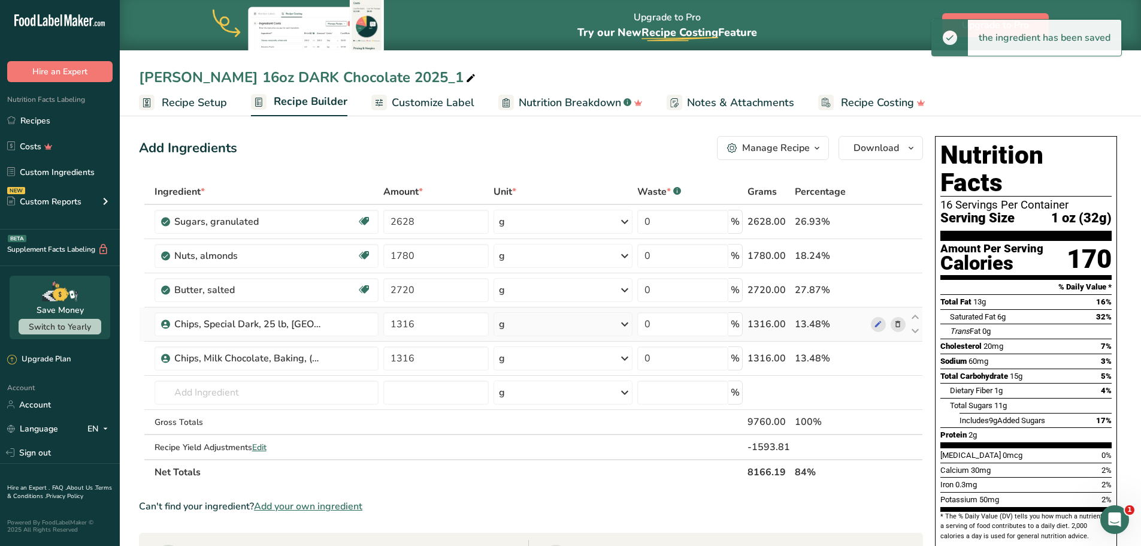
click at [895, 321] on icon at bounding box center [898, 324] width 8 height 13
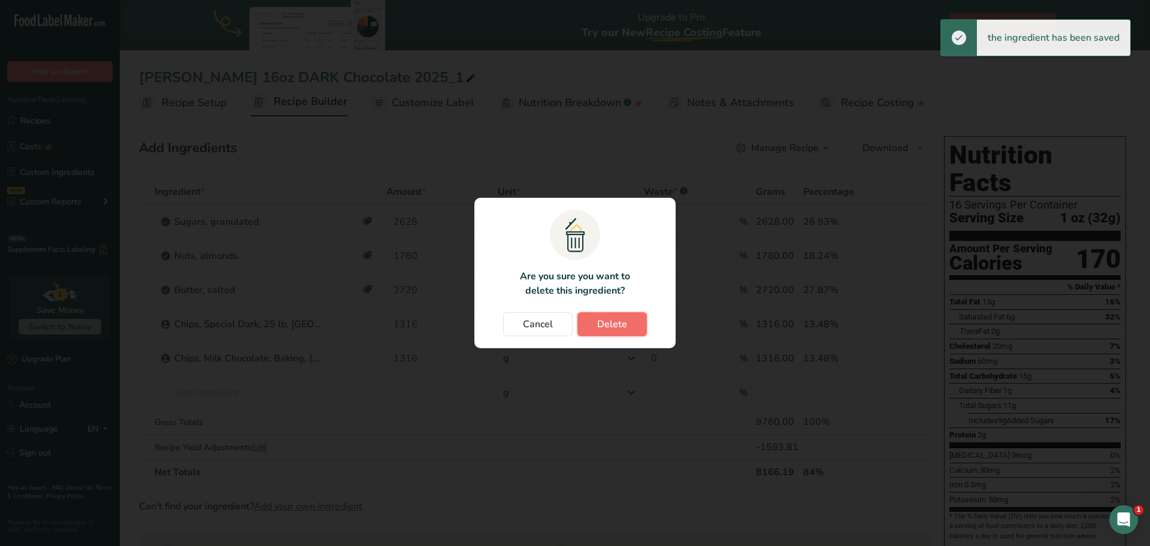
click at [630, 325] on button "Delete" at bounding box center [611, 324] width 69 height 24
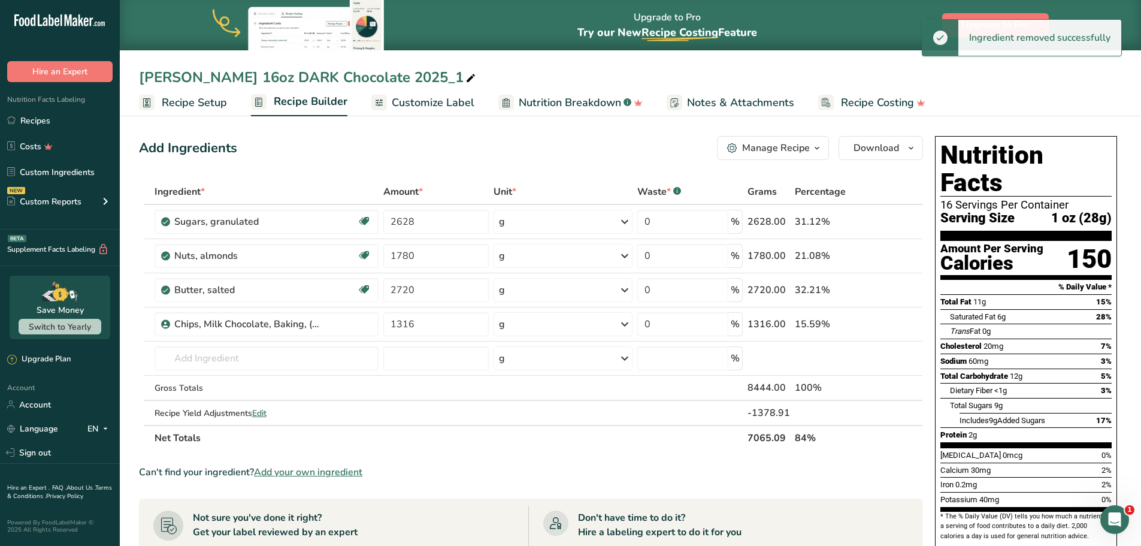
click at [501, 456] on section "Ingredient * Amount * Unit * Waste * .a-a{fill:#347362;}.b-a{fill:#fff;} Grams …" at bounding box center [531, 501] width 784 height 644
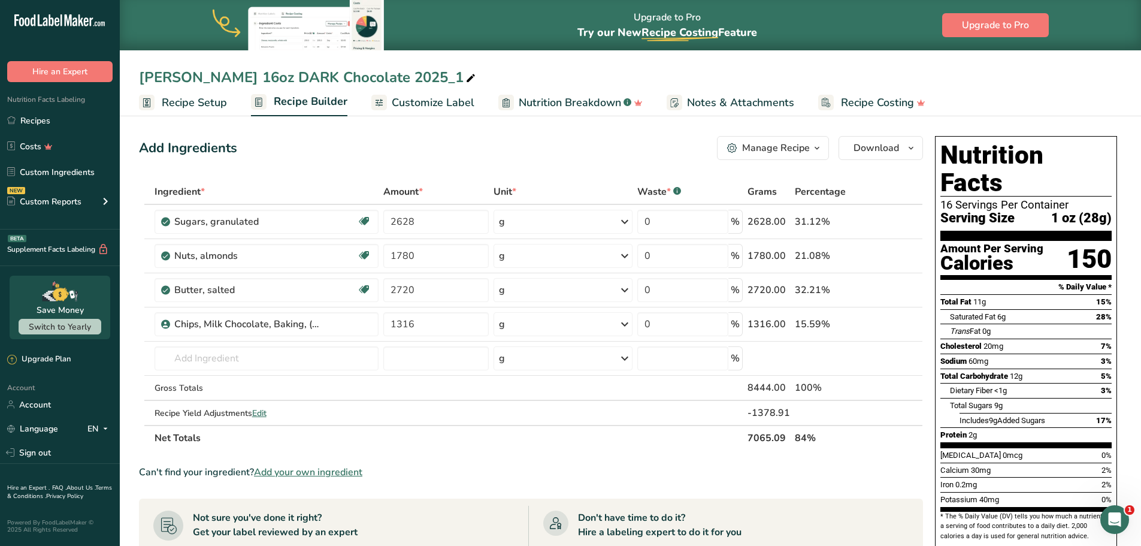
click at [439, 103] on span "Customize Label" at bounding box center [433, 103] width 83 height 16
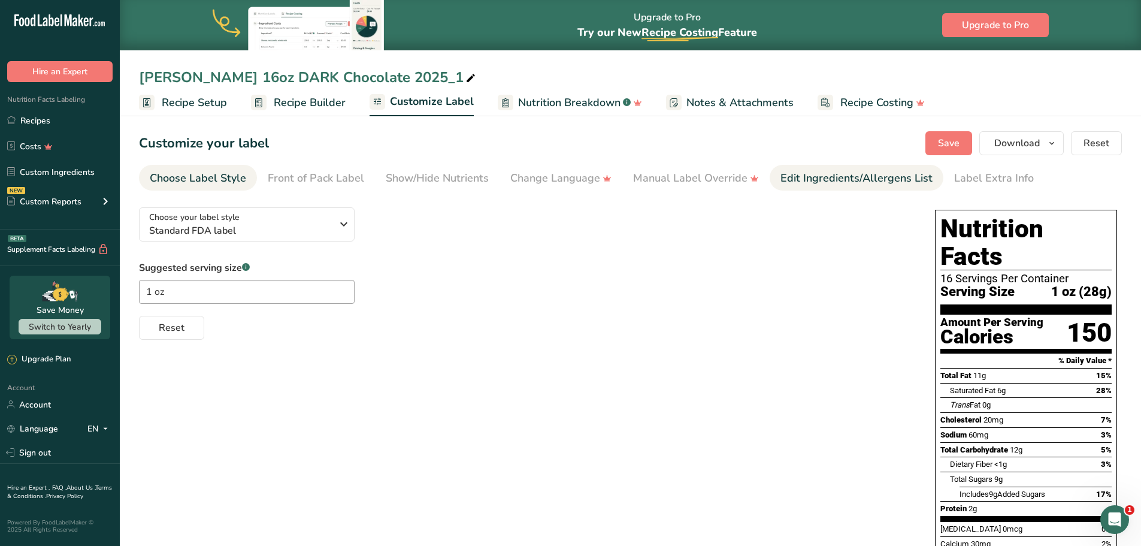
click at [813, 181] on div "Edit Ingredients/Allergens List" at bounding box center [857, 178] width 152 height 16
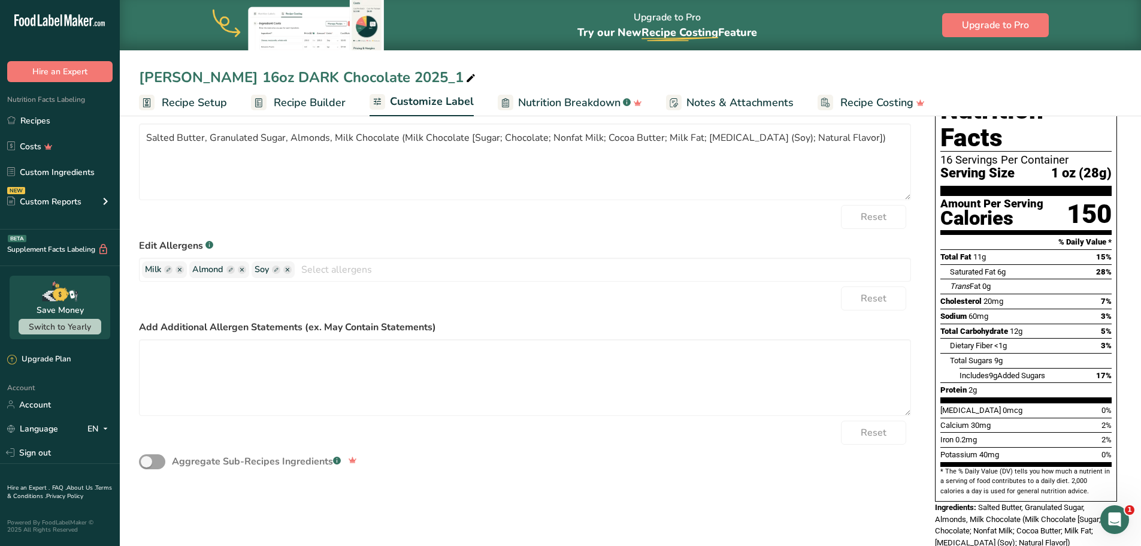
scroll to position [120, 0]
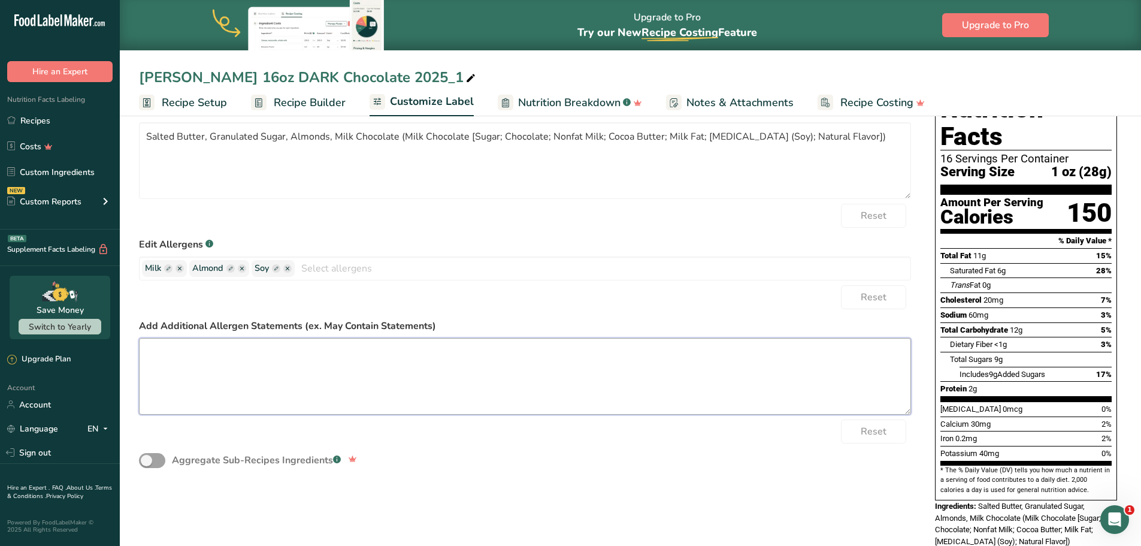
click at [311, 380] on textarea at bounding box center [525, 376] width 772 height 77
click at [238, 368] on textarea at bounding box center [525, 376] width 772 height 77
click at [261, 376] on textarea at bounding box center [525, 376] width 772 height 77
paste textarea "Made in a facility that processes cashews, wheat & soy."
type textarea "Made in a facility that processes cashews, wheat & soy."
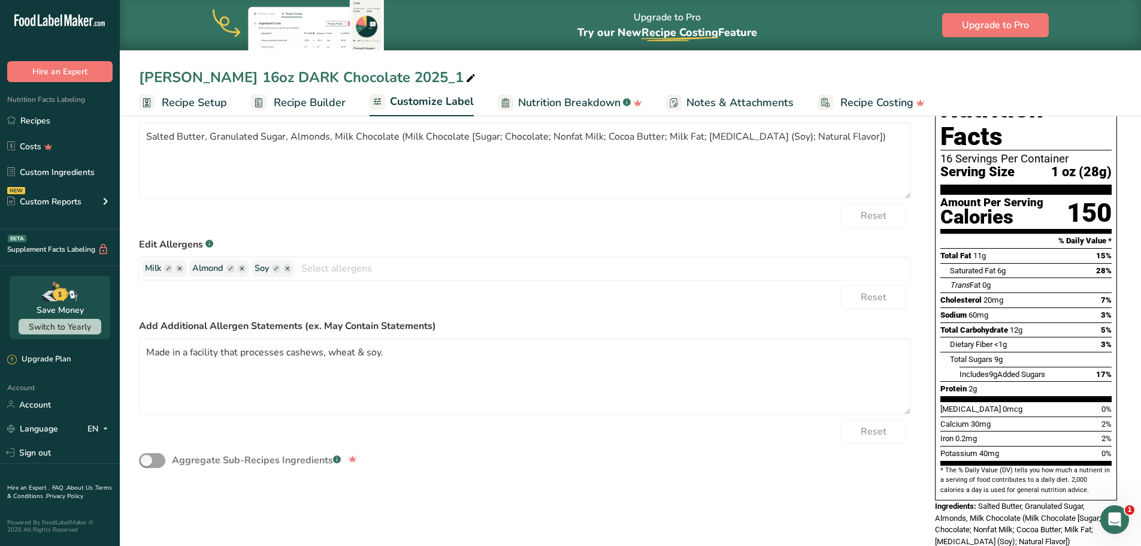
click at [557, 451] on div "Aggregate Sub-Recipes Ingredients .a-a{fill:#347362;}.b-a{fill:#fff;}" at bounding box center [525, 460] width 772 height 34
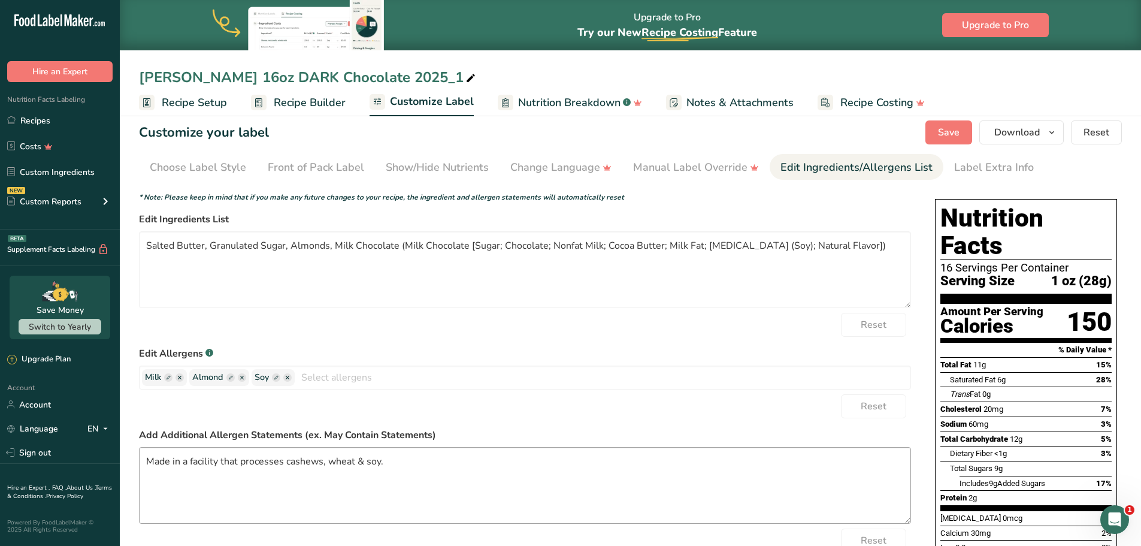
scroll to position [0, 0]
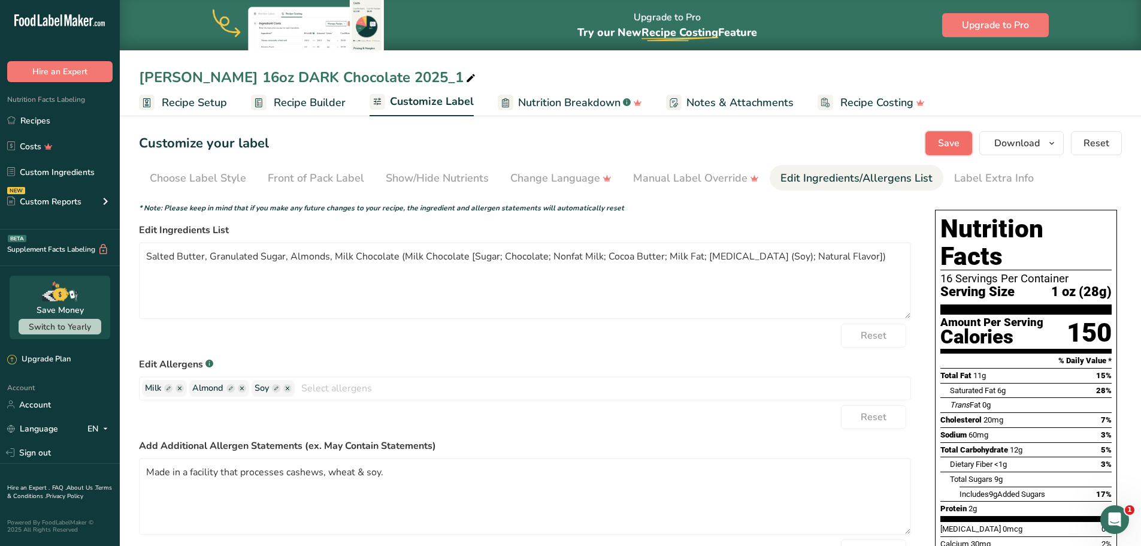
click at [944, 138] on span "Save" at bounding box center [949, 143] width 22 height 14
click at [1006, 140] on span "Download" at bounding box center [1017, 143] width 46 height 14
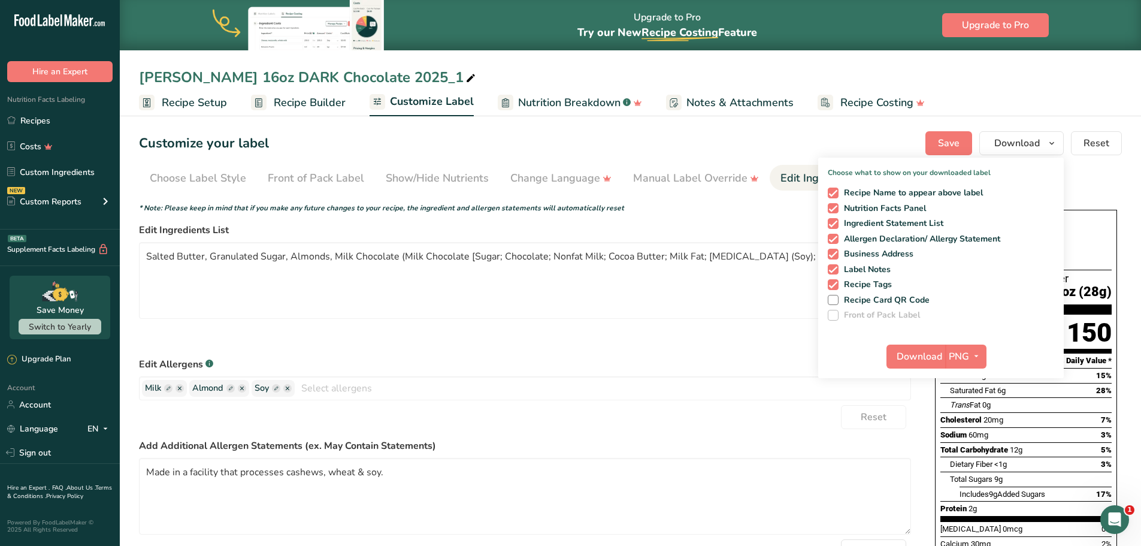
click at [656, 350] on form "* Note: Please keep in mind that if you make any future changes to your recipe,…" at bounding box center [525, 399] width 772 height 395
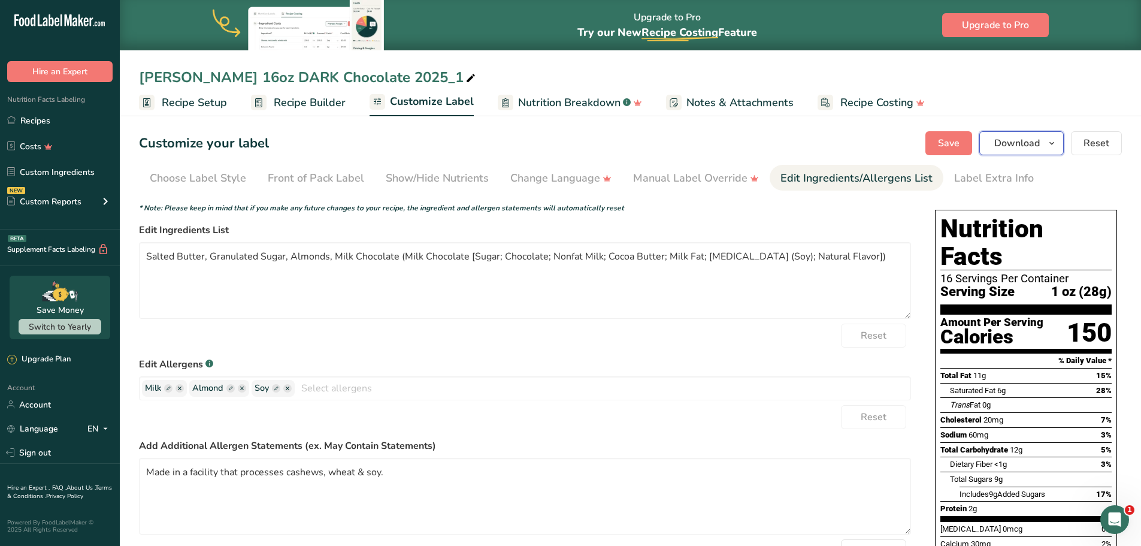
click at [1015, 146] on span "Download" at bounding box center [1017, 143] width 46 height 14
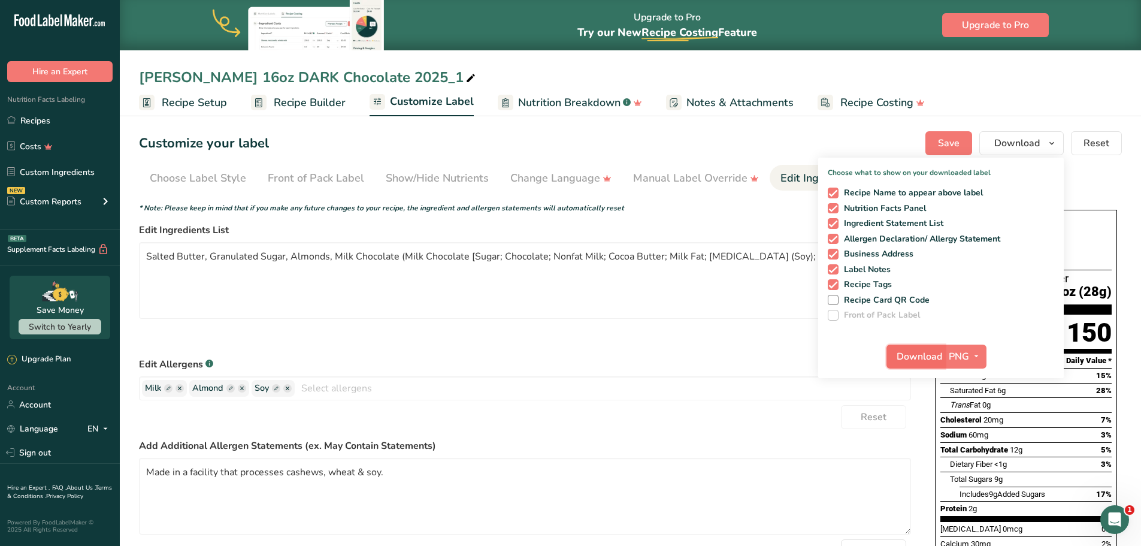
click at [915, 354] on span "Download" at bounding box center [920, 356] width 46 height 14
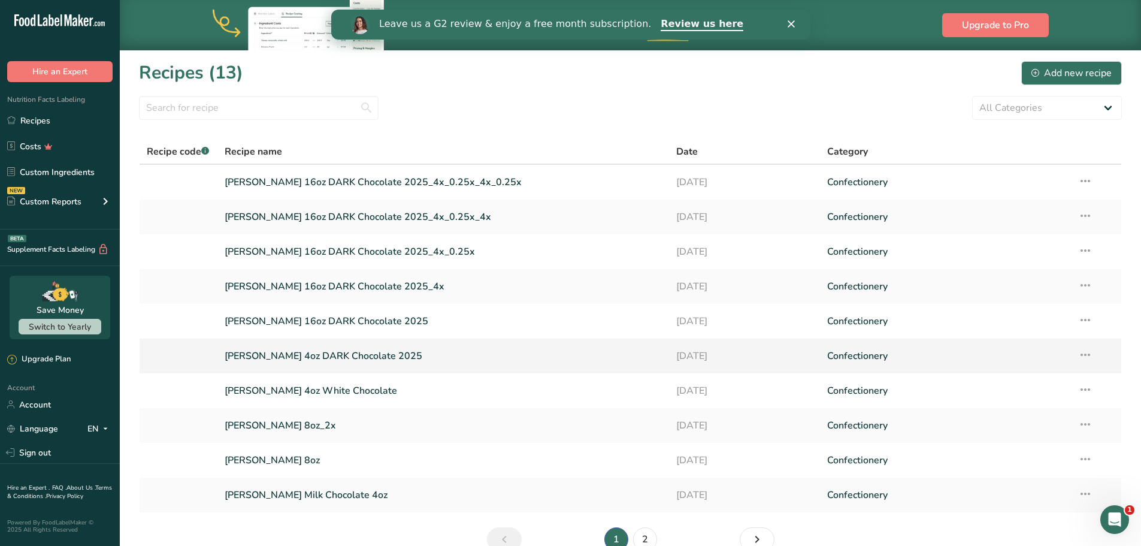
click at [241, 349] on link "[PERSON_NAME] 4oz DARK Chocolate 2025" at bounding box center [444, 355] width 438 height 25
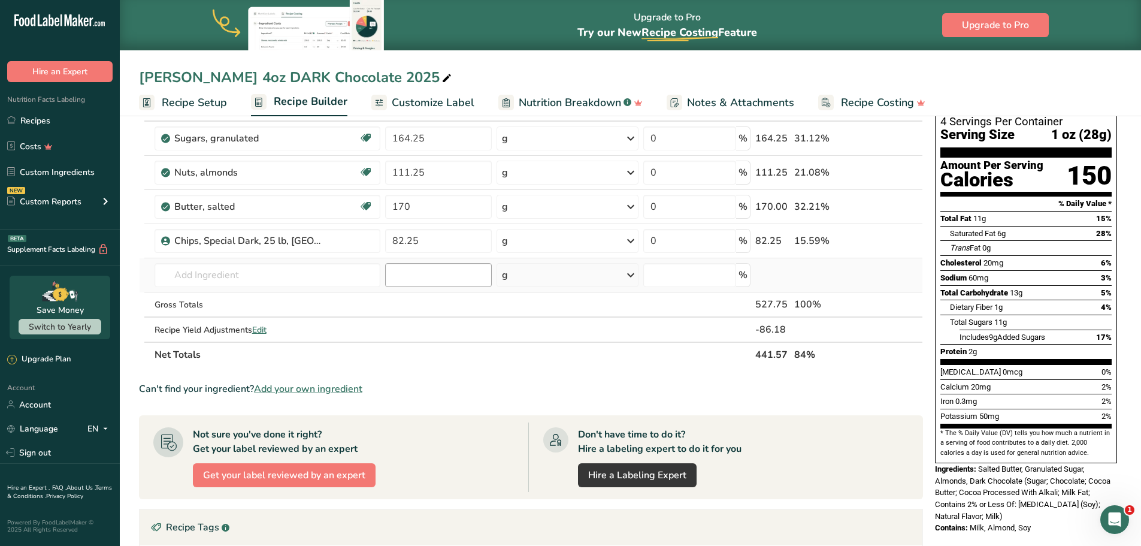
scroll to position [60, 0]
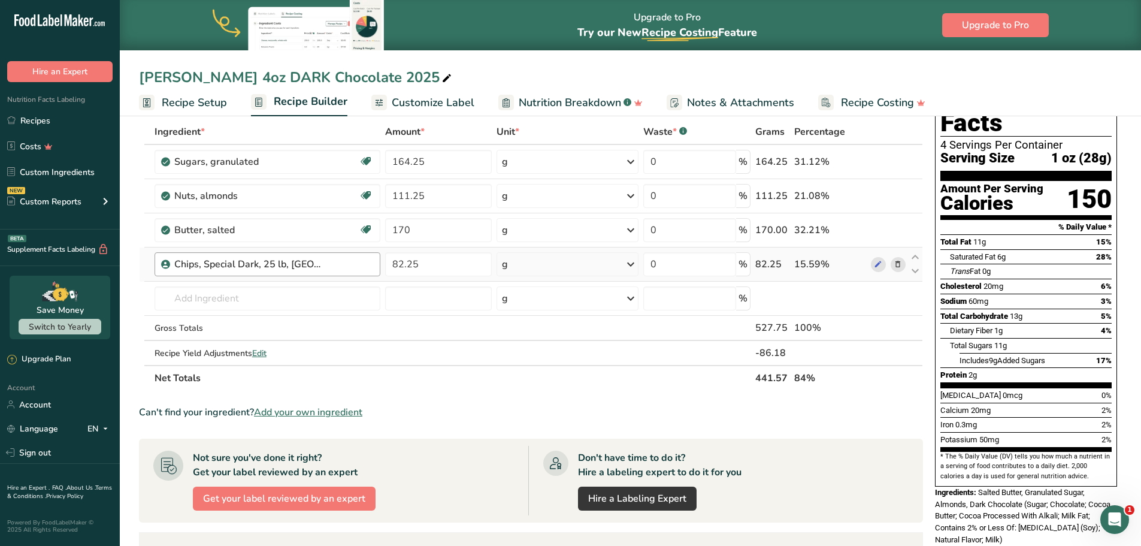
click at [332, 267] on div "Chips, Special Dark, 25 lb, [GEOGRAPHIC_DATA]" at bounding box center [273, 264] width 199 height 14
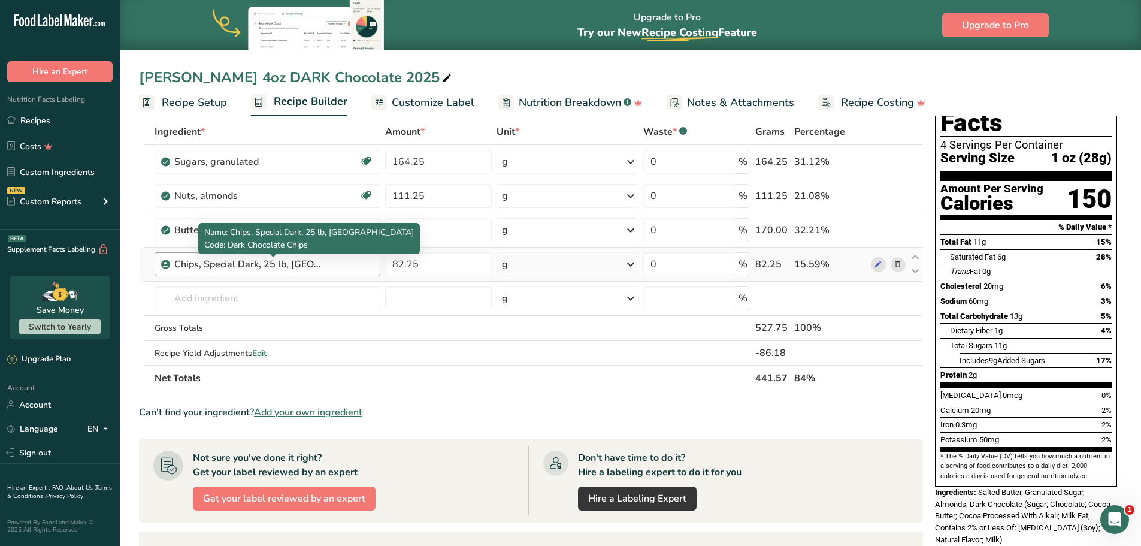
click at [293, 263] on div "Chips, Special Dark, 25 lb, [GEOGRAPHIC_DATA]" at bounding box center [249, 264] width 150 height 14
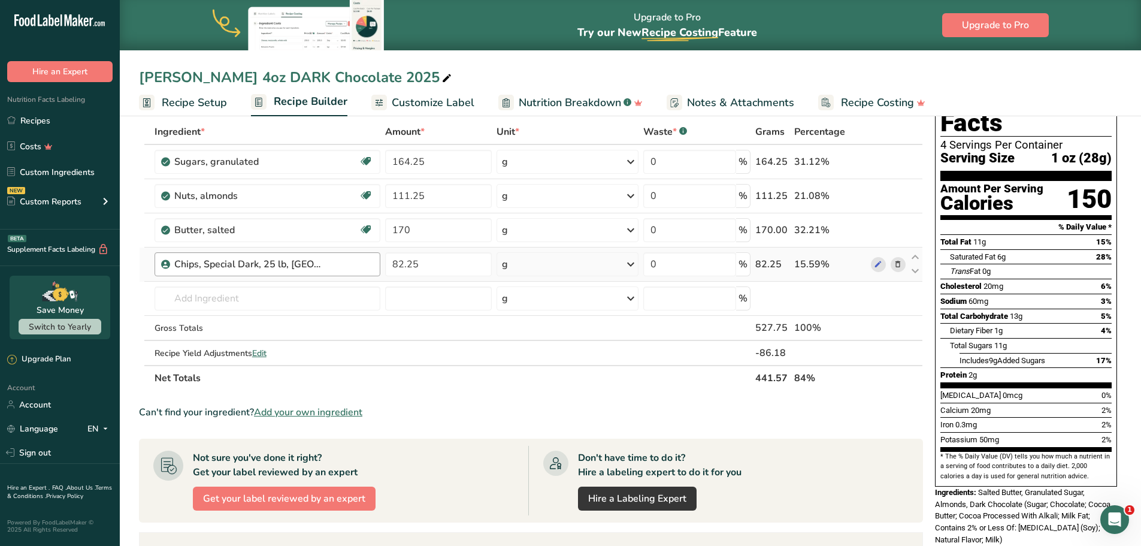
click at [292, 262] on div "Chips, Special Dark, 25 lb, [GEOGRAPHIC_DATA]" at bounding box center [249, 264] width 150 height 14
click at [874, 268] on icon at bounding box center [878, 264] width 8 height 13
click at [402, 385] on th "Net Totals" at bounding box center [452, 377] width 601 height 25
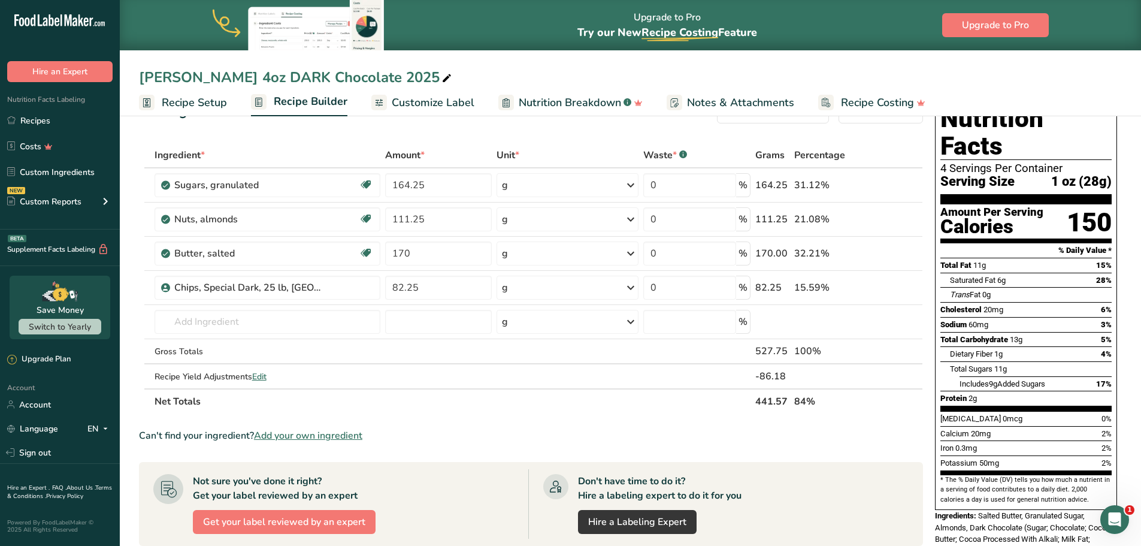
scroll to position [0, 0]
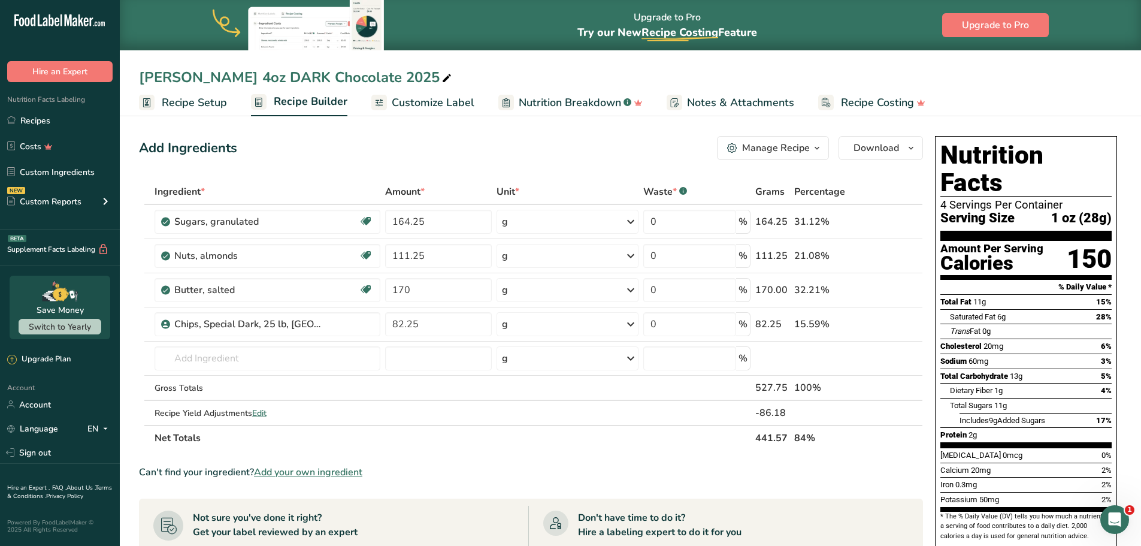
click at [462, 451] on section "Ingredient * Amount * Unit * Waste * .a-a{fill:#347362;}.b-a{fill:#fff;} Grams …" at bounding box center [531, 501] width 784 height 644
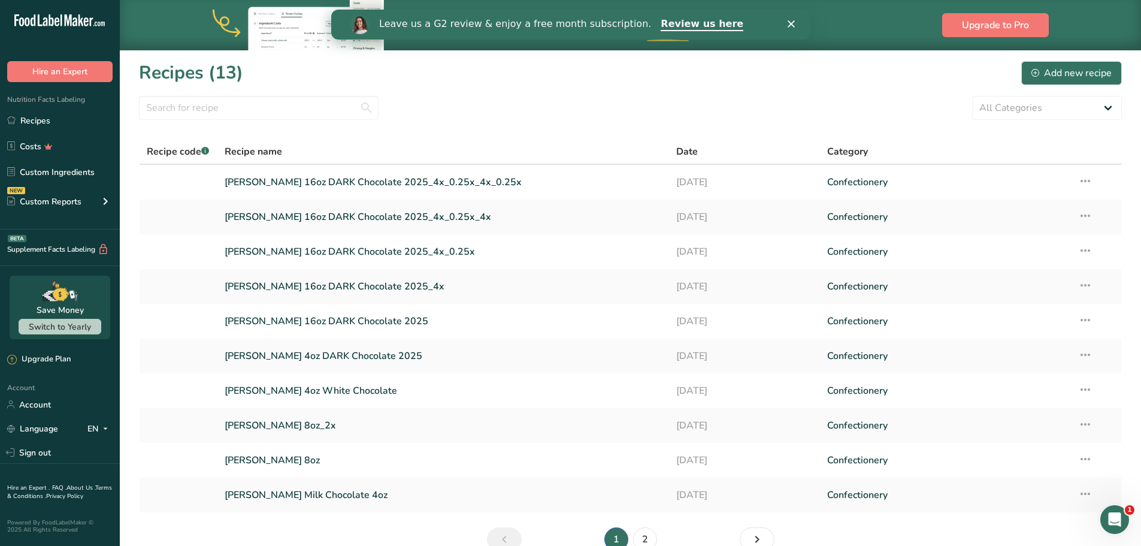
click at [790, 22] on icon "Close" at bounding box center [790, 23] width 7 height 7
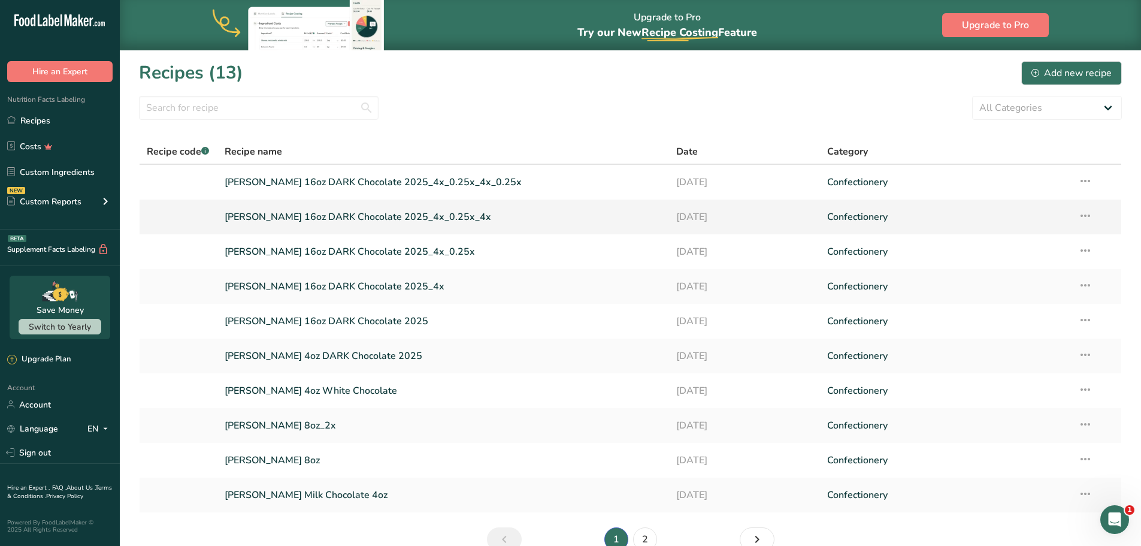
scroll to position [60, 0]
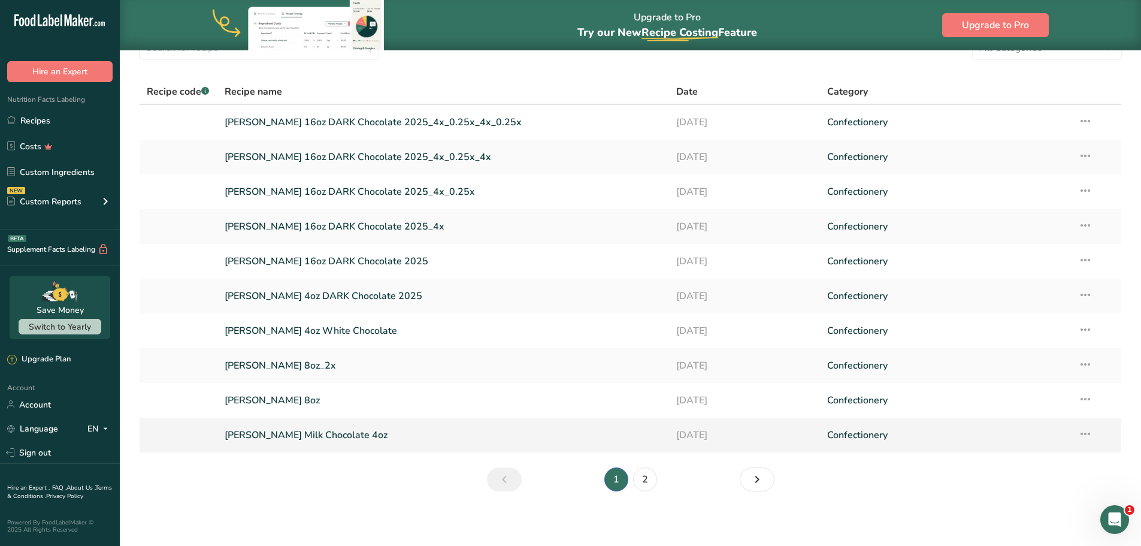
click at [259, 434] on link "Thomas Toffee Milk Chocolate 4oz" at bounding box center [444, 434] width 438 height 25
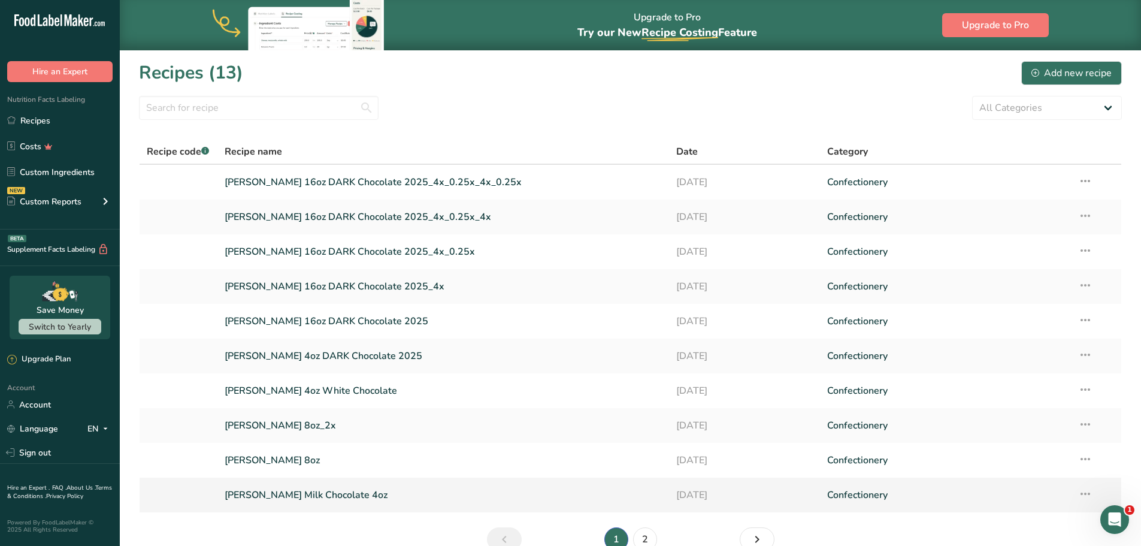
click at [307, 497] on link "Thomas Toffee Milk Chocolate 4oz" at bounding box center [444, 494] width 438 height 25
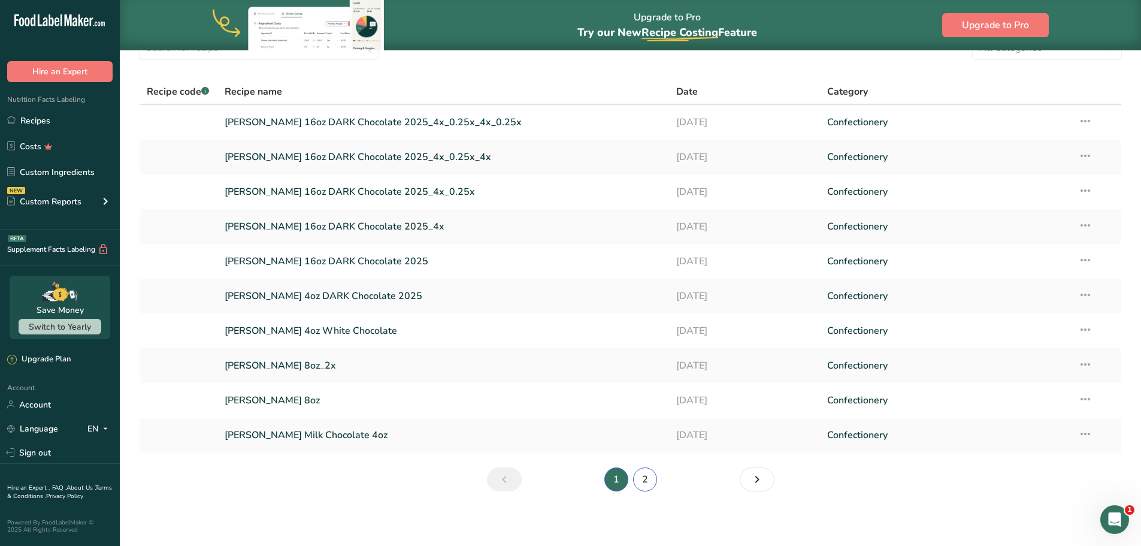
click at [651, 479] on link "2" at bounding box center [645, 479] width 24 height 24
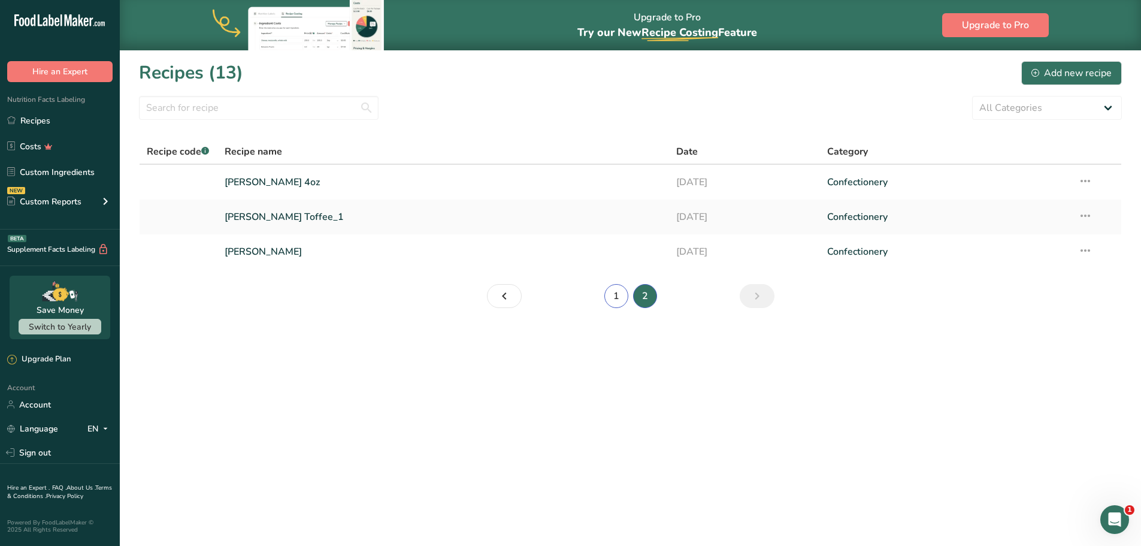
click at [616, 297] on link "1" at bounding box center [616, 296] width 24 height 24
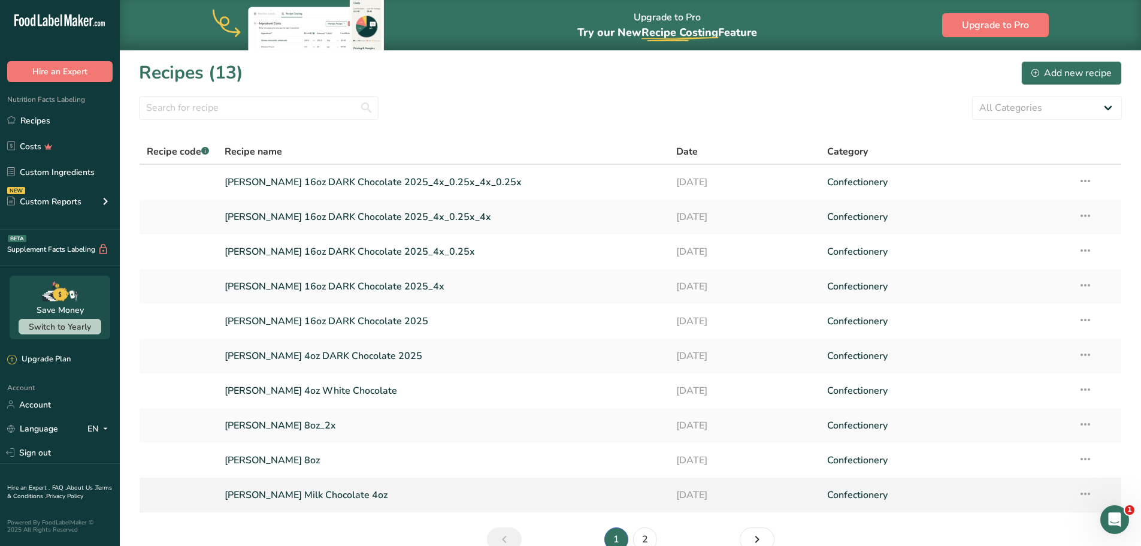
click at [268, 495] on link "Thomas Toffee Milk Chocolate 4oz" at bounding box center [444, 494] width 438 height 25
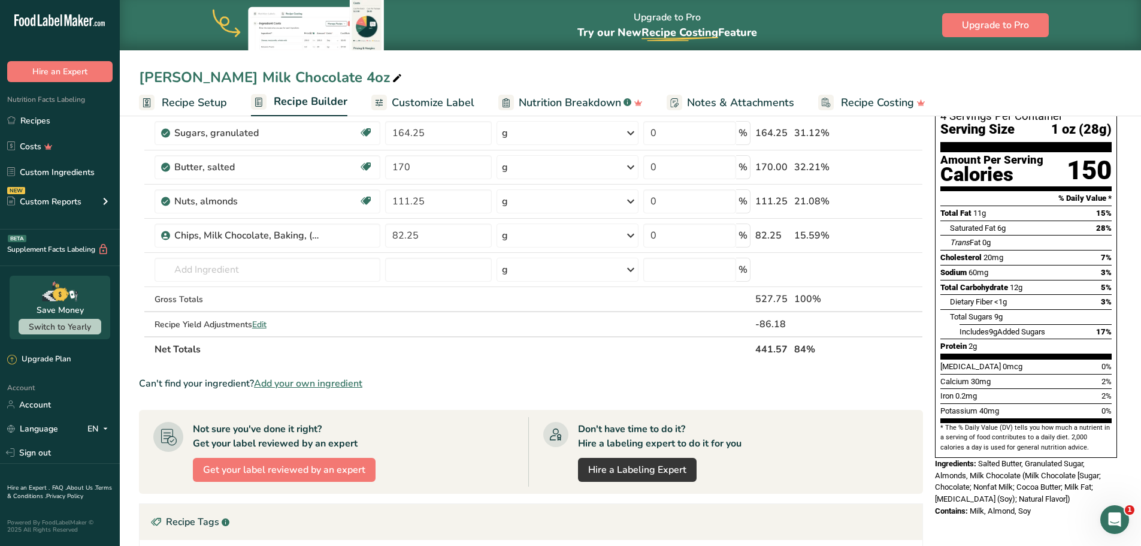
scroll to position [60, 0]
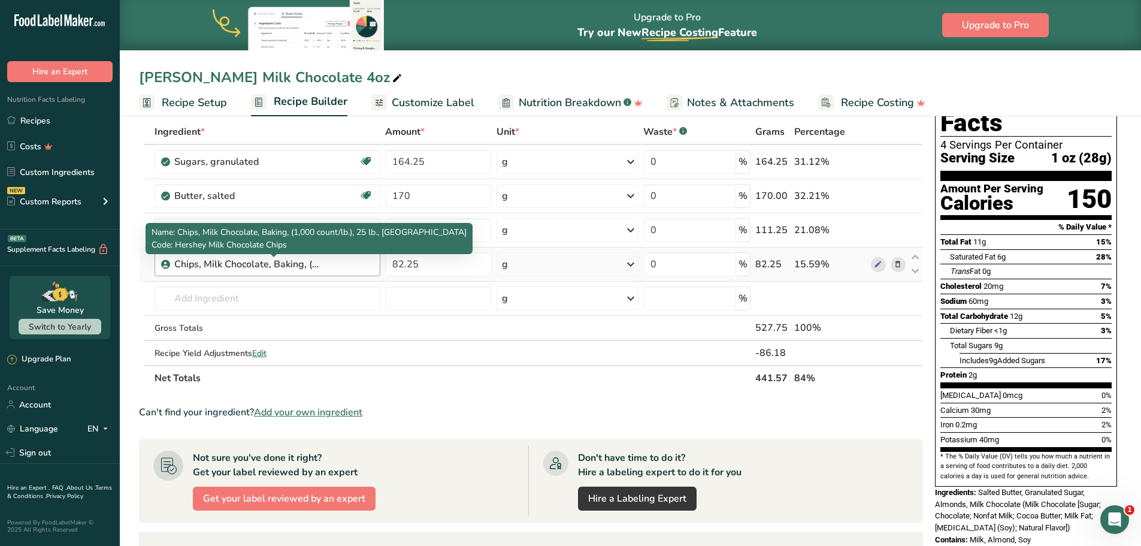
click at [319, 258] on div "Chips, Milk Chocolate, Baking, (1,000 count/lb.), 25 lb., US" at bounding box center [249, 264] width 150 height 14
click at [283, 268] on div "Chips, Milk Chocolate, Baking, (1,000 count/lb.), 25 lb., US" at bounding box center [249, 264] width 150 height 14
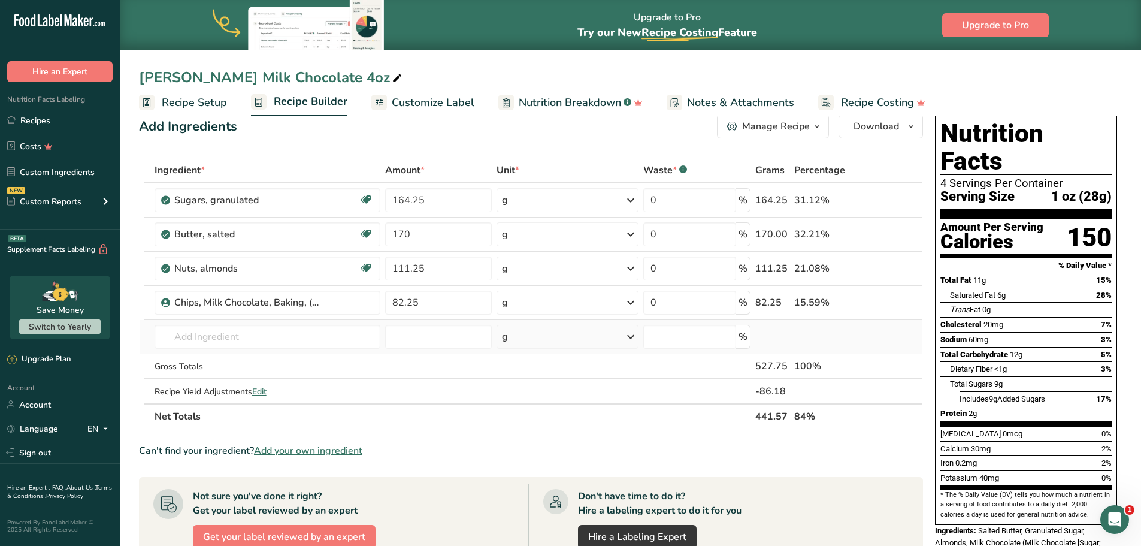
scroll to position [0, 0]
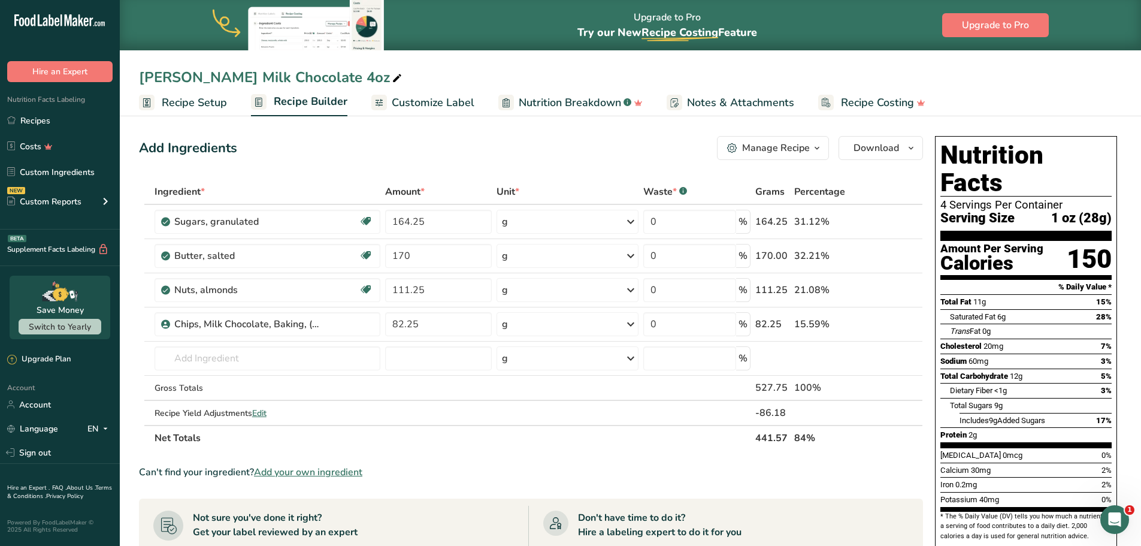
click at [311, 71] on div "Thomas Toffee Milk Chocolate 4oz" at bounding box center [271, 77] width 265 height 22
type input "[PERSON_NAME] Milk Chocolate 4oz 2025"
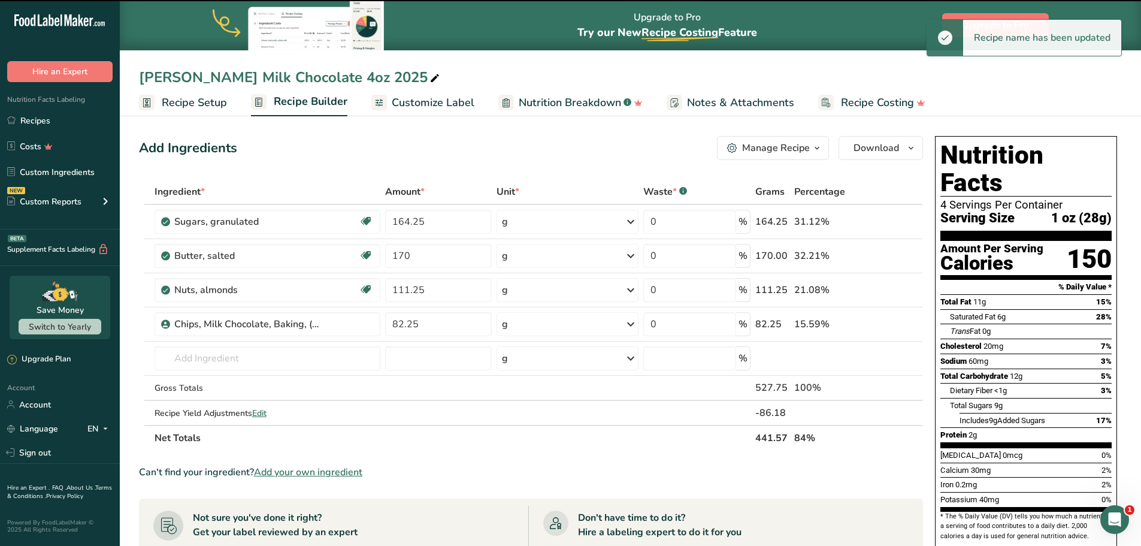
click at [789, 75] on div "[PERSON_NAME] Milk Chocolate 4oz 2025" at bounding box center [630, 77] width 1021 height 22
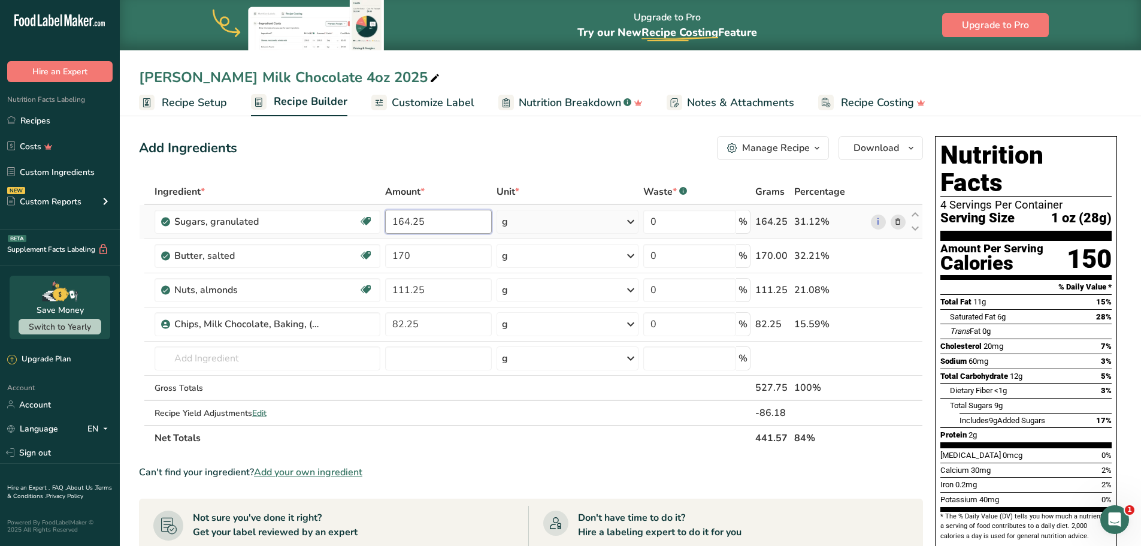
click at [449, 220] on input "164.25" at bounding box center [438, 222] width 107 height 24
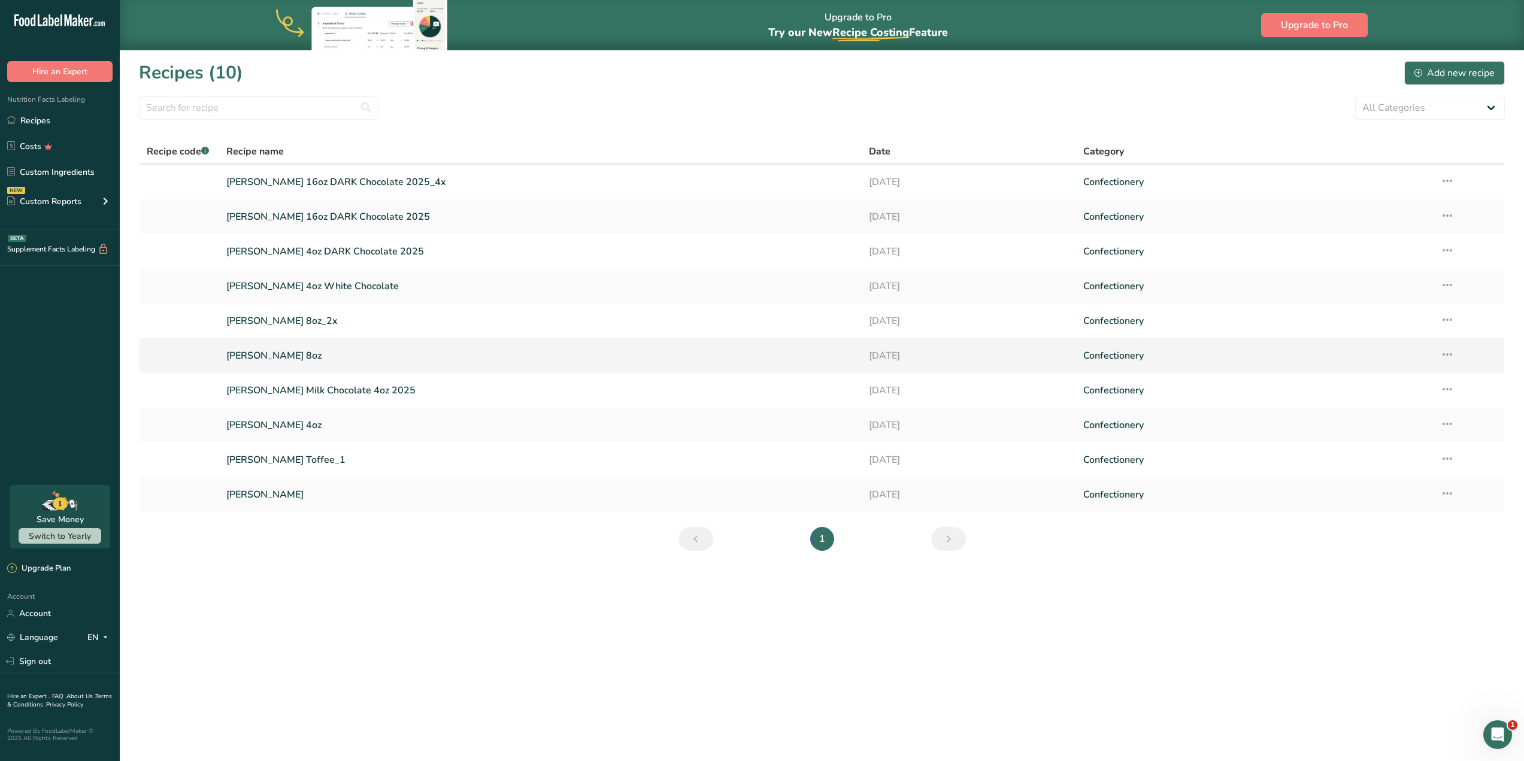
click at [400, 357] on link "[PERSON_NAME] 8oz" at bounding box center [540, 355] width 628 height 25
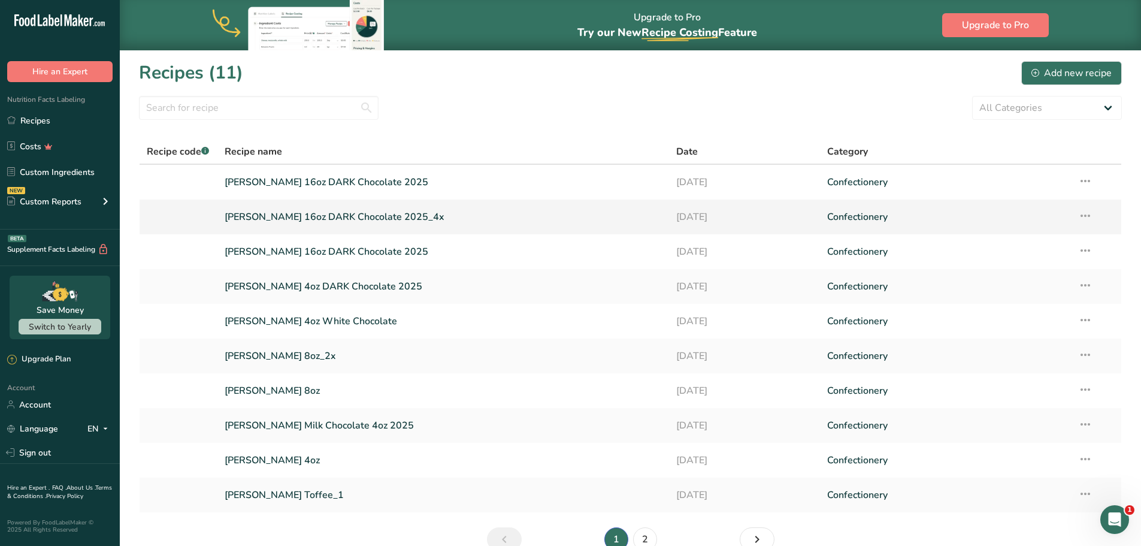
click at [1089, 211] on icon at bounding box center [1085, 216] width 14 height 22
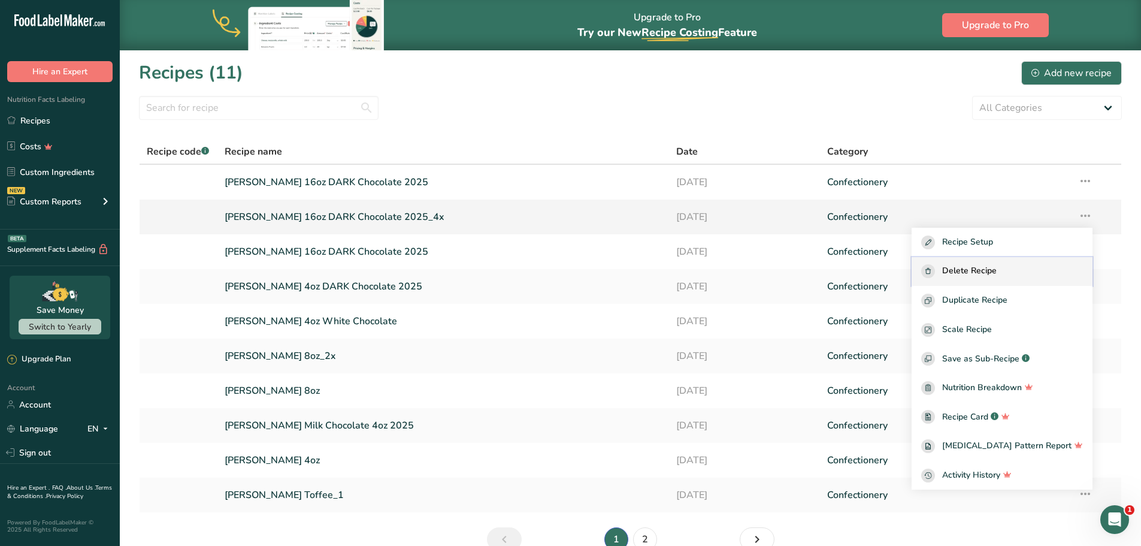
click at [1026, 277] on div "Delete Recipe" at bounding box center [1002, 271] width 162 height 14
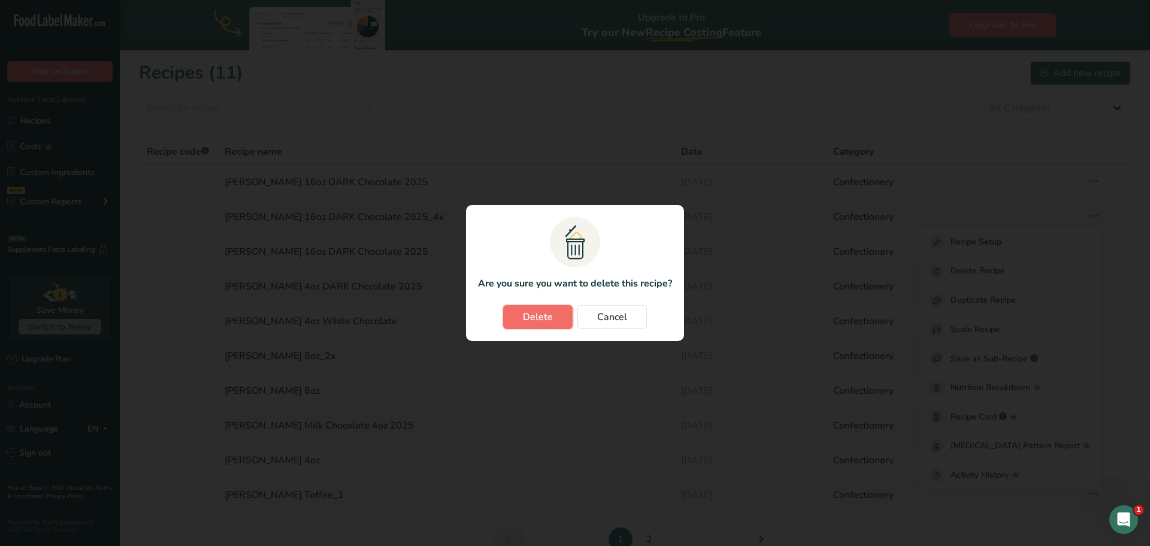
click at [527, 316] on span "Delete" at bounding box center [538, 317] width 30 height 14
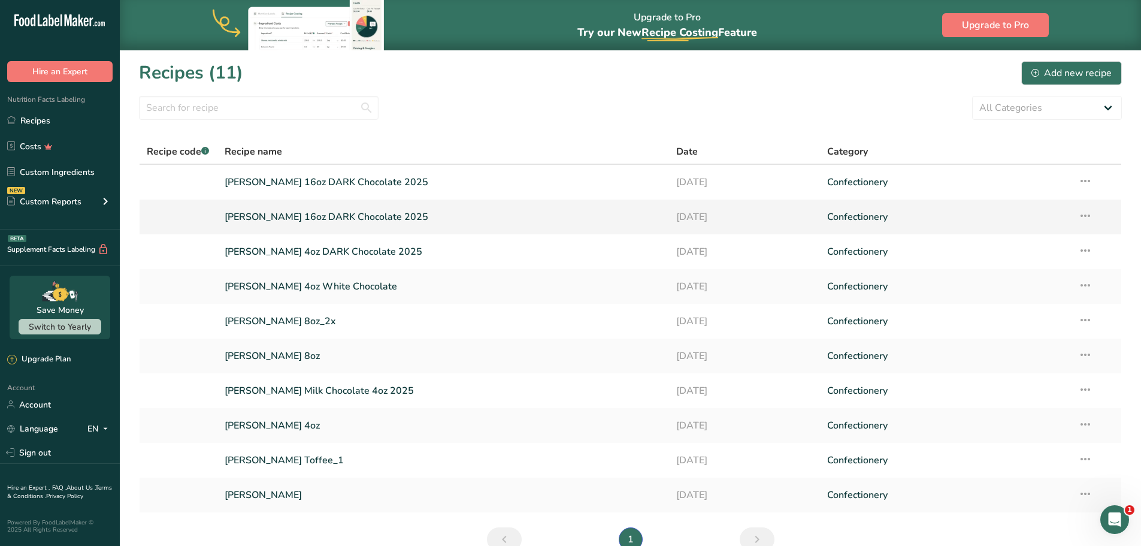
click at [1092, 220] on icon at bounding box center [1085, 216] width 14 height 22
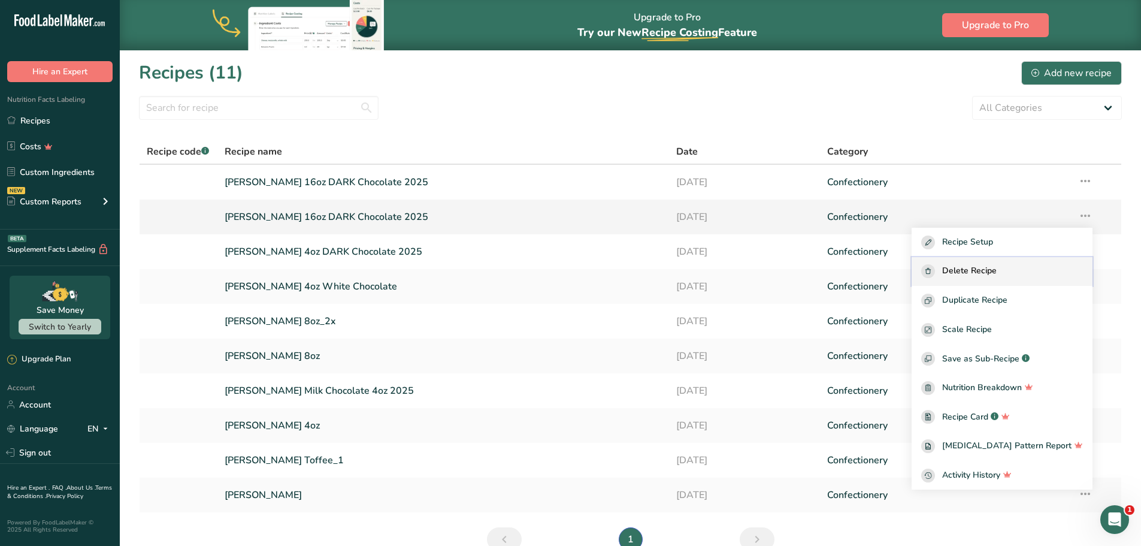
click at [997, 272] on span "Delete Recipe" at bounding box center [969, 271] width 55 height 14
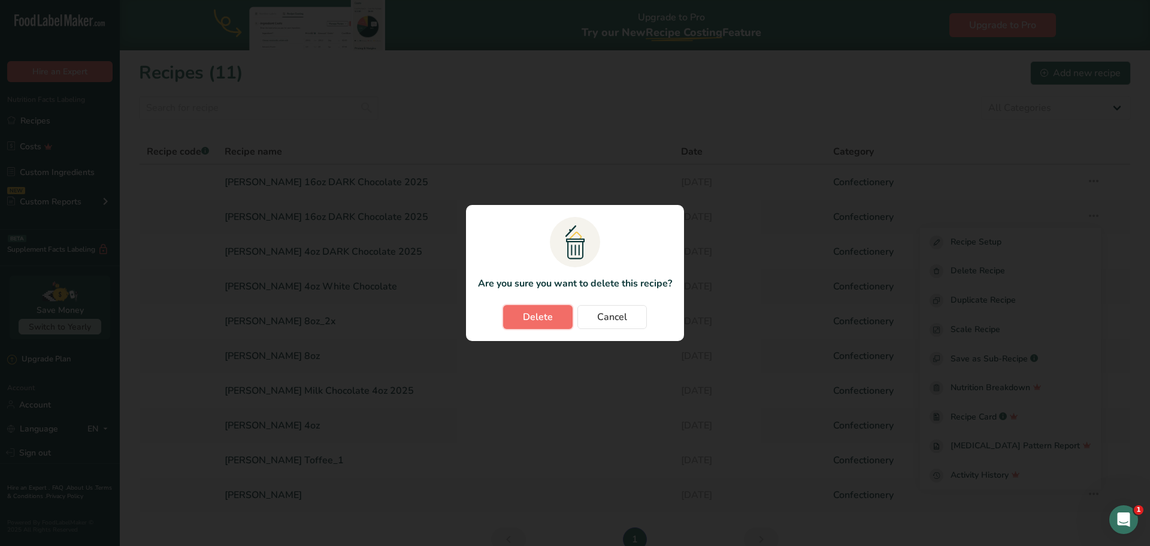
click at [528, 311] on span "Delete" at bounding box center [538, 317] width 30 height 14
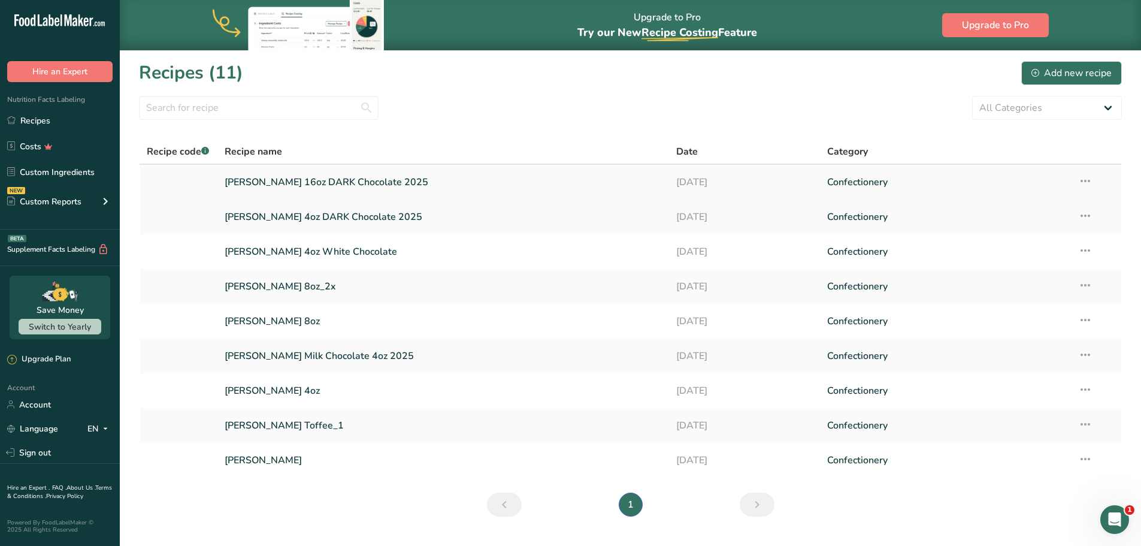
click at [441, 183] on link "[PERSON_NAME] 16oz DARK Chocolate 2025" at bounding box center [444, 182] width 438 height 25
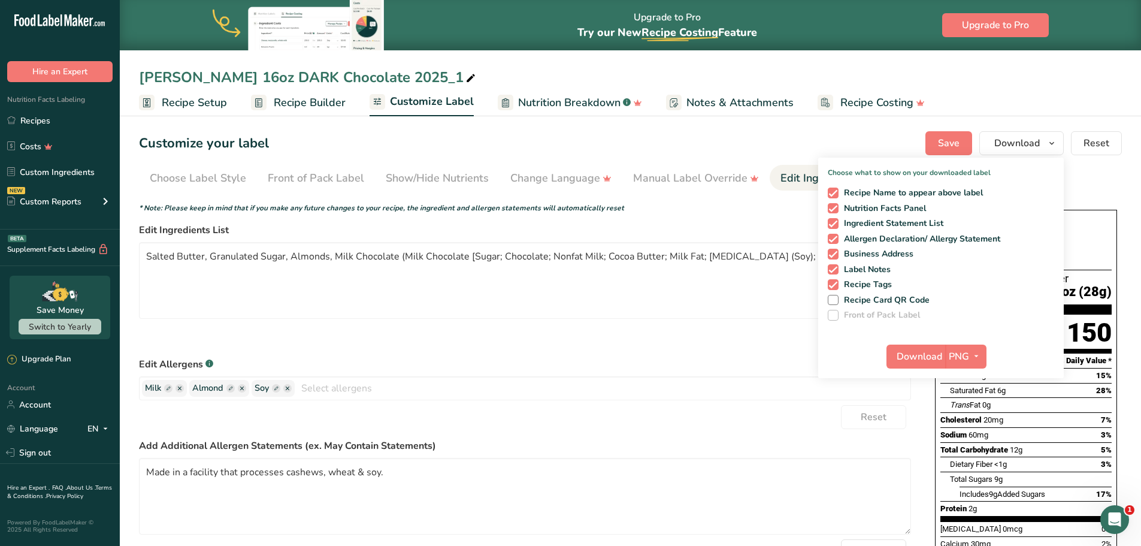
drag, startPoint x: 1109, startPoint y: 196, endPoint x: 1104, endPoint y: 217, distance: 21.5
click at [1109, 196] on section "Customize your label Save Download Choose what to show on your downloaded label…" at bounding box center [630, 423] width 1021 height 622
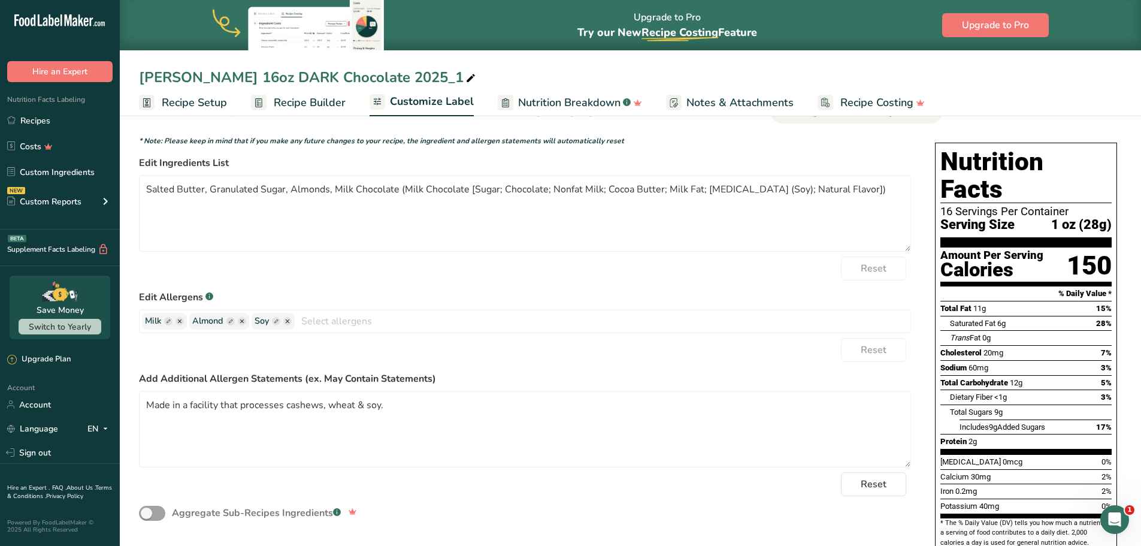
scroll to position [161, 0]
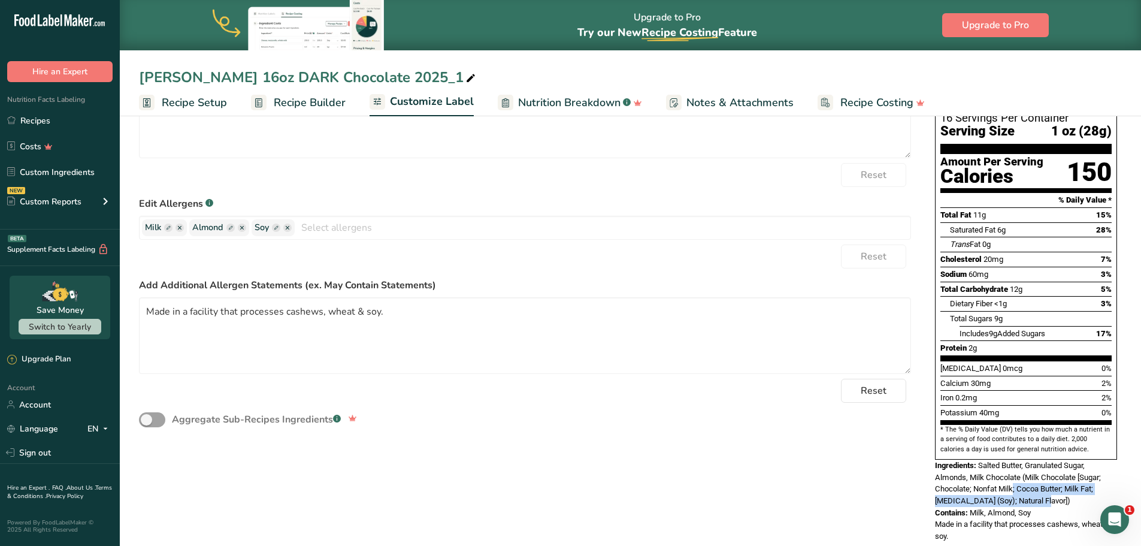
drag, startPoint x: 1052, startPoint y: 473, endPoint x: 1015, endPoint y: 467, distance: 36.9
click at [1015, 467] on div "Ingredients: Salted Butter, Granulated Sugar, Almonds, Milk Chocolate (Milk Cho…" at bounding box center [1026, 482] width 182 height 47
click at [976, 461] on span "Ingredients:" at bounding box center [955, 465] width 41 height 9
copy div "Salted Butter, Granulated Sugar, Almonds, Milk Chocolate (Milk Chocolate [Sugar…"
copy span "Salted Butter, Granulated Sugar, Almonds, Milk Chocolate (Milk Chocolate [Sugar…"
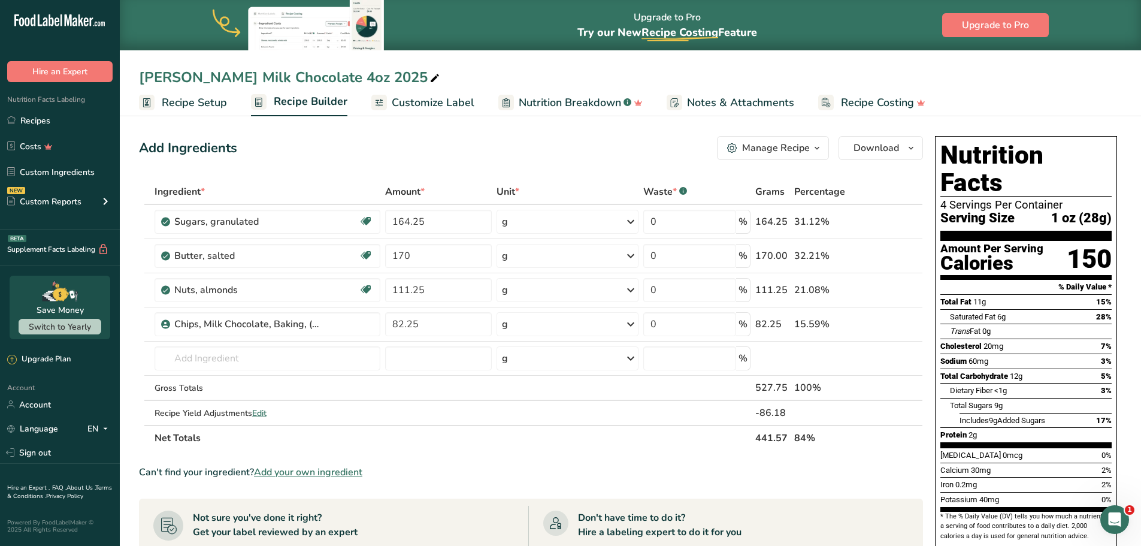
click at [605, 452] on section "Ingredient * Amount * Unit * Waste * .a-a{fill:#347362;}.b-a{fill:#fff;} Grams …" at bounding box center [531, 501] width 784 height 644
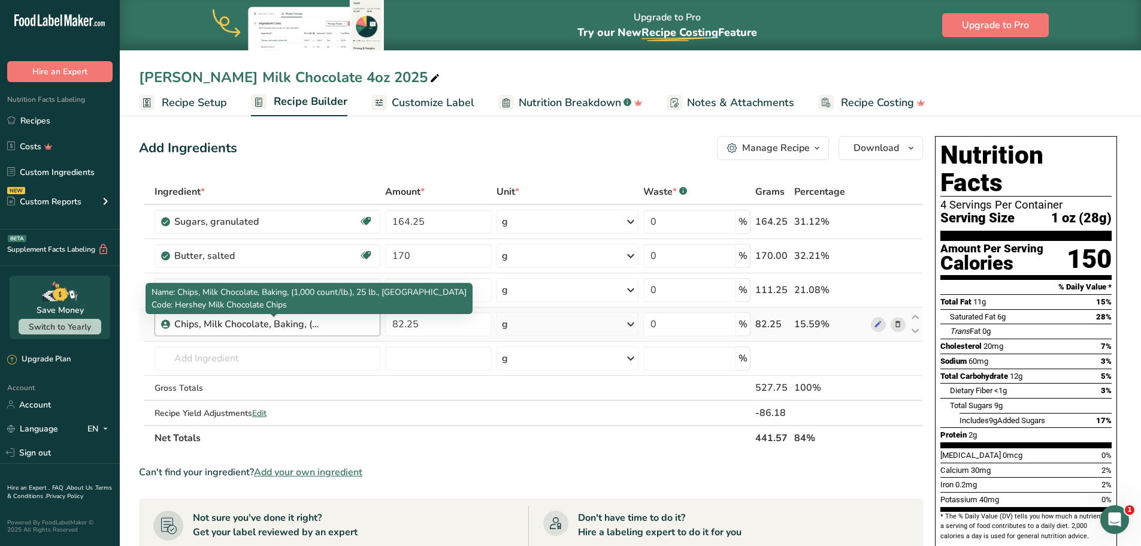
click at [310, 329] on div "Chips, Milk Chocolate, Baking, (1,000 count/lb.), 25 lb., [GEOGRAPHIC_DATA]" at bounding box center [249, 324] width 150 height 14
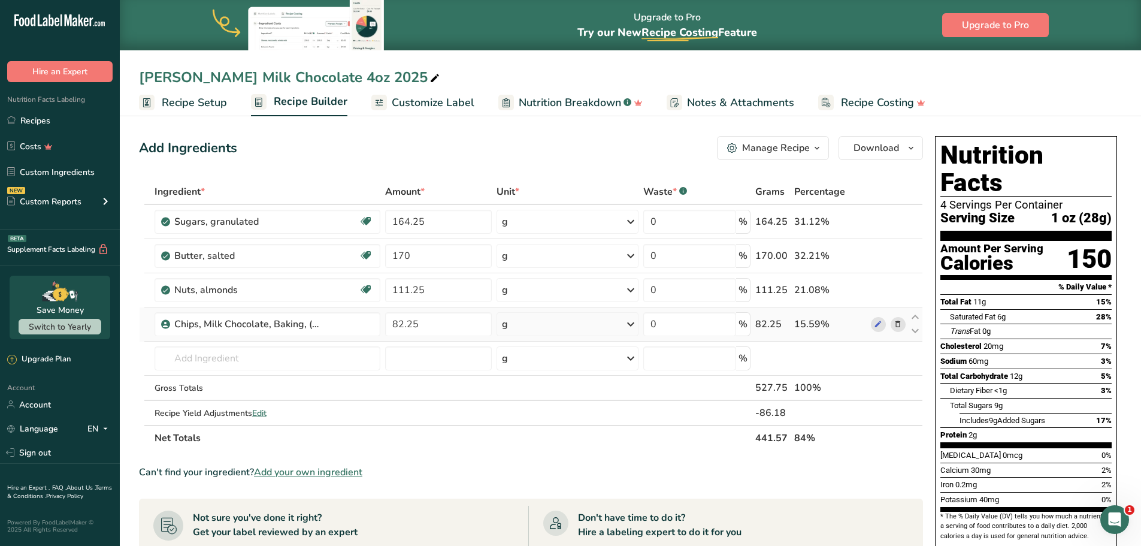
click at [864, 324] on div "15.59%" at bounding box center [830, 324] width 72 height 14
click at [878, 323] on icon at bounding box center [878, 324] width 8 height 13
click at [488, 148] on div "Add Ingredients Manage Recipe Delete Recipe Duplicate Recipe Scale Recipe Save …" at bounding box center [531, 148] width 784 height 24
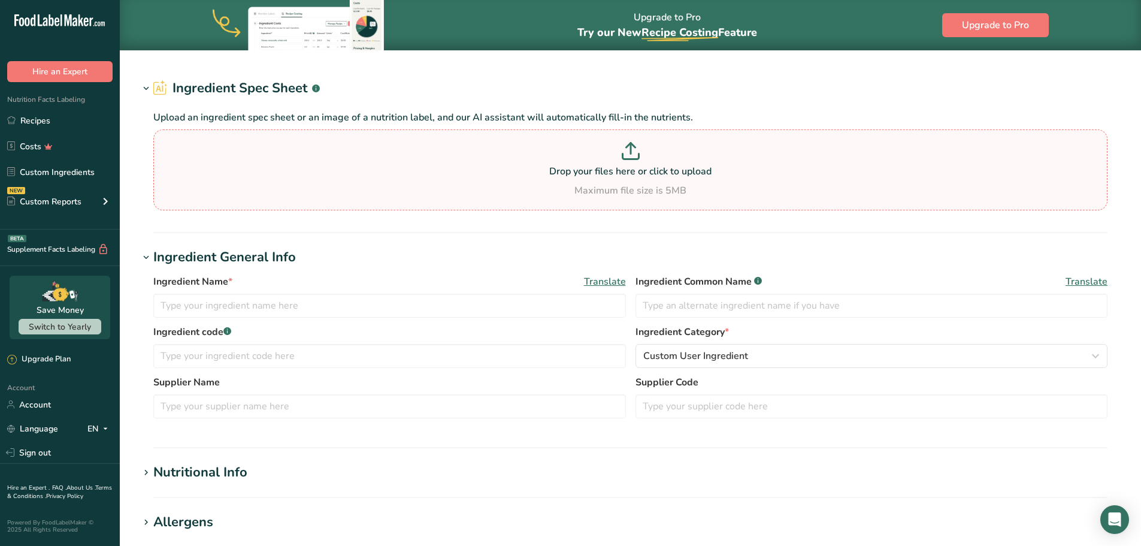
type input "Chips, Milk Chocolate, Baking, (1,000 count/lb.), 25 lb., [GEOGRAPHIC_DATA]"
type input "Milk Chocolate"
type input "Hershey Milk Chocolate Chips"
type input "The Hershey Company"
type input "34000-61425"
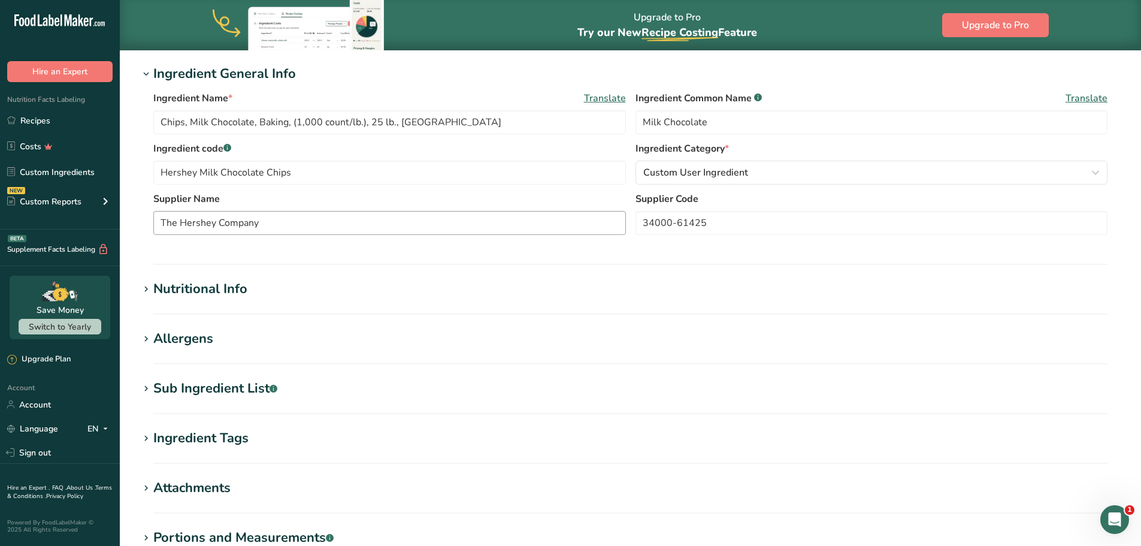
scroll to position [60, 0]
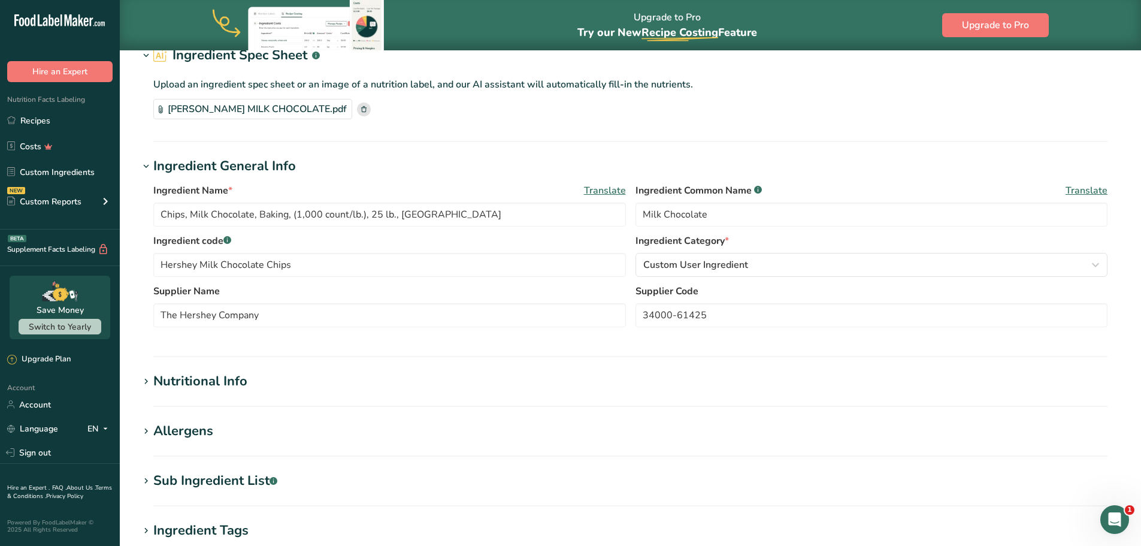
click at [251, 368] on section "Edit Chips, Milk Chocolate, Baking, (1,000 count/lb.), 25 lb., [GEOGRAPHIC_DATA…" at bounding box center [630, 376] width 1021 height 772
click at [183, 422] on div "Allergens" at bounding box center [183, 431] width 60 height 20
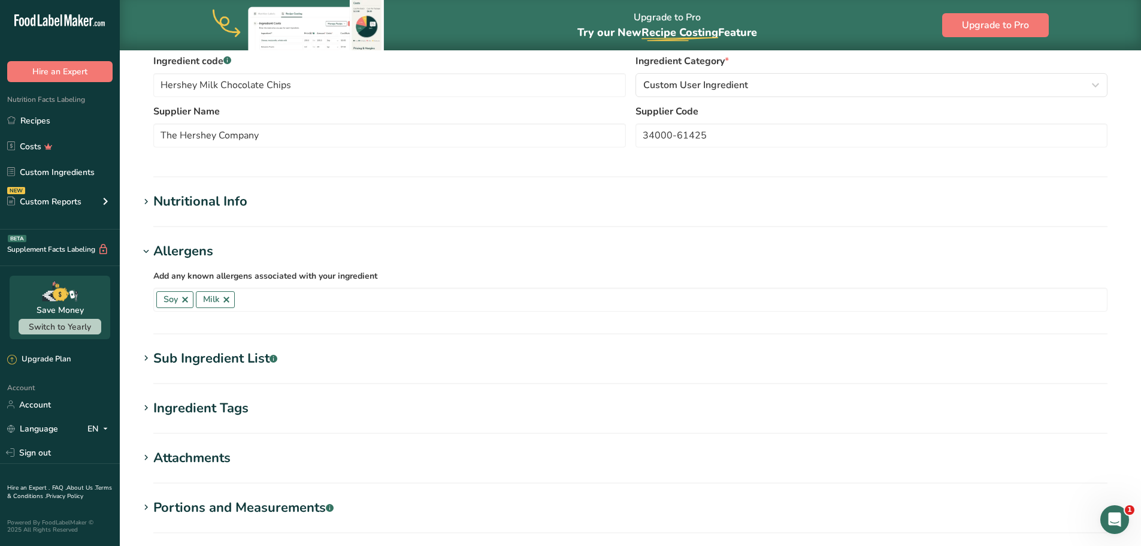
click at [258, 365] on div "Sub Ingredient List .a-a{fill:#347362;}.b-a{fill:#fff;}" at bounding box center [215, 359] width 124 height 20
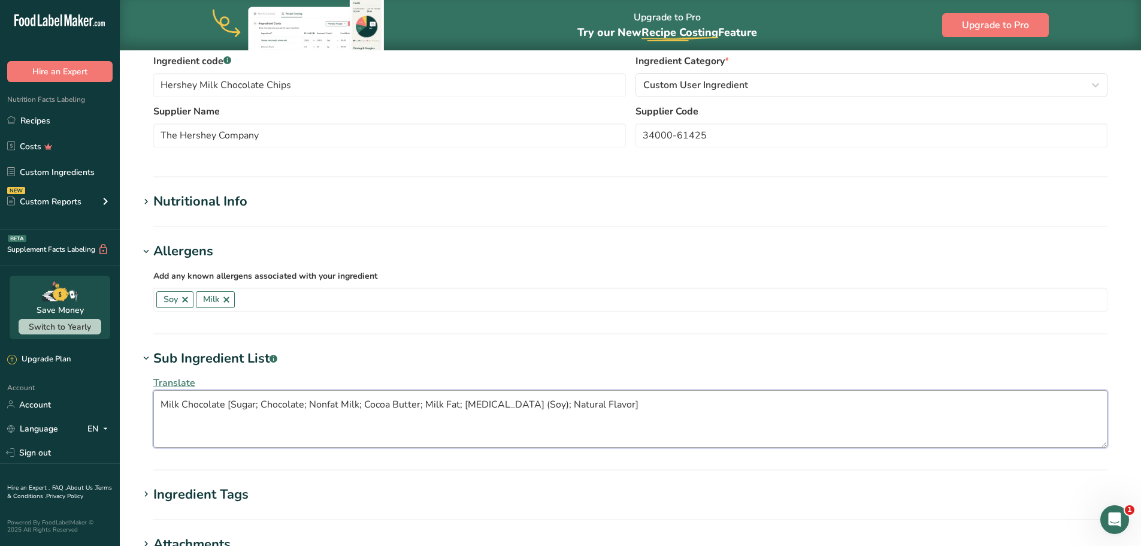
drag, startPoint x: 229, startPoint y: 403, endPoint x: 131, endPoint y: 398, distance: 97.7
click at [131, 398] on section "Edit Chips, Milk Chocolate, Baking, (1,000 count/lb.), 25 lb., [GEOGRAPHIC_DATA…" at bounding box center [630, 268] width 1021 height 916
click at [574, 405] on textarea "Sugar; Chocolate; Nonfat Milk; Cocoa Butter; Milk Fat; [MEDICAL_DATA] (Soy); Na…" at bounding box center [630, 419] width 954 height 58
type textarea "Sugar; Chocolate; Nonfat Milk; Cocoa Butter; Milk Fat; [MEDICAL_DATA] (Soy); Na…"
click at [513, 366] on h1 "Sub Ingredient List .a-a{fill:#347362;}.b-a{fill:#fff;}" at bounding box center [630, 359] width 983 height 20
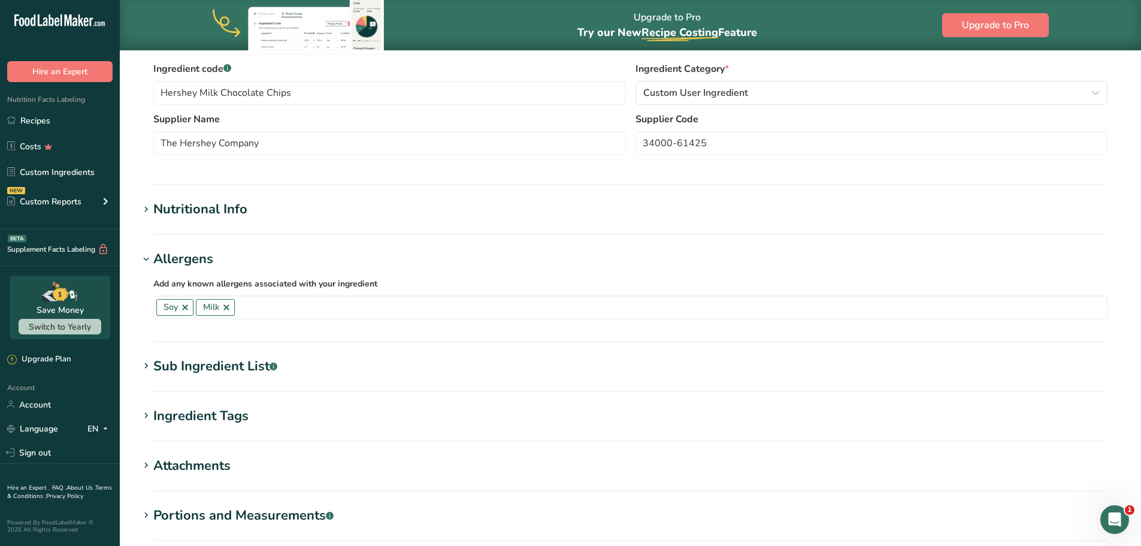
scroll to position [372, 0]
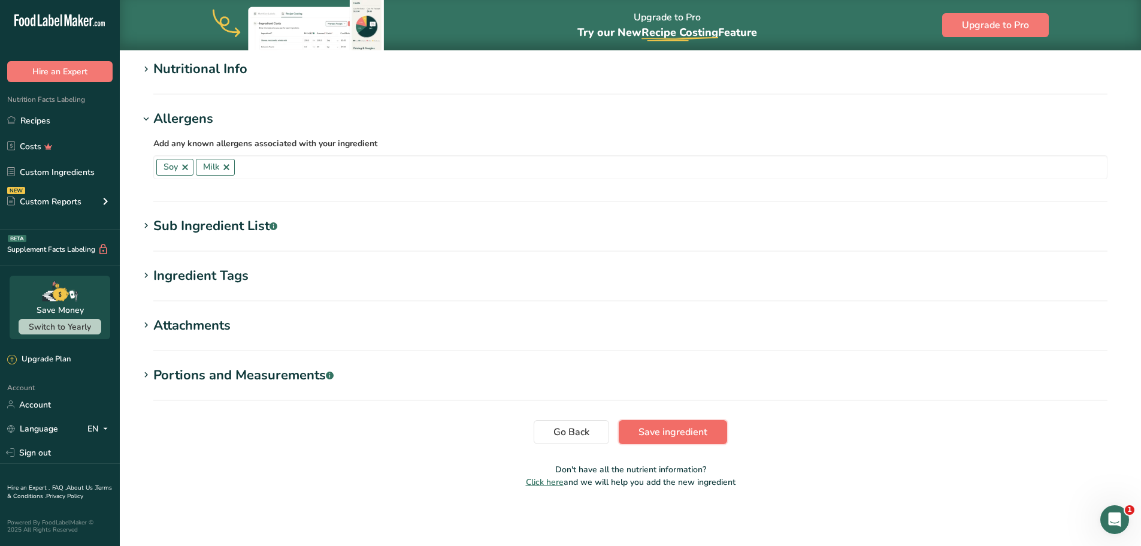
click at [655, 423] on button "Save ingredient" at bounding box center [673, 432] width 108 height 24
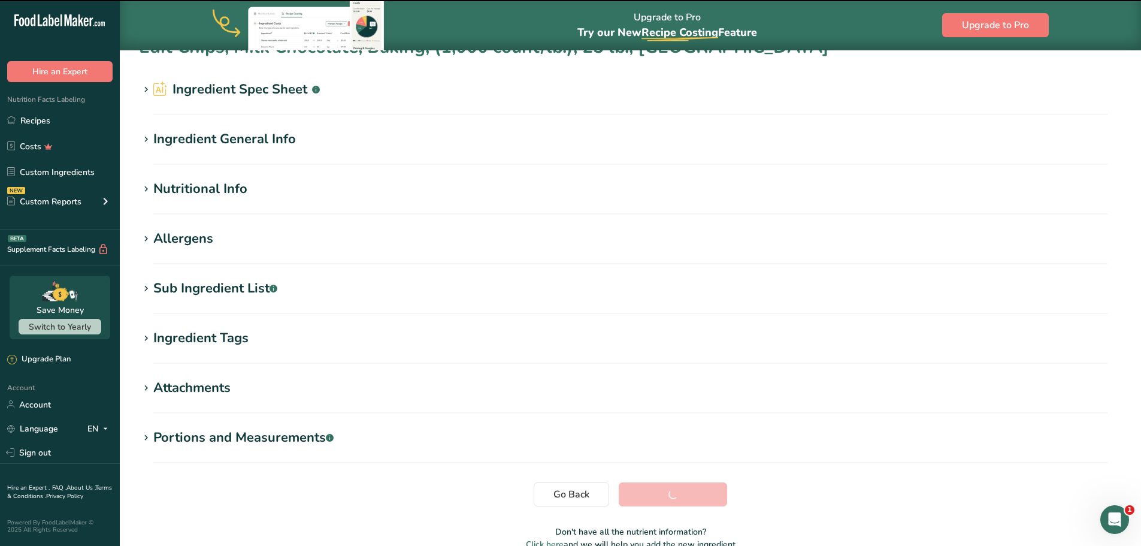
scroll to position [0, 0]
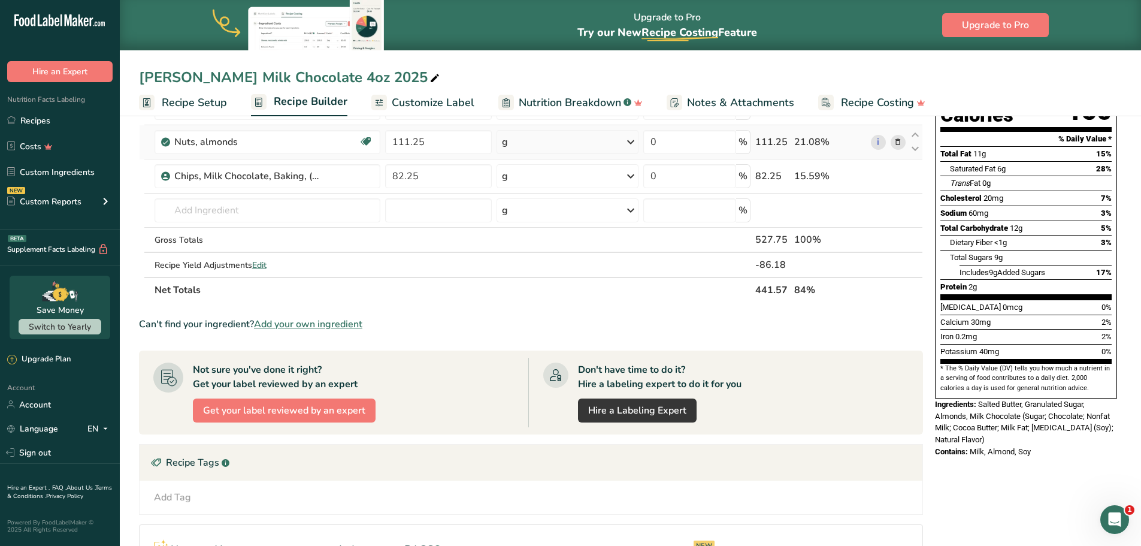
scroll to position [180, 0]
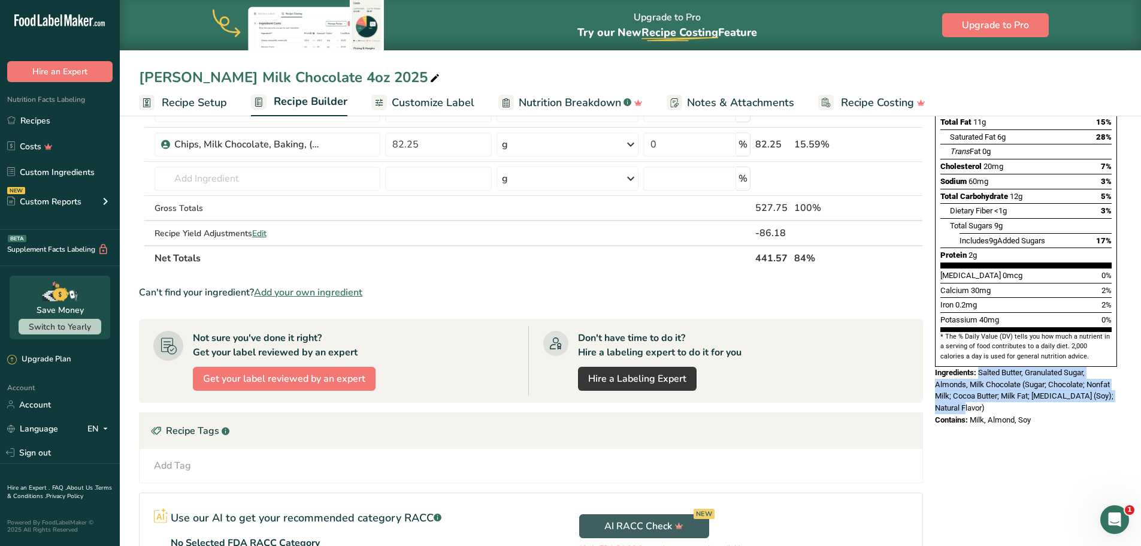
drag, startPoint x: 977, startPoint y: 379, endPoint x: 979, endPoint y: 344, distance: 34.8
click at [979, 367] on div "Ingredients: Salted Butter, Granulated Sugar, Almonds, Milk Chocolate (Sugar; C…" at bounding box center [1026, 390] width 182 height 47
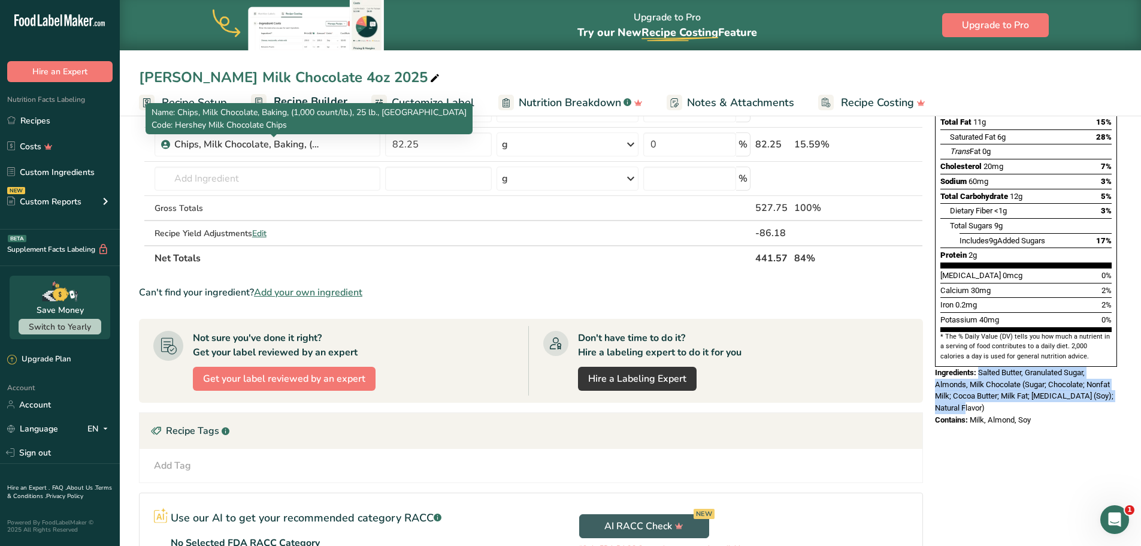
copy span "Salted Butter, Granulated Sugar, Almonds, Milk Chocolate (Sugar; Chocolate; Non…"
